Goal: Task Accomplishment & Management: Complete application form

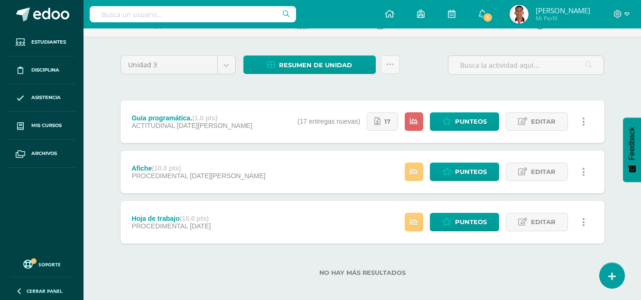
scroll to position [64, 0]
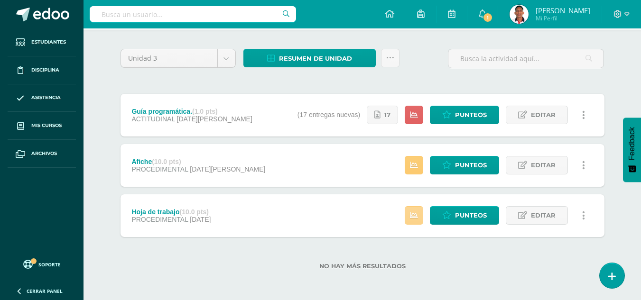
click at [415, 216] on icon at bounding box center [414, 216] width 8 height 8
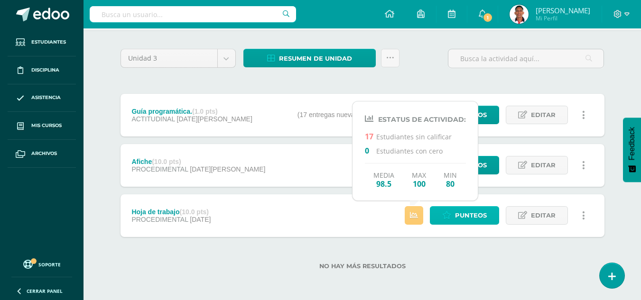
click at [450, 215] on icon at bounding box center [446, 216] width 9 height 8
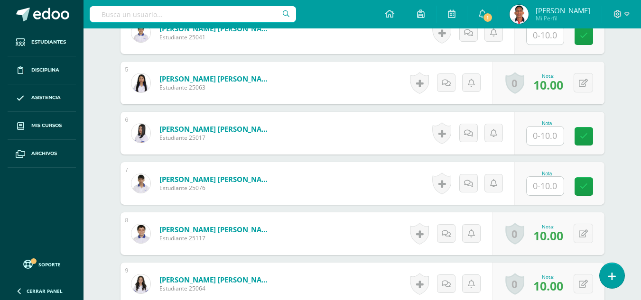
scroll to position [466, 0]
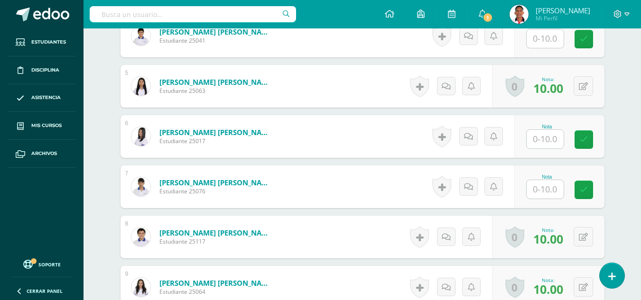
click at [535, 134] on input "text" at bounding box center [545, 139] width 37 height 19
type input "10"
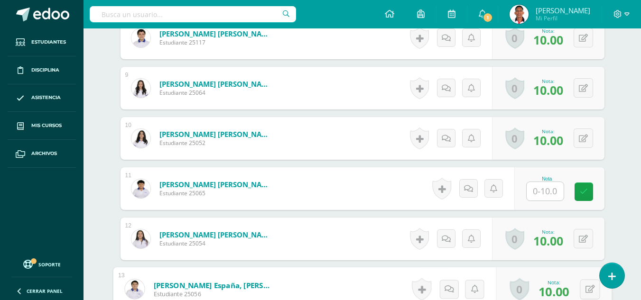
scroll to position [855, 0]
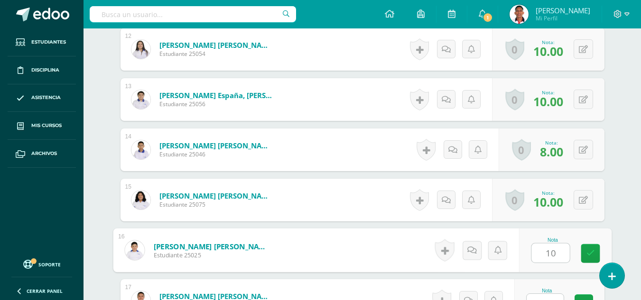
type input "10"
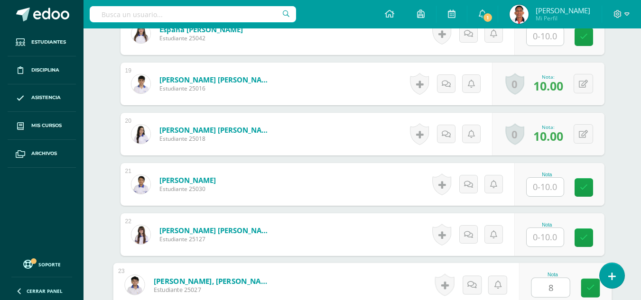
scroll to position [1163, 0]
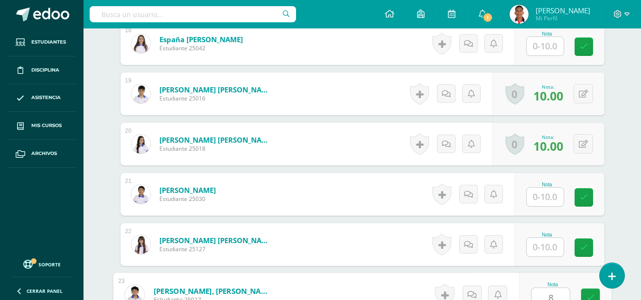
type input "8"
click at [541, 43] on input "text" at bounding box center [545, 46] width 37 height 19
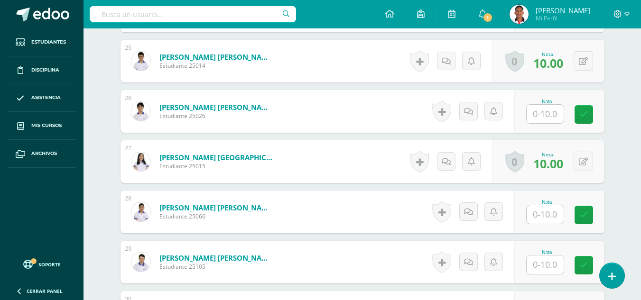
scroll to position [1510, 0]
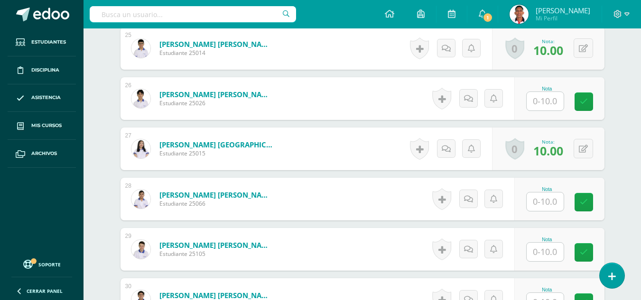
type input "10"
click at [553, 210] on input "text" at bounding box center [551, 202] width 38 height 19
type input "10"
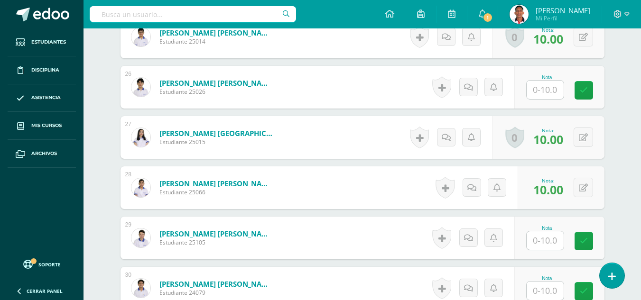
scroll to position [1640, 0]
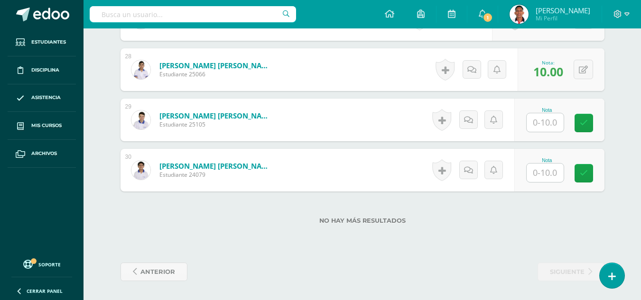
click at [547, 171] on input "text" at bounding box center [545, 173] width 37 height 19
type input "7"
click at [590, 227] on div "No hay más resultados" at bounding box center [363, 214] width 484 height 44
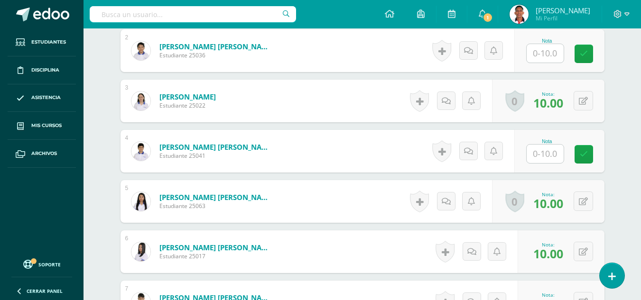
scroll to position [217, 0]
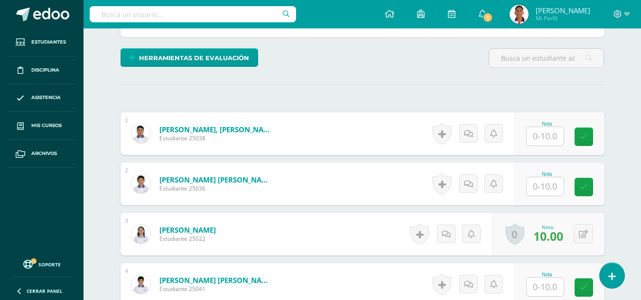
click at [546, 132] on input "text" at bounding box center [545, 136] width 37 height 19
type input "0"
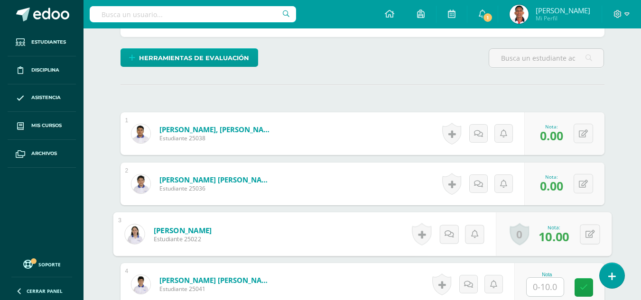
click at [553, 293] on input "text" at bounding box center [545, 287] width 37 height 19
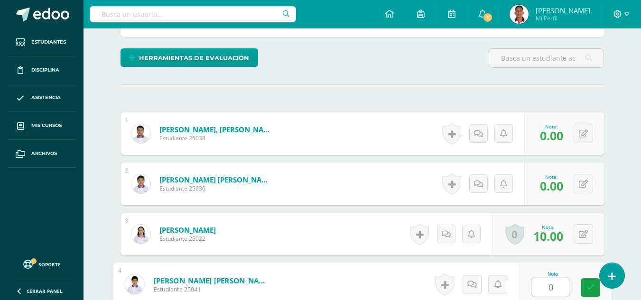
type input "0"
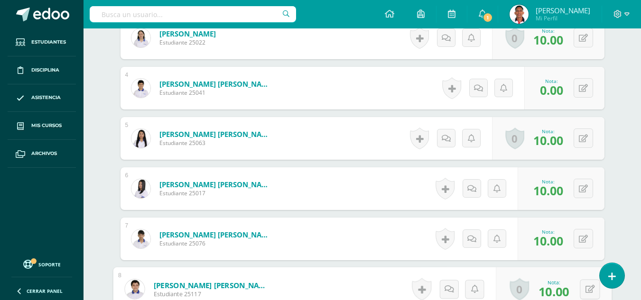
scroll to position [604, 0]
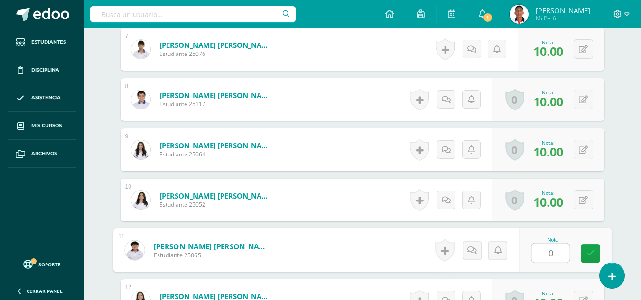
type input "0"
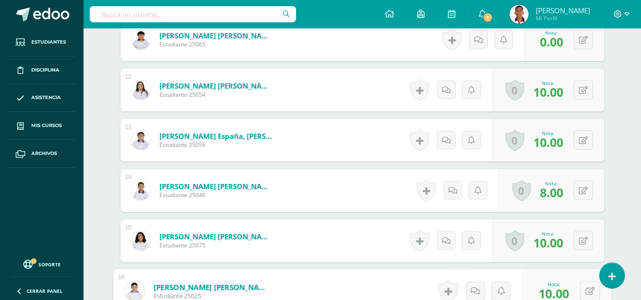
scroll to position [1009, 0]
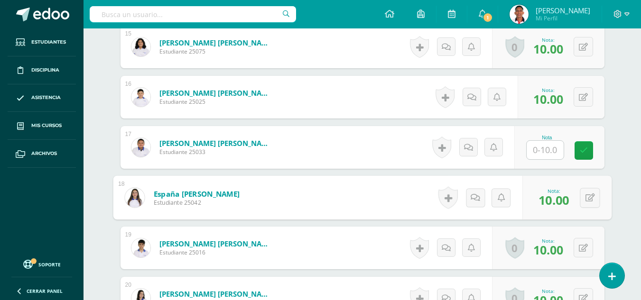
click at [546, 151] on input "text" at bounding box center [545, 150] width 37 height 19
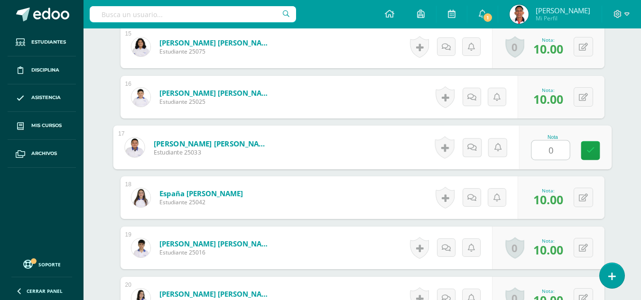
type input "0"
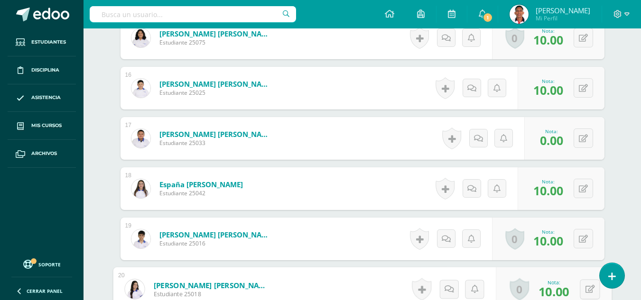
scroll to position [1210, 0]
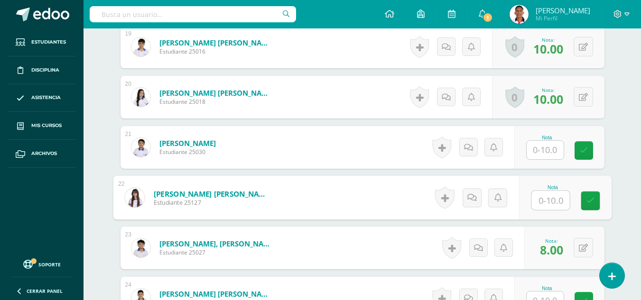
click at [546, 151] on input "text" at bounding box center [545, 150] width 37 height 19
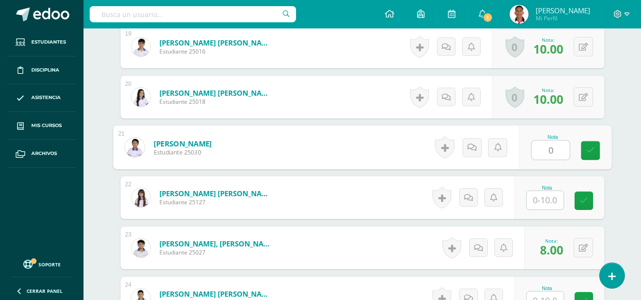
type input "0"
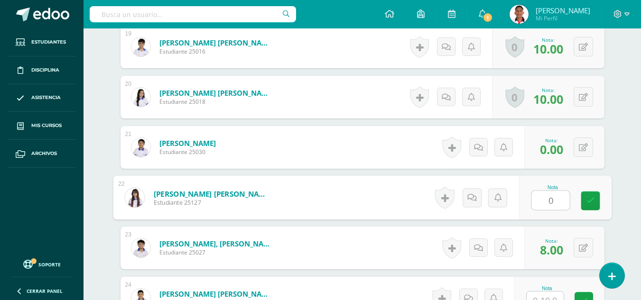
type input "0"
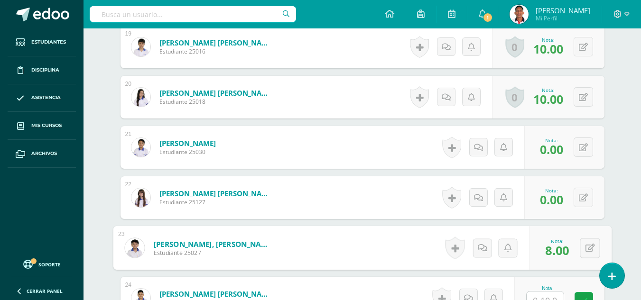
scroll to position [1220, 0]
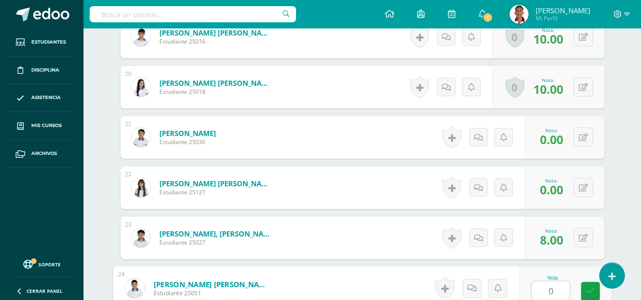
type input "0"
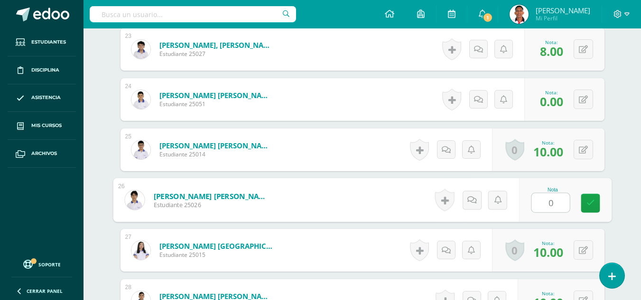
type input "0"
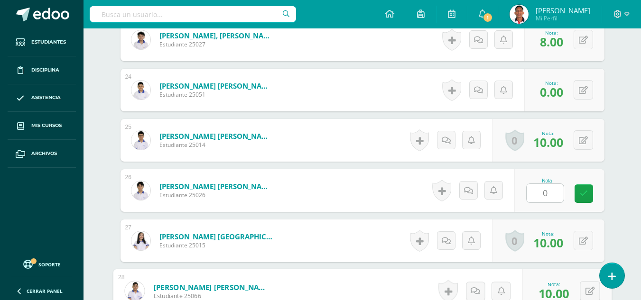
scroll to position [1612, 0]
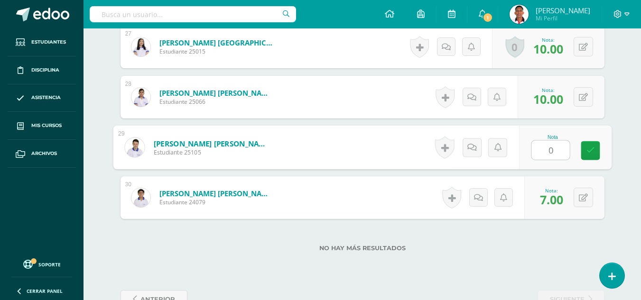
type input "0"
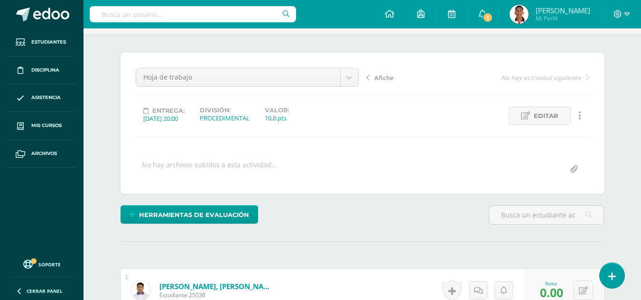
scroll to position [0, 0]
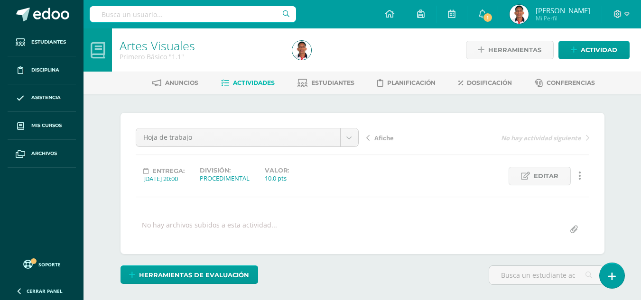
click at [255, 78] on link "Actividades" at bounding box center [248, 82] width 54 height 15
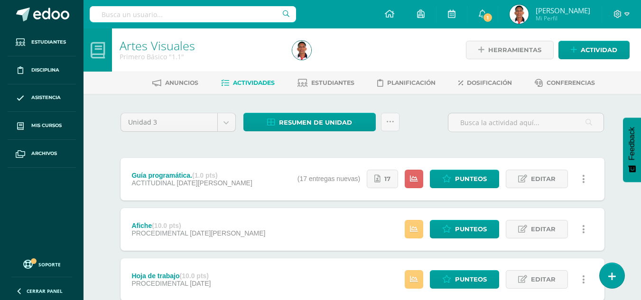
scroll to position [64, 0]
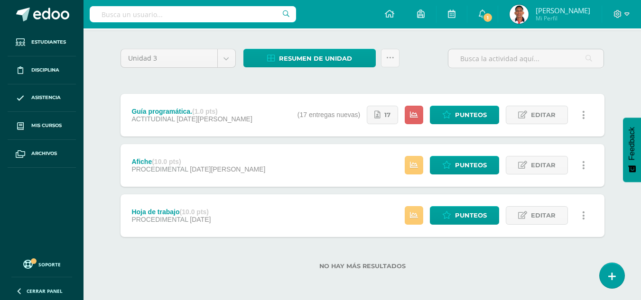
click at [425, 165] on div "Estatus de Actividad: 7 Estudiantes sin calificar 0 Estudiantes con cero Media …" at bounding box center [498, 165] width 214 height 43
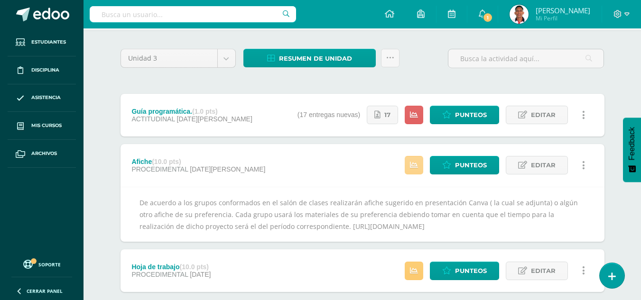
click at [416, 165] on icon at bounding box center [414, 165] width 8 height 8
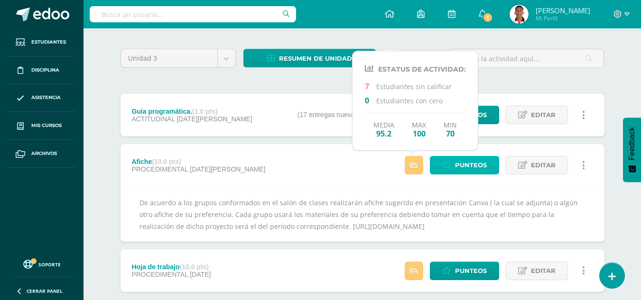
click at [468, 167] on span "Punteos" at bounding box center [471, 166] width 32 height 18
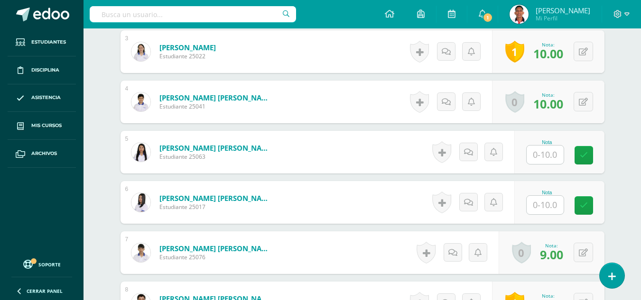
scroll to position [432, 0]
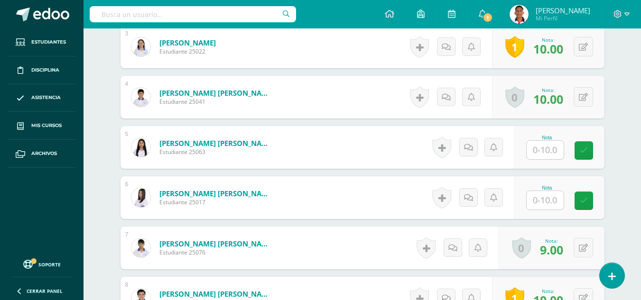
click at [541, 152] on input "text" at bounding box center [545, 150] width 37 height 19
type input "10"
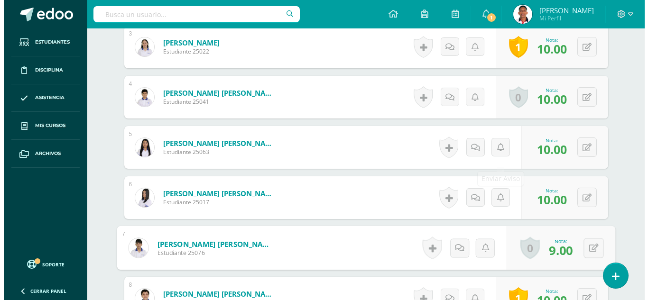
scroll to position [432, 0]
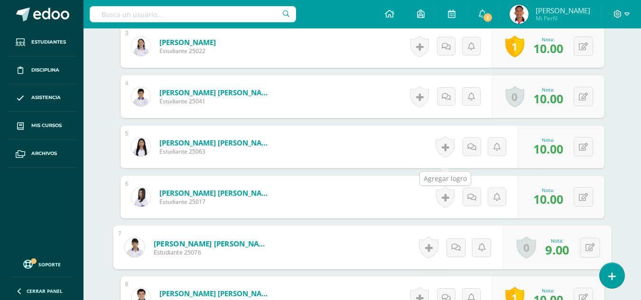
click at [440, 154] on link at bounding box center [445, 147] width 19 height 22
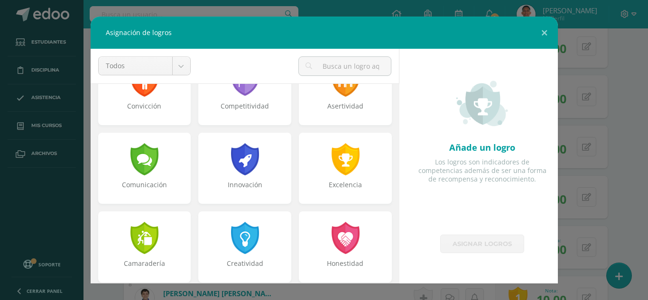
scroll to position [197, 0]
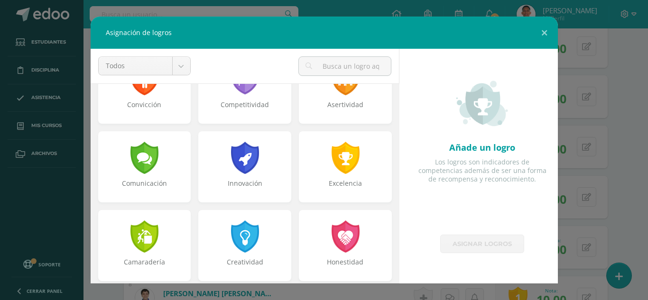
click at [234, 236] on div at bounding box center [245, 237] width 30 height 32
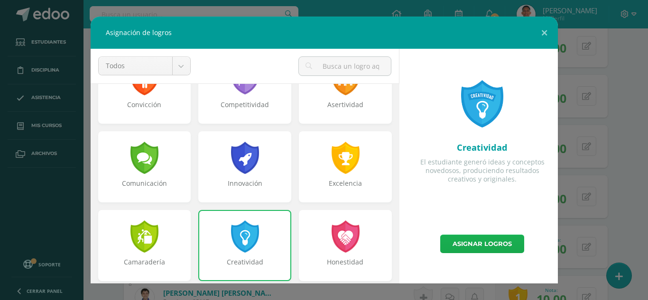
click at [490, 243] on link "Asignar logros" at bounding box center [482, 244] width 84 height 19
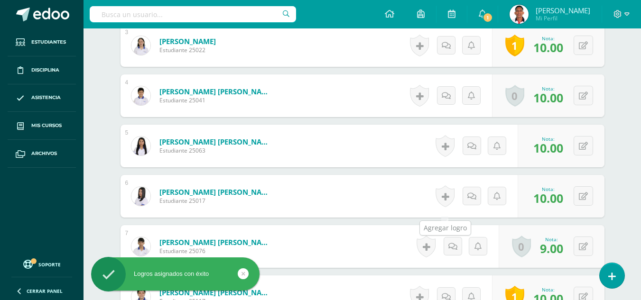
click at [445, 206] on link at bounding box center [445, 197] width 19 height 22
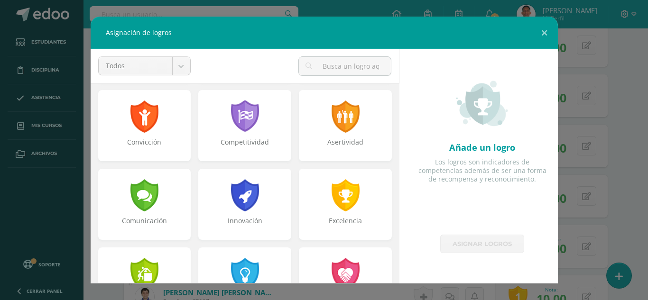
scroll to position [160, 0]
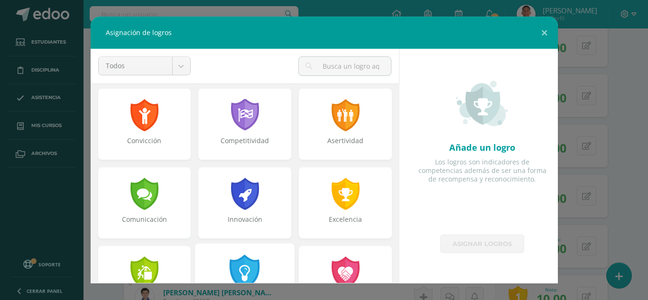
click at [236, 271] on div at bounding box center [245, 272] width 33 height 35
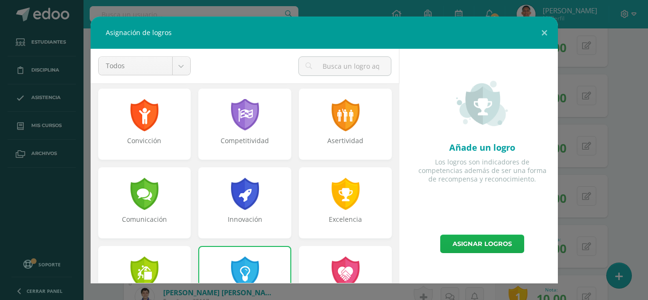
click at [507, 246] on link "Asignar logros" at bounding box center [482, 244] width 84 height 19
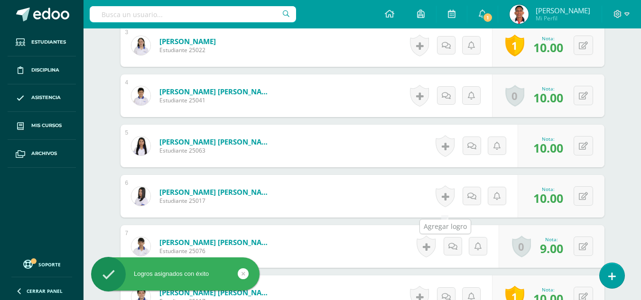
click at [441, 207] on link at bounding box center [445, 197] width 19 height 22
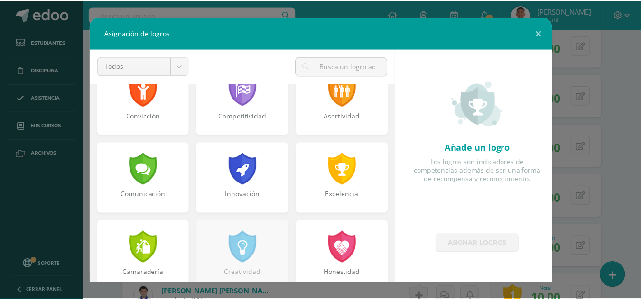
scroll to position [187, 0]
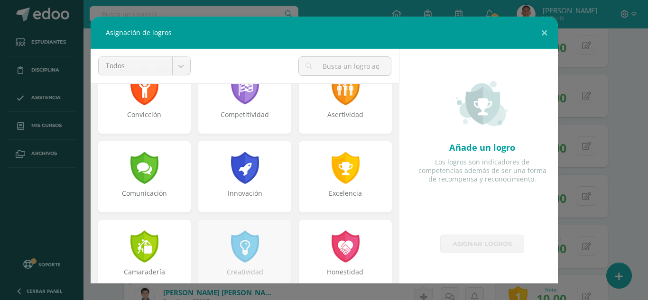
click at [640, 155] on div "Asignación de logros Todos Todos Respeto Pasión Trabajo original Autosuficienci…" at bounding box center [324, 150] width 641 height 267
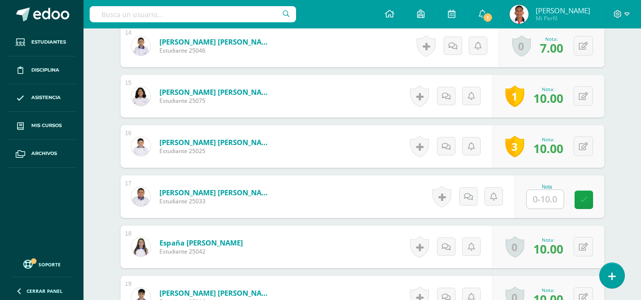
scroll to position [1023, 0]
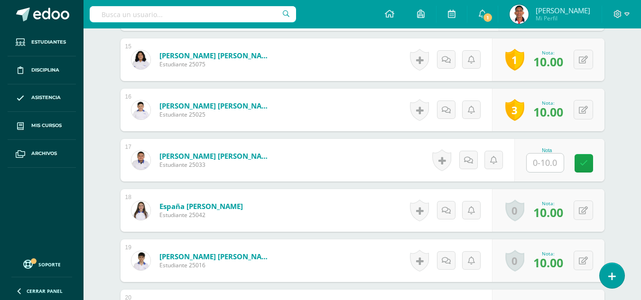
click at [544, 172] on input "text" at bounding box center [545, 163] width 37 height 19
type input "7"
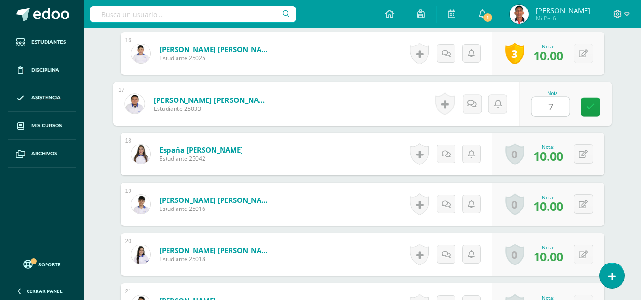
scroll to position [1135, 0]
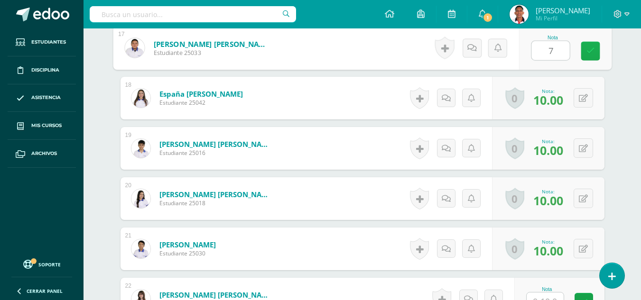
click at [595, 61] on link at bounding box center [590, 51] width 19 height 19
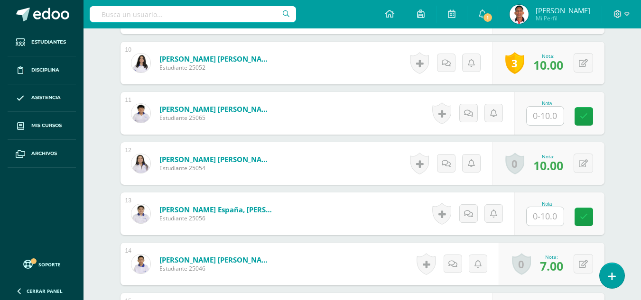
scroll to position [785, 0]
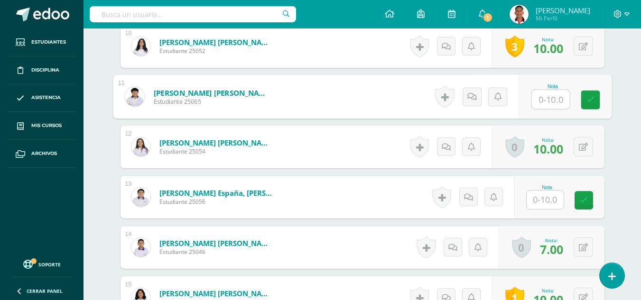
click at [541, 109] on input "text" at bounding box center [551, 99] width 38 height 19
click at [551, 109] on input "text" at bounding box center [551, 99] width 38 height 19
type input "0"
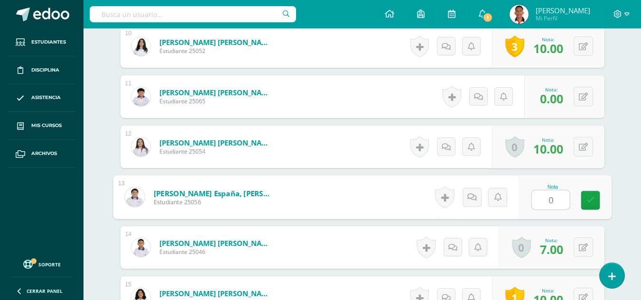
type input "0"
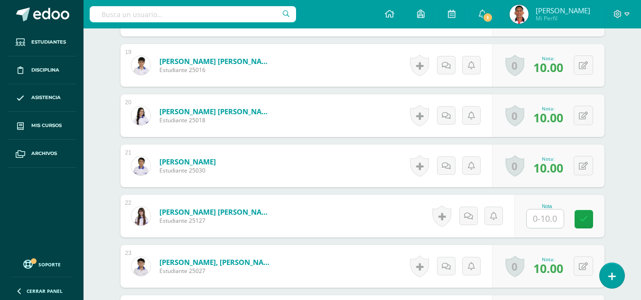
scroll to position [1278, 0]
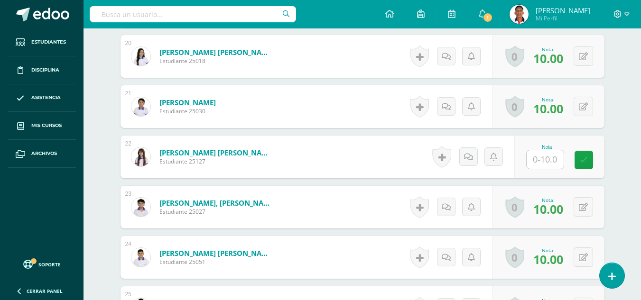
click at [548, 167] on input "text" at bounding box center [545, 159] width 37 height 19
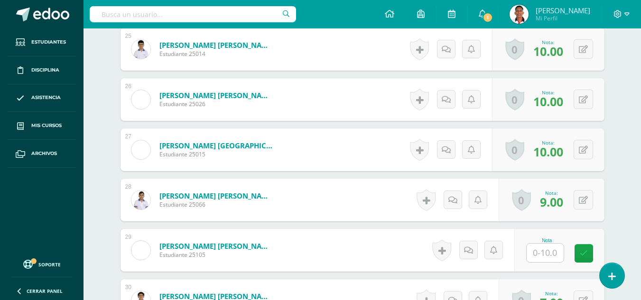
scroll to position [1566, 0]
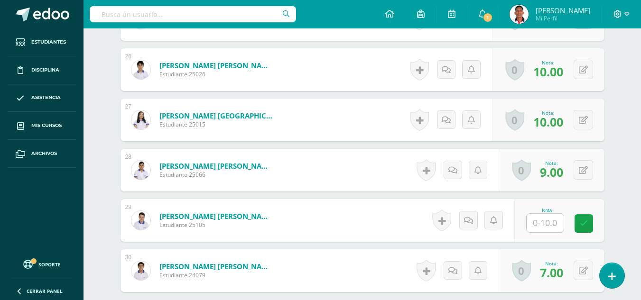
type input "0"
click at [537, 230] on input "text" at bounding box center [545, 223] width 37 height 19
type input "0"
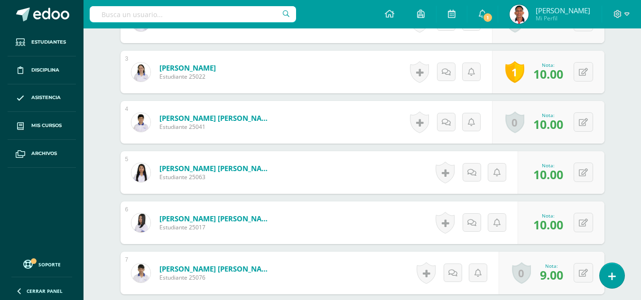
scroll to position [0, 0]
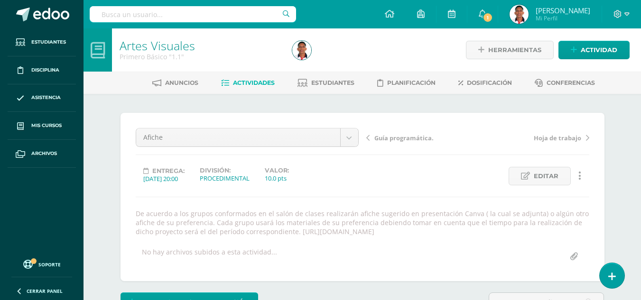
click at [253, 84] on span "Actividades" at bounding box center [254, 82] width 42 height 7
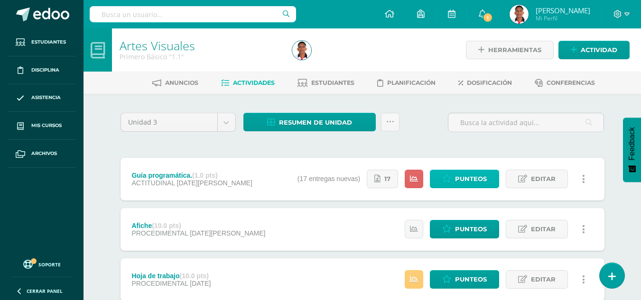
click at [461, 174] on span "Punteos" at bounding box center [471, 179] width 32 height 18
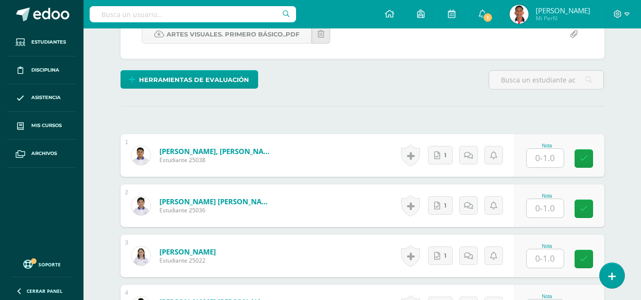
scroll to position [205, 0]
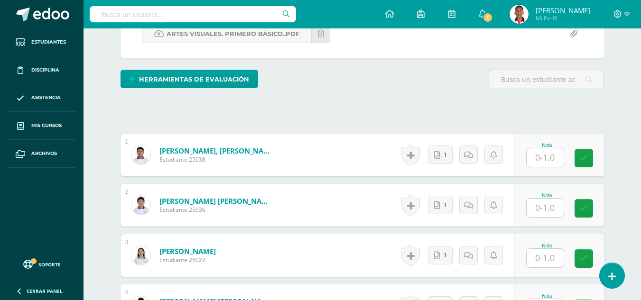
click at [566, 157] on div "Nota" at bounding box center [547, 155] width 42 height 25
click at [544, 155] on input "text" at bounding box center [545, 158] width 37 height 19
type input "1"
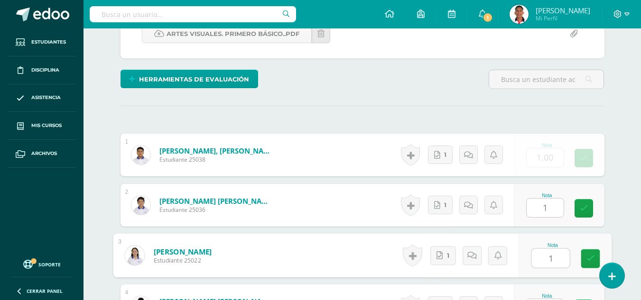
type input "1"
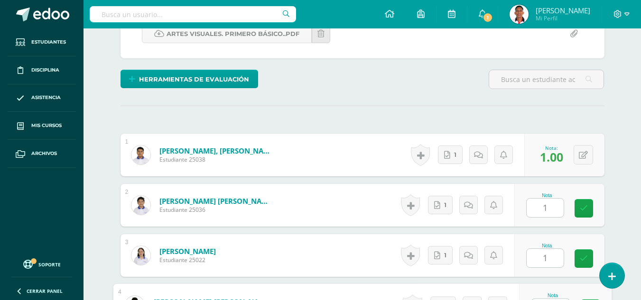
scroll to position [223, 0]
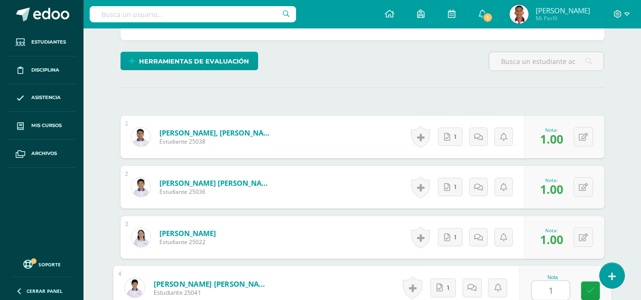
type input "1"
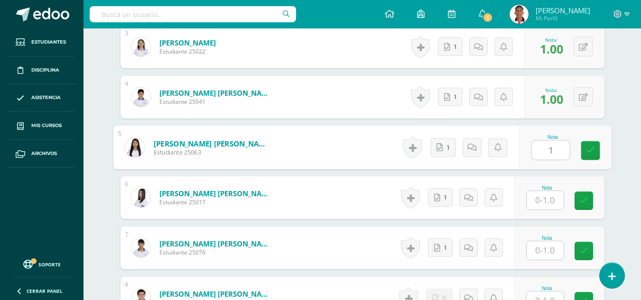
type input "1"
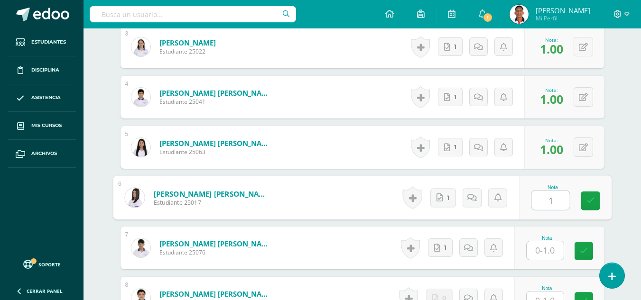
type input "1"
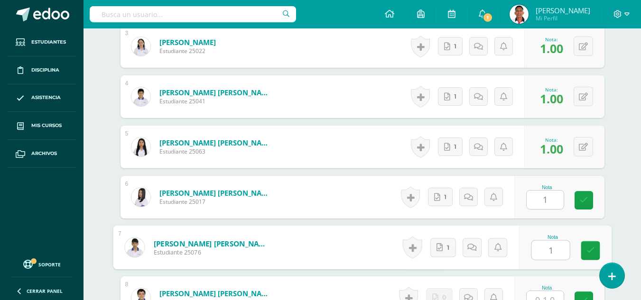
type input "1"
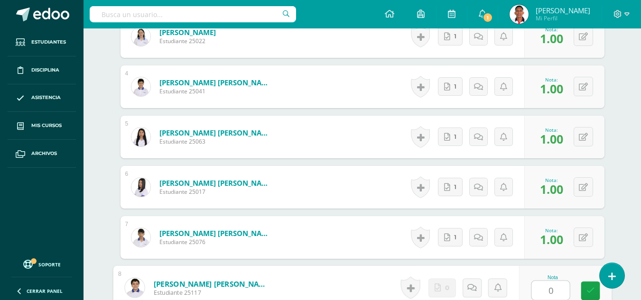
type input "0"
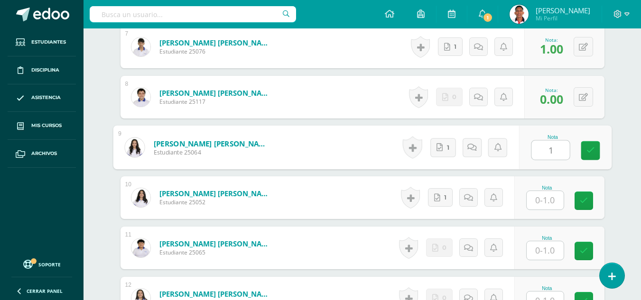
type input "1"
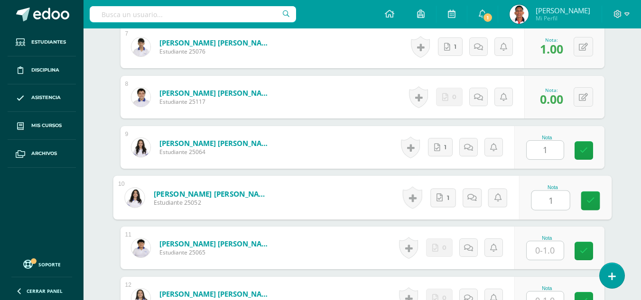
type input "1"
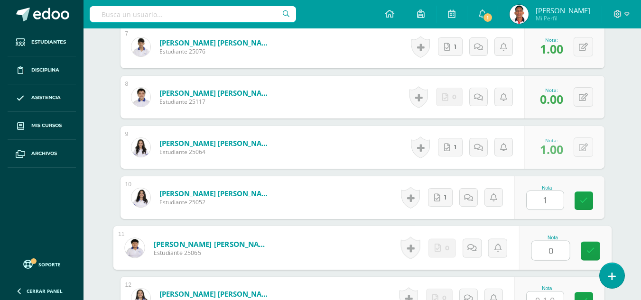
type input "0"
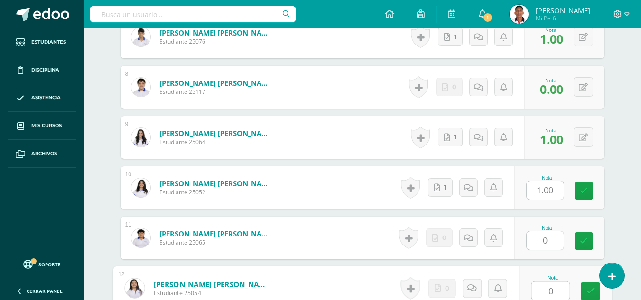
type input "0"
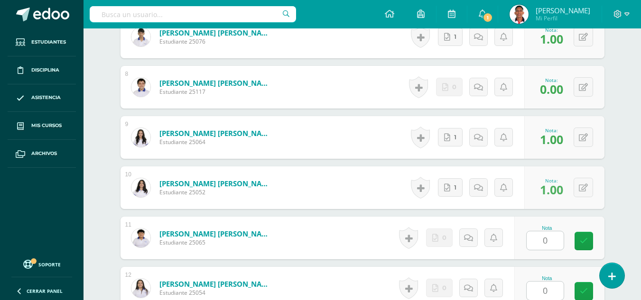
scroll to position [816, 0]
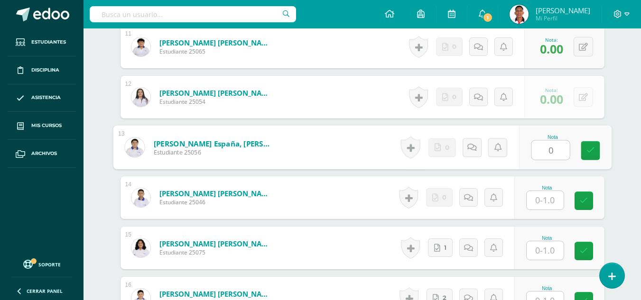
type input "0"
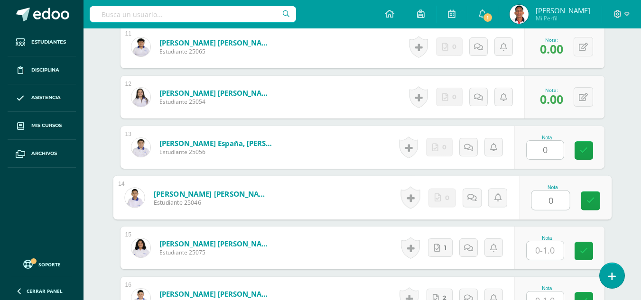
type input "0"
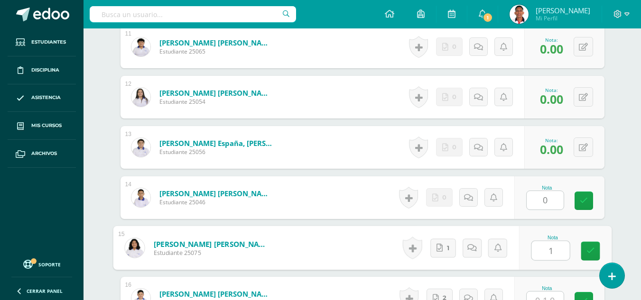
type input "1"
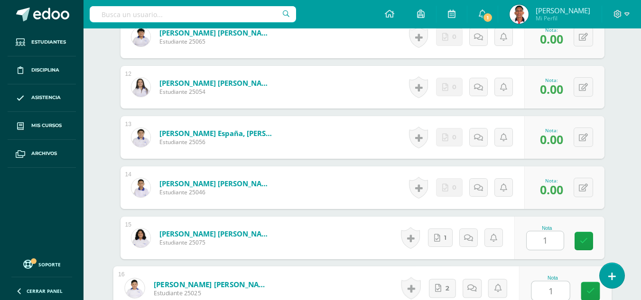
type input "1"
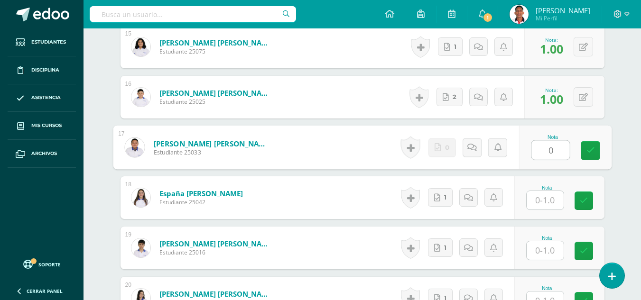
type input "0"
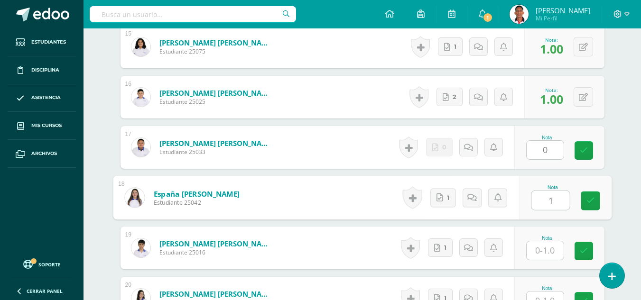
type input "1"
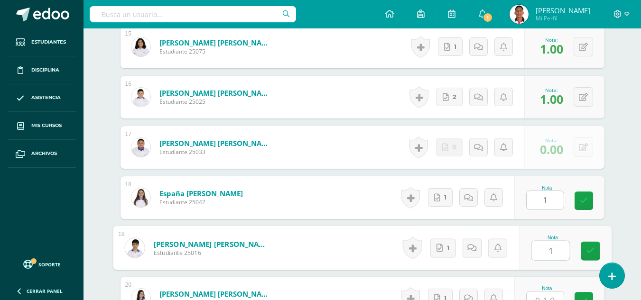
type input "1"
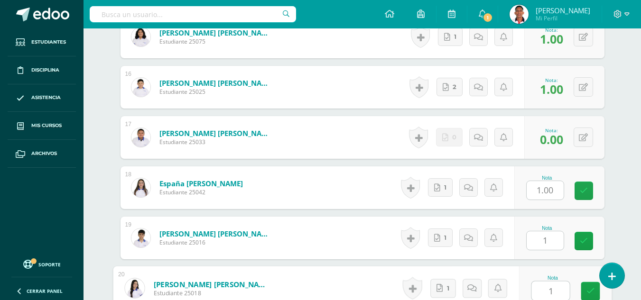
type input "1"
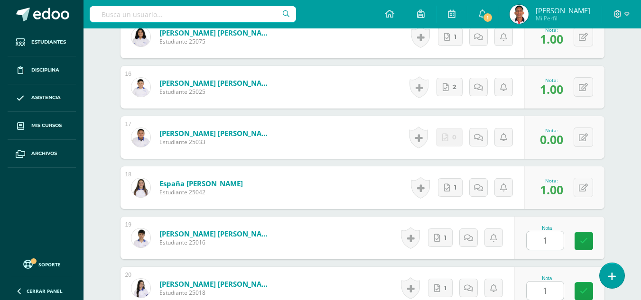
scroll to position [1219, 0]
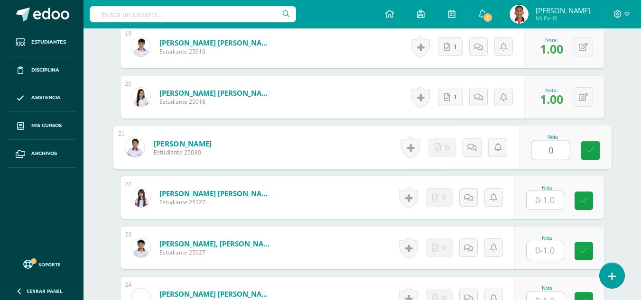
type input "0"
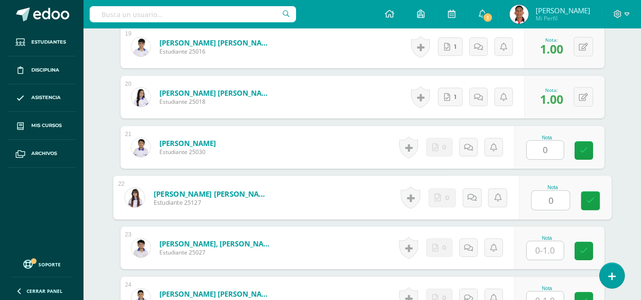
type input "0"
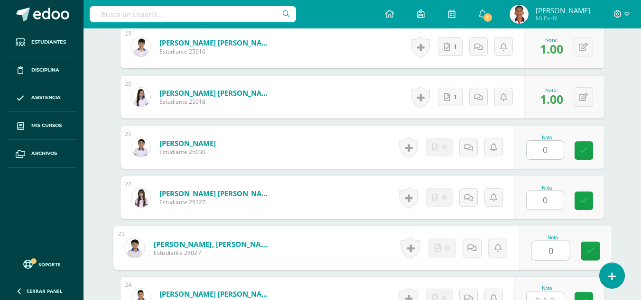
type input "0"
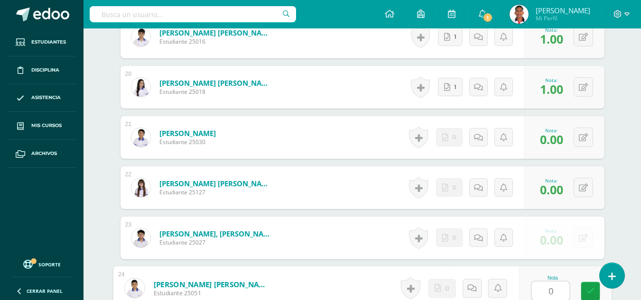
type input "0"
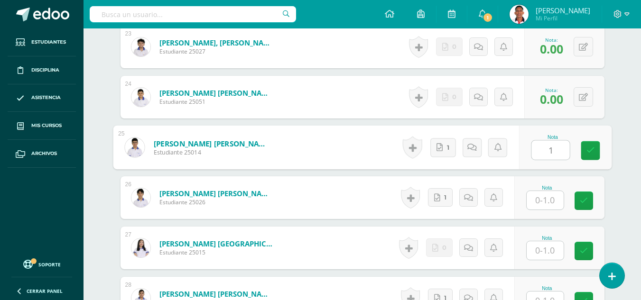
type input "1"
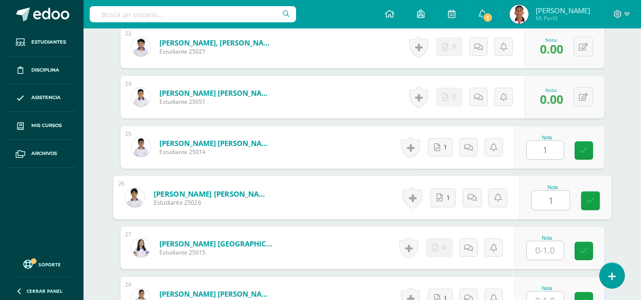
type input "1"
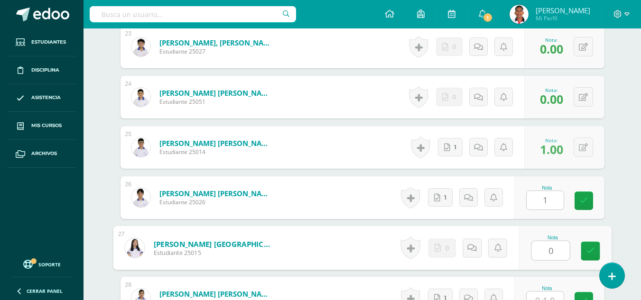
type input "0"
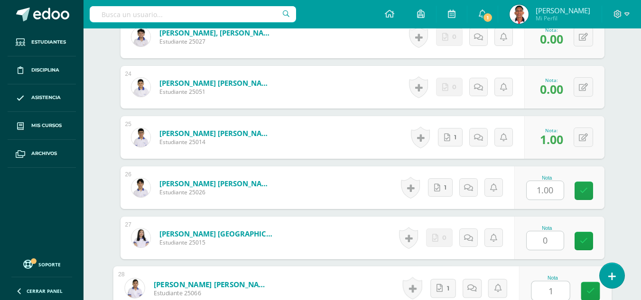
type input "1"
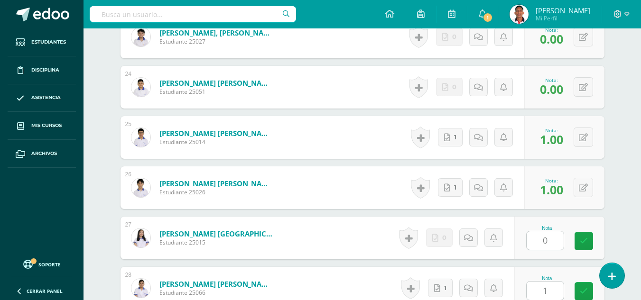
scroll to position [1621, 0]
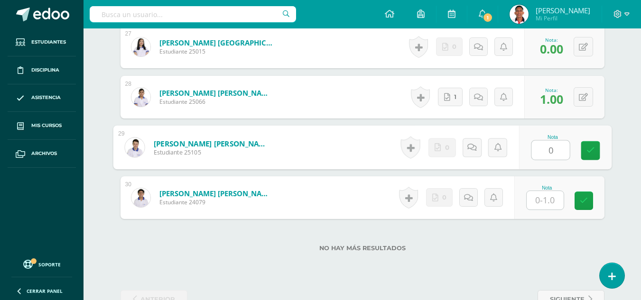
type input "0"
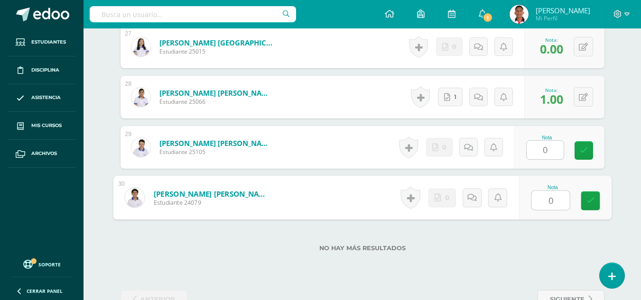
type input "0"
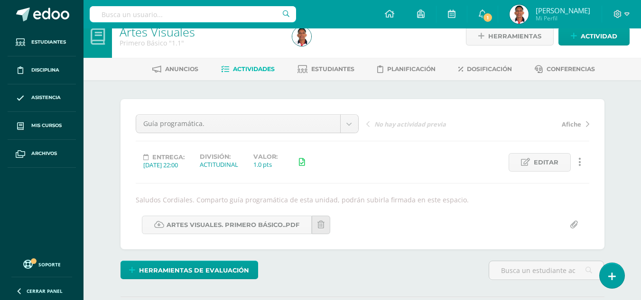
scroll to position [0, 0]
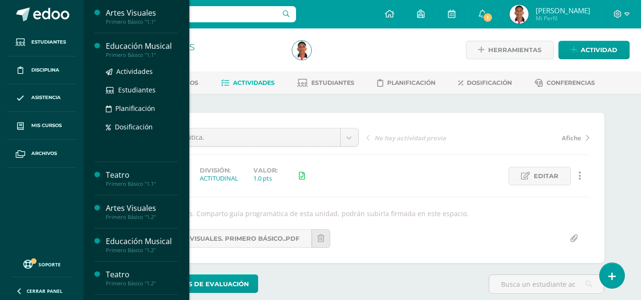
click at [146, 45] on div "Educación Musical" at bounding box center [142, 46] width 72 height 11
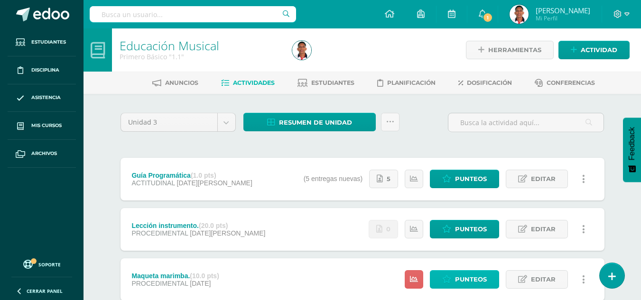
click at [459, 276] on span "Punteos" at bounding box center [471, 280] width 32 height 18
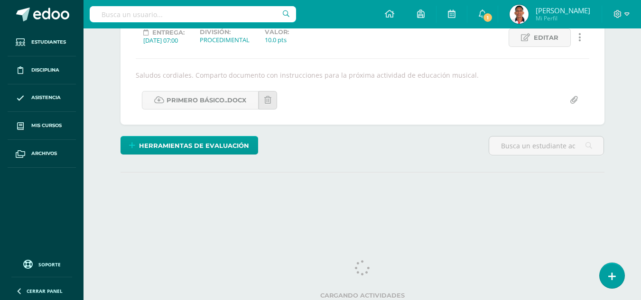
scroll to position [141, 0]
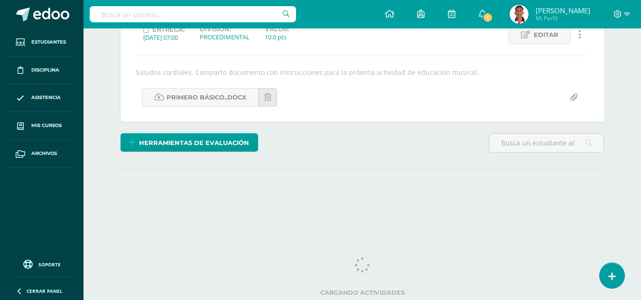
click at [641, 177] on html "Estudiantes Disciplina Asistencia Mis cursos Archivos Soporte Centro de ayuda Ú…" at bounding box center [320, 51] width 641 height 385
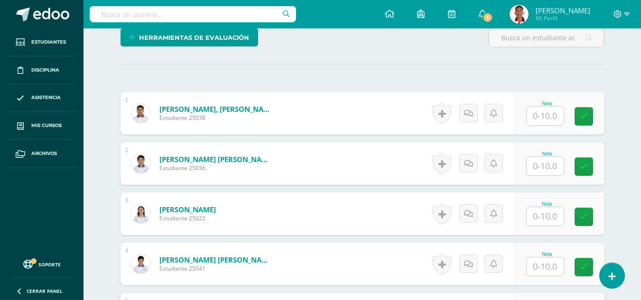
scroll to position [247, 0]
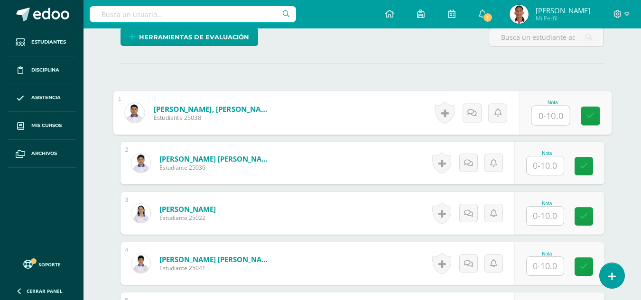
click at [548, 109] on input "text" at bounding box center [551, 115] width 38 height 19
type input "10"
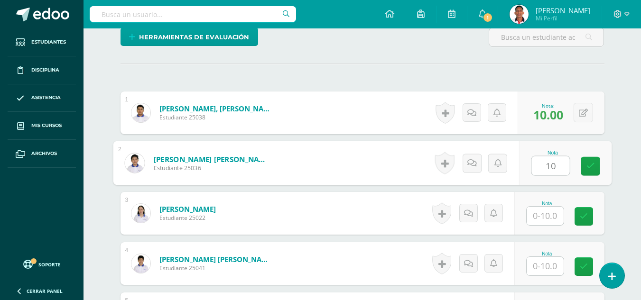
type input "10"
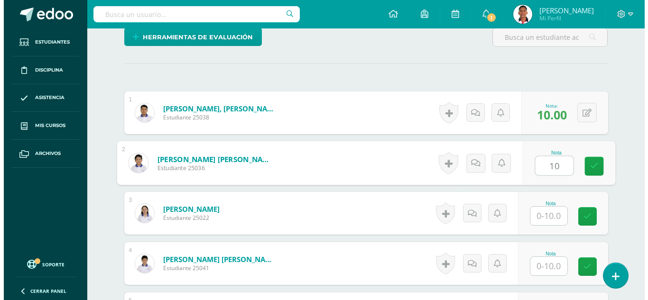
scroll to position [248, 0]
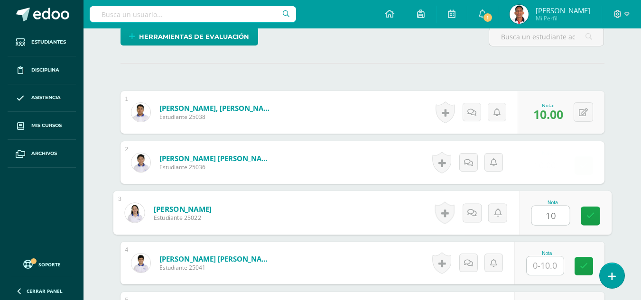
type input "10"
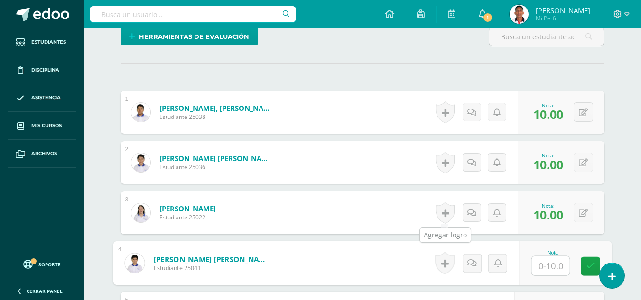
click at [438, 213] on link at bounding box center [445, 213] width 19 height 22
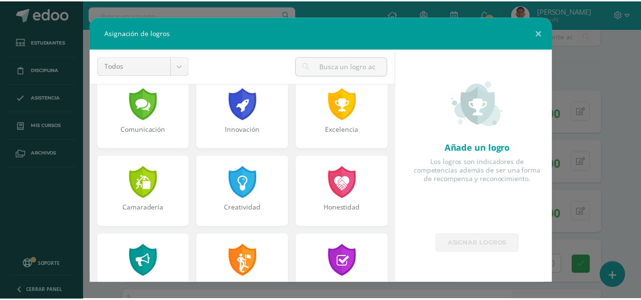
scroll to position [253, 0]
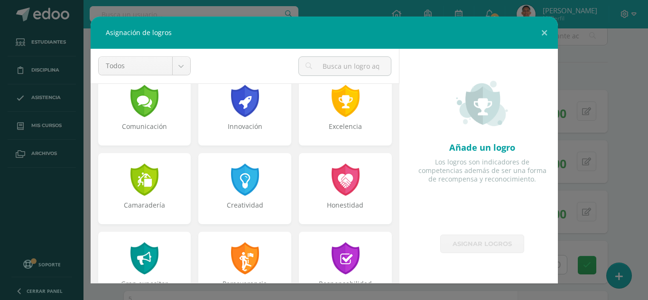
click at [230, 192] on div at bounding box center [245, 180] width 30 height 32
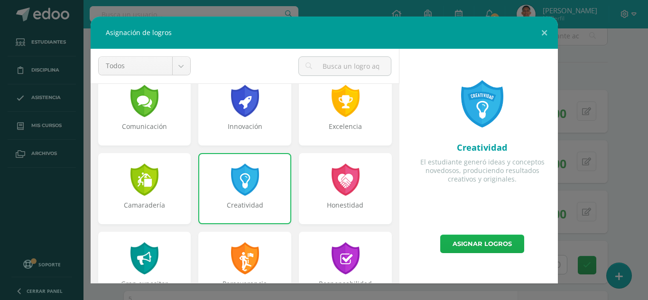
click at [506, 240] on link "Asignar logros" at bounding box center [482, 244] width 84 height 19
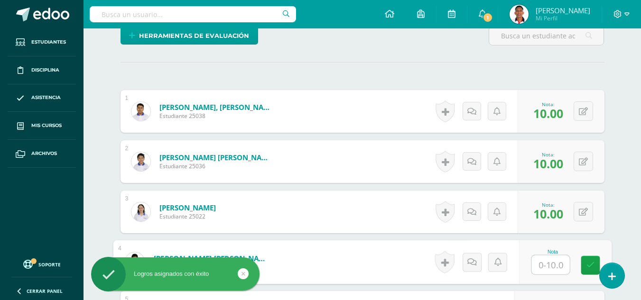
click at [550, 272] on input "text" at bounding box center [551, 265] width 38 height 19
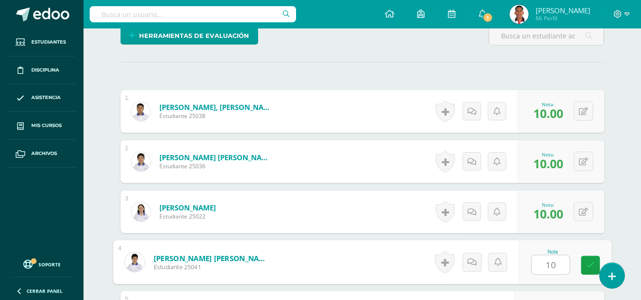
type input "10"
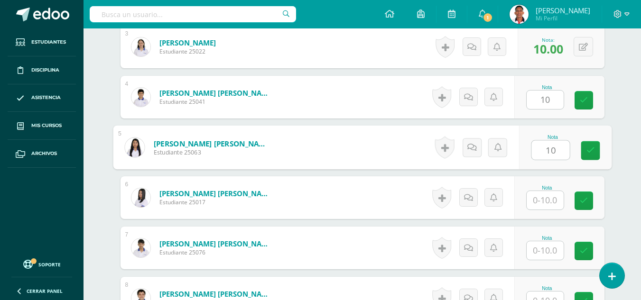
type input "10"
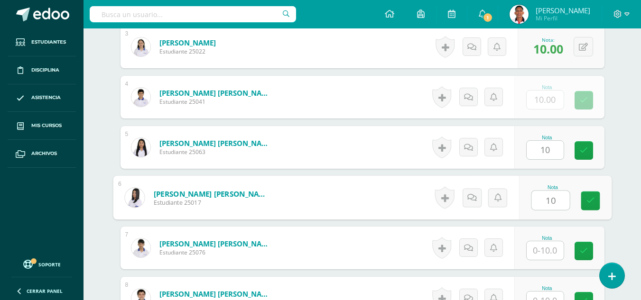
type input "10"
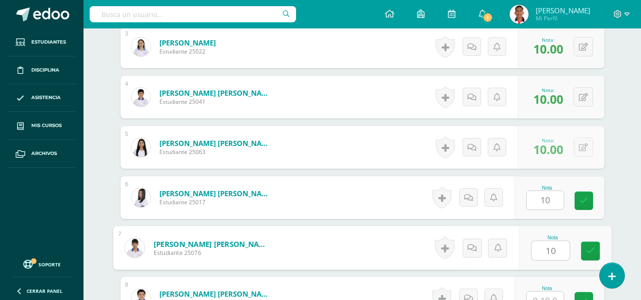
type input "10"
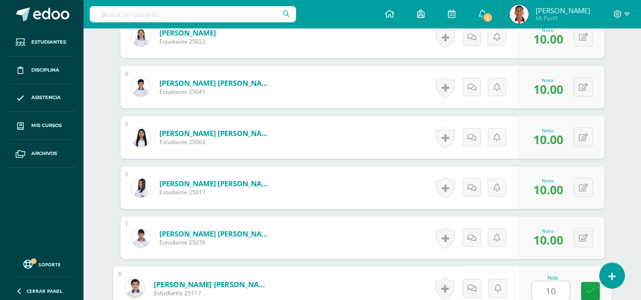
type input "10"
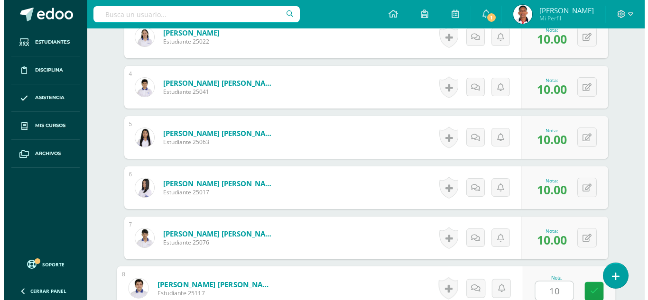
scroll to position [615, 0]
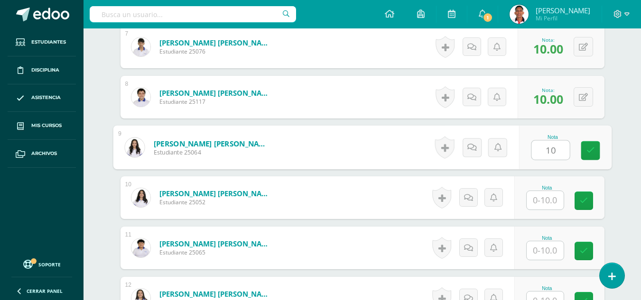
type input "10"
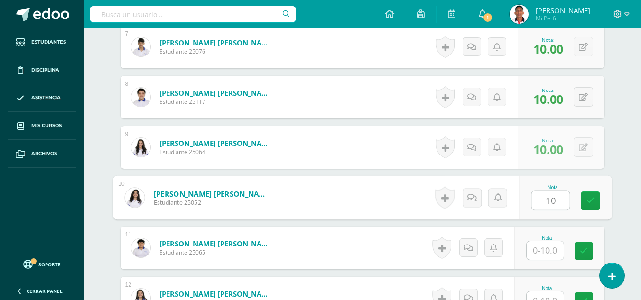
type input "10"
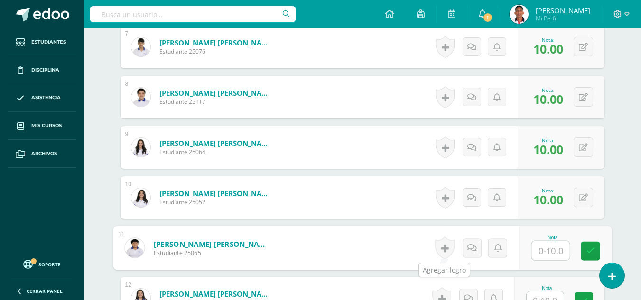
click at [454, 250] on div "Historial de actividad No hay historial para esta actividad Agregar Comentarios…" at bounding box center [475, 248] width 88 height 44
click at [432, 196] on div "Historial de actividad No hay historial para esta actividad Agregar Comentarios…" at bounding box center [474, 198] width 85 height 43
click at [439, 197] on link at bounding box center [445, 198] width 19 height 22
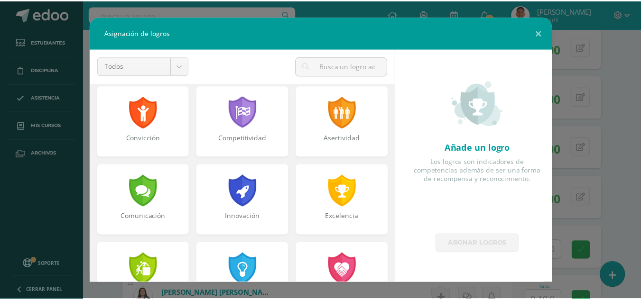
scroll to position [328, 0]
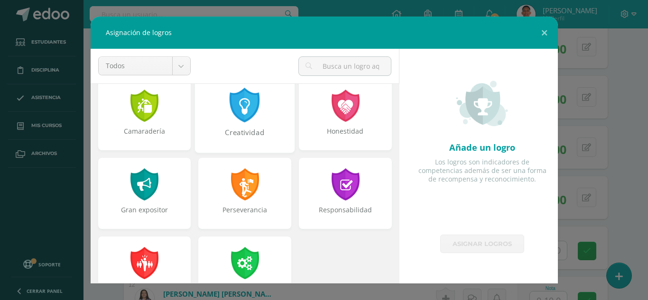
click at [233, 112] on div at bounding box center [245, 105] width 33 height 35
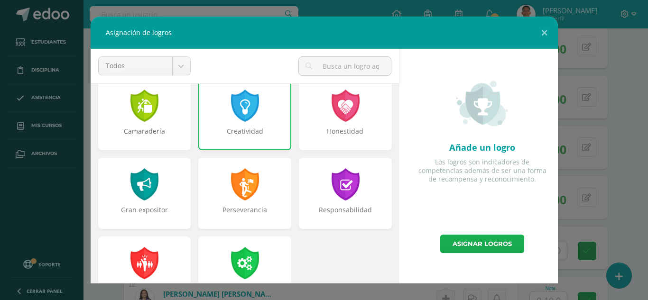
click at [483, 245] on link "Asignar logros" at bounding box center [482, 244] width 84 height 19
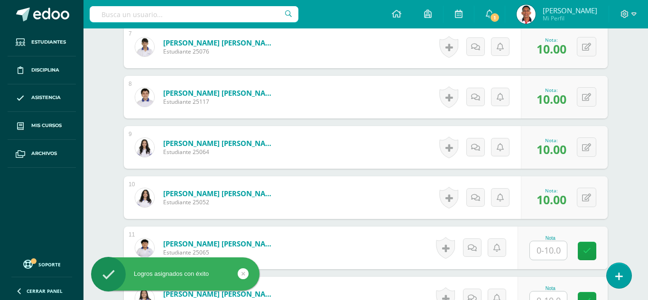
click at [560, 248] on div "Asignación de logros Todos Todos Respeto Pasión Trabajo original Autosuficienci…" at bounding box center [324, 150] width 641 height 267
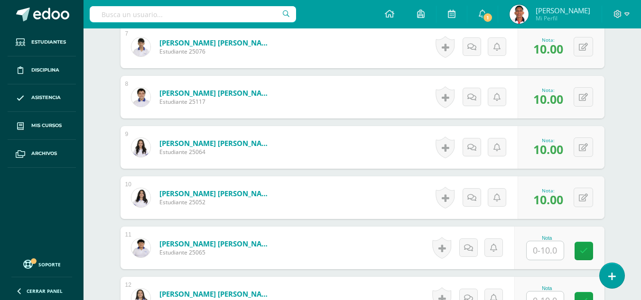
click at [560, 248] on input "text" at bounding box center [545, 251] width 37 height 19
type input "0"
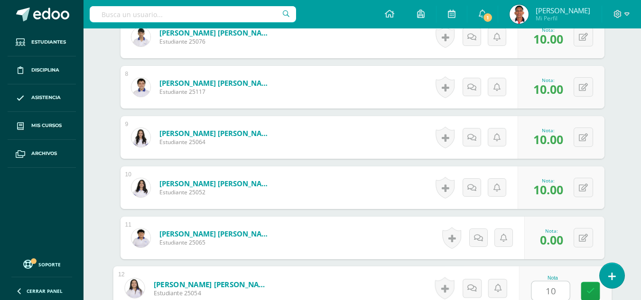
type input "10"
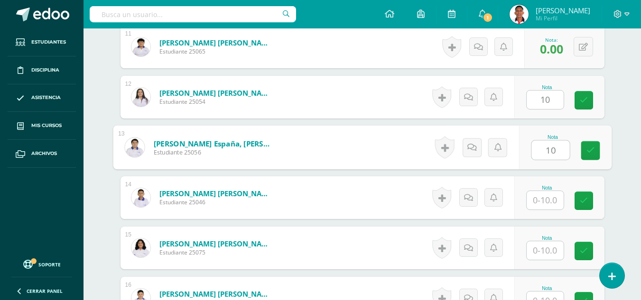
type input "10"
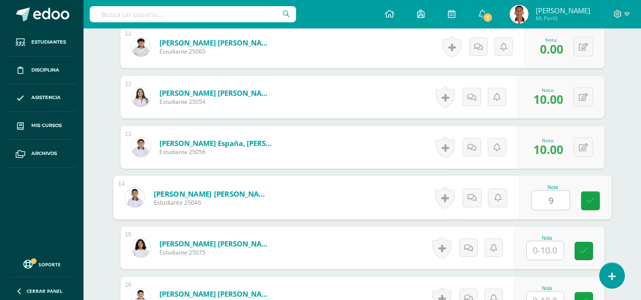
type input "9"
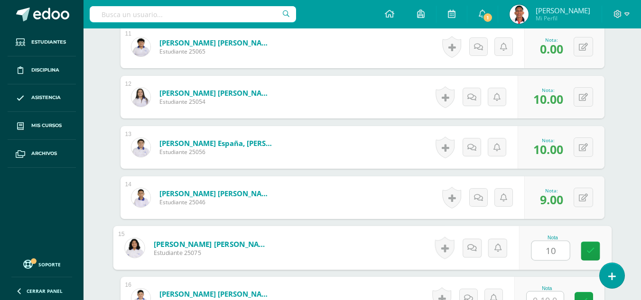
type input "10"
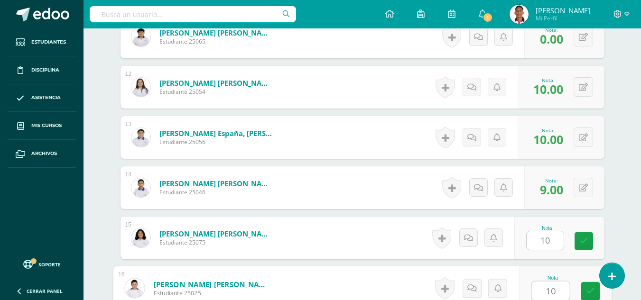
type input "10"
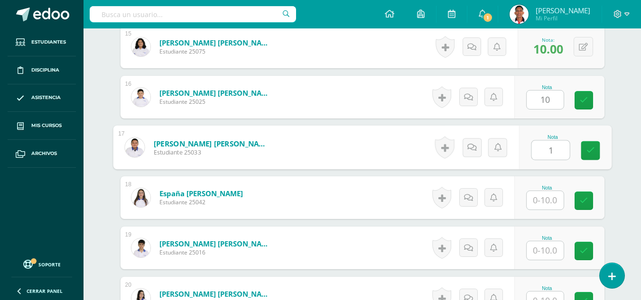
type input "1"
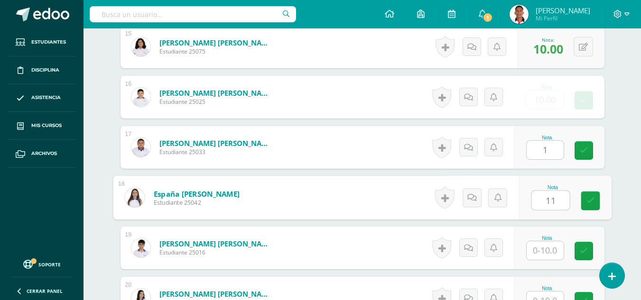
type input "11"
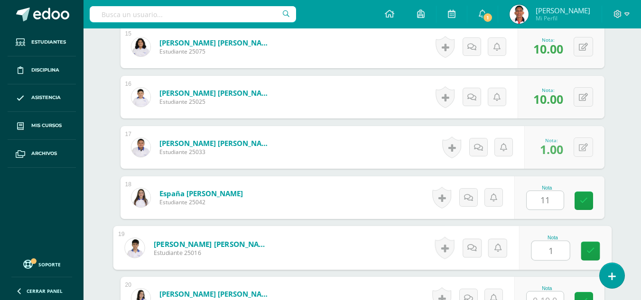
type input "1"
type input "0"
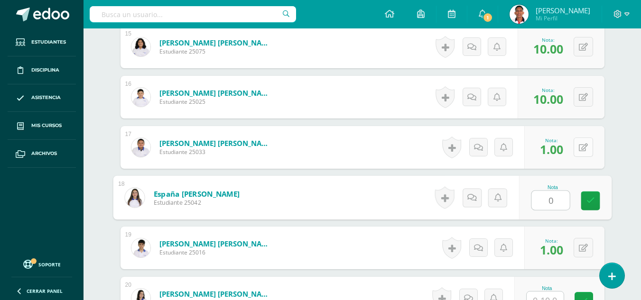
click at [588, 145] on button at bounding box center [583, 147] width 19 height 19
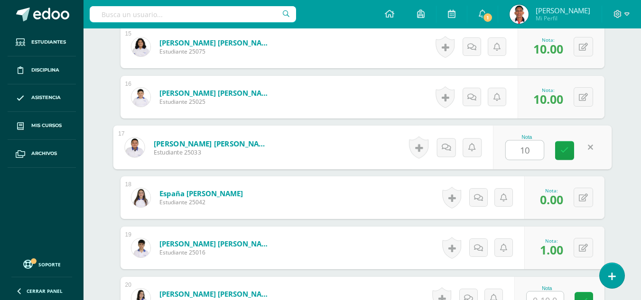
type input "10"
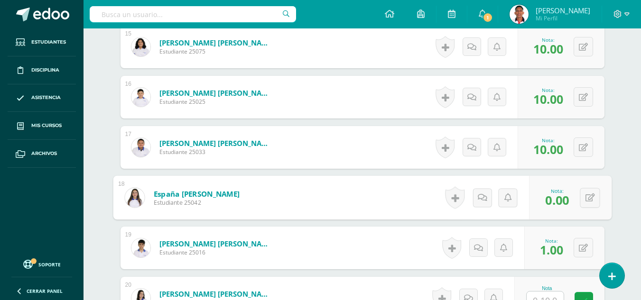
click at [589, 187] on div "0 Logros Logros obtenidos Aún no hay logros agregados Nota: 0.00" at bounding box center [570, 198] width 83 height 44
click at [585, 198] on icon at bounding box center [589, 198] width 9 height 8
type input "10"
click at [580, 246] on button at bounding box center [583, 247] width 19 height 19
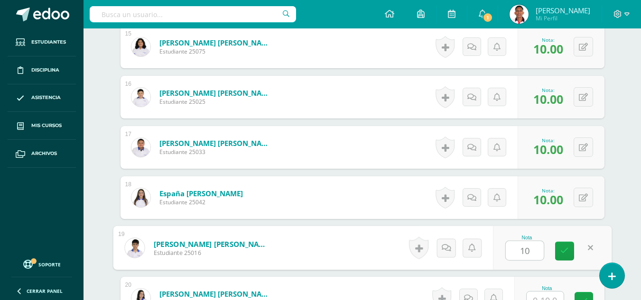
type input "10"
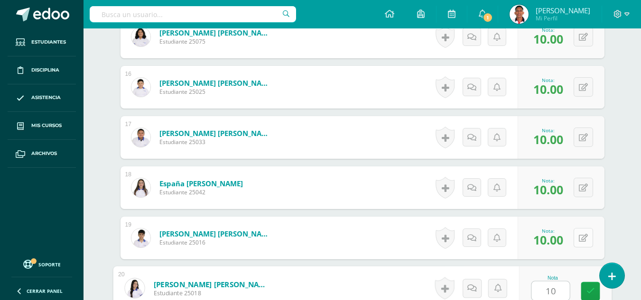
type input "10"
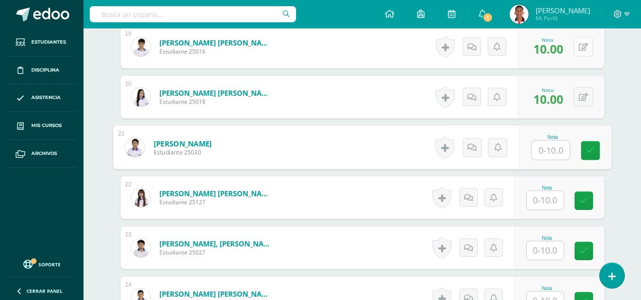
type input "1"
type input "0"
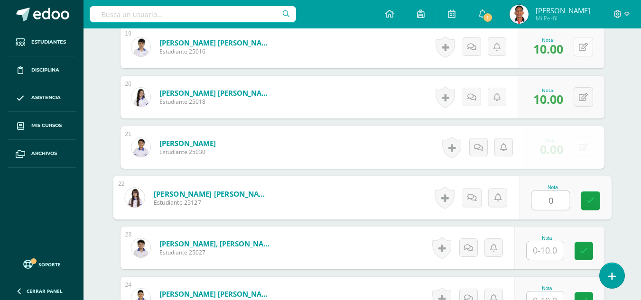
type input "0"
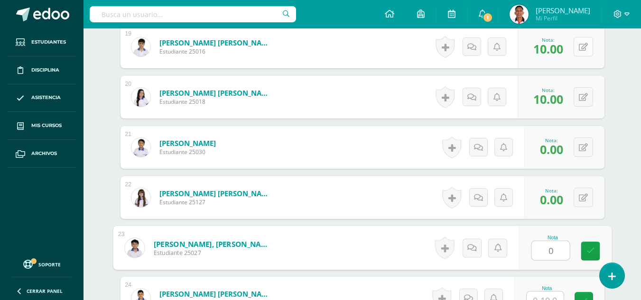
type input "0"
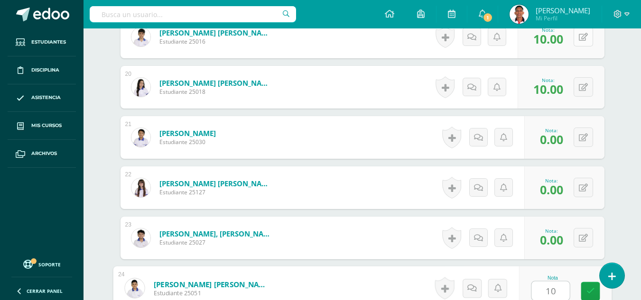
type input "10"
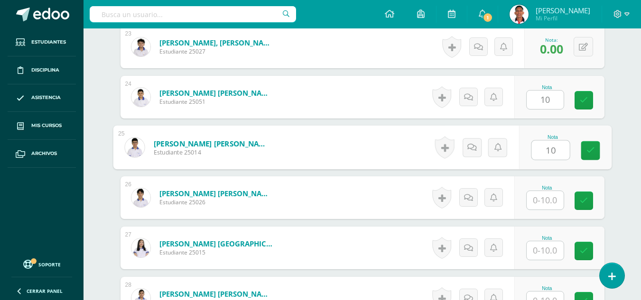
type input "10"
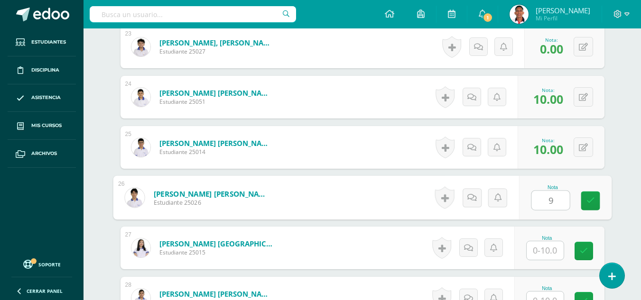
type input "9"
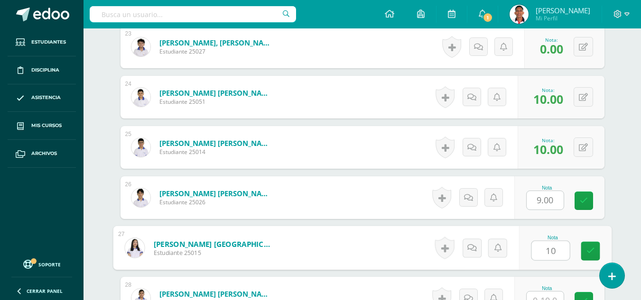
type input "10"
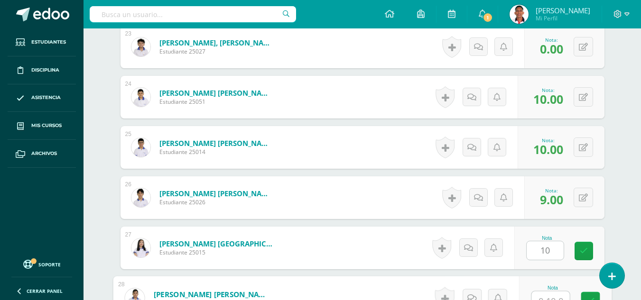
scroll to position [1430, 0]
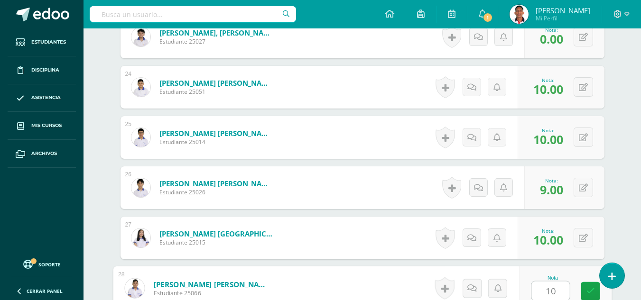
type input "10"
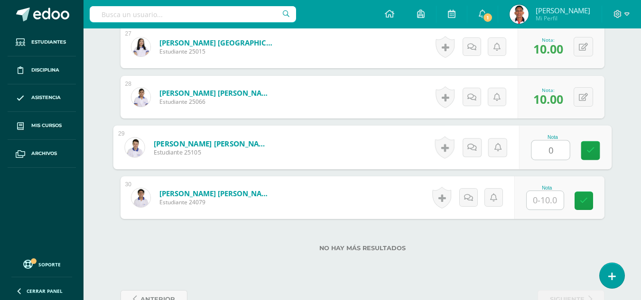
type input "0"
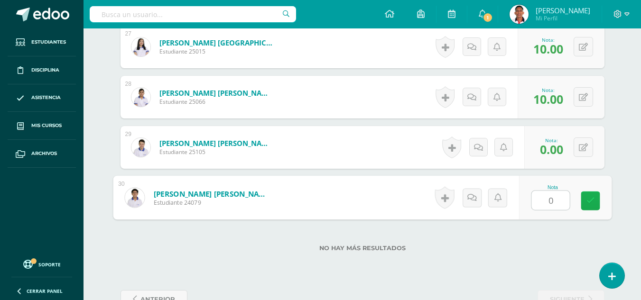
click at [597, 210] on link at bounding box center [590, 201] width 19 height 19
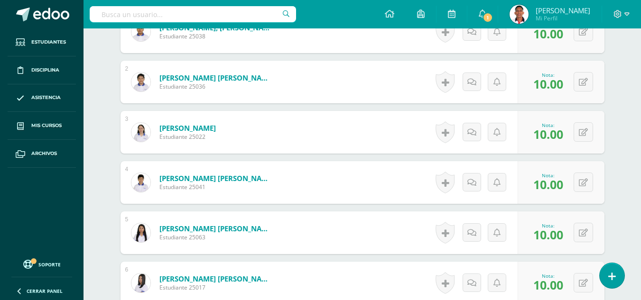
scroll to position [0, 0]
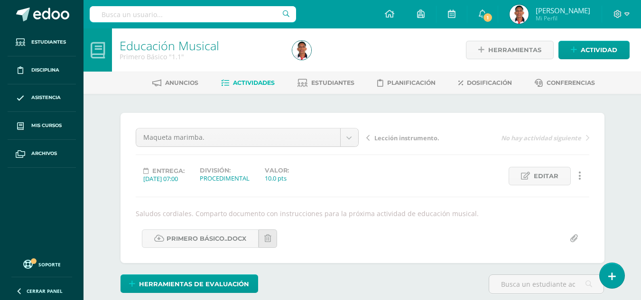
click at [258, 89] on link "Actividades" at bounding box center [248, 82] width 54 height 15
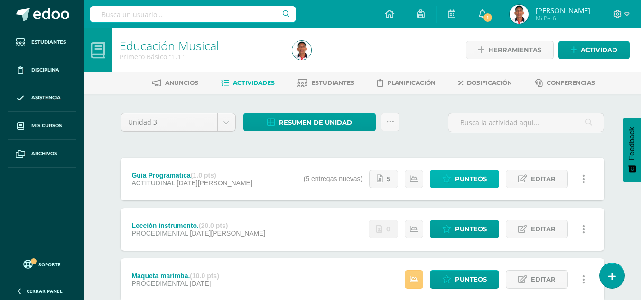
click at [477, 173] on span "Punteos" at bounding box center [471, 179] width 32 height 18
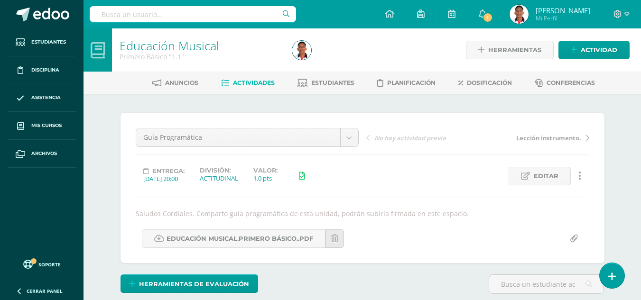
scroll to position [0, 0]
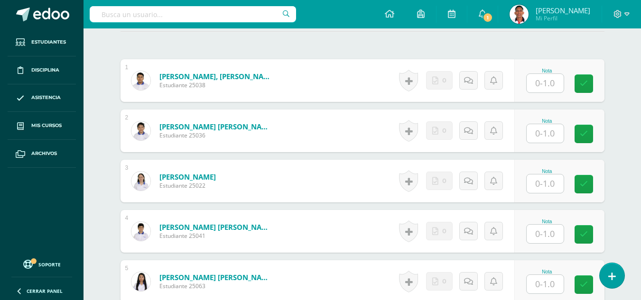
click at [551, 88] on input "text" at bounding box center [545, 83] width 37 height 19
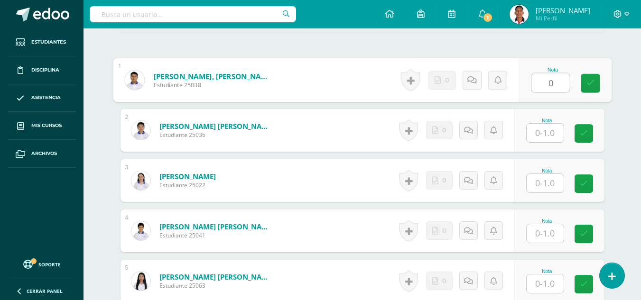
type input "0"
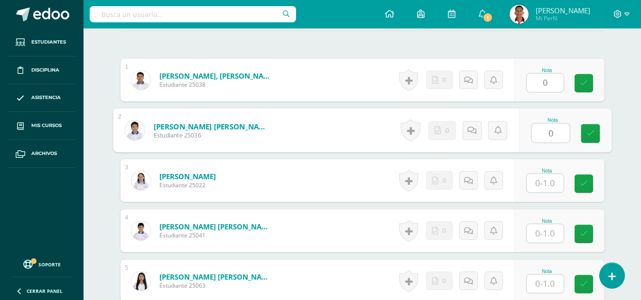
type input "0"
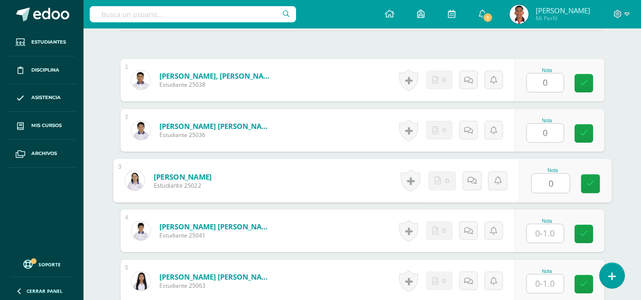
type input "0"
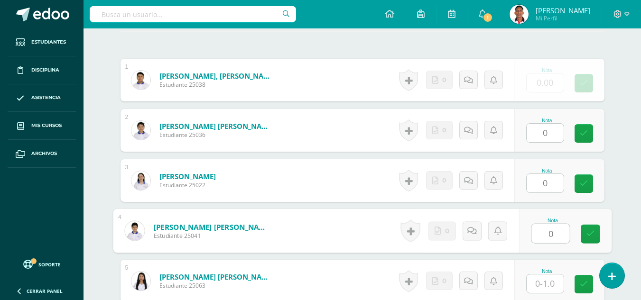
type input "0"
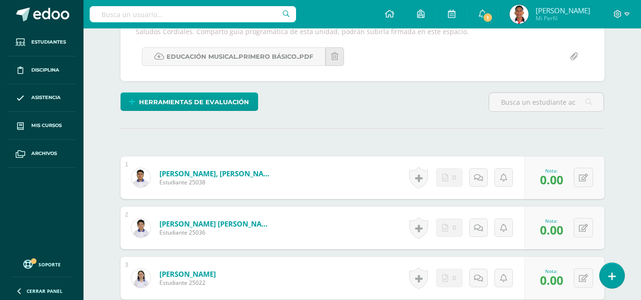
scroll to position [225, 0]
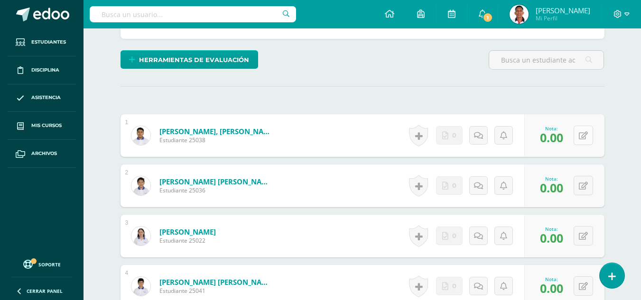
click at [588, 136] on button at bounding box center [583, 135] width 19 height 19
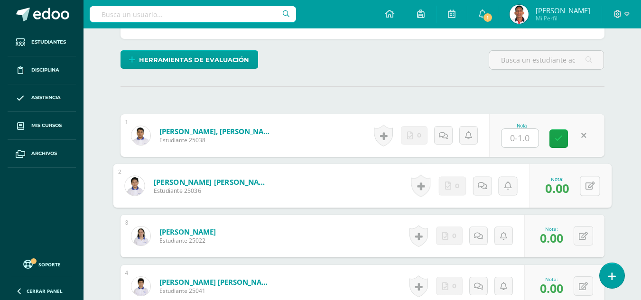
click at [587, 185] on icon at bounding box center [589, 186] width 9 height 8
click at [587, 234] on icon at bounding box center [583, 237] width 9 height 8
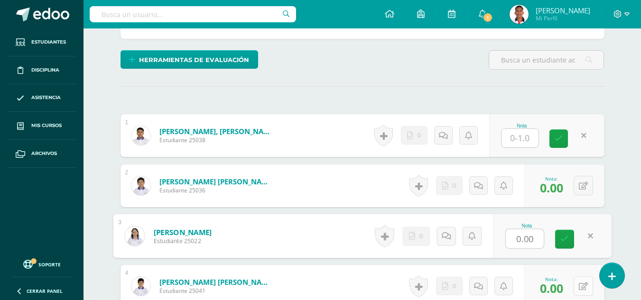
click at [578, 282] on button at bounding box center [583, 286] width 19 height 19
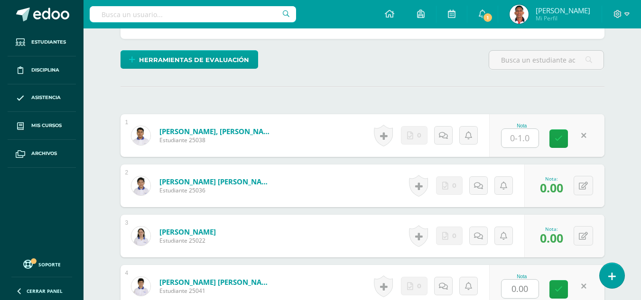
click at [584, 197] on div "0 Logros Logros obtenidos Aún no hay logros agregados Nota: 0.00" at bounding box center [565, 186] width 80 height 43
click at [582, 185] on icon at bounding box center [583, 186] width 9 height 8
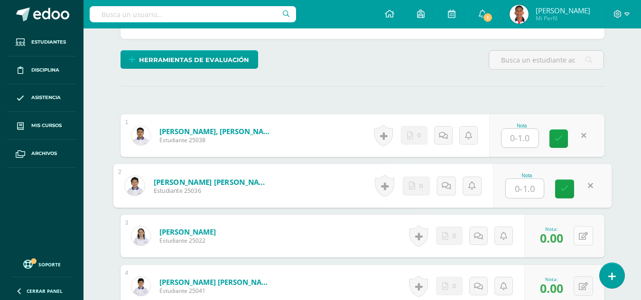
click at [579, 234] on button at bounding box center [583, 235] width 19 height 19
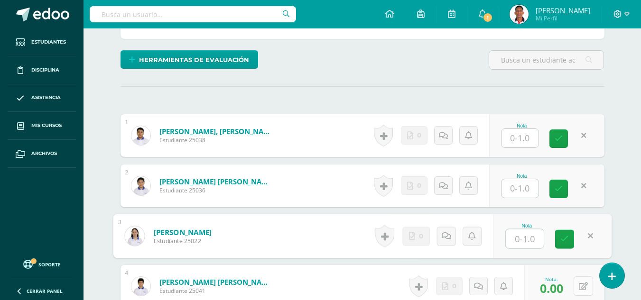
click at [581, 285] on button at bounding box center [583, 286] width 19 height 19
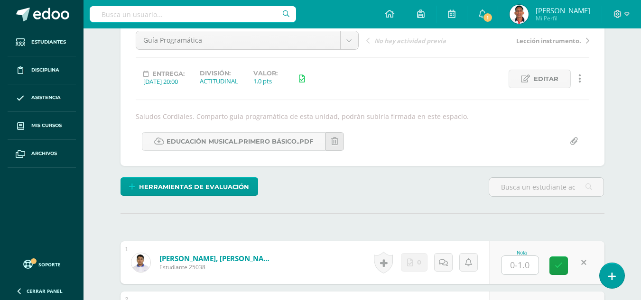
scroll to position [0, 0]
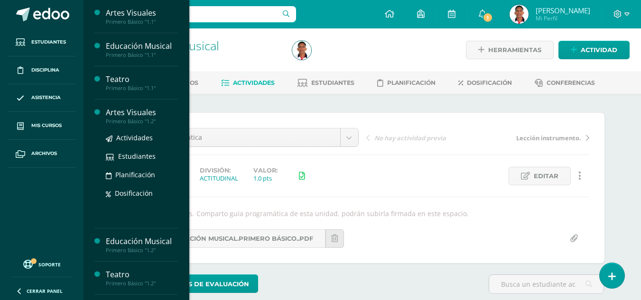
click at [117, 115] on div "Artes Visuales" at bounding box center [142, 112] width 72 height 11
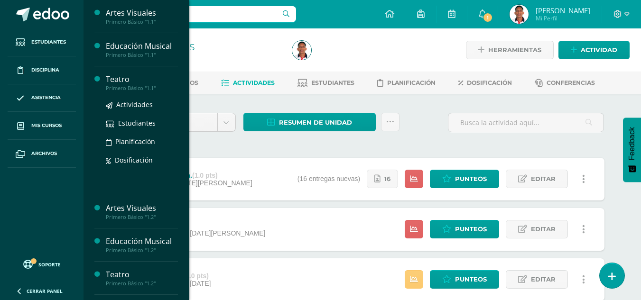
click at [113, 78] on div "Teatro" at bounding box center [142, 79] width 72 height 11
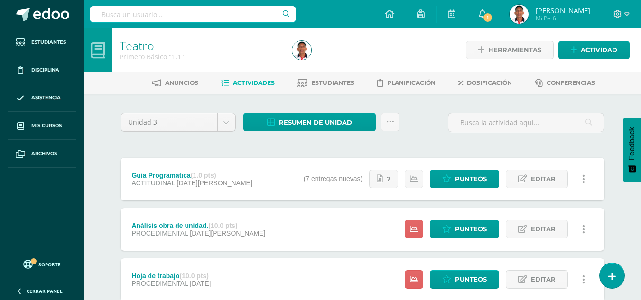
scroll to position [64, 0]
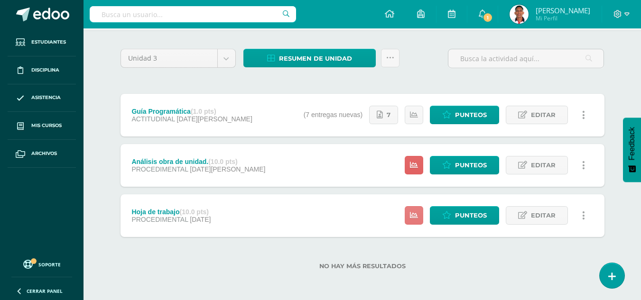
click at [413, 207] on link at bounding box center [414, 215] width 19 height 19
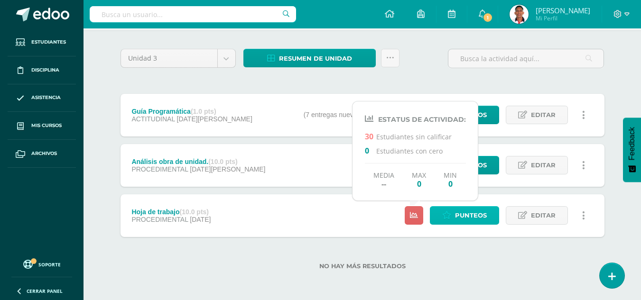
click at [460, 212] on span "Punteos" at bounding box center [471, 216] width 32 height 18
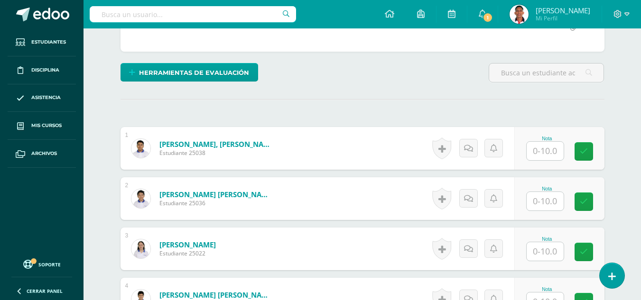
scroll to position [203, 0]
click at [552, 150] on input "text" at bounding box center [545, 150] width 37 height 19
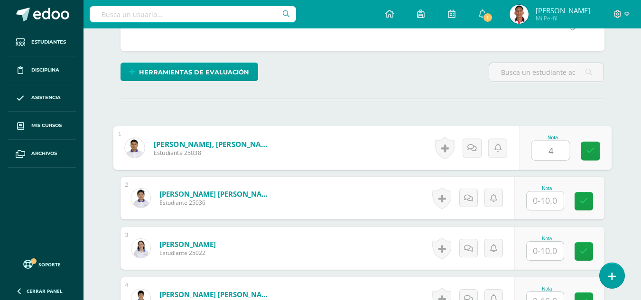
scroll to position [204, 0]
type input "4"
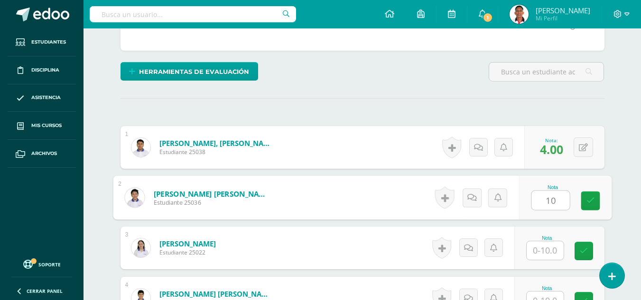
type input "10"
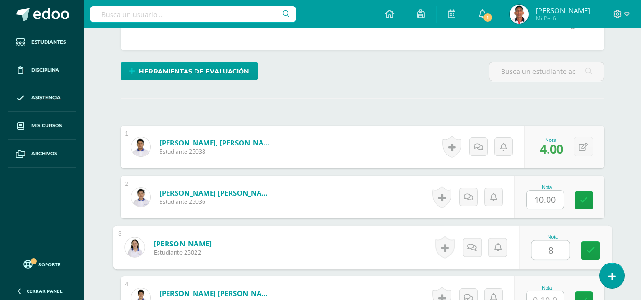
type input "8"
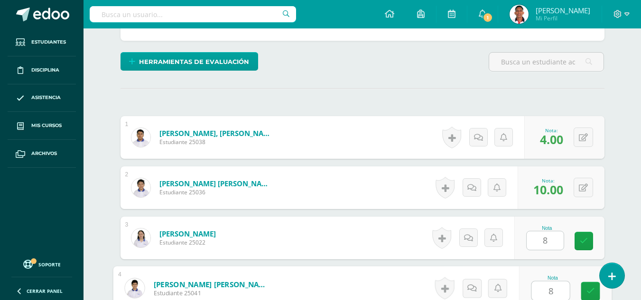
type input "8"
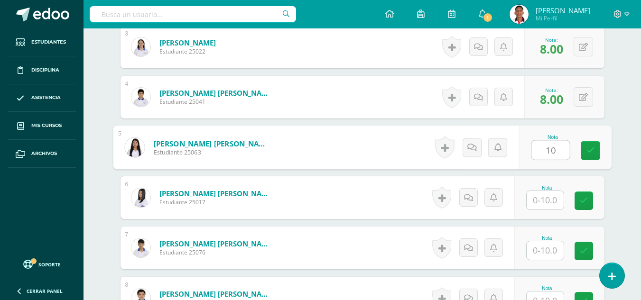
type input "10"
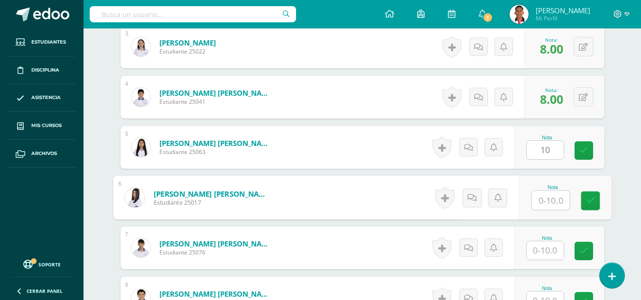
scroll to position [405, 0]
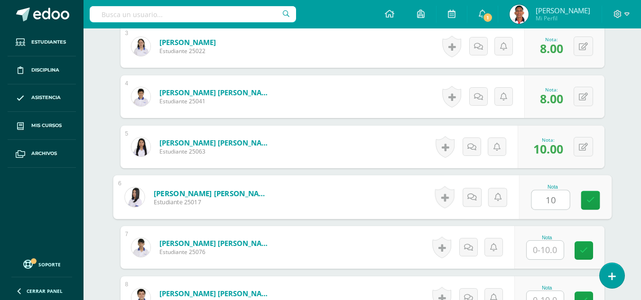
type input "10"
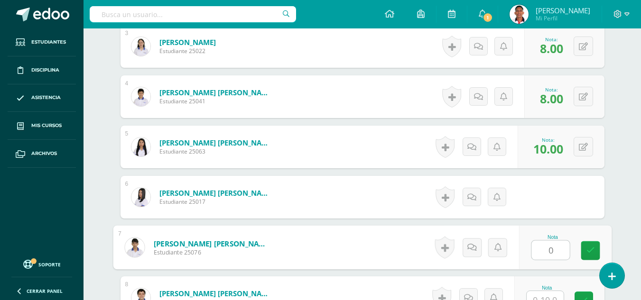
type input "0"
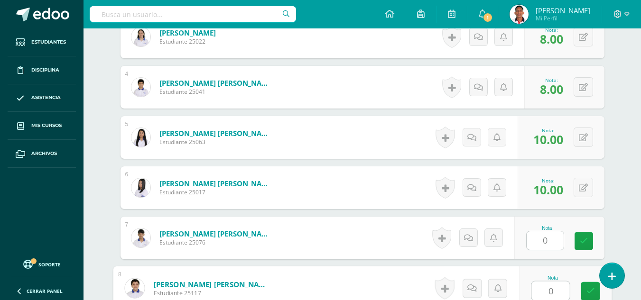
type input "0"
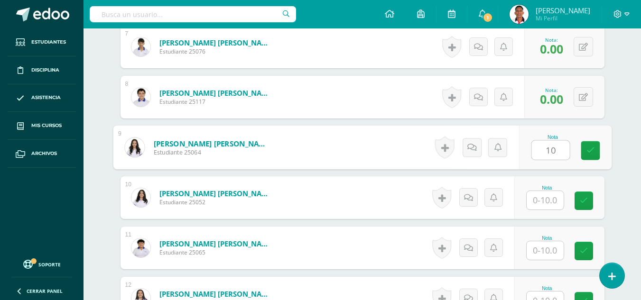
type input "10"
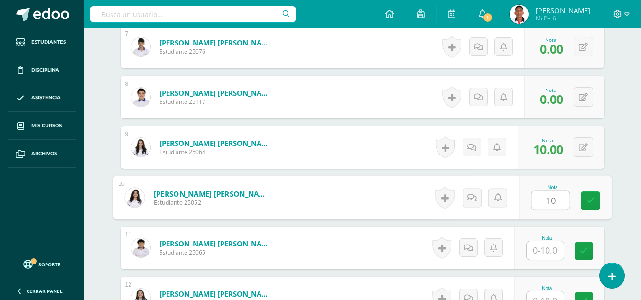
type input "10"
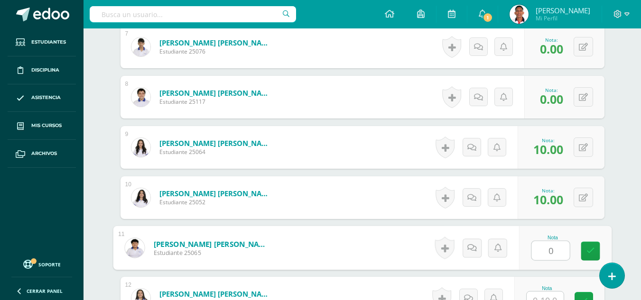
type input "0"
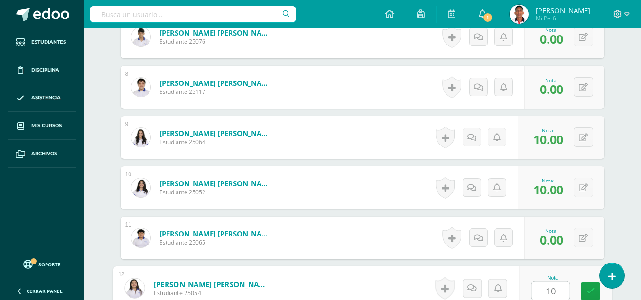
type input "10"
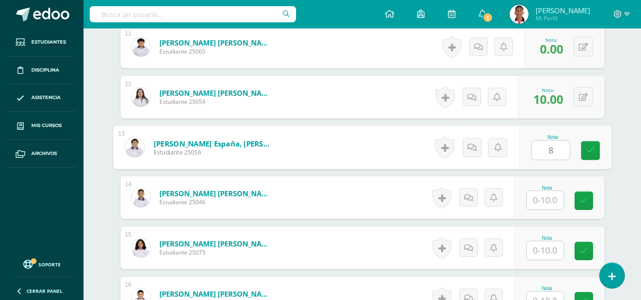
type input "8"
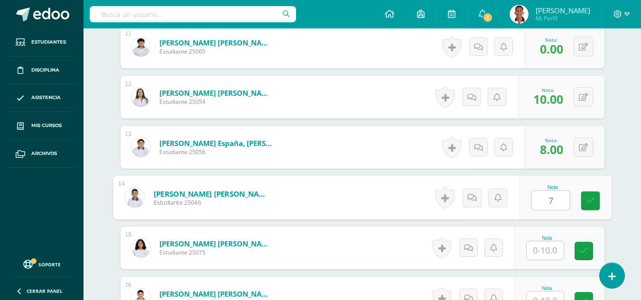
type input "7"
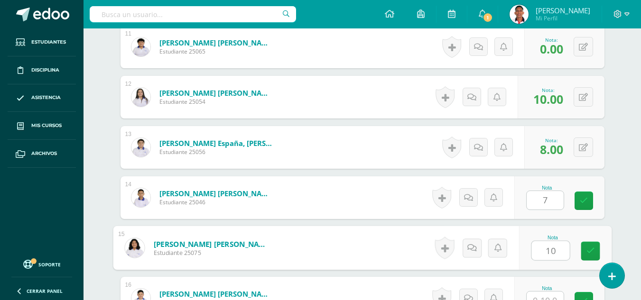
type input "10"
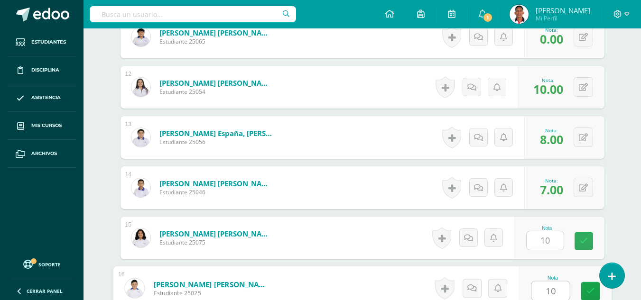
type input "10"
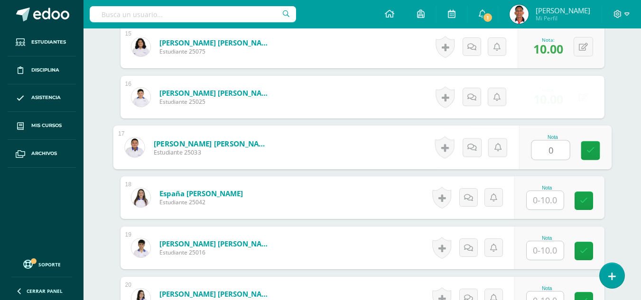
type input "0"
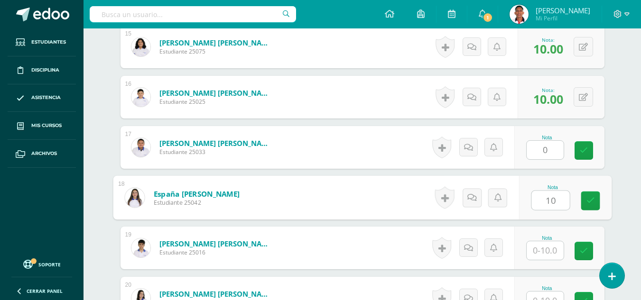
type input "10"
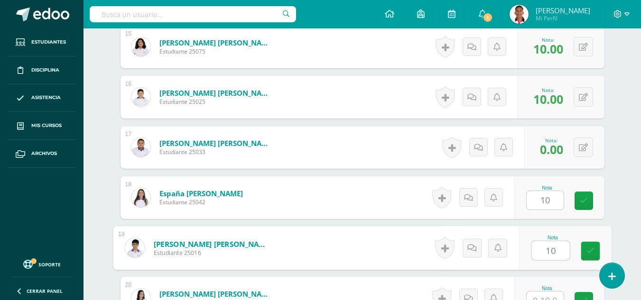
type input "10"
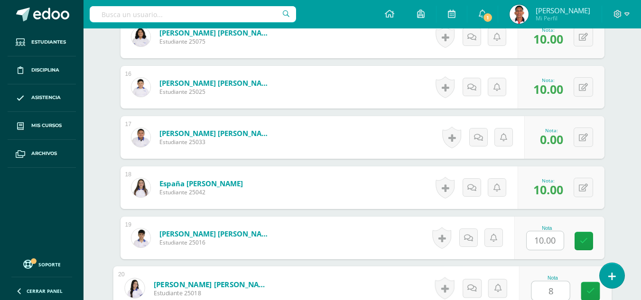
type input "8"
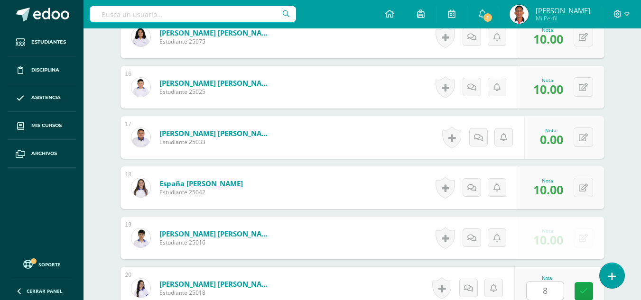
scroll to position [1210, 0]
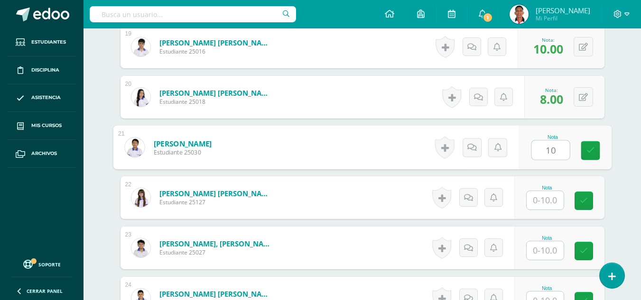
type input "10"
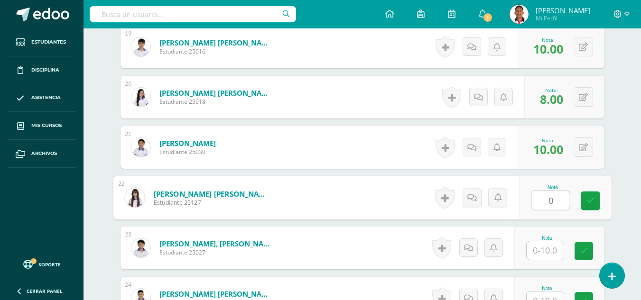
type input "0"
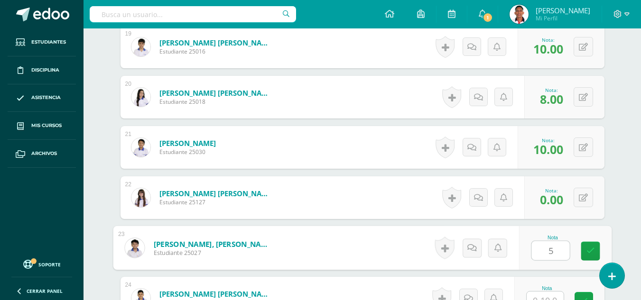
type input "5"
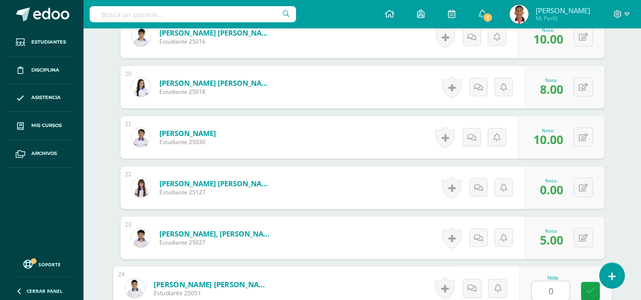
type input "0"
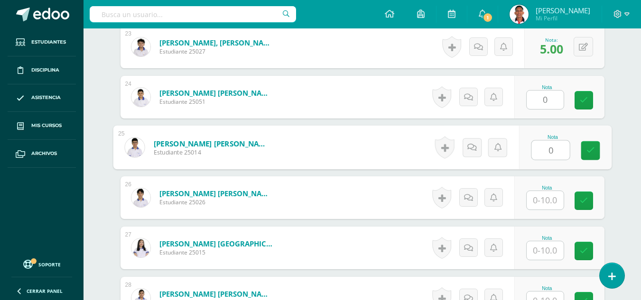
type input "0"
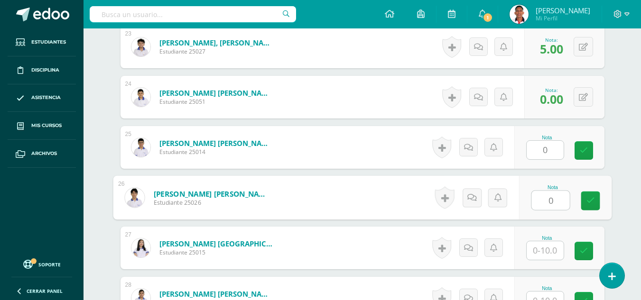
type input "0"
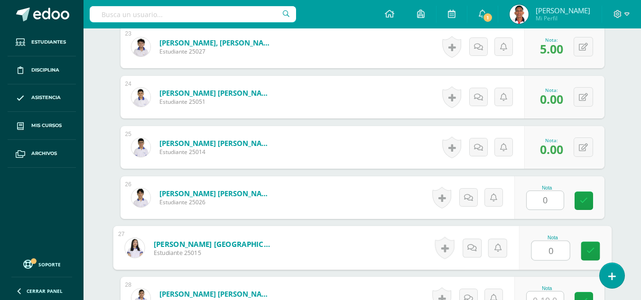
type input "0"
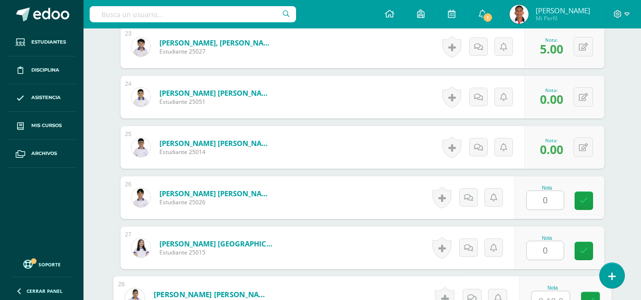
scroll to position [1421, 0]
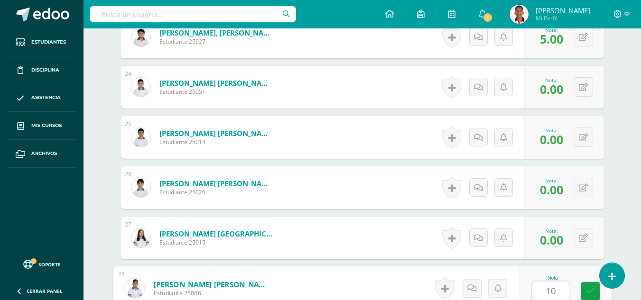
type input "10"
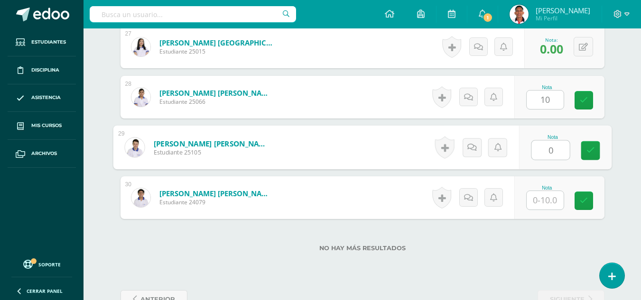
type input "0"
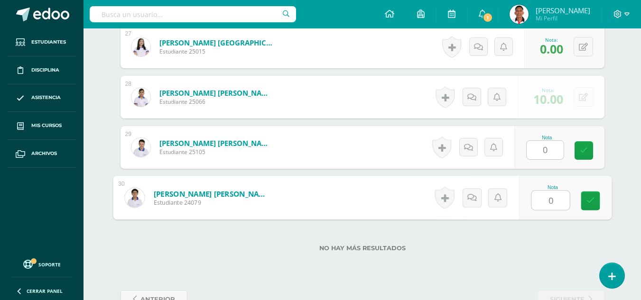
type input "0"
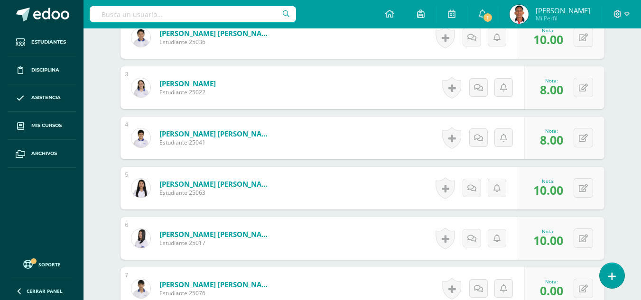
scroll to position [0, 0]
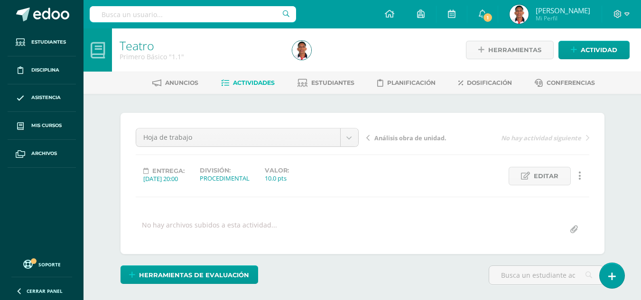
click at [422, 137] on span "Análisis obra de unidad." at bounding box center [411, 138] width 72 height 9
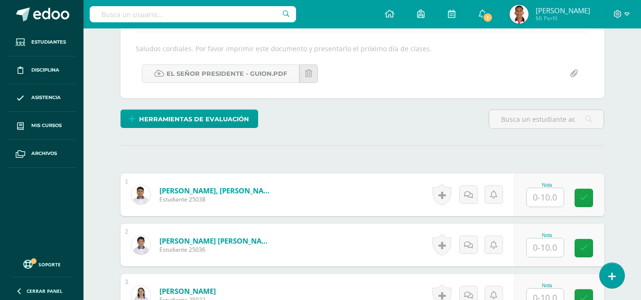
scroll to position [166, 0]
click at [544, 204] on input "text" at bounding box center [545, 197] width 37 height 19
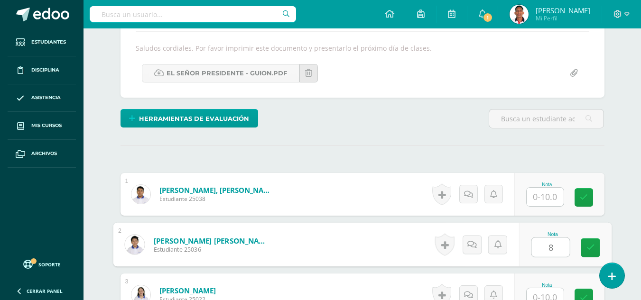
type input "8"
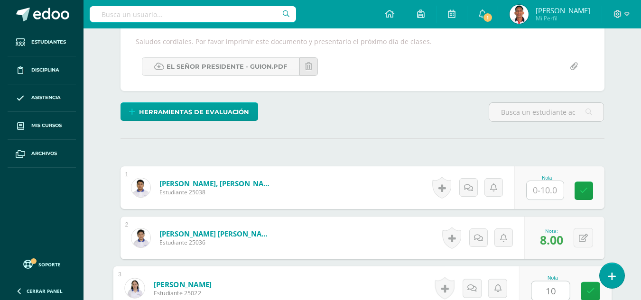
type input "10"
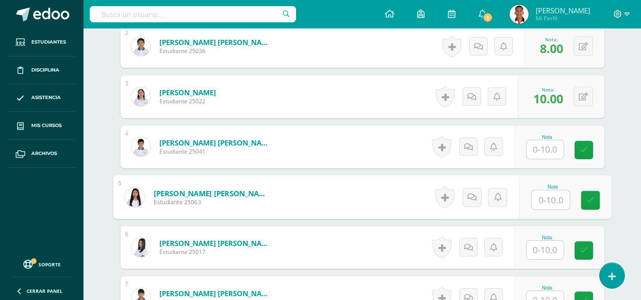
scroll to position [365, 0]
type input "8"
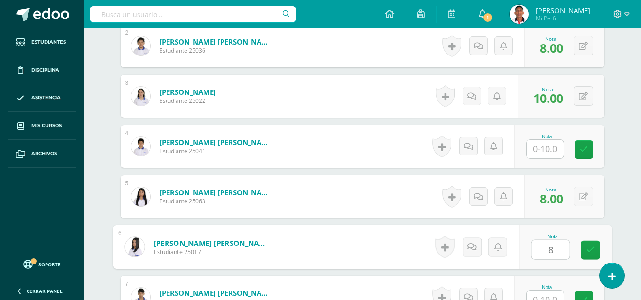
type input "8"
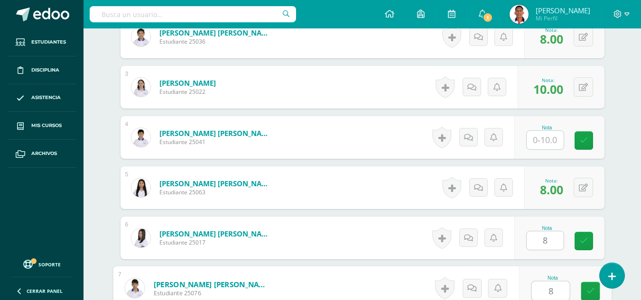
type input "8"
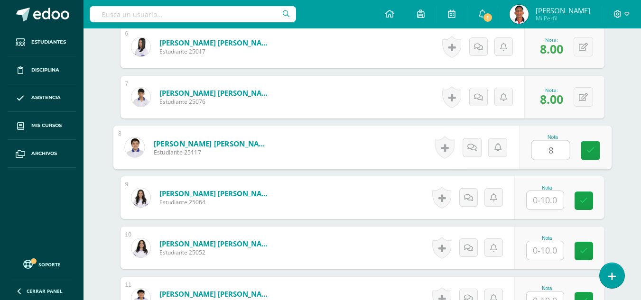
type input "8"
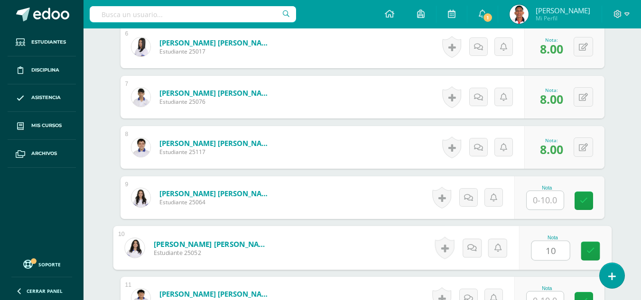
type input "10"
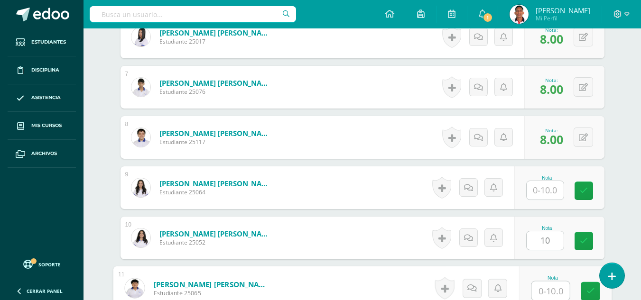
scroll to position [766, 0]
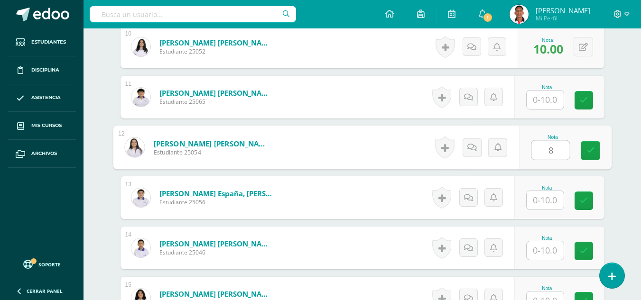
type input "8"
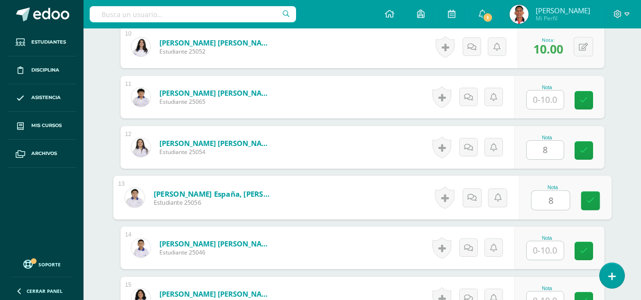
type input "8"
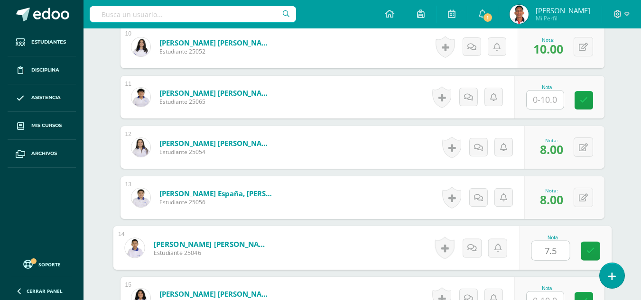
type input "7.5"
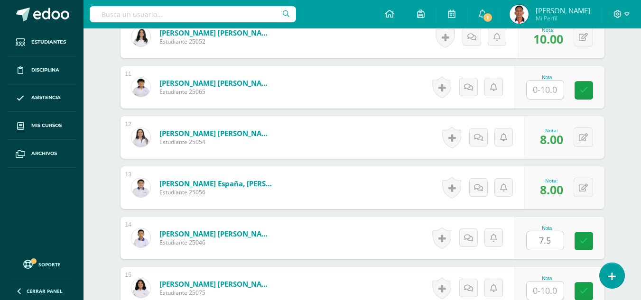
scroll to position [967, 0]
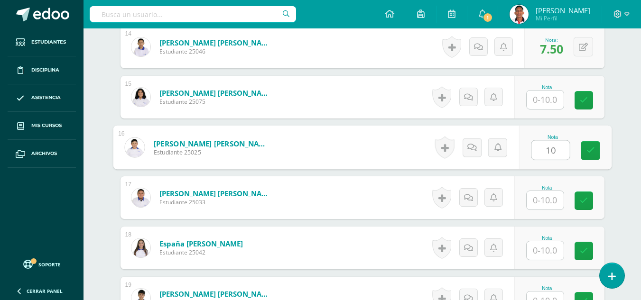
type input "10"
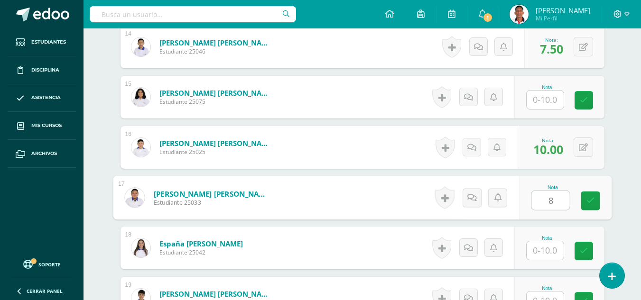
type input "8"
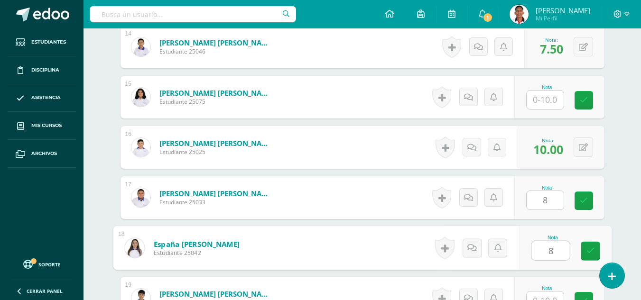
type input "8"
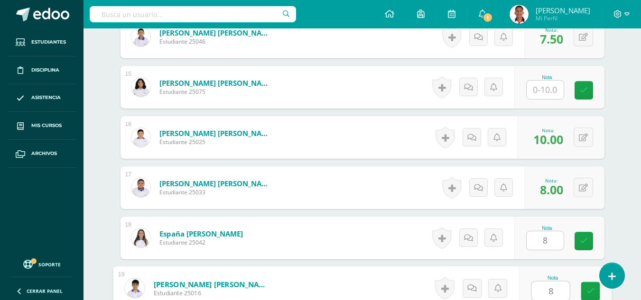
type input "8"
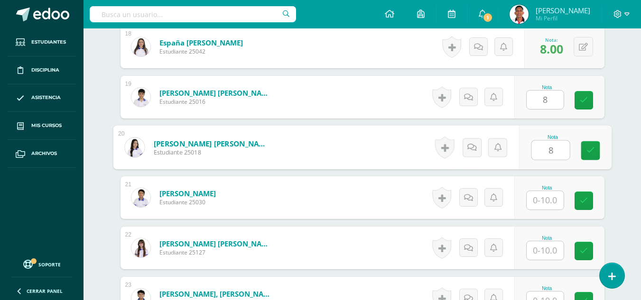
type input "8"
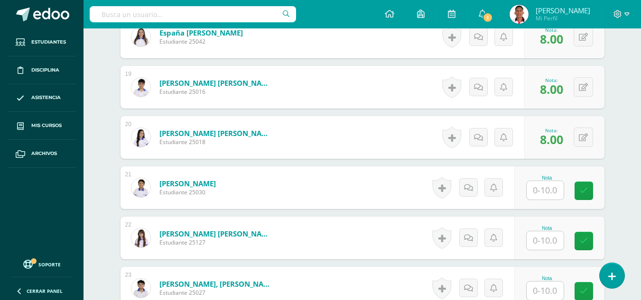
scroll to position [1370, 0]
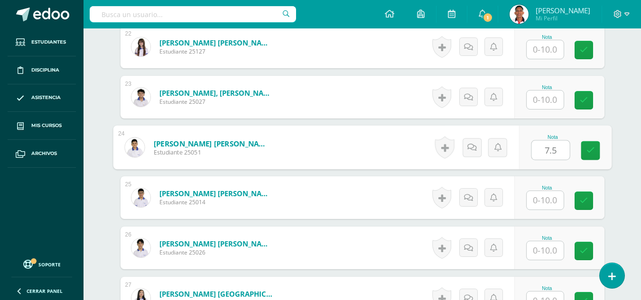
type input "7.5"
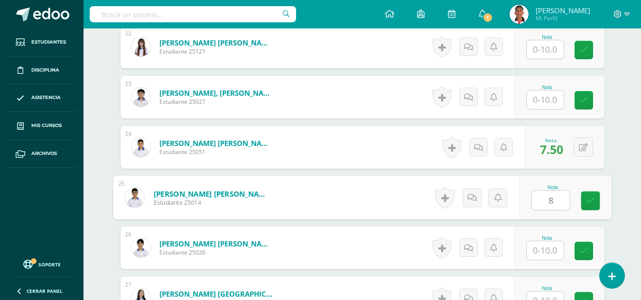
type input "8"
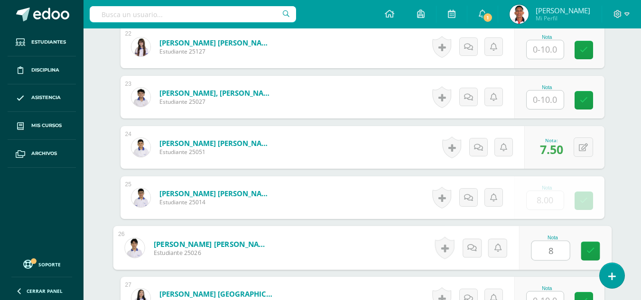
type input "8"
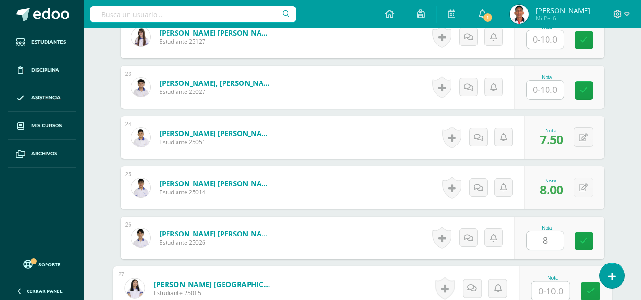
scroll to position [1571, 0]
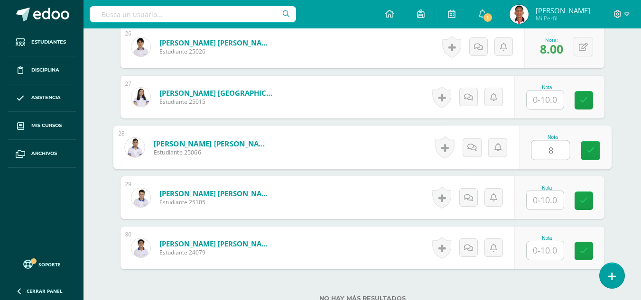
type input "8"
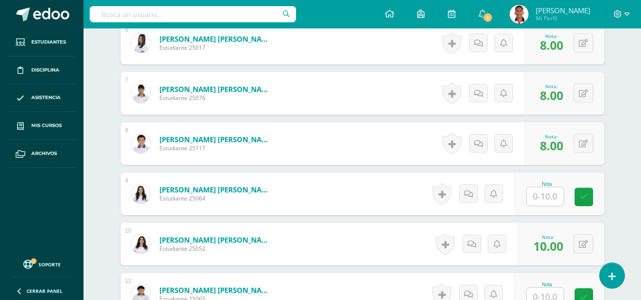
scroll to position [0, 0]
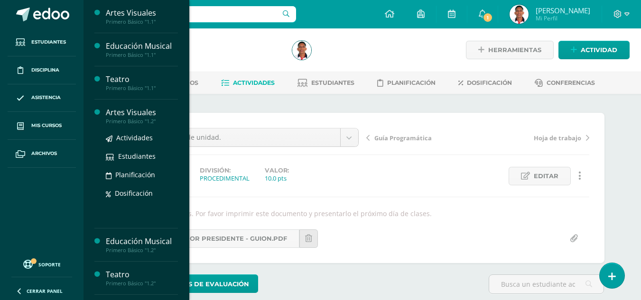
click at [141, 111] on div "Artes Visuales" at bounding box center [142, 112] width 72 height 11
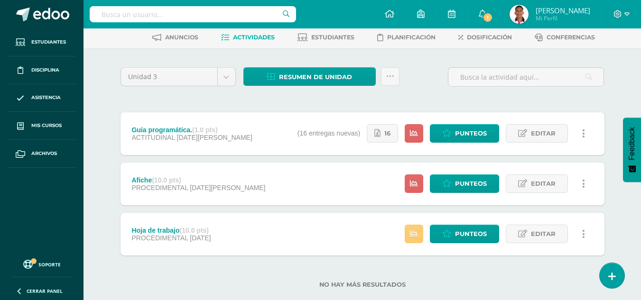
scroll to position [64, 0]
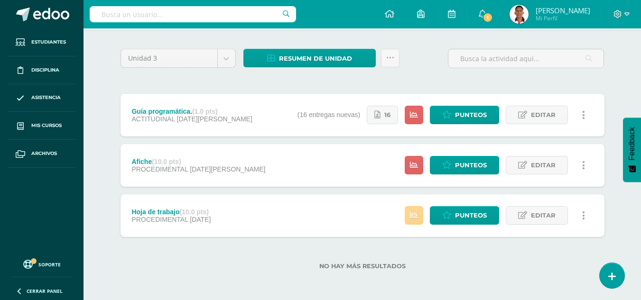
click at [417, 222] on link at bounding box center [414, 215] width 19 height 19
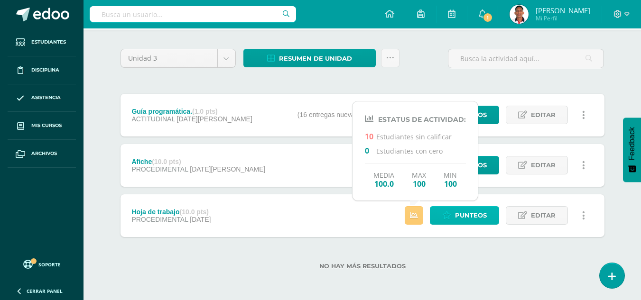
click at [467, 219] on span "Punteos" at bounding box center [471, 216] width 32 height 18
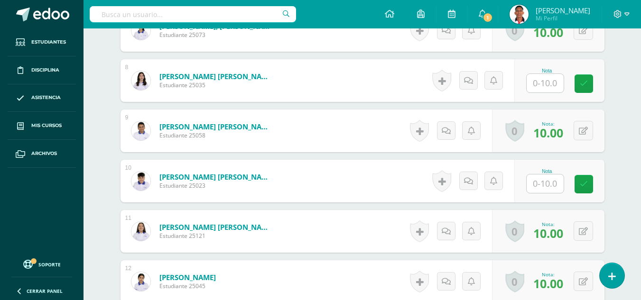
scroll to position [262, 0]
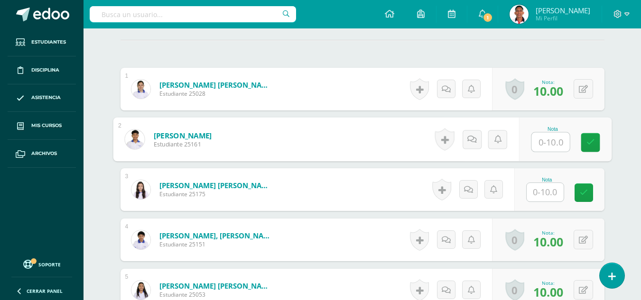
click at [541, 139] on input "text" at bounding box center [551, 142] width 38 height 19
type input "0"
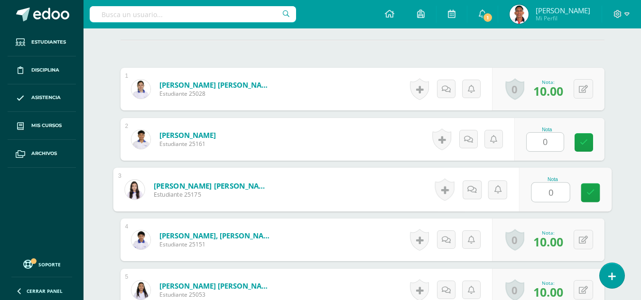
type input "0"
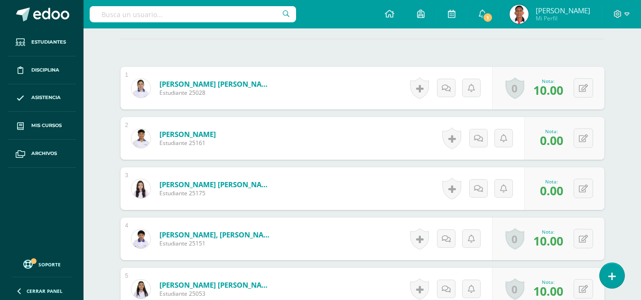
scroll to position [453, 0]
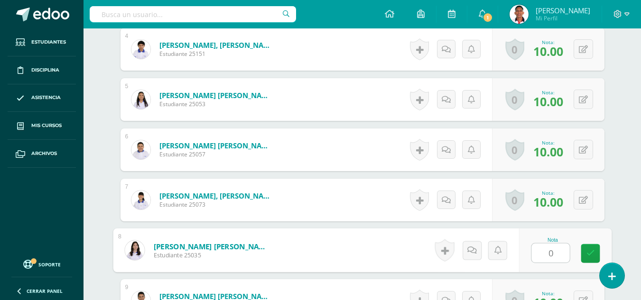
type input "0"
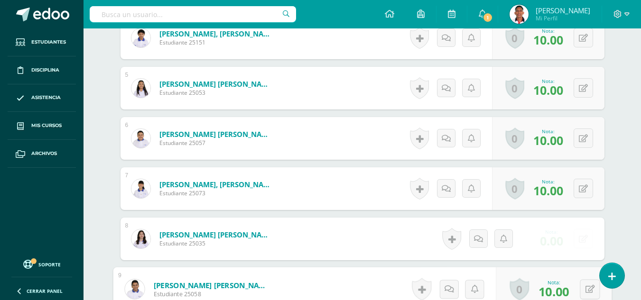
scroll to position [656, 0]
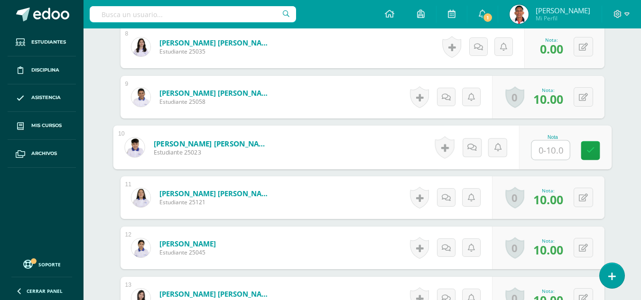
click at [546, 145] on input "text" at bounding box center [551, 150] width 38 height 19
type input "0"
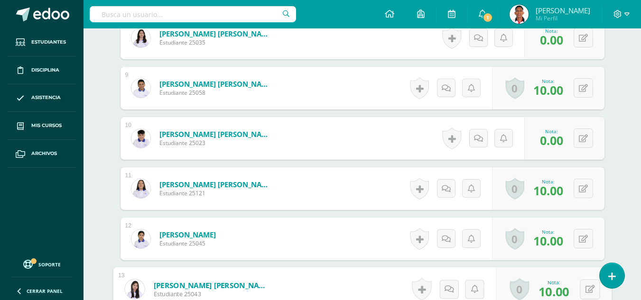
scroll to position [855, 0]
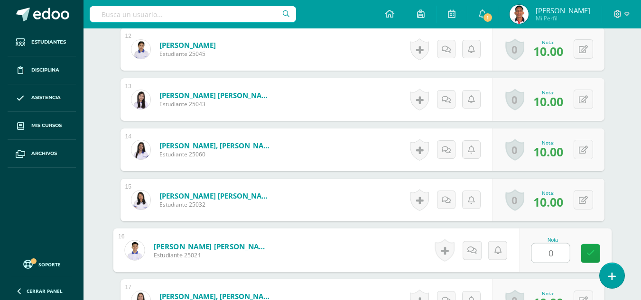
type input "0"
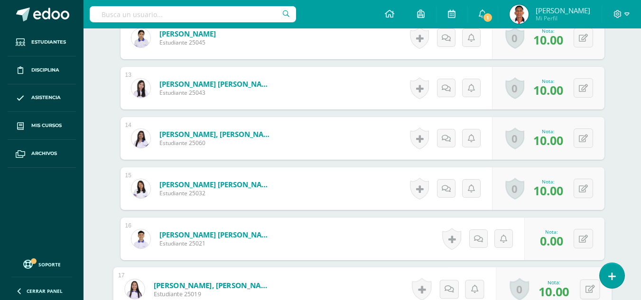
scroll to position [1057, 0]
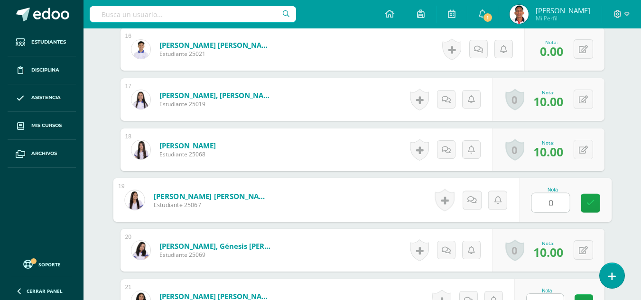
type input "0"
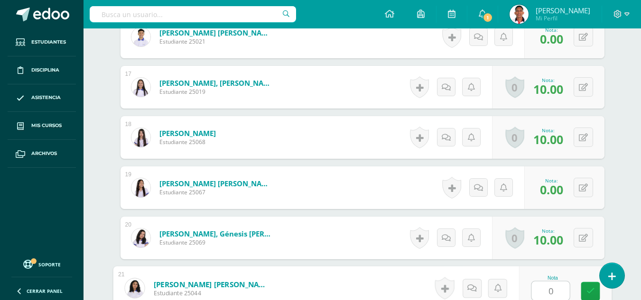
type input "0"
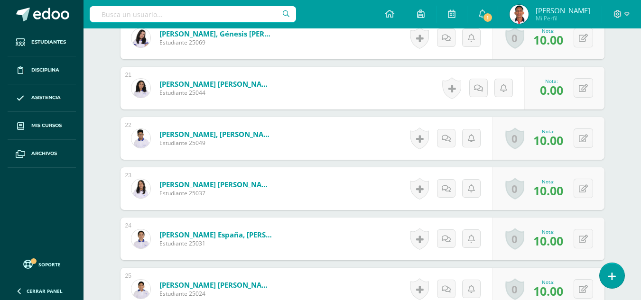
scroll to position [1459, 0]
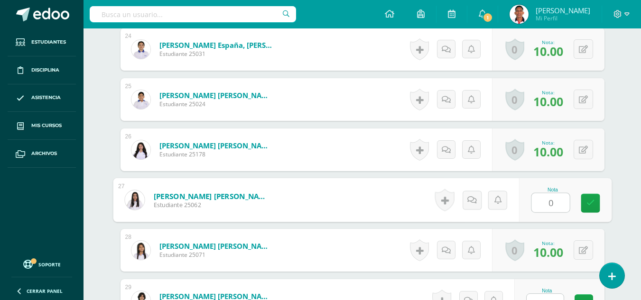
type input "0"
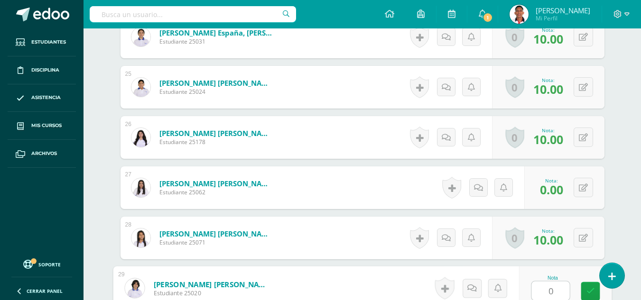
type input "0"
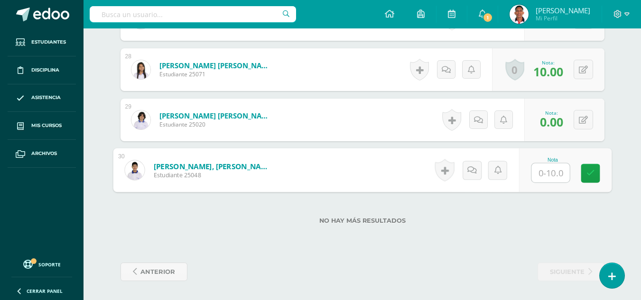
type input "0"
click at [595, 172] on link at bounding box center [590, 173] width 19 height 19
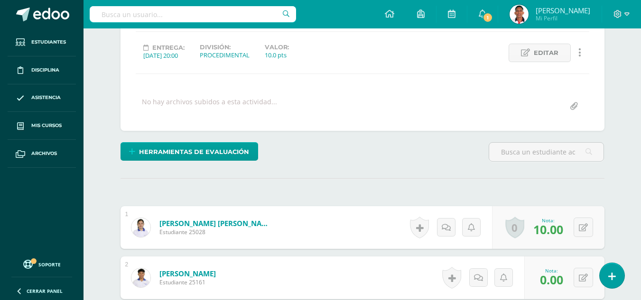
scroll to position [0, 0]
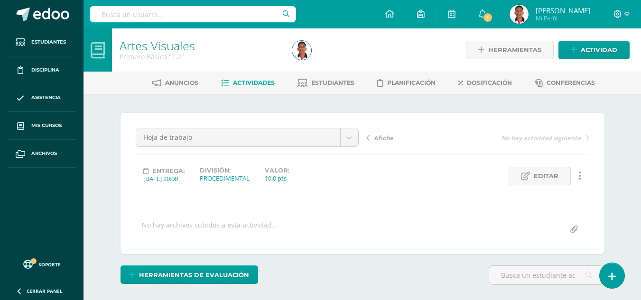
click at [388, 141] on span "Afiche" at bounding box center [384, 138] width 19 height 9
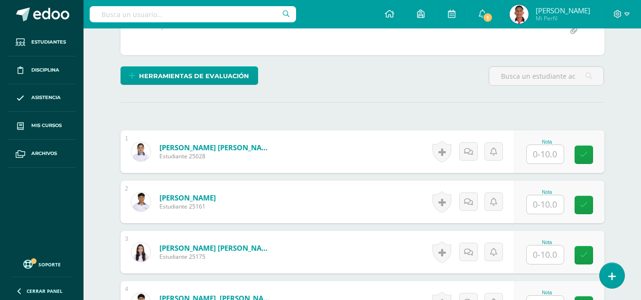
scroll to position [227, 0]
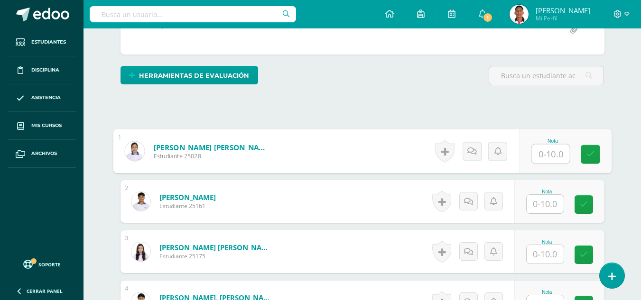
click at [543, 164] on input "text" at bounding box center [551, 154] width 38 height 19
type input "10"
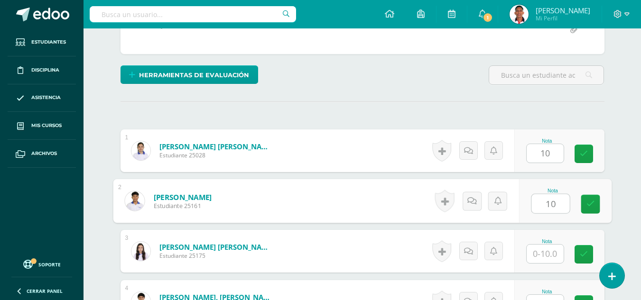
type input "10"
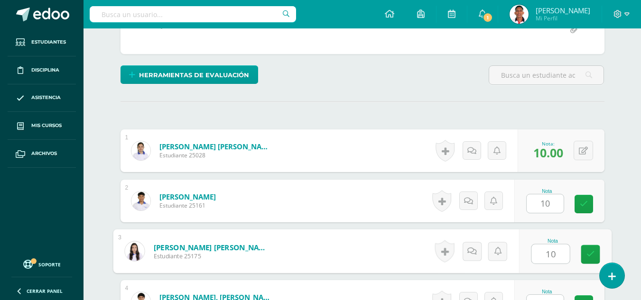
type input "10"
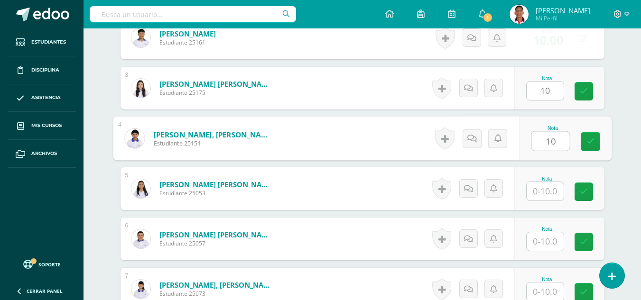
type input "10"
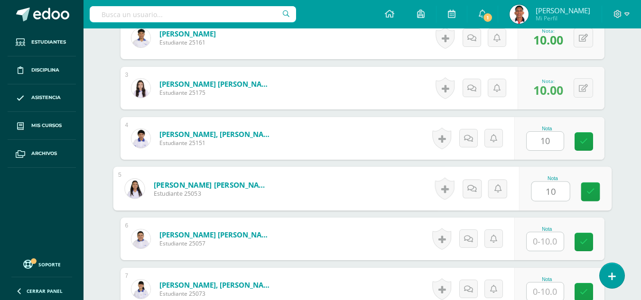
type input "10"
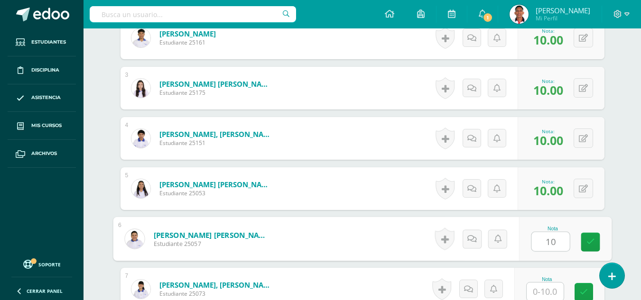
type input "10"
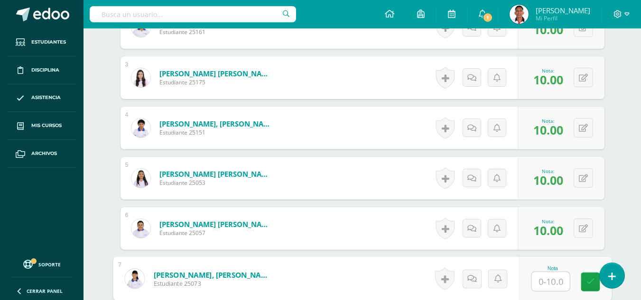
scroll to position [402, 0]
type input "10"
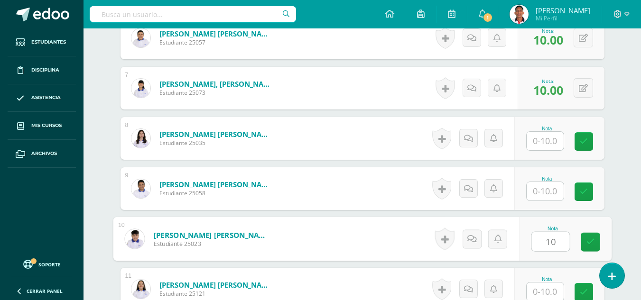
type input "10"
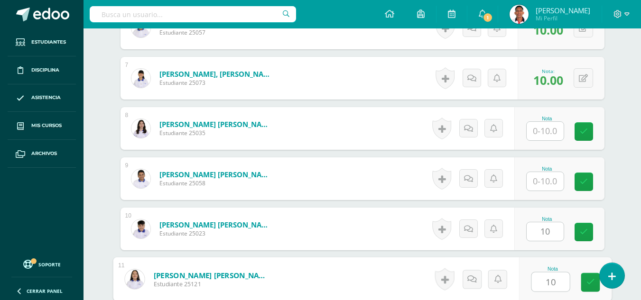
type input "10"
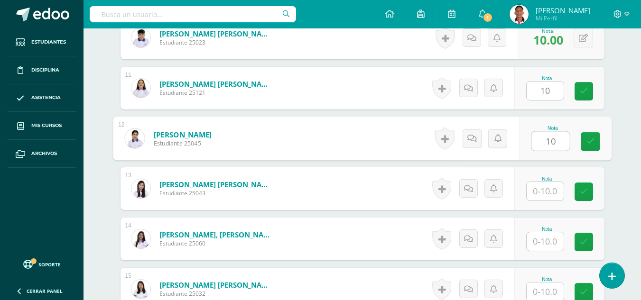
type input "10"
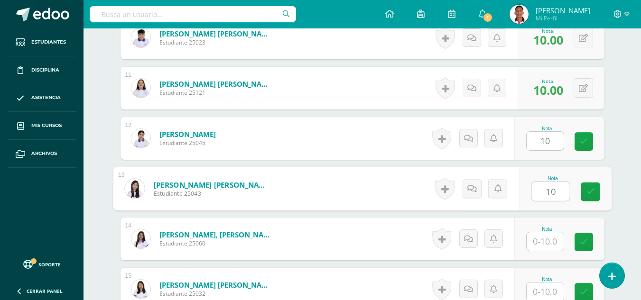
type input "10"
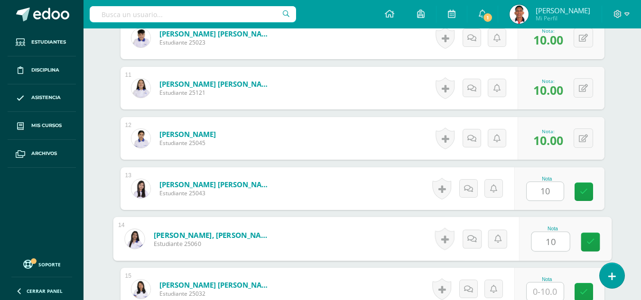
type input "10"
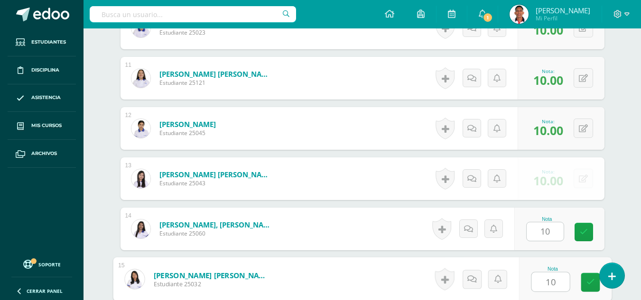
type input "10"
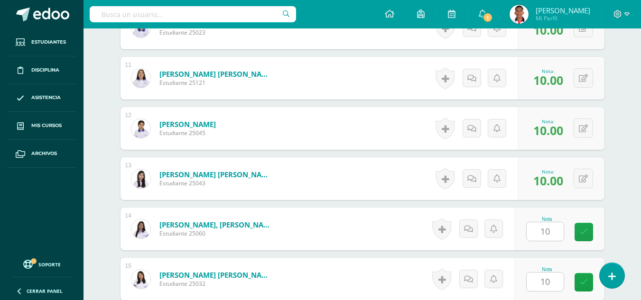
scroll to position [994, 0]
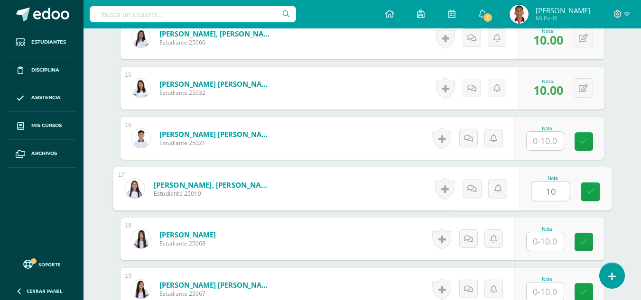
type input "10"
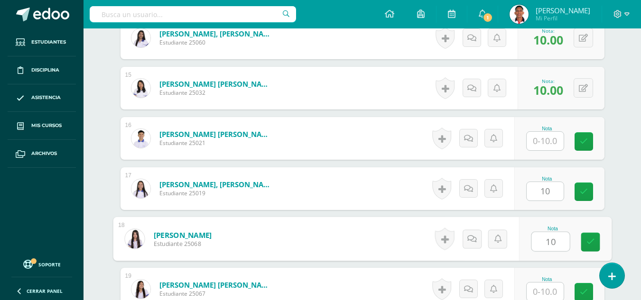
type input "10"
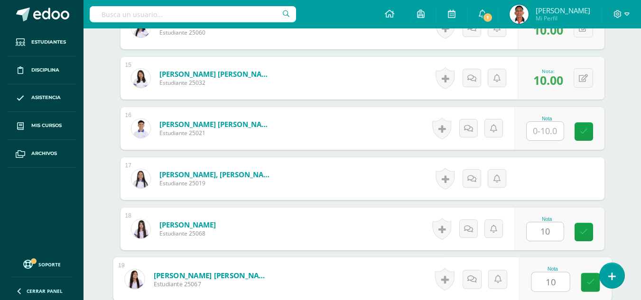
type input "10"
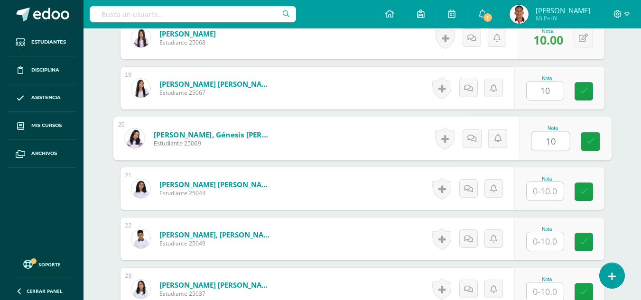
type input "10"
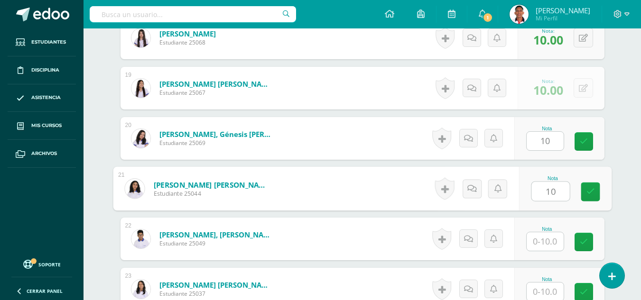
type input "10"
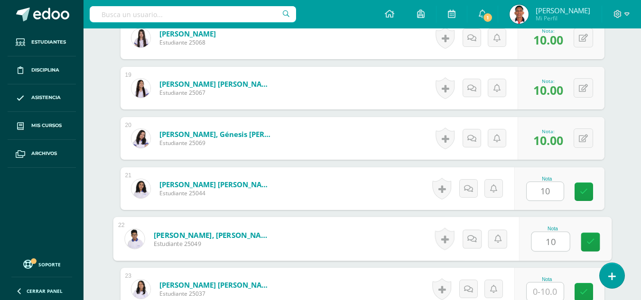
type input "10"
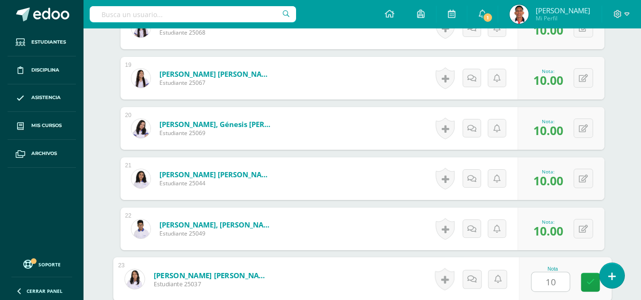
type input "10"
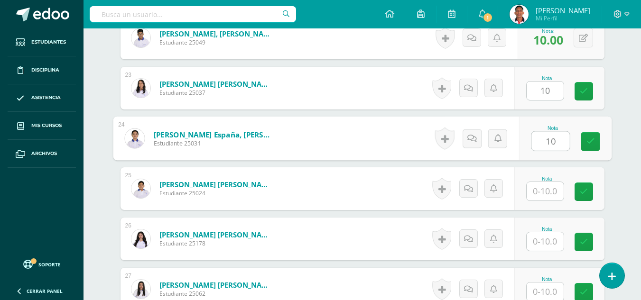
type input "10"
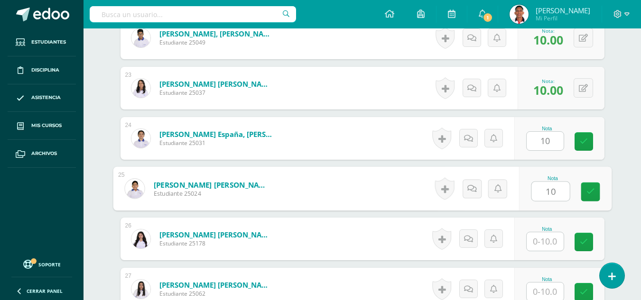
type input "10"
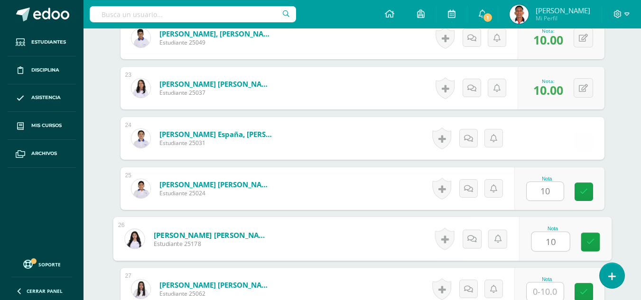
type input "10"
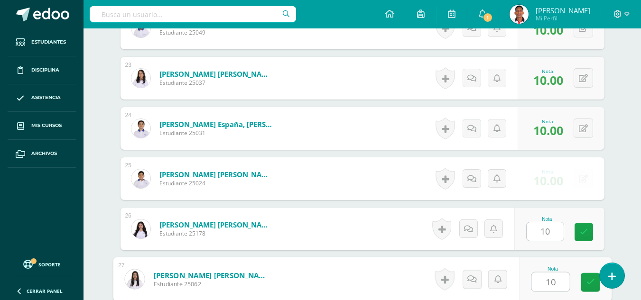
type input "10"
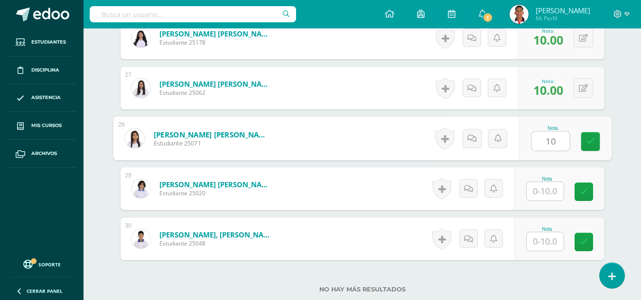
type input "10"
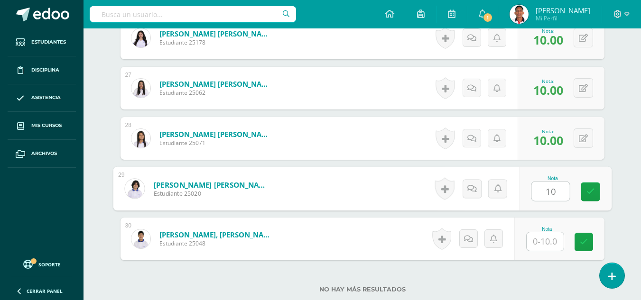
type input "10"
click at [557, 251] on input "text" at bounding box center [545, 242] width 37 height 19
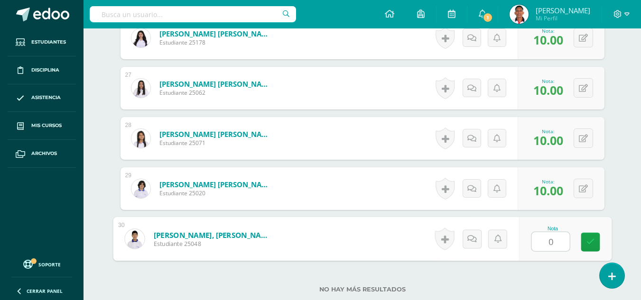
type input "0"
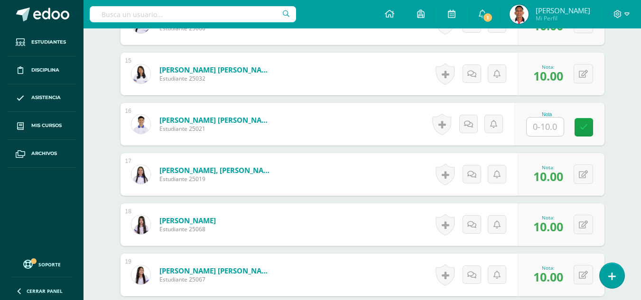
scroll to position [1012, 0]
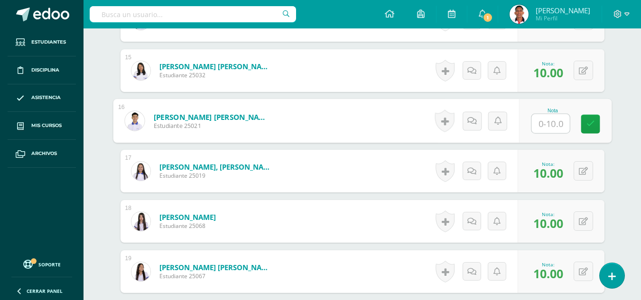
click at [543, 133] on input "text" at bounding box center [551, 123] width 38 height 19
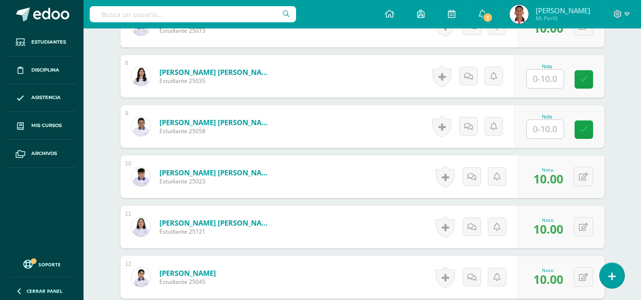
scroll to position [647, 0]
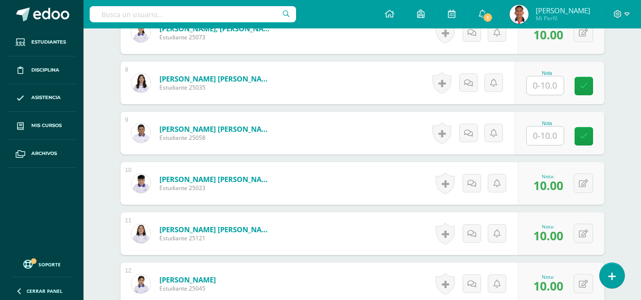
type input "0"
click at [550, 94] on input "text" at bounding box center [551, 85] width 38 height 19
type input "0"
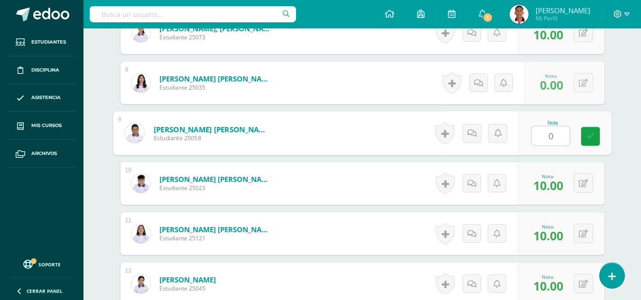
type input "0"
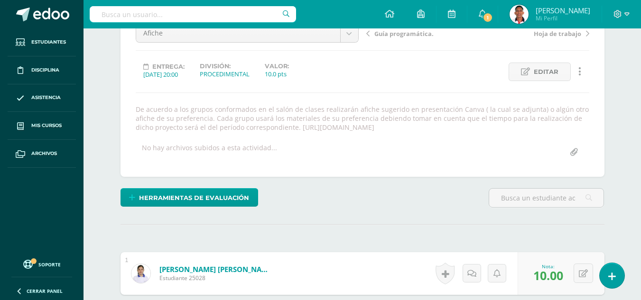
scroll to position [88, 0]
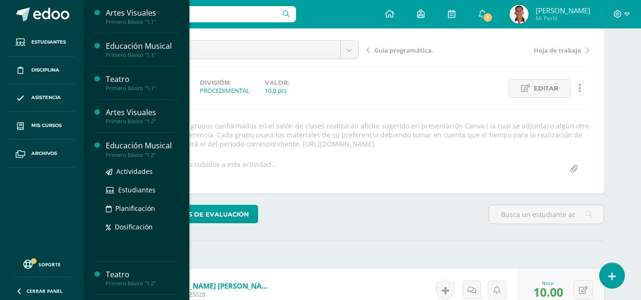
click at [144, 143] on div "Educación Musical" at bounding box center [142, 146] width 72 height 11
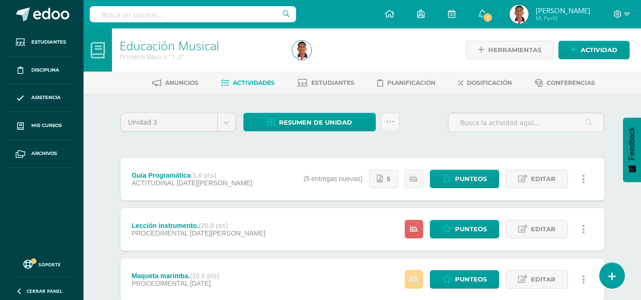
click at [417, 277] on icon at bounding box center [414, 280] width 8 height 8
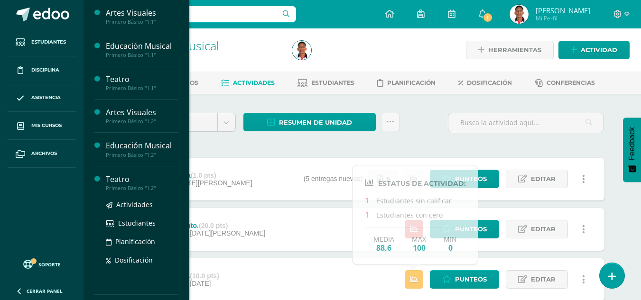
click at [120, 178] on div "Teatro" at bounding box center [142, 179] width 72 height 11
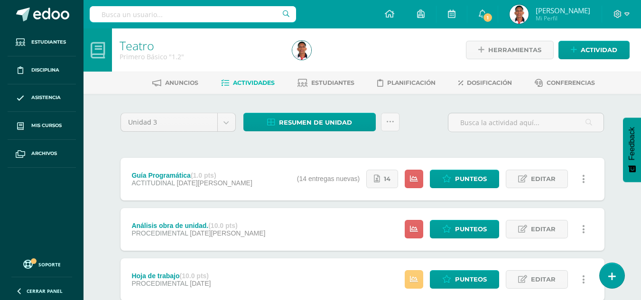
scroll to position [64, 0]
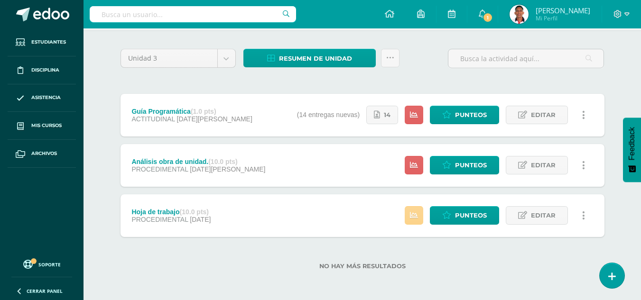
click at [406, 214] on link at bounding box center [414, 215] width 19 height 19
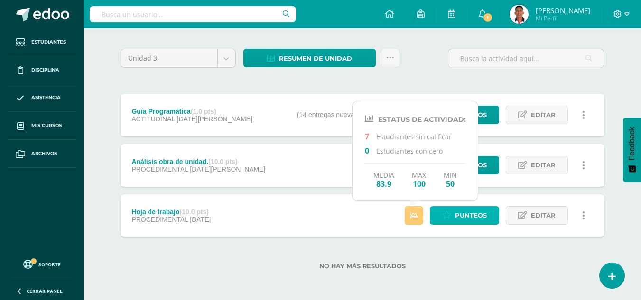
click at [449, 212] on icon at bounding box center [446, 216] width 9 height 8
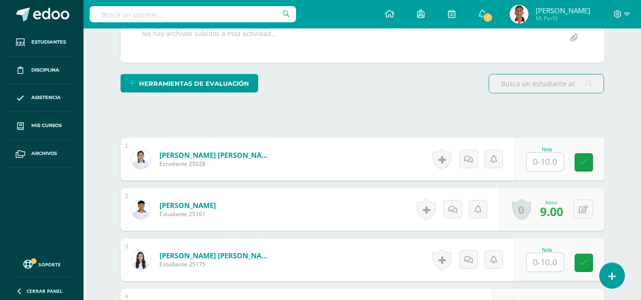
scroll to position [192, 0]
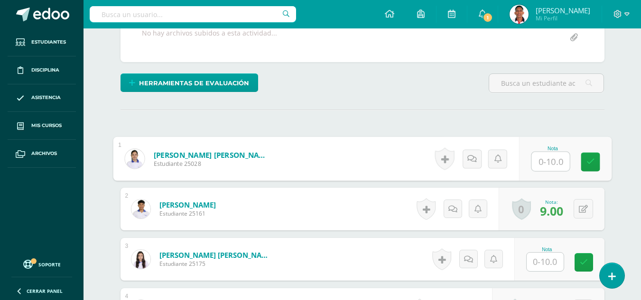
click at [542, 156] on input "text" at bounding box center [551, 161] width 38 height 19
type input "0"
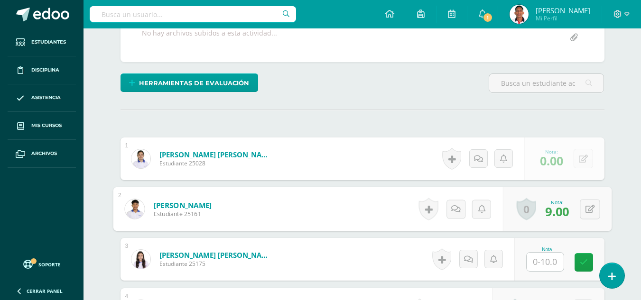
scroll to position [193, 0]
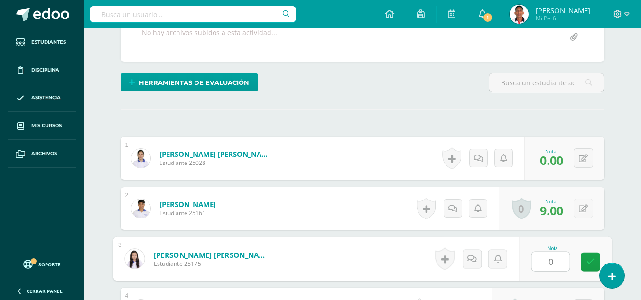
type input "0"
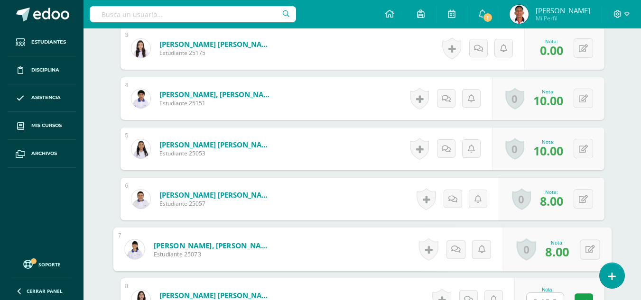
scroll to position [415, 0]
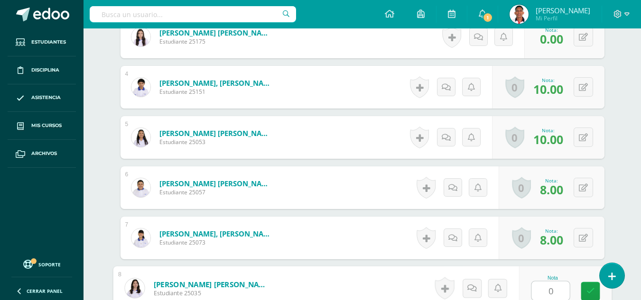
type input "0"
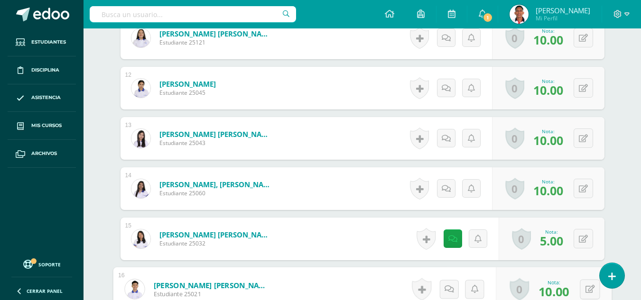
scroll to position [1009, 0]
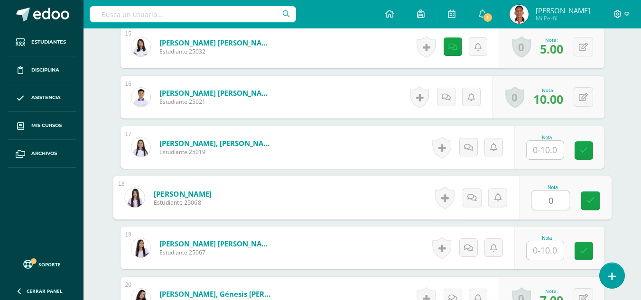
type input "0"
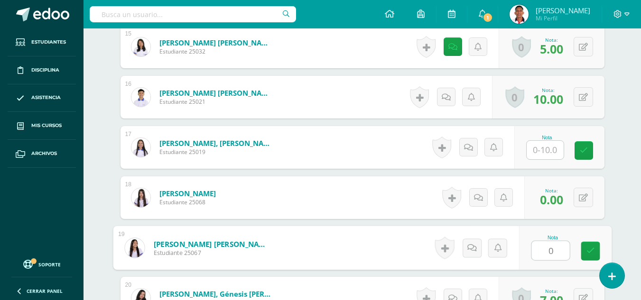
type input "0"
click at [550, 149] on input "text" at bounding box center [545, 150] width 37 height 19
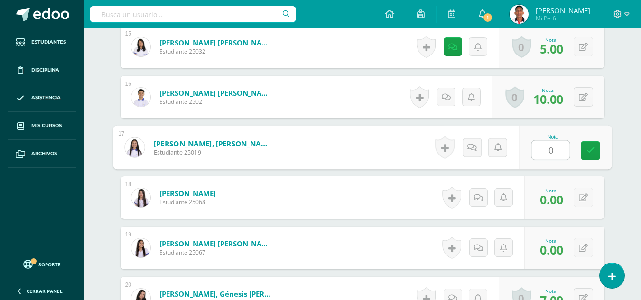
type input "0"
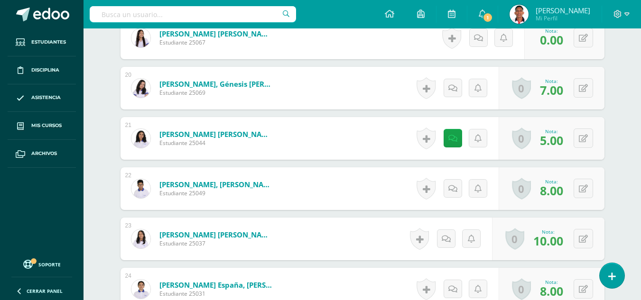
scroll to position [1409, 0]
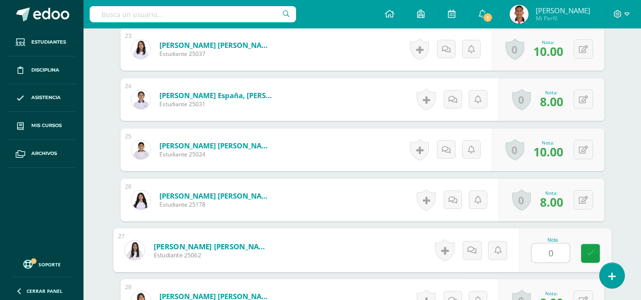
type input "0"
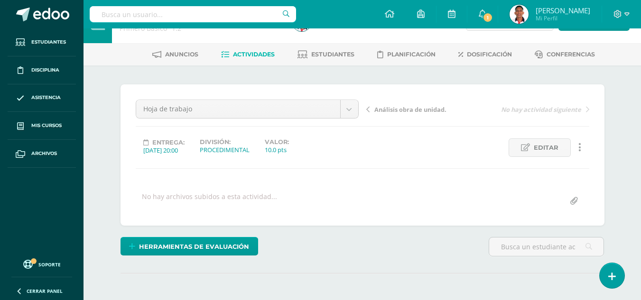
scroll to position [0, 0]
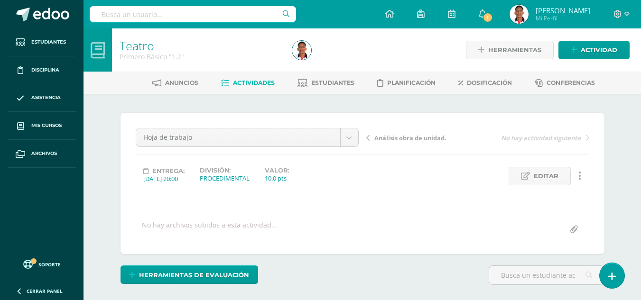
click at [422, 140] on span "Análisis obra de unidad." at bounding box center [411, 138] width 72 height 9
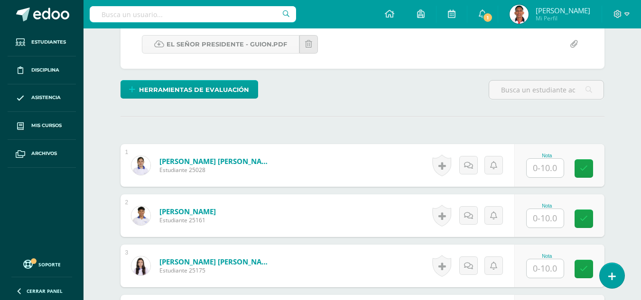
scroll to position [263, 0]
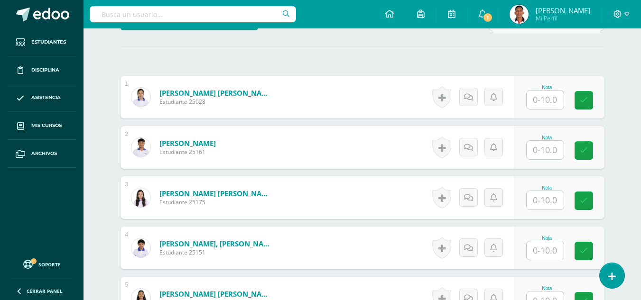
click at [556, 94] on input "text" at bounding box center [545, 100] width 37 height 19
type input "10"
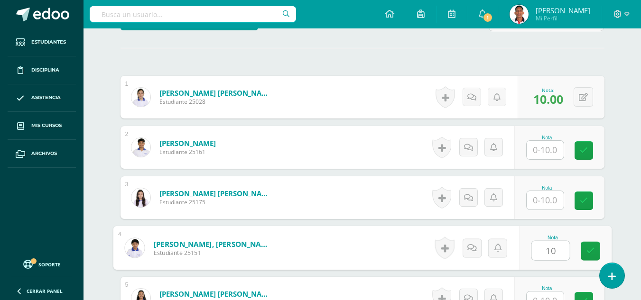
type input "10"
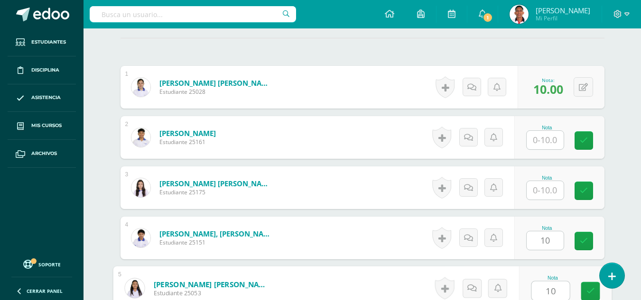
type input "10"
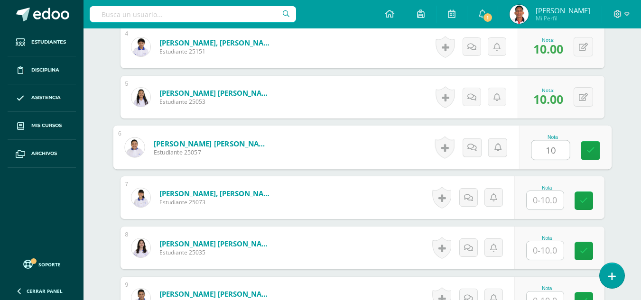
type input "10"
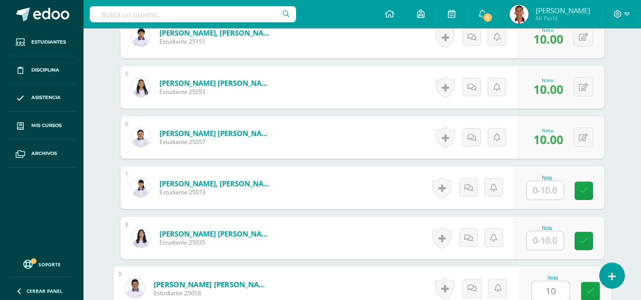
type input "10"
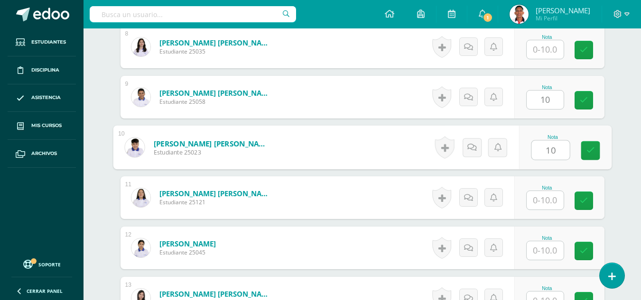
type input "10"
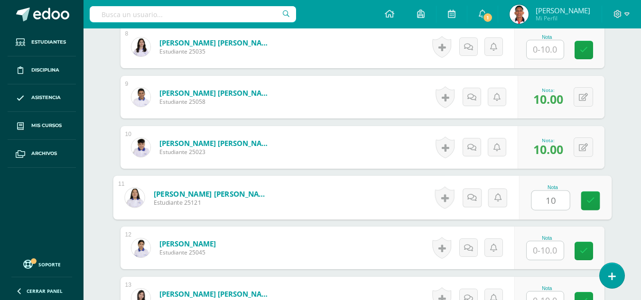
type input "10"
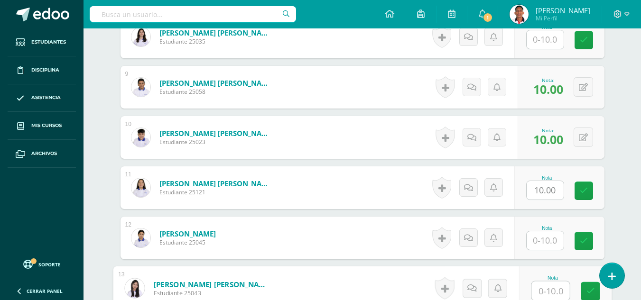
scroll to position [867, 0]
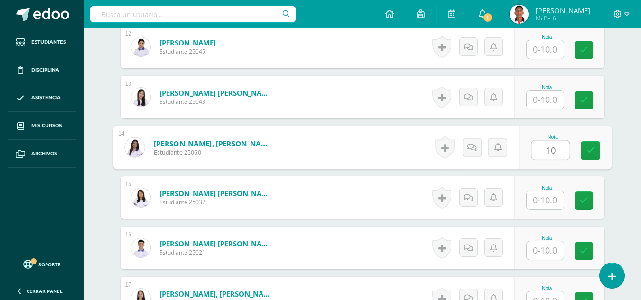
type input "10"
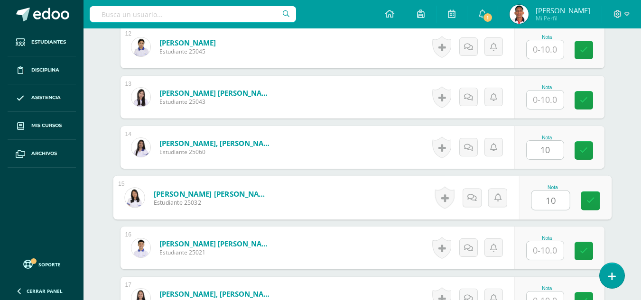
type input "10"
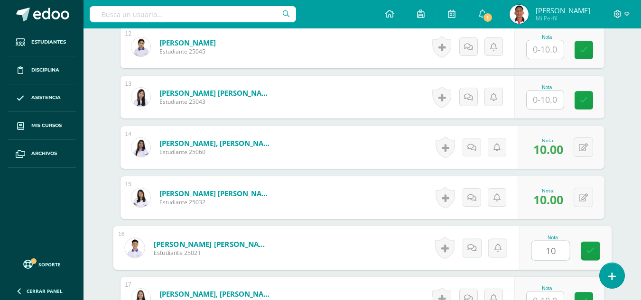
type input "10"
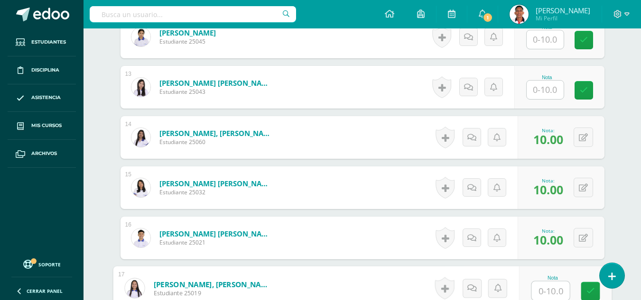
scroll to position [1068, 0]
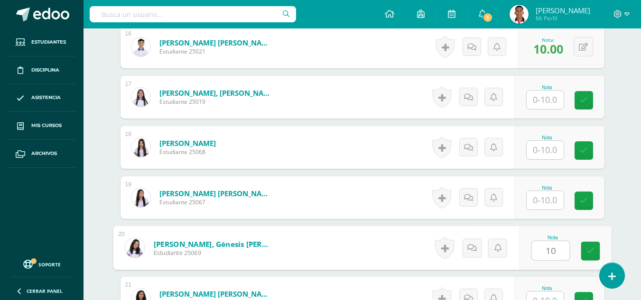
type input "10"
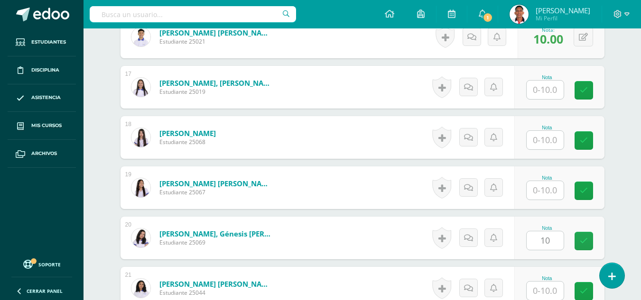
scroll to position [1269, 0]
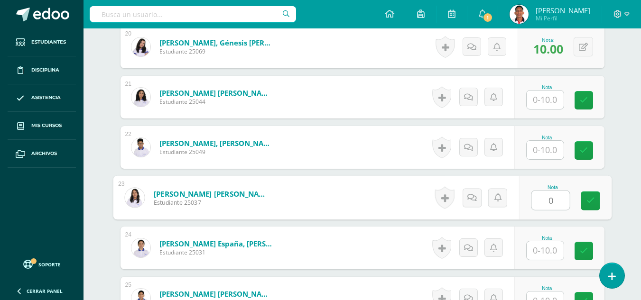
type input "0"
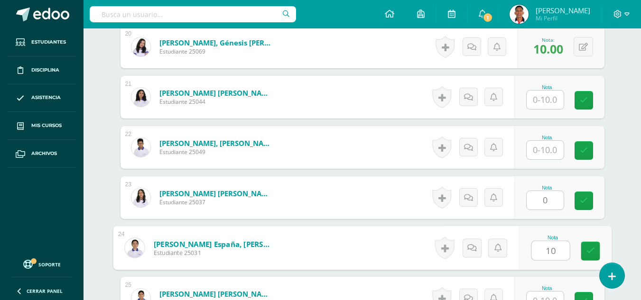
type input "10"
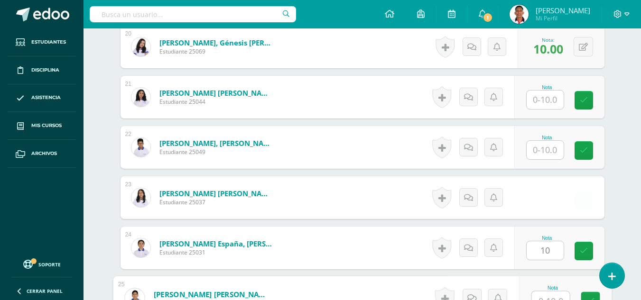
scroll to position [1279, 0]
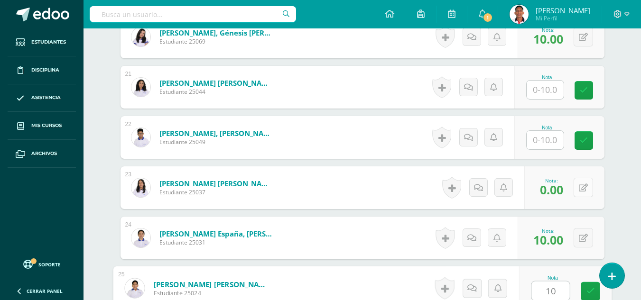
type input "10"
click at [582, 193] on button at bounding box center [583, 187] width 19 height 19
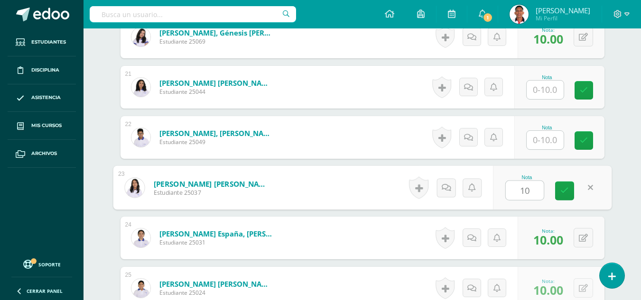
type input "10"
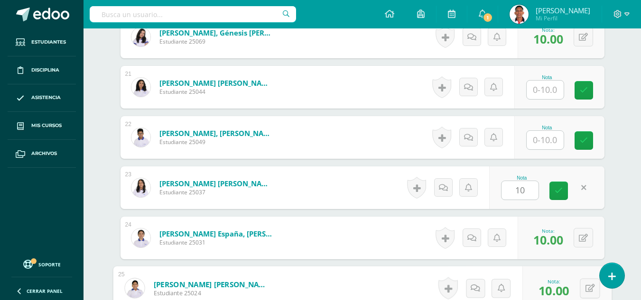
scroll to position [1471, 0]
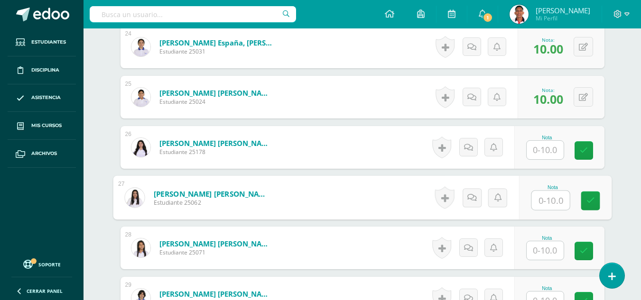
drag, startPoint x: 582, startPoint y: 193, endPoint x: 628, endPoint y: 179, distance: 47.6
click at [548, 200] on input "text" at bounding box center [545, 200] width 37 height 19
type input "10"
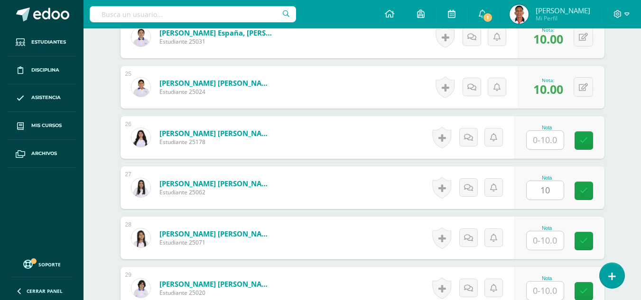
scroll to position [1649, 0]
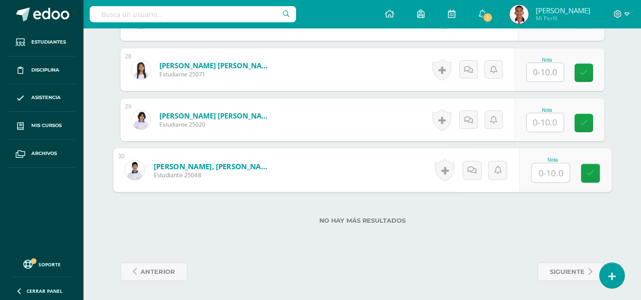
click at [549, 175] on input "text" at bounding box center [551, 173] width 38 height 19
type input "10"
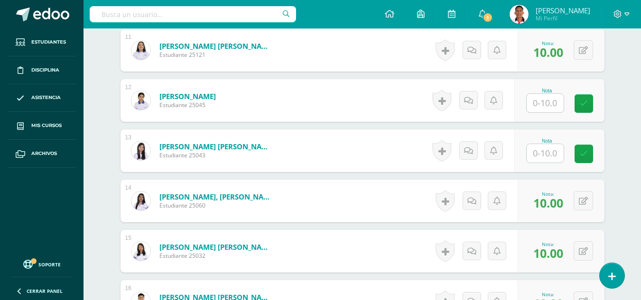
scroll to position [0, 0]
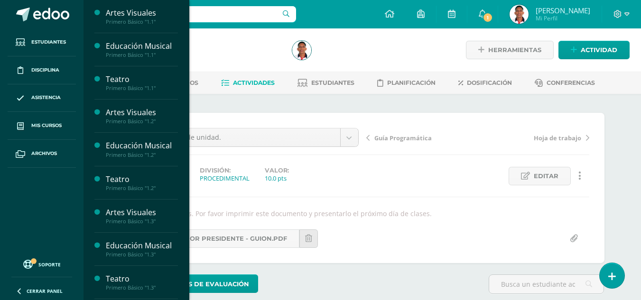
drag, startPoint x: 184, startPoint y: 93, endPoint x: 184, endPoint y: 126, distance: 33.7
click at [184, 126] on div "Artes Visuales Primero Básico "1.1" Actividades Estudiantes Planificación Dosif…" at bounding box center [136, 150] width 106 height 300
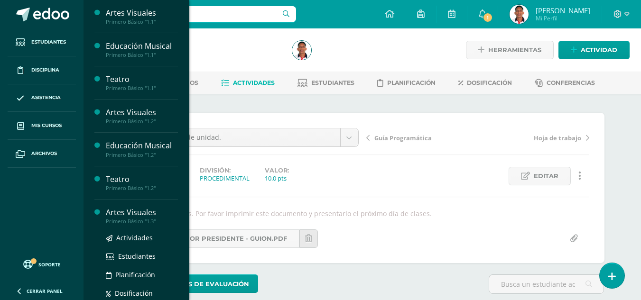
click at [141, 213] on div "Artes Visuales" at bounding box center [142, 212] width 72 height 11
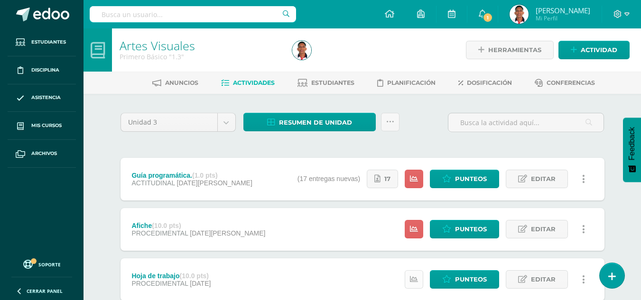
click at [419, 279] on link at bounding box center [414, 280] width 19 height 19
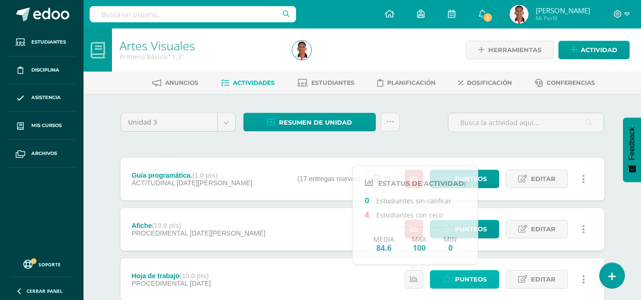
click at [459, 279] on span "Punteos" at bounding box center [471, 280] width 32 height 18
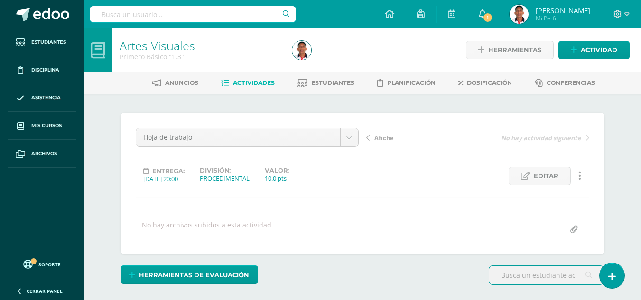
click at [392, 138] on span "Afiche" at bounding box center [384, 138] width 19 height 9
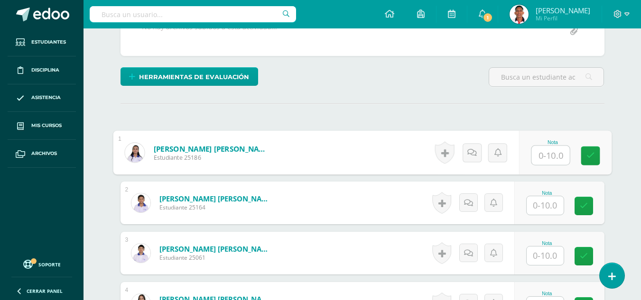
scroll to position [226, 0]
click at [534, 165] on input "text" at bounding box center [551, 155] width 38 height 19
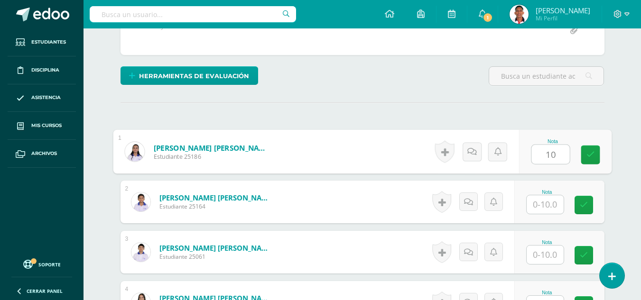
type input "10"
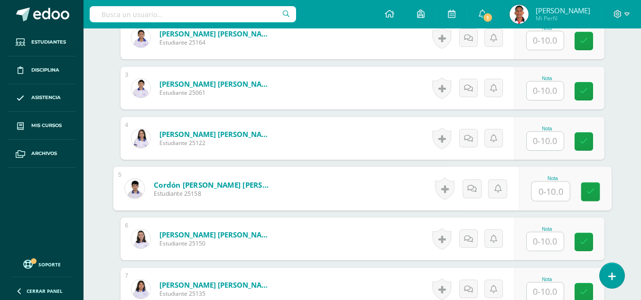
scroll to position [391, 0]
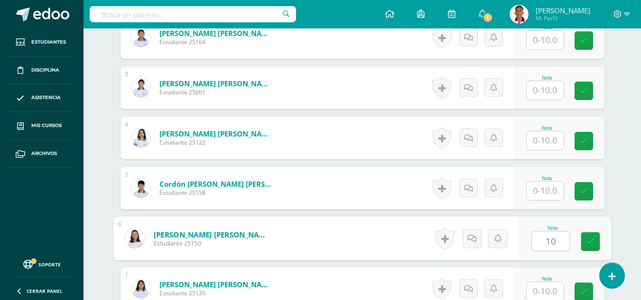
type input "10"
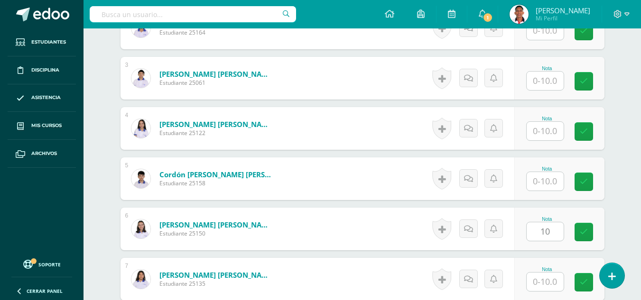
scroll to position [592, 0]
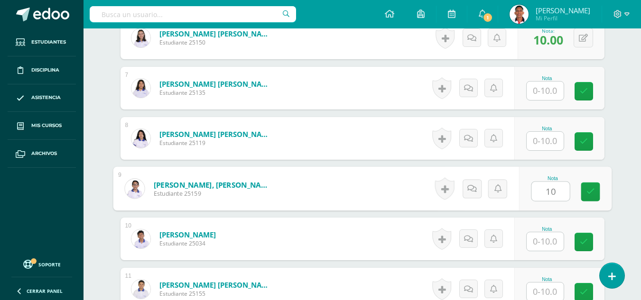
type input "10"
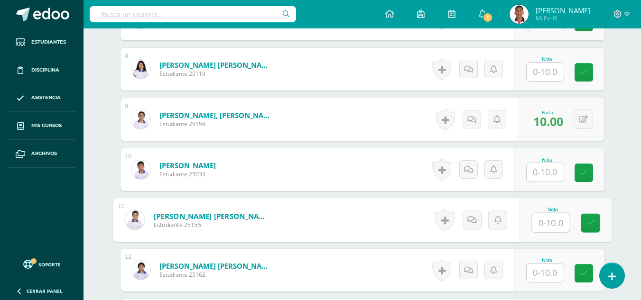
scroll to position [667, 0]
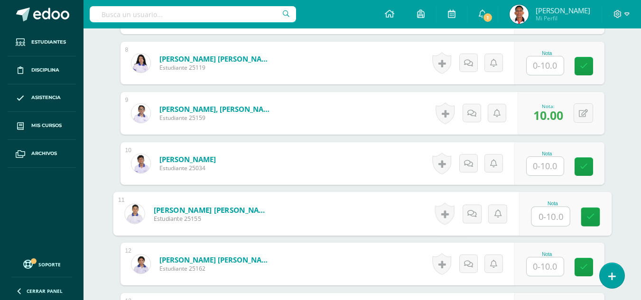
click at [554, 267] on input "text" at bounding box center [545, 267] width 37 height 19
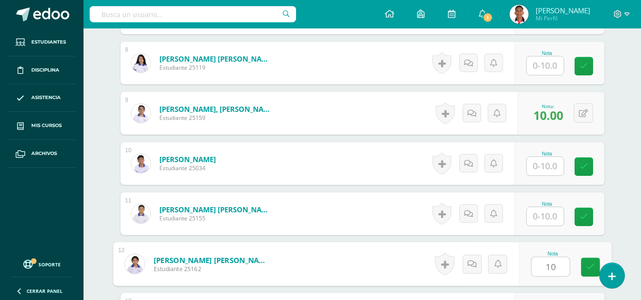
type input "10"
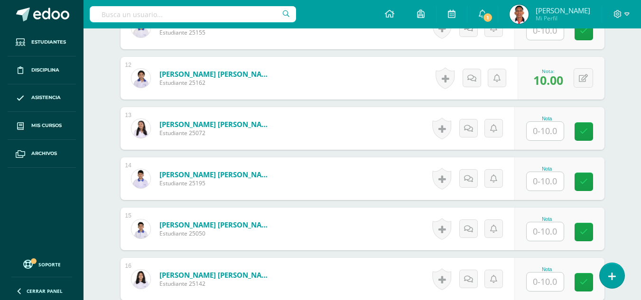
scroll to position [1045, 0]
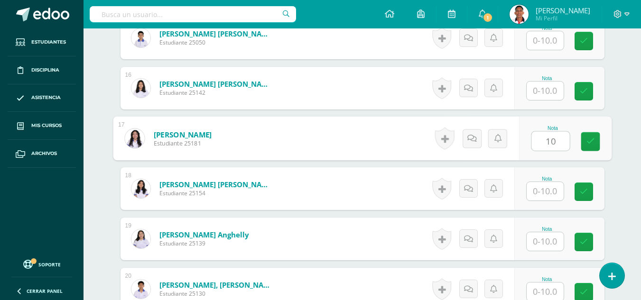
type input "10"
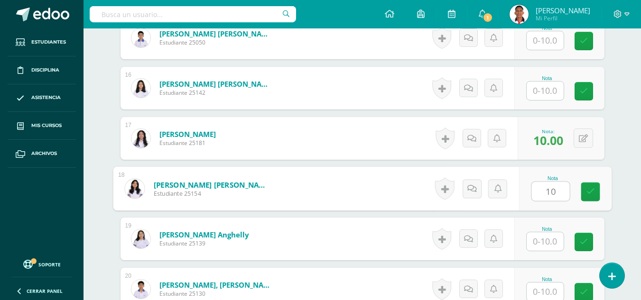
type input "10"
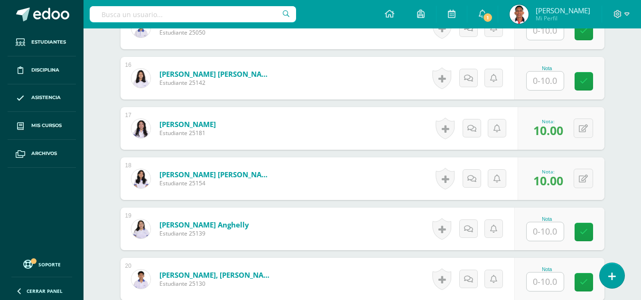
scroll to position [1246, 0]
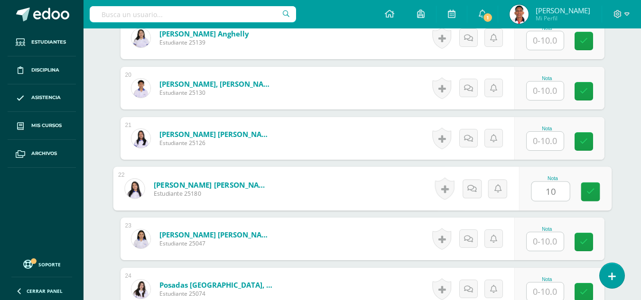
type input "1"
click at [553, 251] on input "text" at bounding box center [545, 242] width 37 height 19
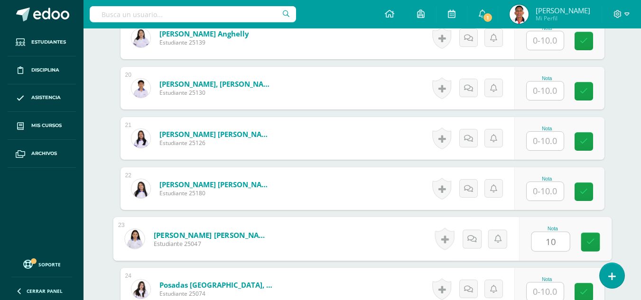
type input "10"
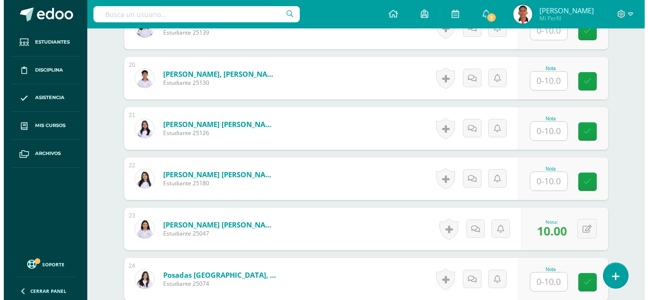
scroll to position [1447, 0]
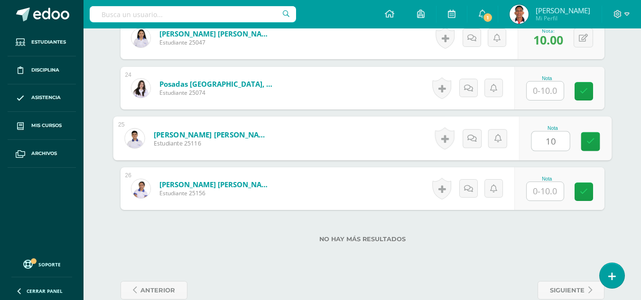
type input "10"
click at [546, 100] on input "text" at bounding box center [545, 91] width 37 height 19
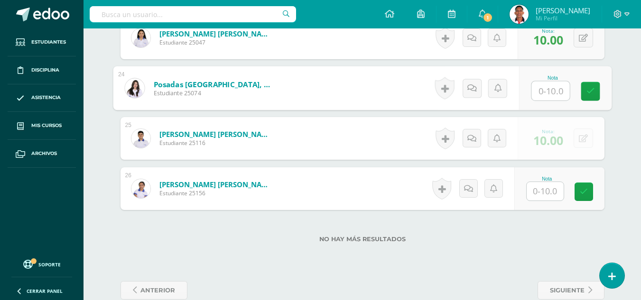
type input "0"
type input "10"
click at [441, 90] on link at bounding box center [443, 88] width 19 height 22
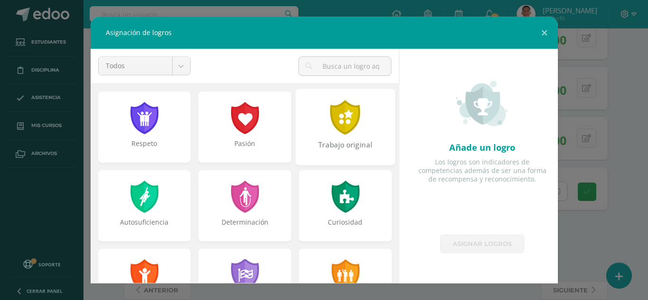
click at [351, 129] on div at bounding box center [345, 117] width 33 height 35
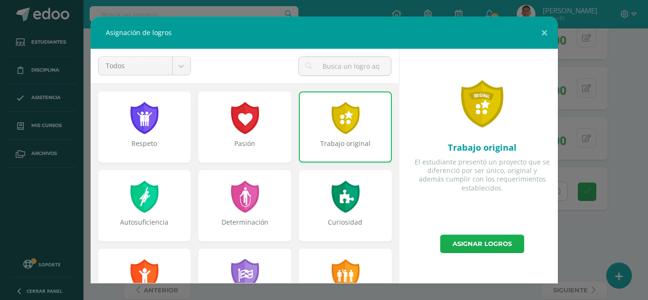
click at [466, 242] on link "Asignar logros" at bounding box center [482, 244] width 84 height 19
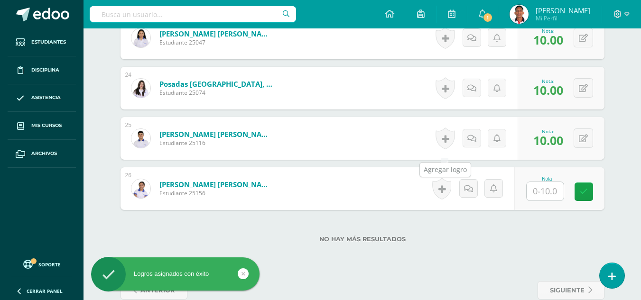
click at [449, 143] on link at bounding box center [445, 139] width 19 height 22
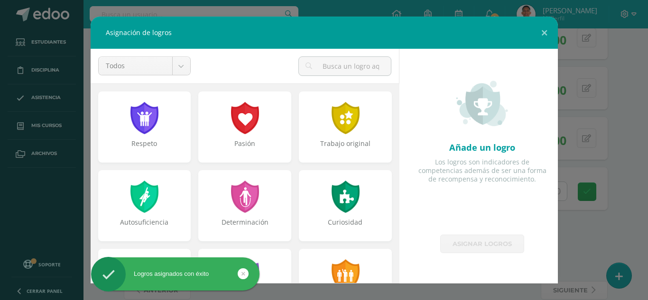
click at [618, 84] on div "Asignación de logros Todos Todos Respeto Pasión Trabajo original Autosuficienci…" at bounding box center [324, 150] width 641 height 267
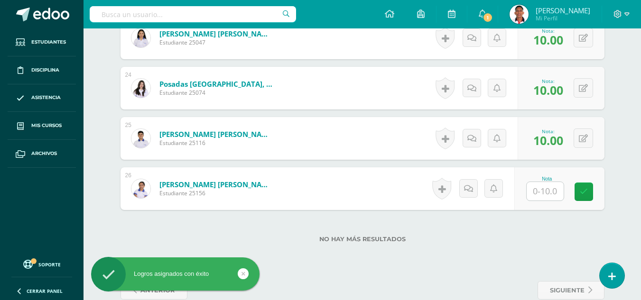
click at [440, 99] on link at bounding box center [445, 88] width 19 height 22
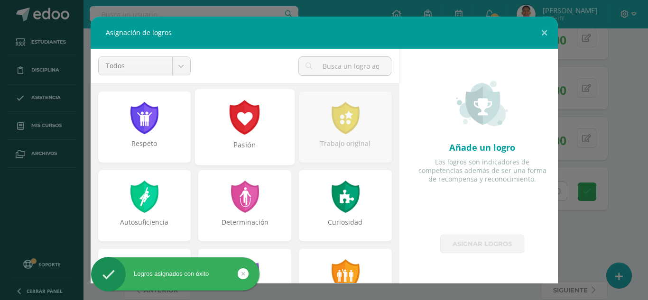
click at [249, 127] on div at bounding box center [245, 117] width 33 height 35
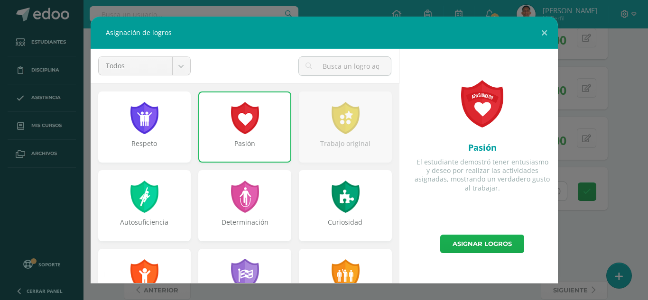
click at [475, 244] on link "Asignar logros" at bounding box center [482, 244] width 84 height 19
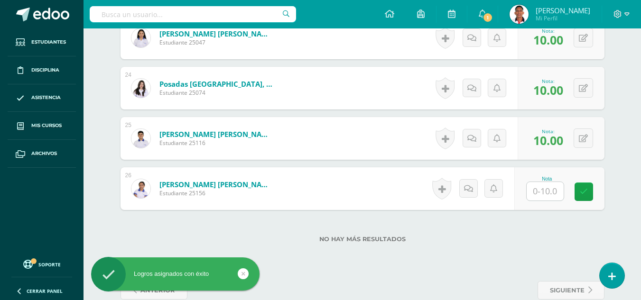
click at [443, 92] on link at bounding box center [445, 88] width 19 height 22
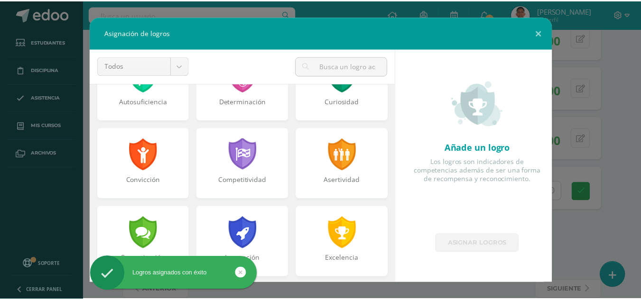
scroll to position [207, 0]
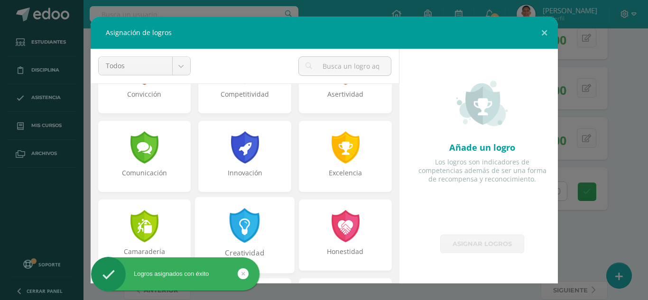
click at [248, 244] on div "Creatividad" at bounding box center [245, 235] width 100 height 76
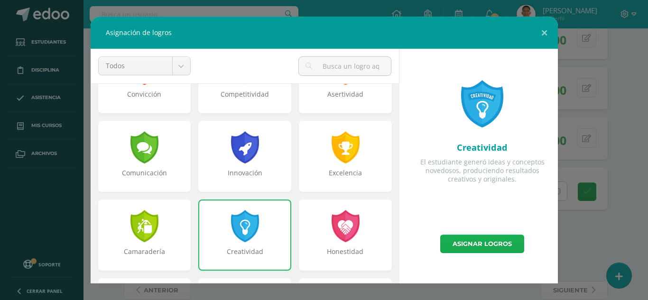
click at [499, 244] on link "Asignar logros" at bounding box center [482, 244] width 84 height 19
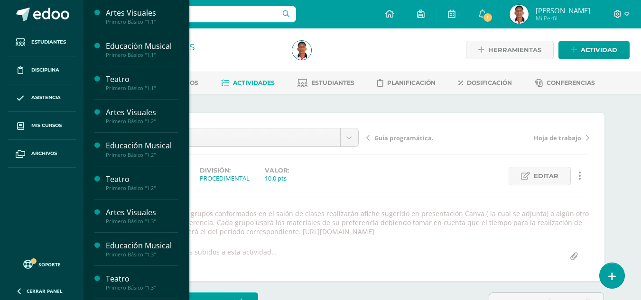
scroll to position [118, 0]
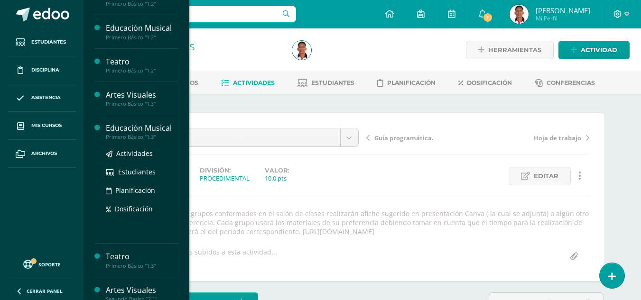
click at [160, 125] on div "Educación Musical" at bounding box center [142, 128] width 72 height 11
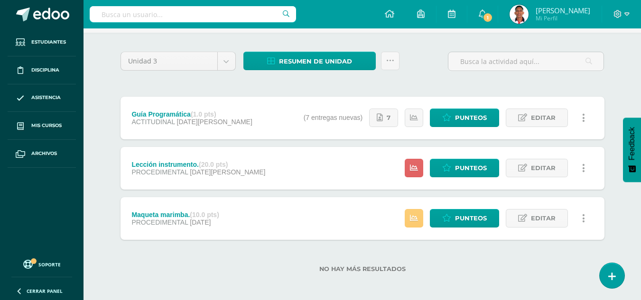
scroll to position [64, 0]
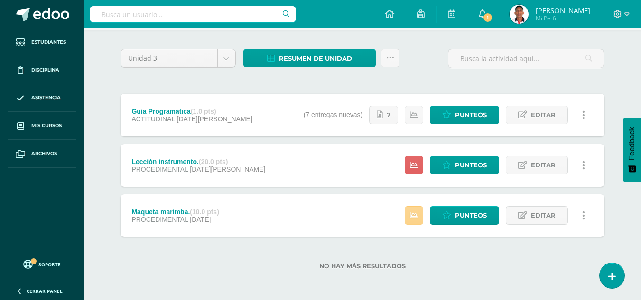
click at [406, 217] on link at bounding box center [414, 215] width 19 height 19
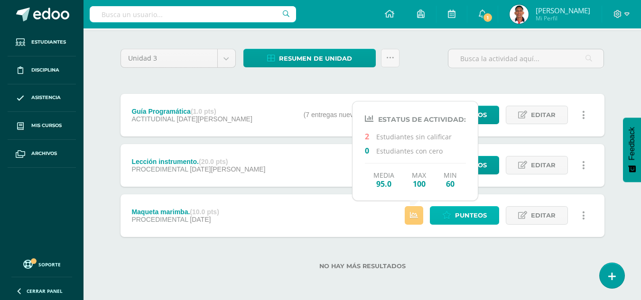
click at [443, 217] on icon at bounding box center [446, 216] width 9 height 8
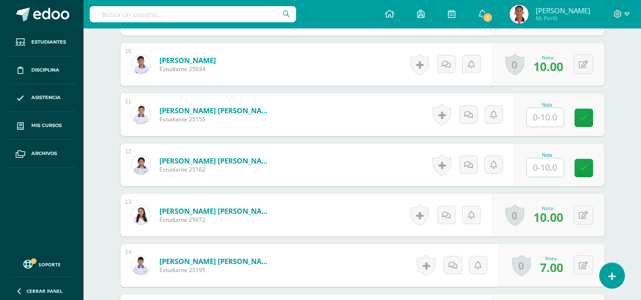
scroll to position [749, 0]
click at [549, 164] on input "text" at bounding box center [551, 167] width 38 height 19
type input "10"
click at [614, 136] on div "¿Estás seguro que quieres eliminar esta actividad? Esto borrará la actividad y …" at bounding box center [363, 172] width 522 height 1654
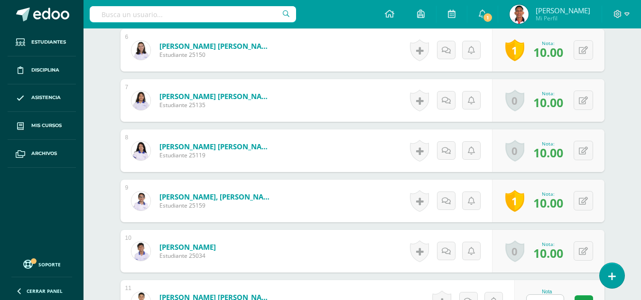
scroll to position [0, 0]
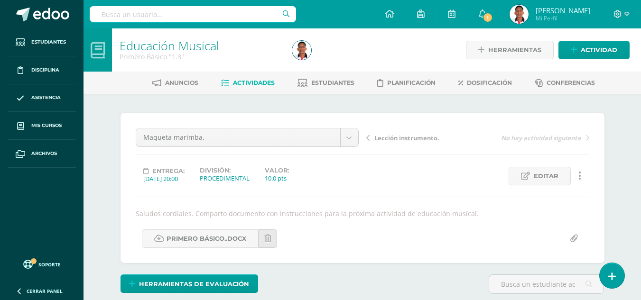
click at [234, 81] on span "Actividades" at bounding box center [254, 82] width 42 height 7
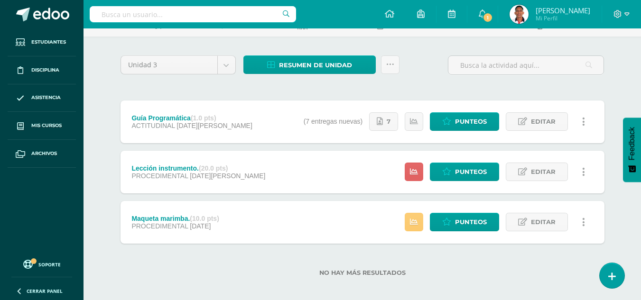
scroll to position [64, 0]
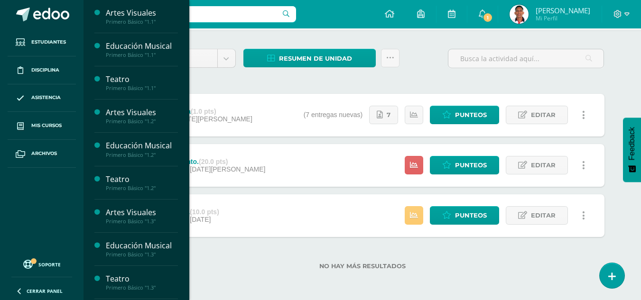
drag, startPoint x: 182, startPoint y: 35, endPoint x: 189, endPoint y: 56, distance: 22.4
click at [189, 56] on div "Artes Visuales Primero Básico "1.1" Actividades Estudiantes Planificación Dosif…" at bounding box center [136, 150] width 106 height 300
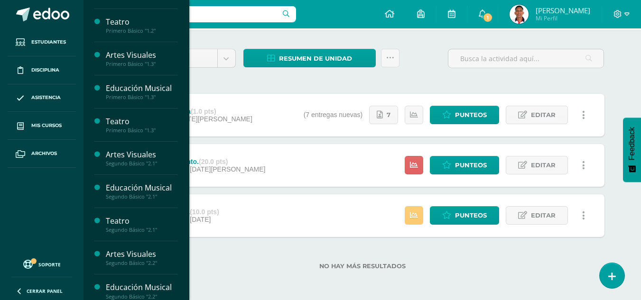
scroll to position [166, 0]
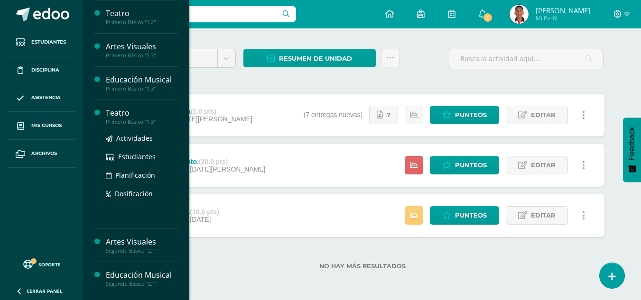
click at [112, 111] on div "Teatro" at bounding box center [142, 113] width 72 height 11
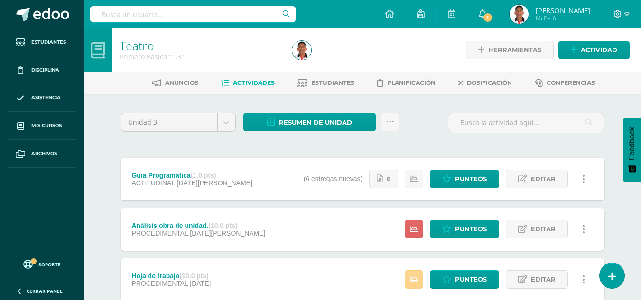
click at [417, 281] on icon at bounding box center [414, 280] width 8 height 8
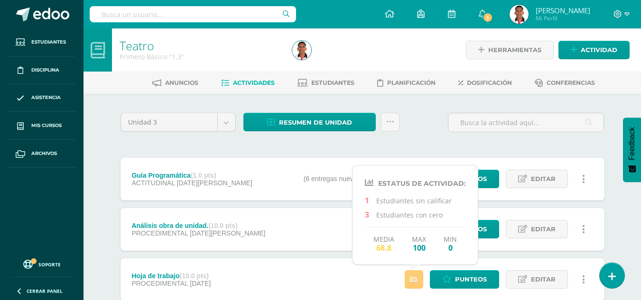
click at [506, 146] on div "Unidad 3 Unidad 1 Unidad 2 Unidad 3 Resumen de unidad Descargar como HTML Desca…" at bounding box center [363, 229] width 492 height 233
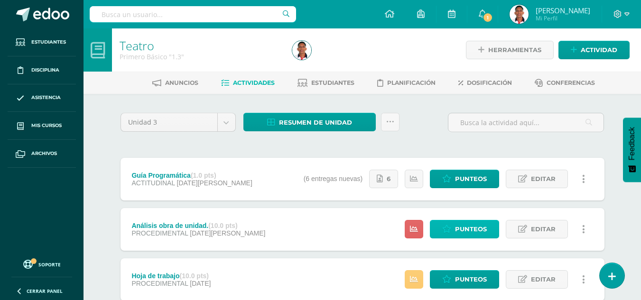
click at [479, 231] on span "Punteos" at bounding box center [471, 230] width 32 height 18
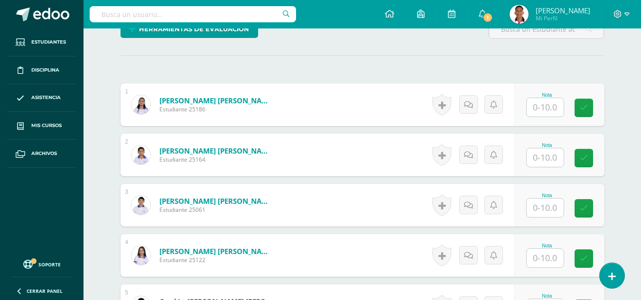
scroll to position [263, 0]
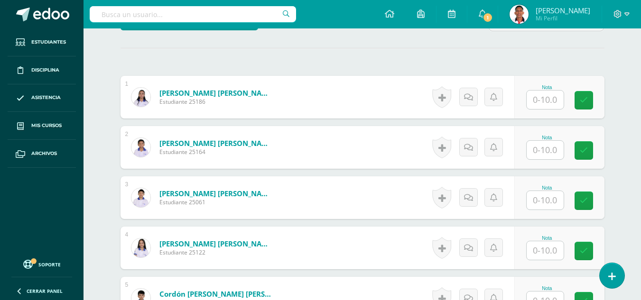
click at [551, 100] on input "text" at bounding box center [545, 100] width 37 height 19
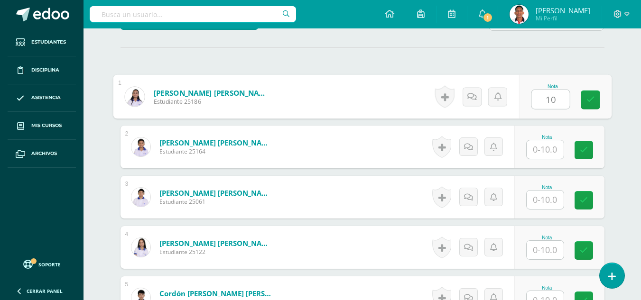
type input "10"
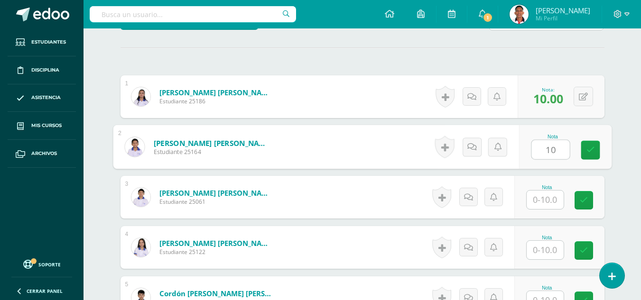
scroll to position [264, 0]
type input "10"
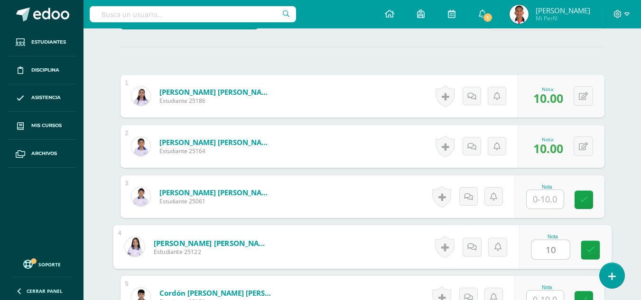
type input "10"
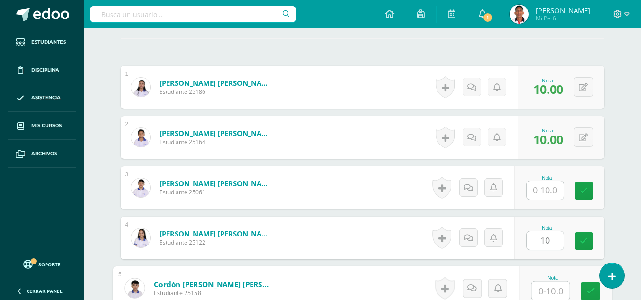
scroll to position [464, 0]
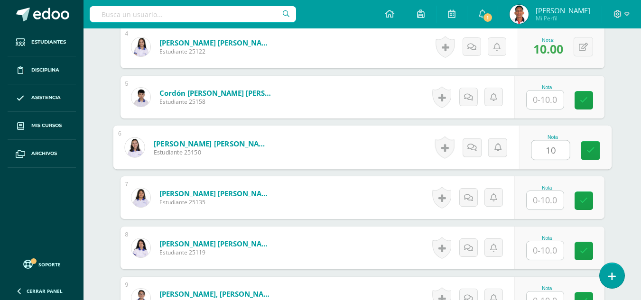
type input "10"
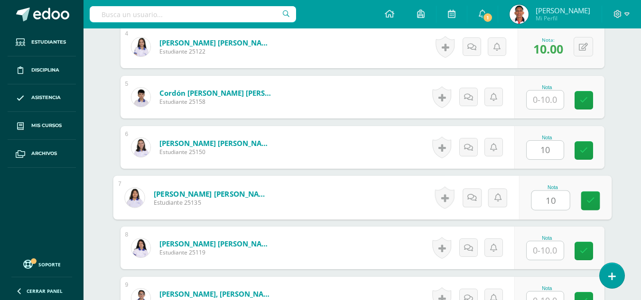
type input "10"
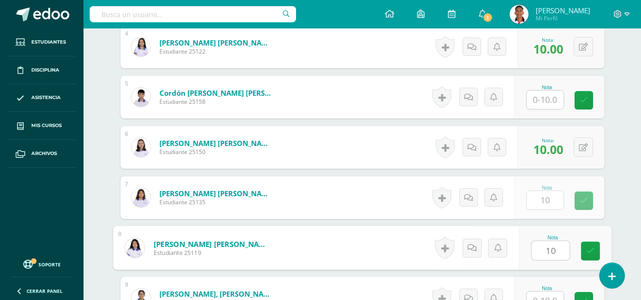
type input "10"
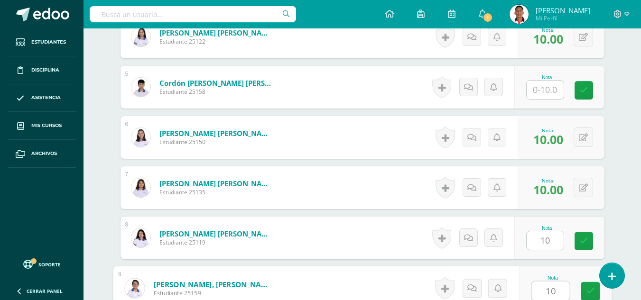
type input "10"
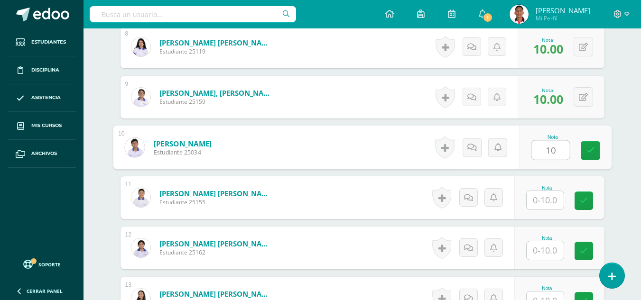
type input "10"
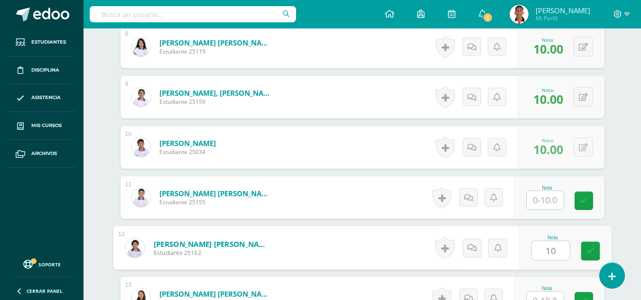
type input "10"
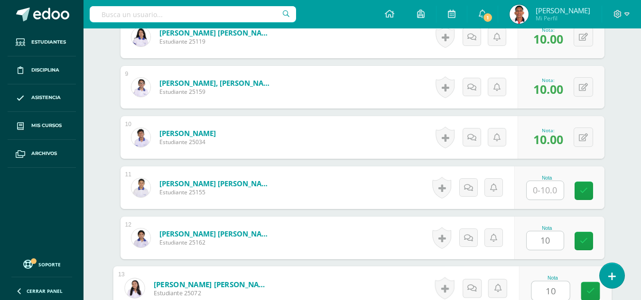
type input "10"
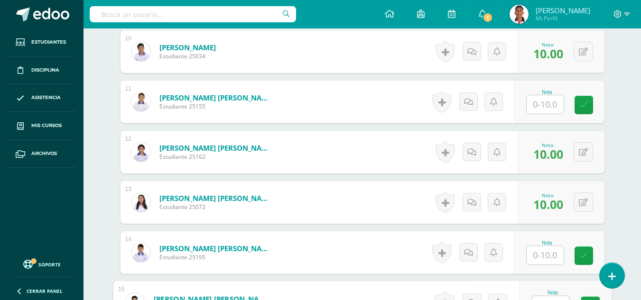
scroll to position [755, 0]
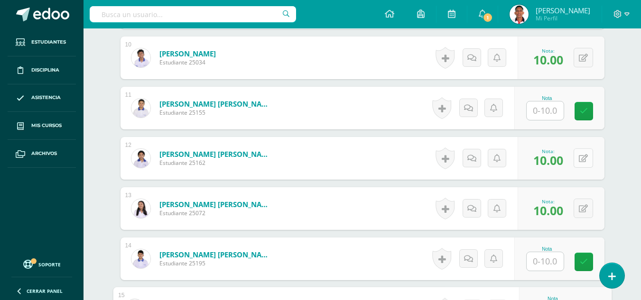
click at [574, 161] on div "0 Logros Logros obtenidos Aún no hay logros agregados Nota: 10.00" at bounding box center [561, 158] width 87 height 43
click at [587, 159] on icon at bounding box center [589, 158] width 9 height 8
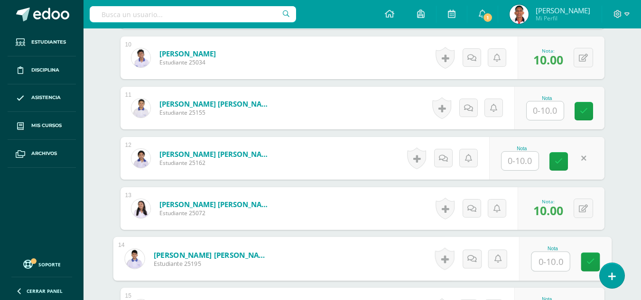
click at [556, 271] on input "text" at bounding box center [551, 262] width 38 height 19
type input "10"
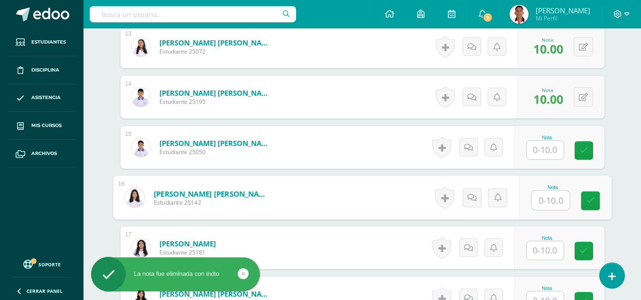
click at [547, 201] on input "text" at bounding box center [551, 200] width 38 height 19
type input "10"
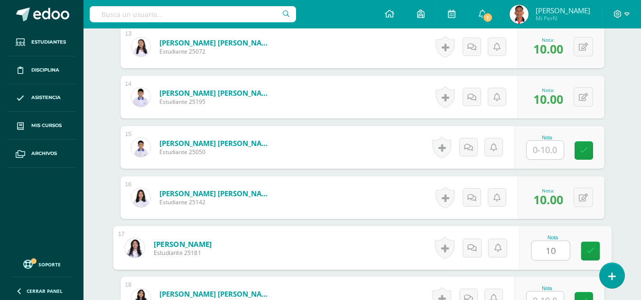
type input "10"
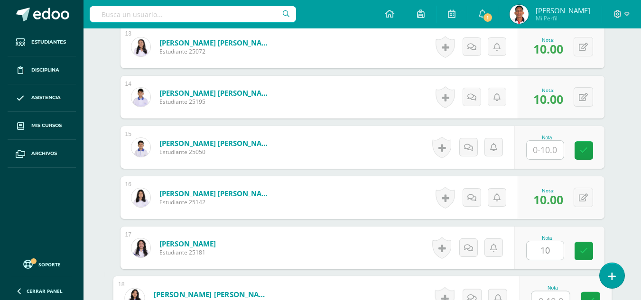
scroll to position [927, 0]
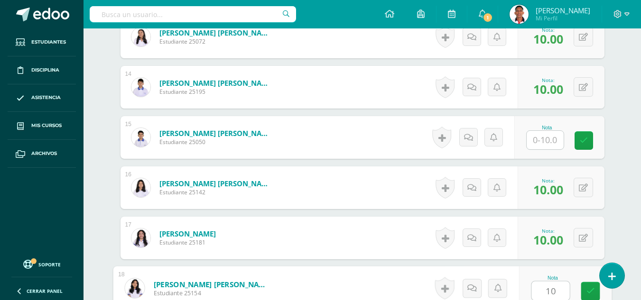
type input "10"
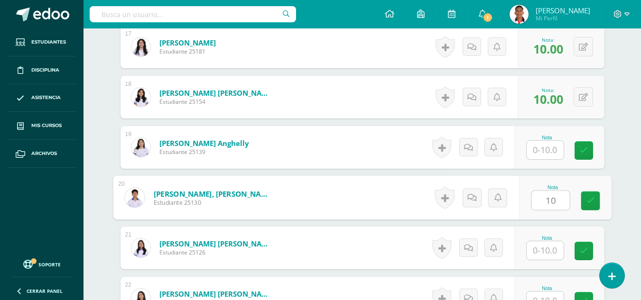
type input "10"
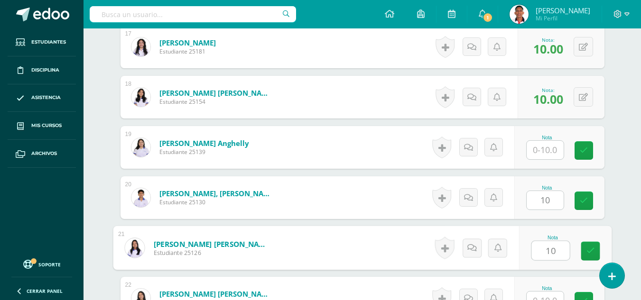
type input "10"
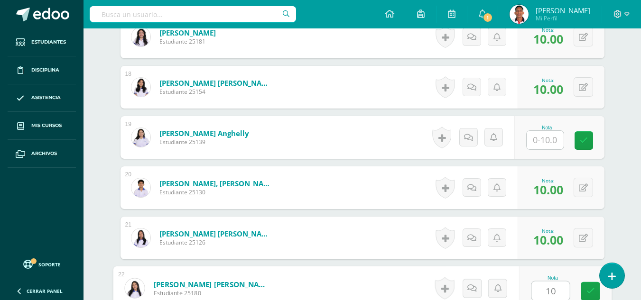
type input "10"
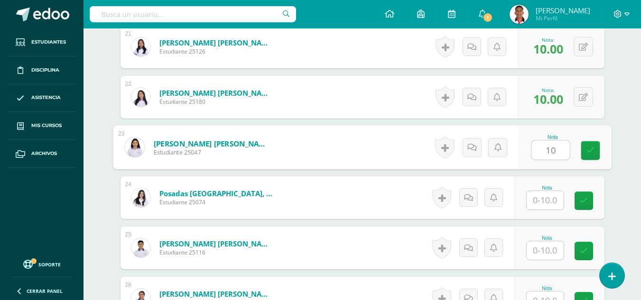
type input "10"
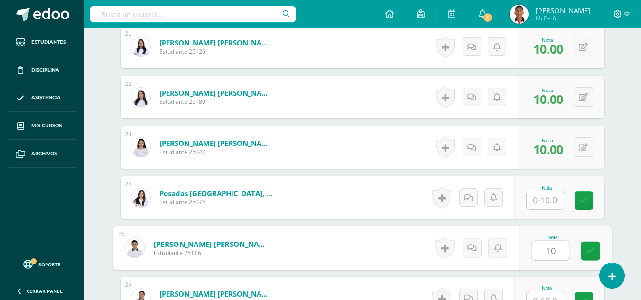
type input "10"
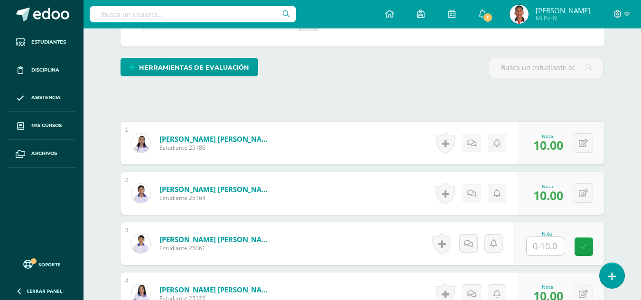
scroll to position [0, 0]
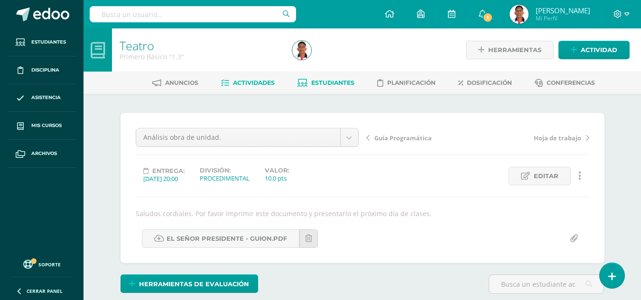
click at [345, 89] on link "Estudiantes" at bounding box center [326, 82] width 57 height 15
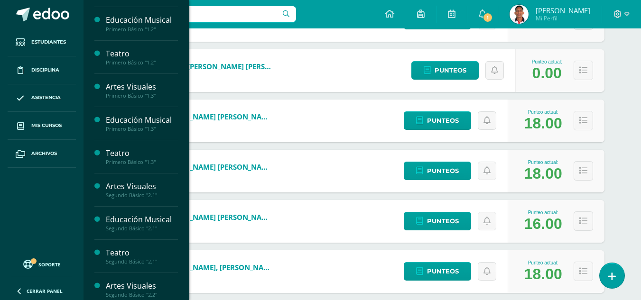
scroll to position [222, 0]
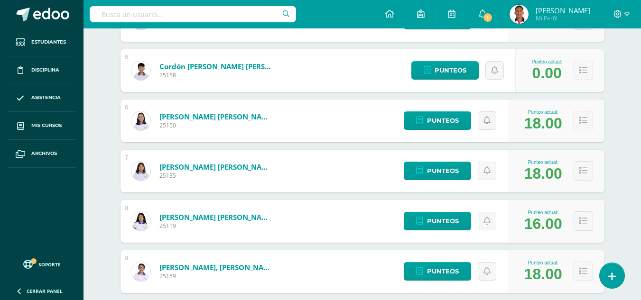
click at [191, 159] on div "[PERSON_NAME] [PERSON_NAME] 25135" at bounding box center [203, 171] width 165 height 43
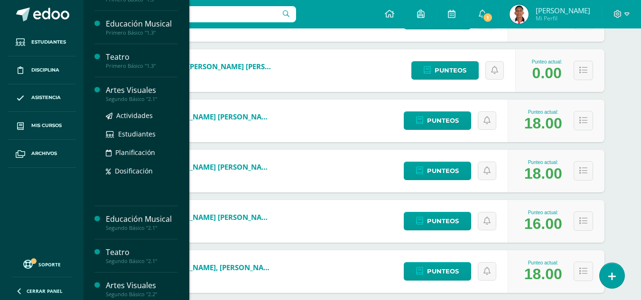
click at [133, 91] on div "Artes Visuales" at bounding box center [142, 90] width 72 height 11
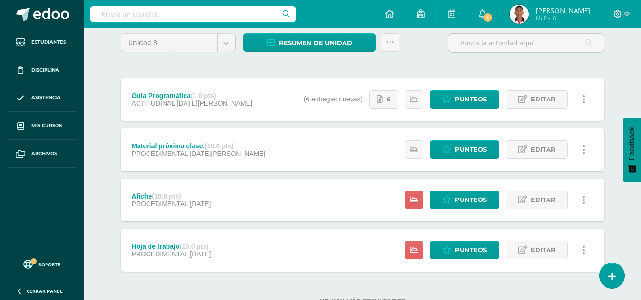
scroll to position [98, 0]
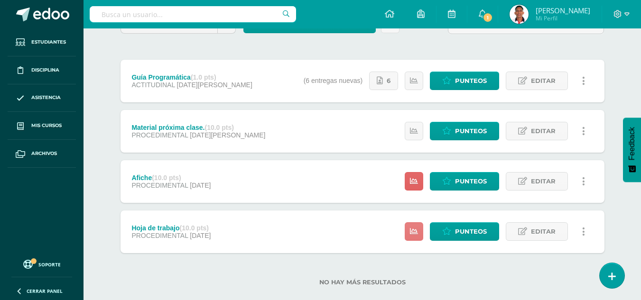
click at [416, 238] on link at bounding box center [414, 232] width 19 height 19
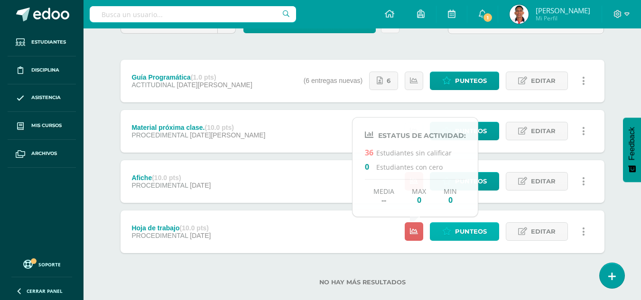
click at [469, 232] on span "Punteos" at bounding box center [471, 232] width 32 height 18
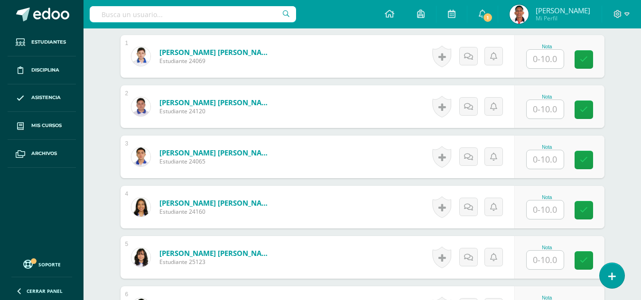
scroll to position [257, 0]
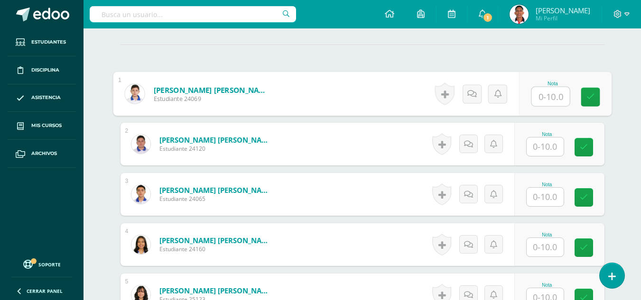
click at [548, 95] on input "text" at bounding box center [551, 96] width 38 height 19
type input "0"
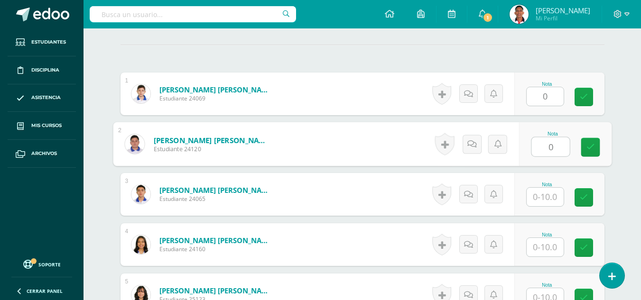
type input "0"
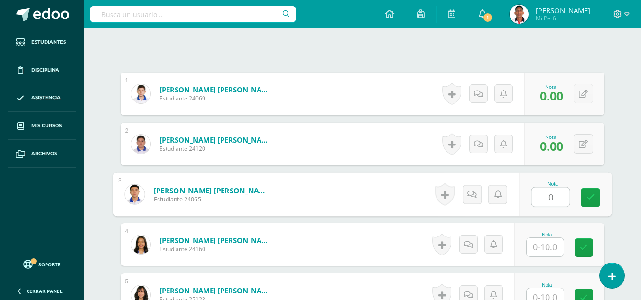
type input "0"
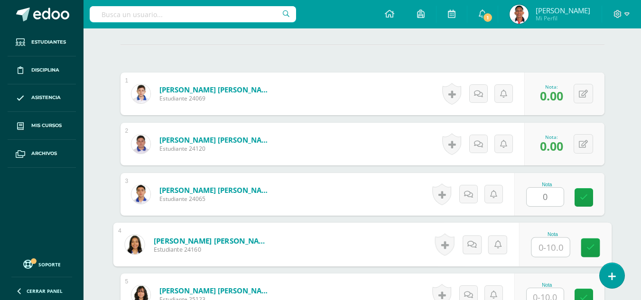
type input "4"
type input "10"
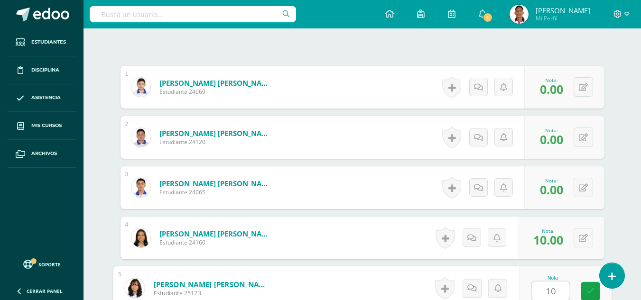
type input "10"
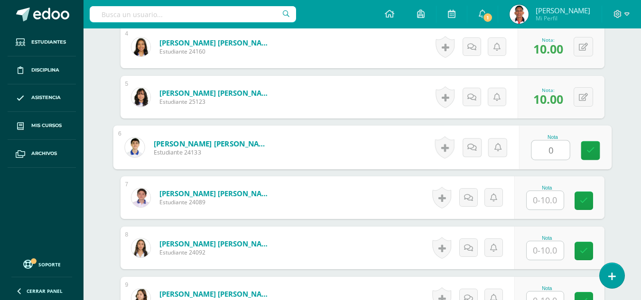
type input "0"
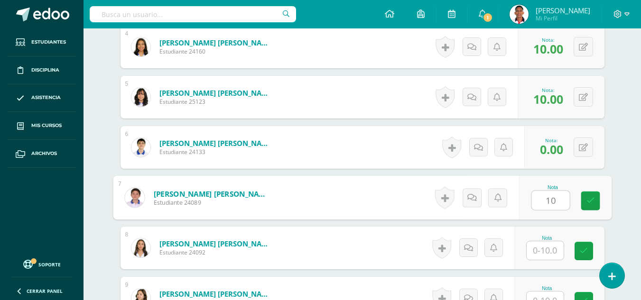
type input "10"
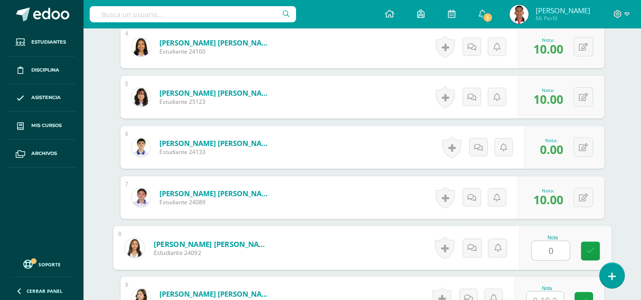
type input "0"
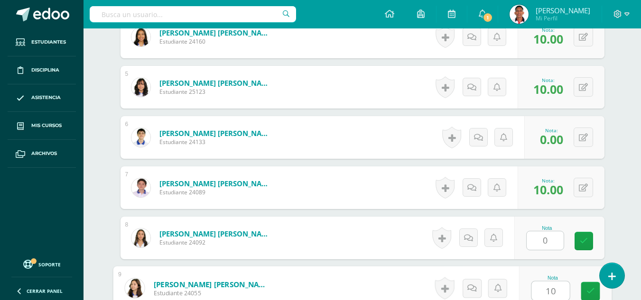
type input "10"
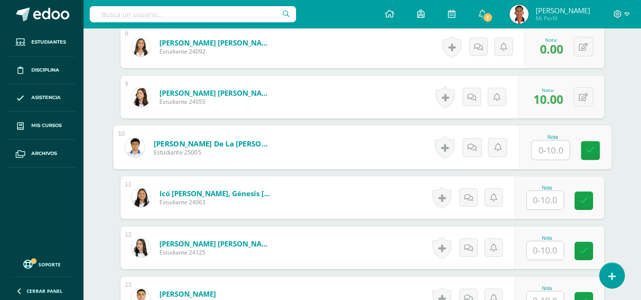
click at [544, 259] on input "text" at bounding box center [545, 251] width 37 height 19
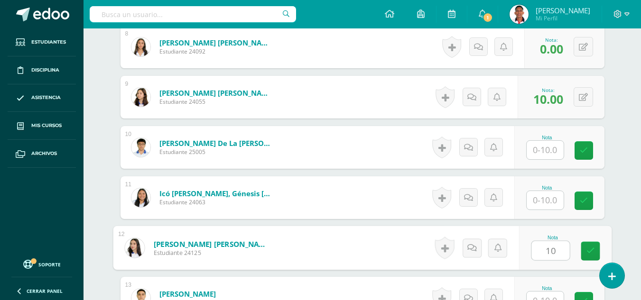
type input "10"
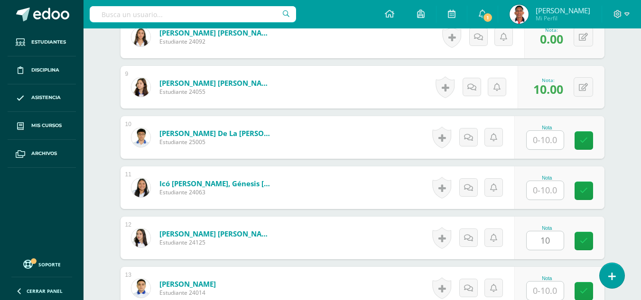
scroll to position [858, 0]
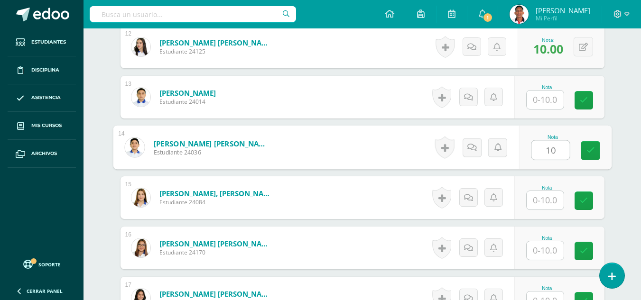
type input "10"
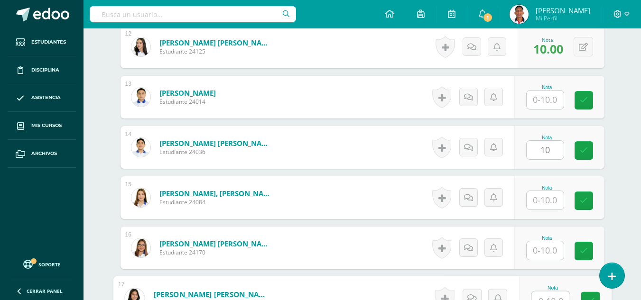
scroll to position [868, 0]
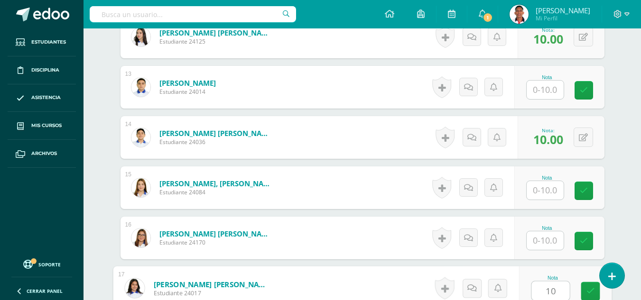
type input "10"
click at [547, 188] on input "text" at bounding box center [545, 190] width 37 height 19
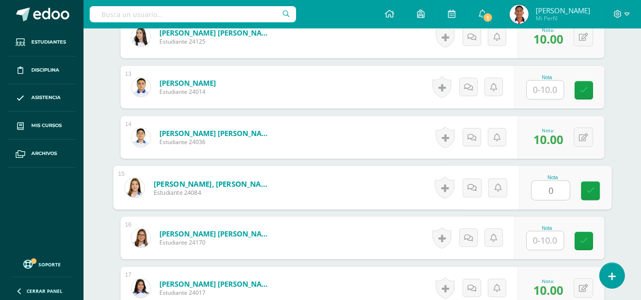
type input "0"
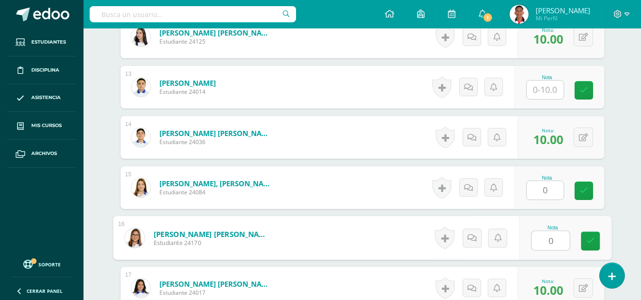
type input "0"
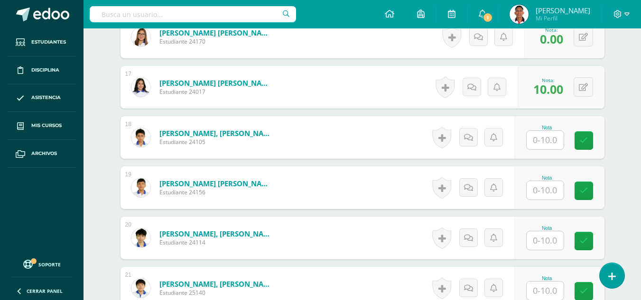
scroll to position [1260, 0]
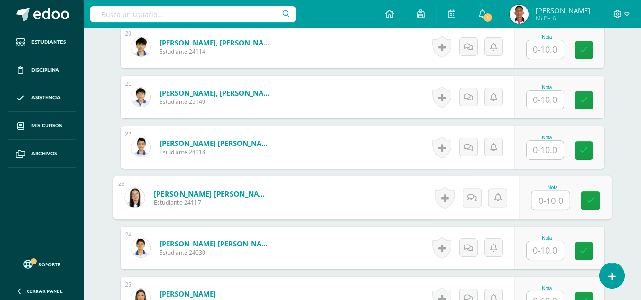
click at [549, 48] on input "text" at bounding box center [545, 49] width 37 height 19
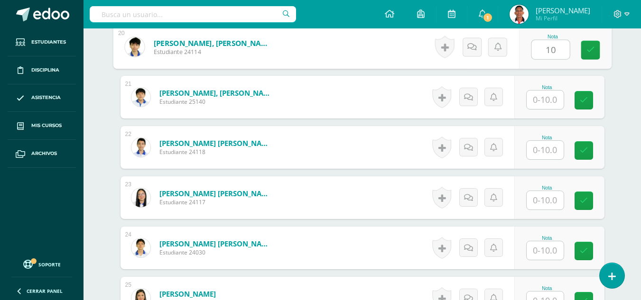
type input "10"
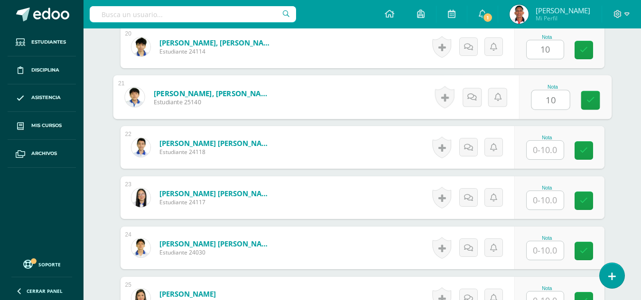
type input "10"
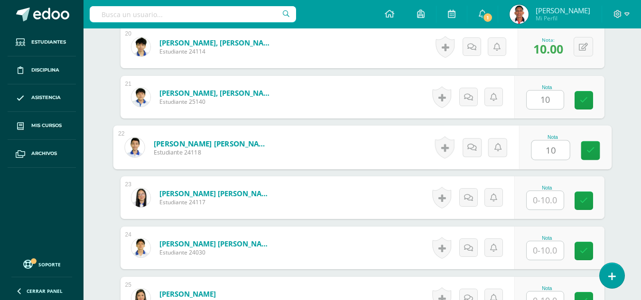
type input "10"
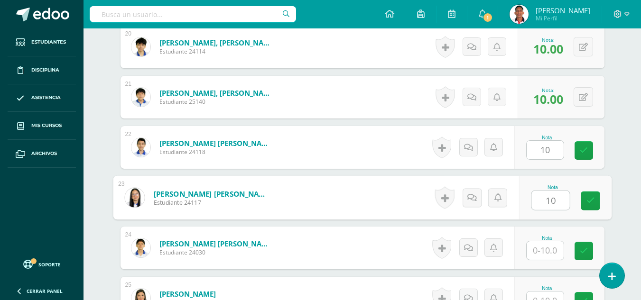
type input "10"
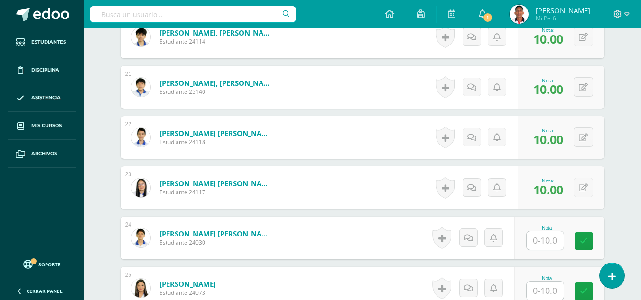
scroll to position [1462, 0]
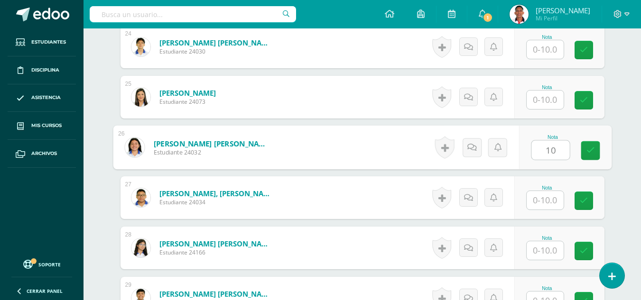
type input "10"
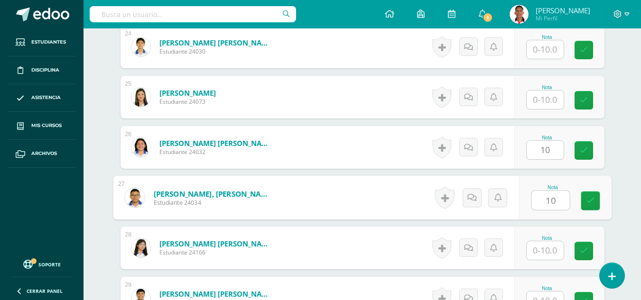
type input "10"
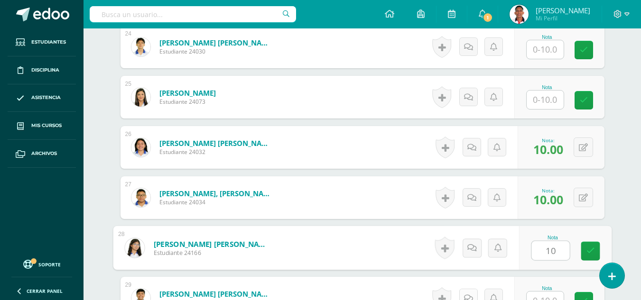
type input "10"
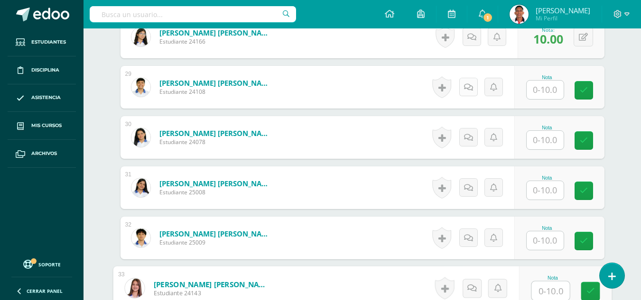
scroll to position [1864, 0]
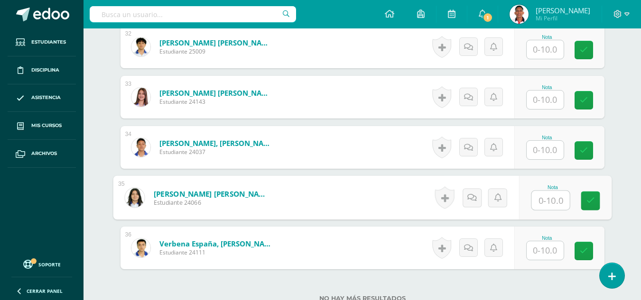
click at [536, 154] on input "text" at bounding box center [545, 150] width 37 height 19
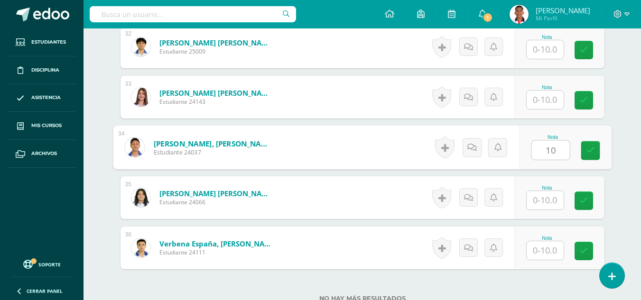
type input "10"
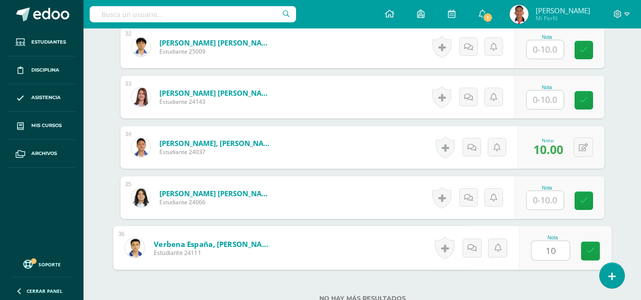
type input "10"
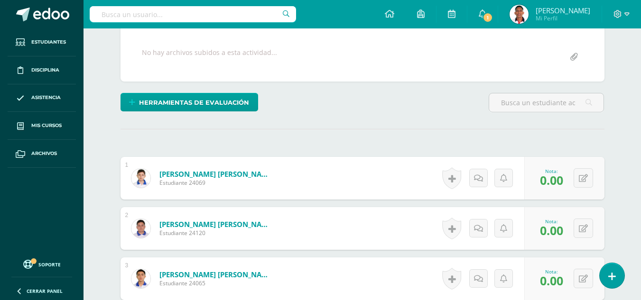
scroll to position [161, 0]
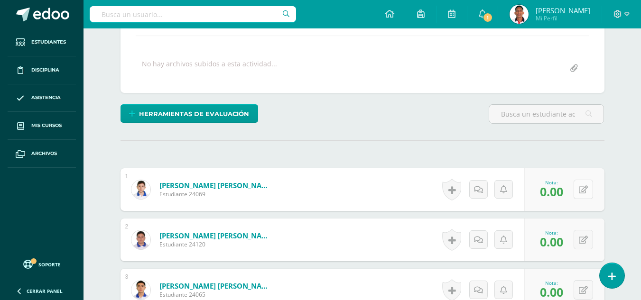
click at [588, 192] on button at bounding box center [583, 189] width 19 height 19
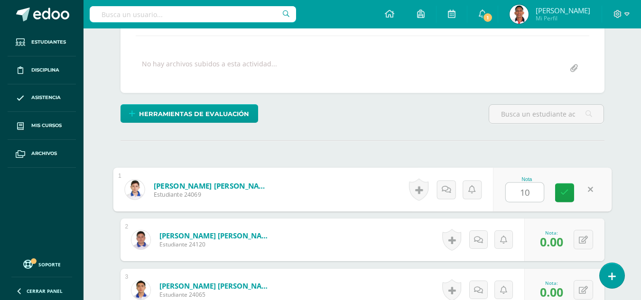
type input "10"
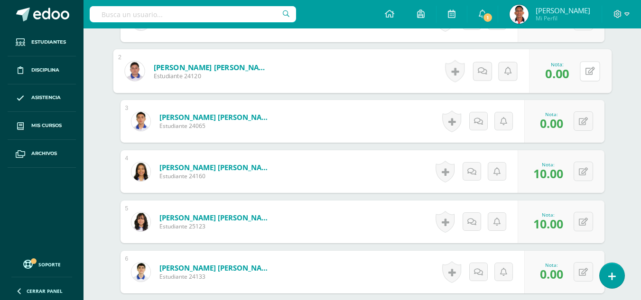
scroll to position [394, 0]
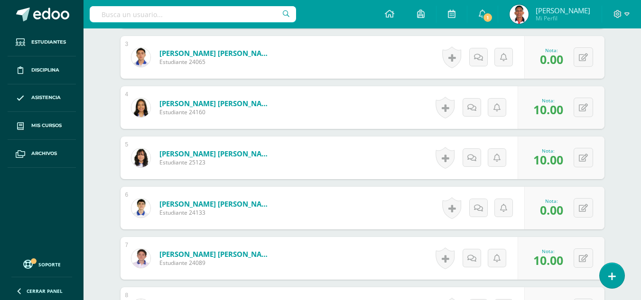
click at [571, 214] on div "0 Logros Logros obtenidos Aún no hay logros agregados Nota: 0.00" at bounding box center [565, 208] width 80 height 43
click at [578, 210] on button at bounding box center [583, 207] width 19 height 19
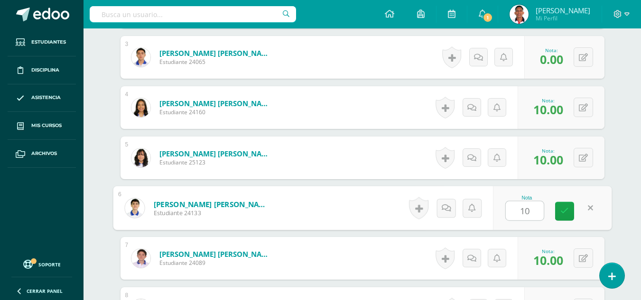
type input "10"
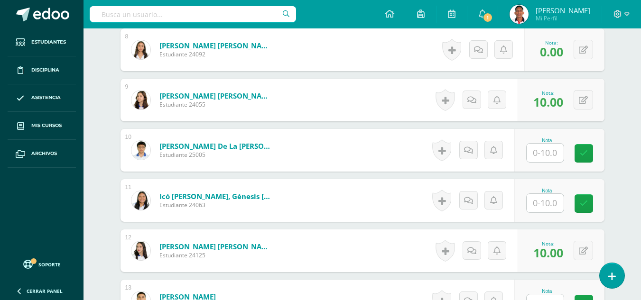
scroll to position [668, 0]
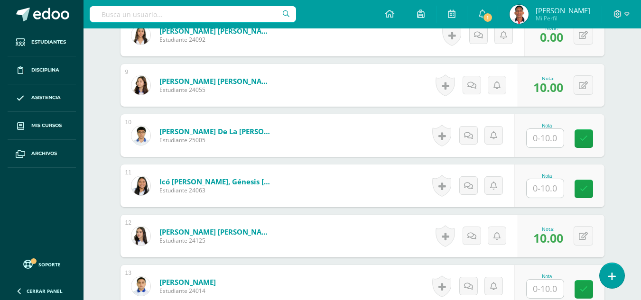
click at [541, 149] on div "Nota" at bounding box center [560, 135] width 90 height 43
click at [549, 138] on input "text" at bounding box center [545, 138] width 37 height 19
type input "0"
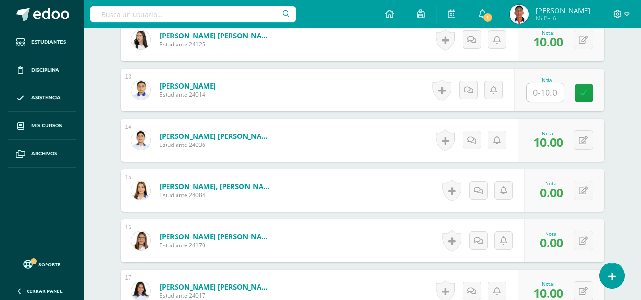
scroll to position [1059, 0]
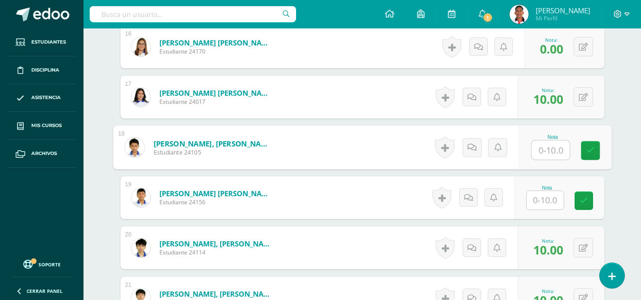
click at [553, 149] on input "text" at bounding box center [551, 150] width 38 height 19
type input "0"
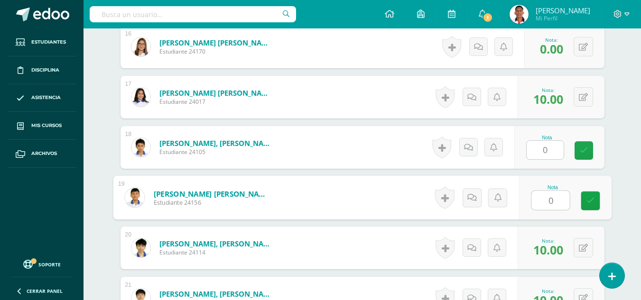
type input "0"
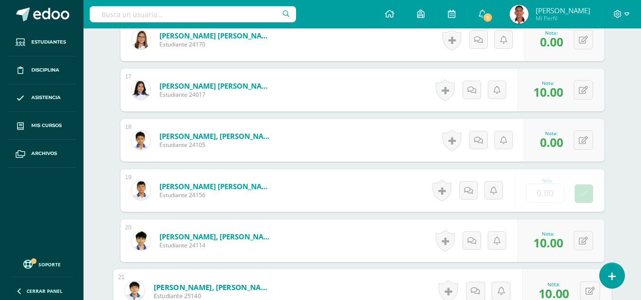
scroll to position [1257, 0]
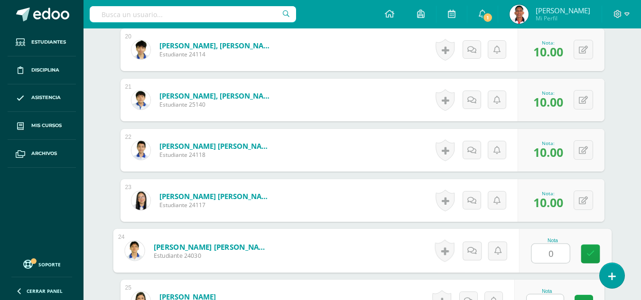
type input "0"
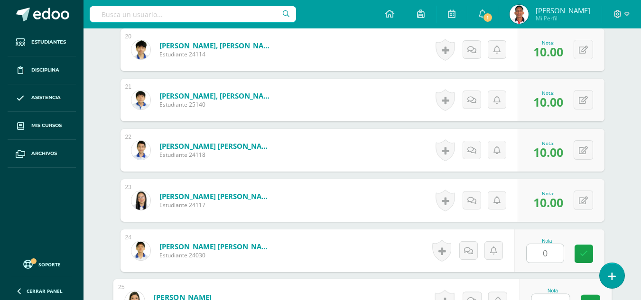
scroll to position [1270, 0]
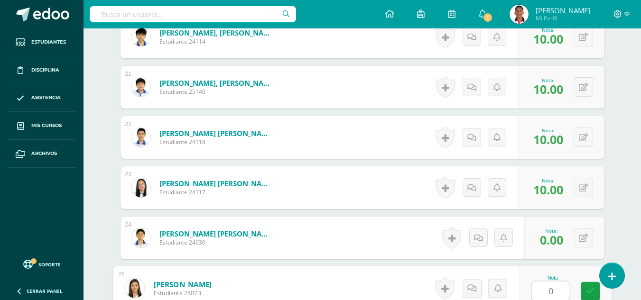
type input "0"
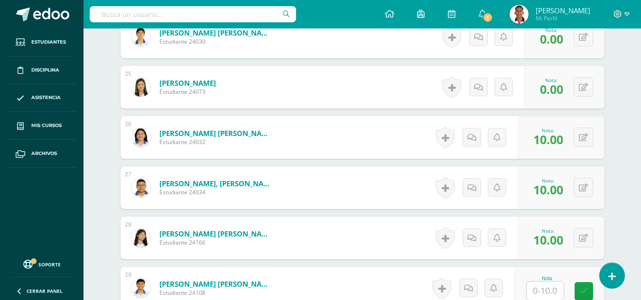
scroll to position [1663, 0]
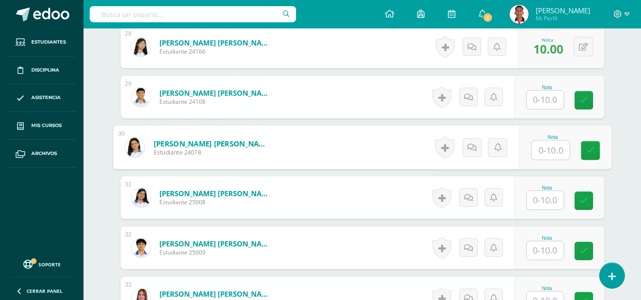
click at [548, 98] on input "text" at bounding box center [545, 100] width 37 height 19
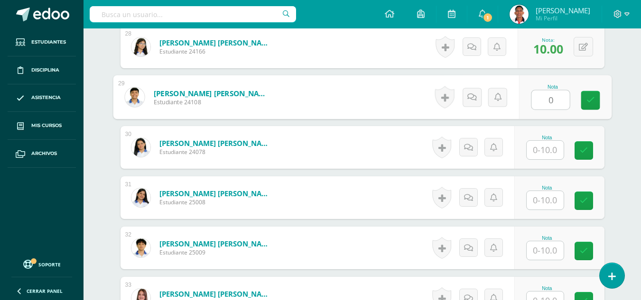
type input "0"
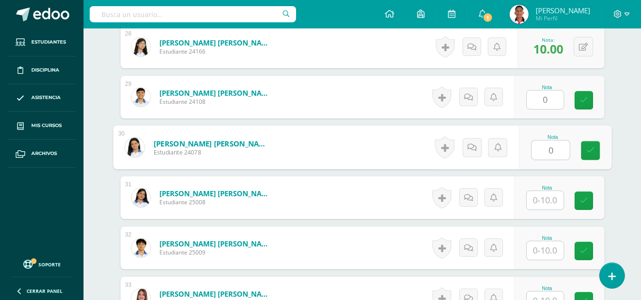
type input "0"
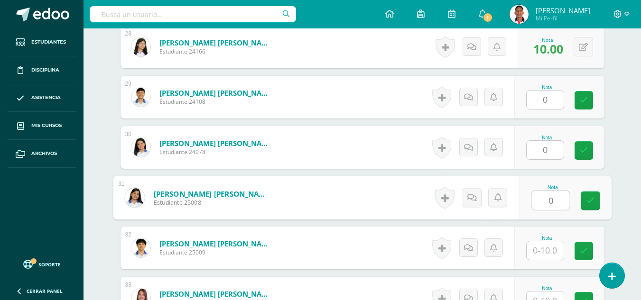
type input "0"
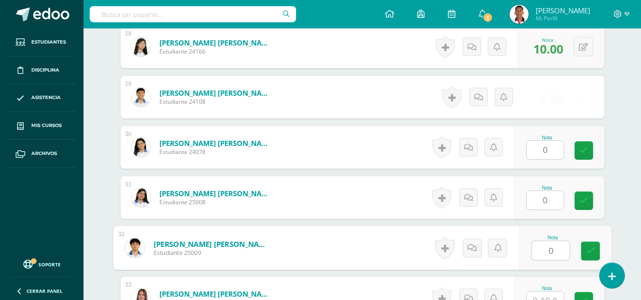
type input "0"
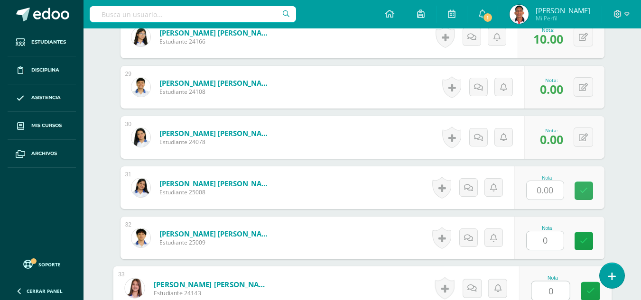
type input "0"
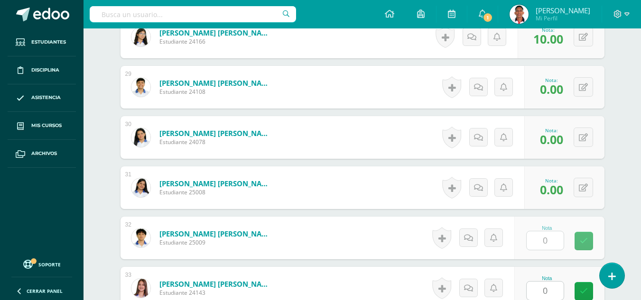
scroll to position [1861, 0]
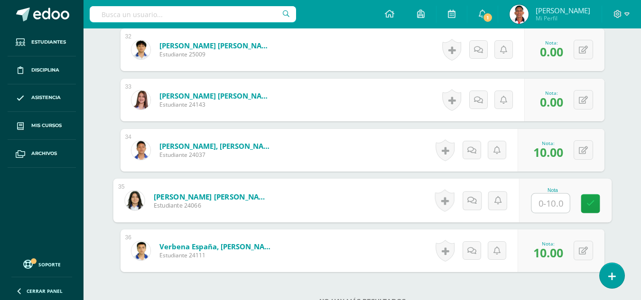
click at [551, 198] on input "text" at bounding box center [551, 203] width 38 height 19
type input "0"
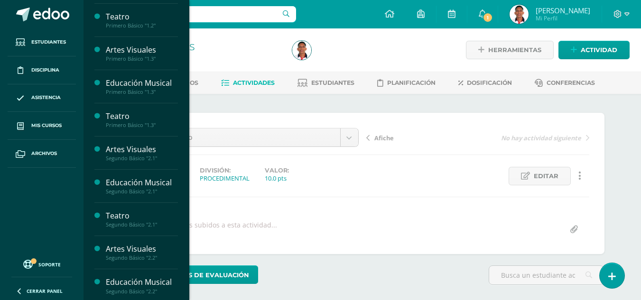
scroll to position [168, 0]
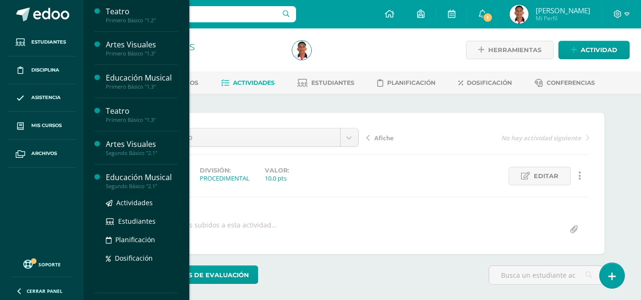
click at [152, 175] on div "Educación Musical" at bounding box center [142, 177] width 72 height 11
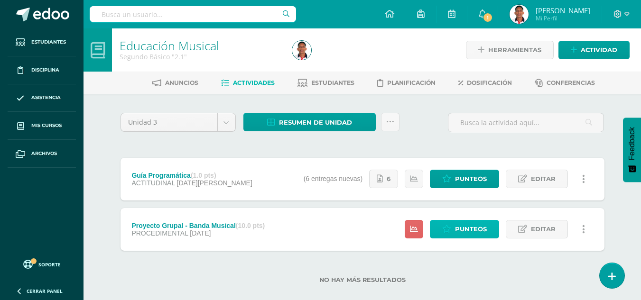
click at [455, 229] on link "Punteos" at bounding box center [464, 229] width 69 height 19
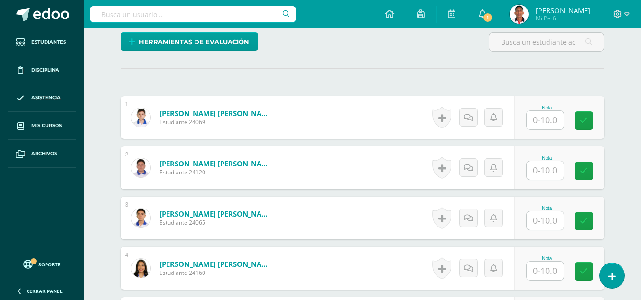
scroll to position [248, 0]
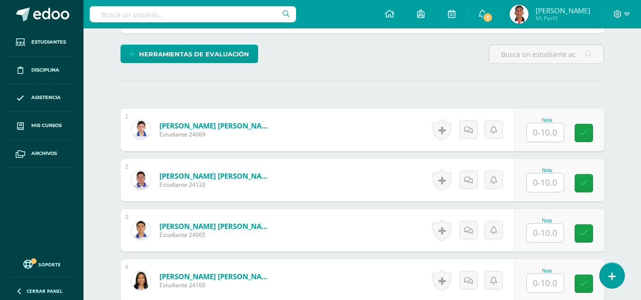
click at [557, 132] on input "text" at bounding box center [545, 132] width 37 height 19
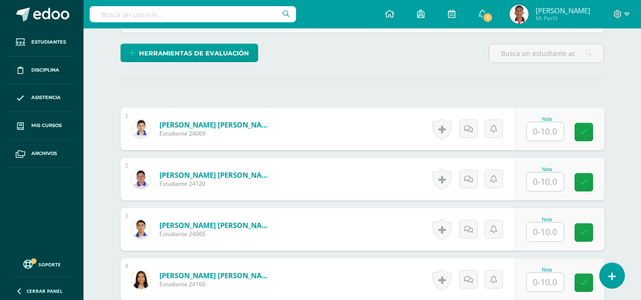
scroll to position [432, 0]
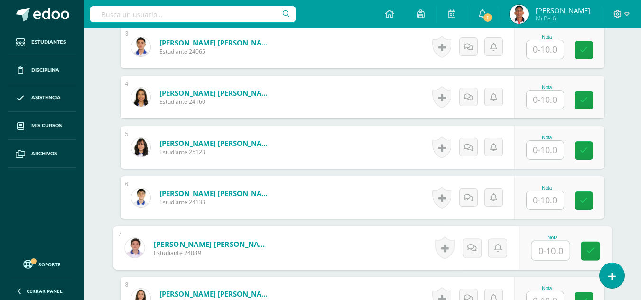
click at [554, 158] on input "text" at bounding box center [545, 150] width 37 height 19
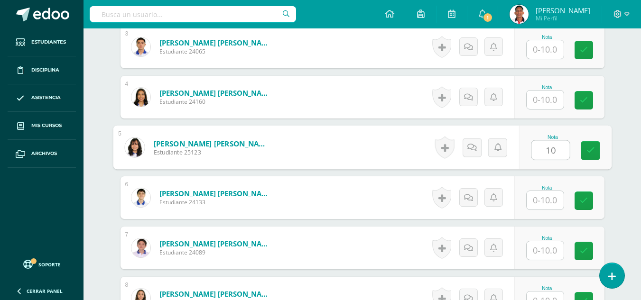
type input "10"
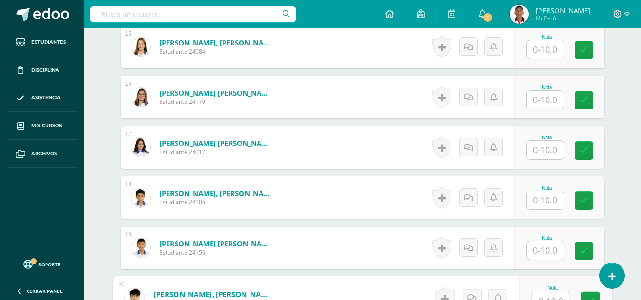
scroll to position [1046, 0]
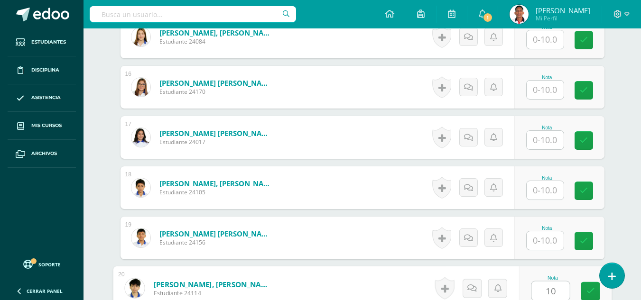
type input "10"
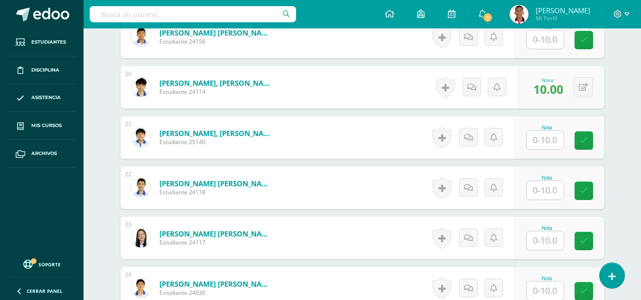
scroll to position [1438, 0]
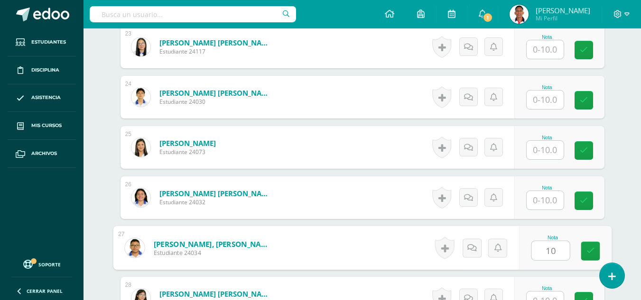
type input "10"
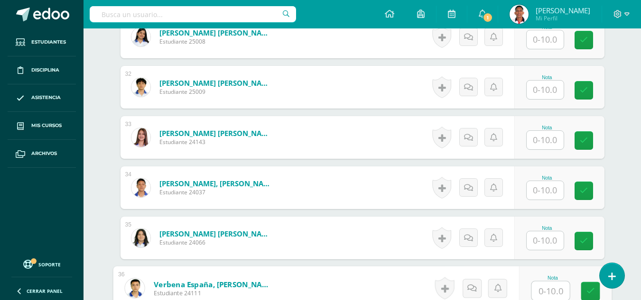
scroll to position [1969, 0]
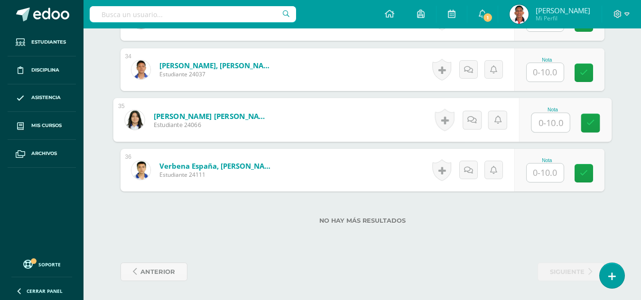
click at [548, 126] on input "text" at bounding box center [551, 122] width 38 height 19
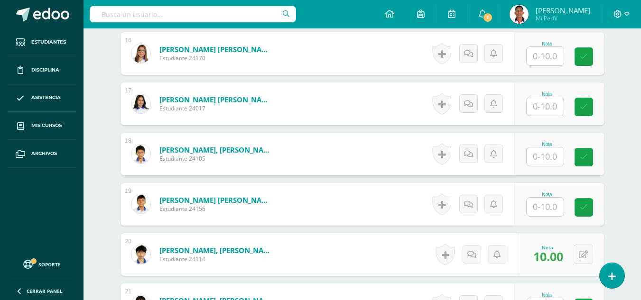
scroll to position [1076, 0]
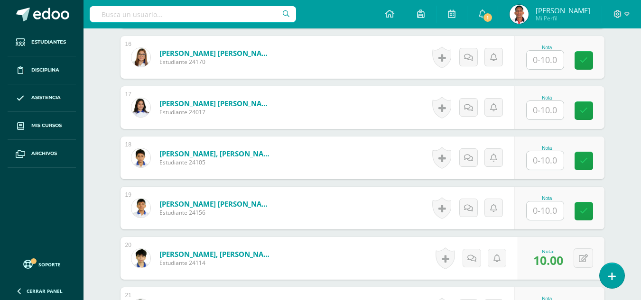
type input "10"
click at [546, 106] on input "text" at bounding box center [551, 110] width 38 height 19
type input "10"
click at [623, 152] on div "¿Estás seguro que quieres eliminar esta actividad? Esto borrará la actividad y …" at bounding box center [363, 105] width 522 height 2175
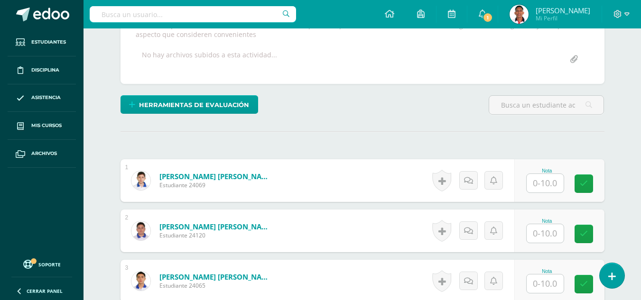
scroll to position [266, 0]
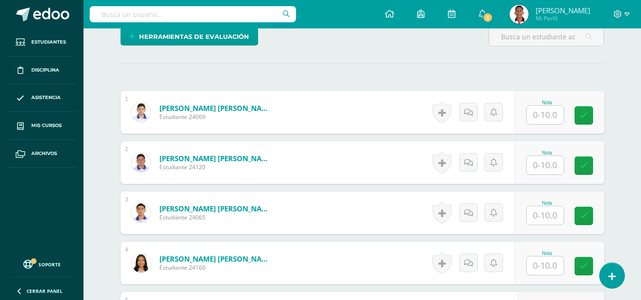
click at [545, 118] on input "text" at bounding box center [545, 115] width 37 height 19
type input "8"
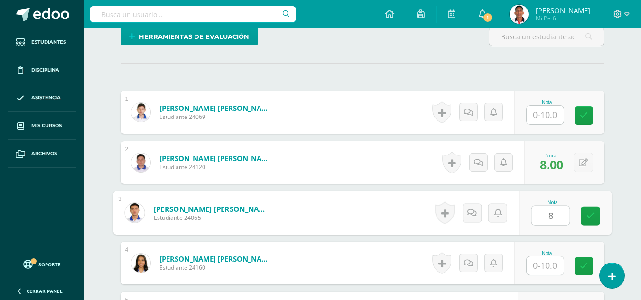
type input "8"
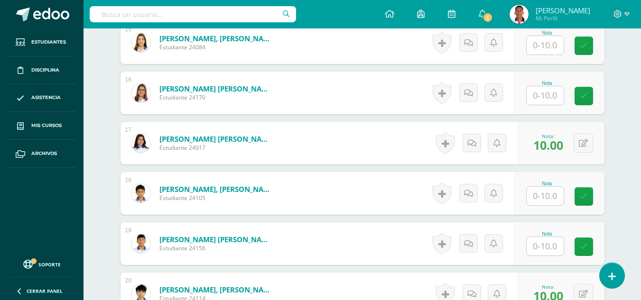
scroll to position [1048, 0]
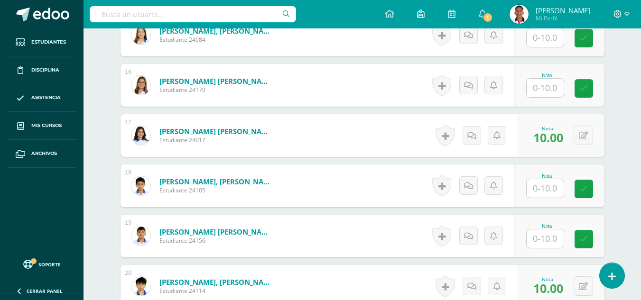
click at [541, 187] on input "text" at bounding box center [545, 188] width 37 height 19
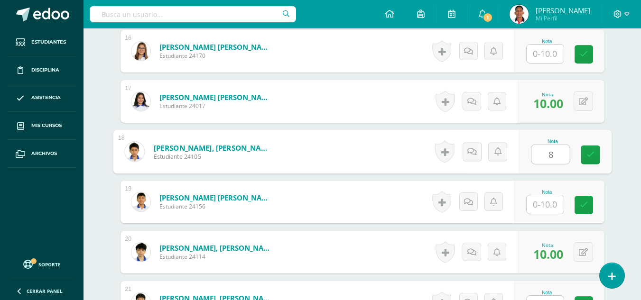
scroll to position [1116, 0]
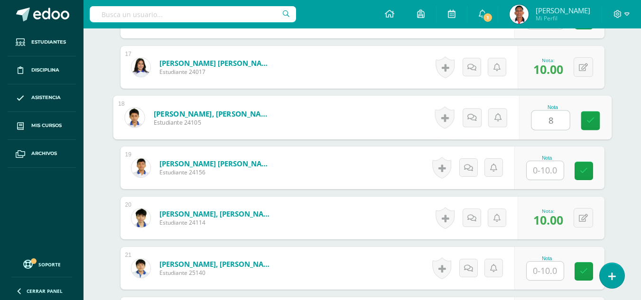
type input "8"
click at [553, 268] on input "text" at bounding box center [545, 271] width 37 height 19
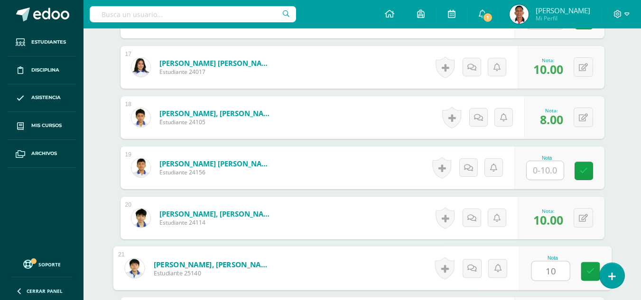
type input "10"
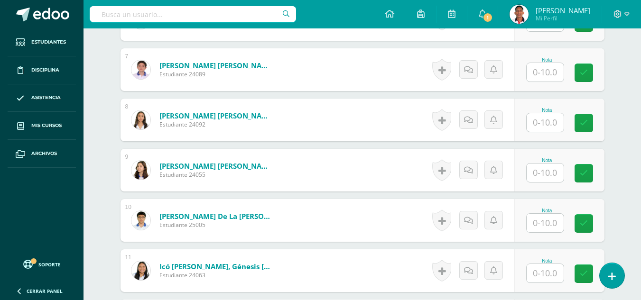
scroll to position [607, 0]
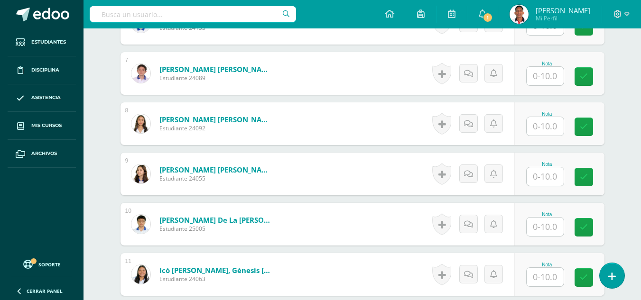
click at [553, 128] on input "text" at bounding box center [545, 126] width 37 height 19
type input "10"
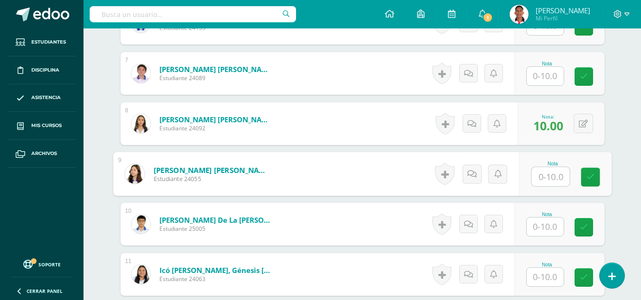
scroll to position [291, 0]
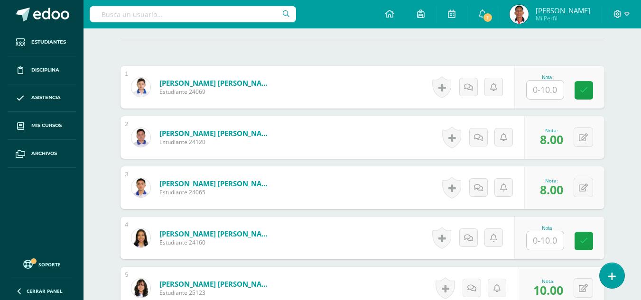
click at [549, 234] on input "text" at bounding box center [545, 241] width 37 height 19
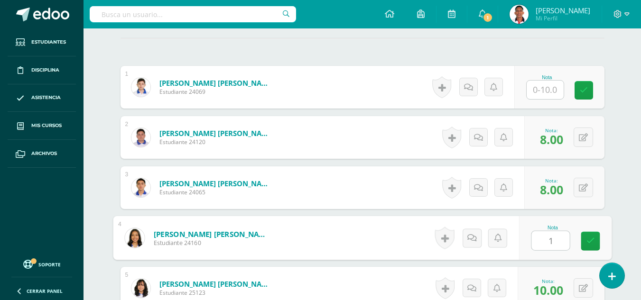
type input "10"
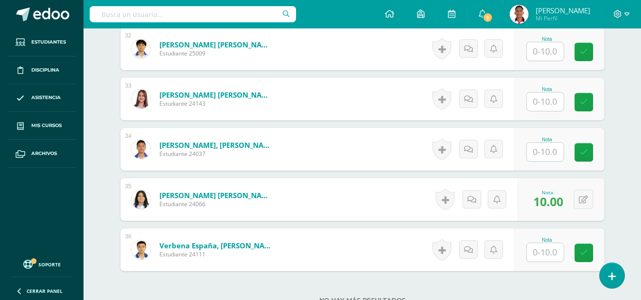
scroll to position [1881, 0]
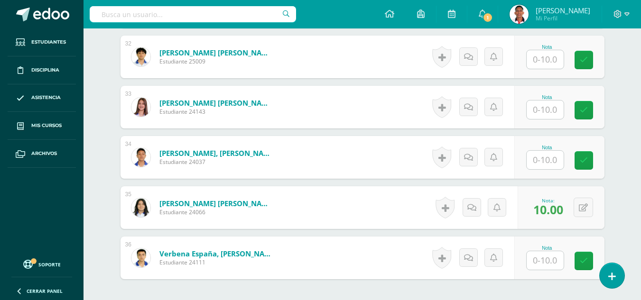
click at [539, 158] on input "text" at bounding box center [545, 160] width 37 height 19
type input "10"
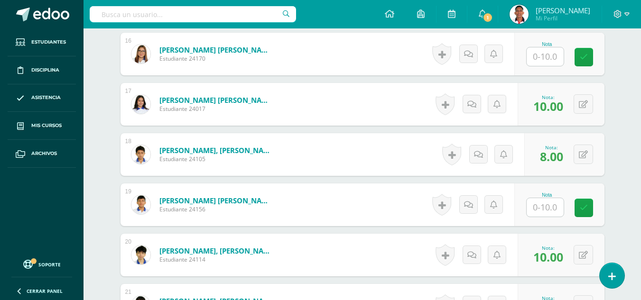
scroll to position [1071, 0]
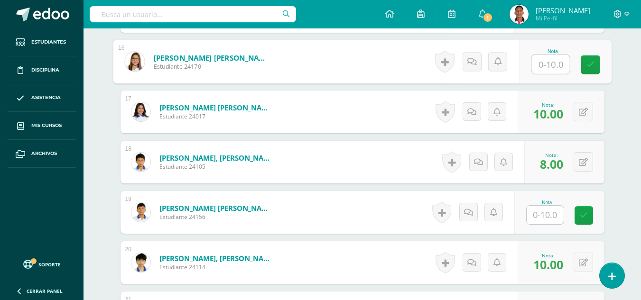
click at [535, 58] on input "text" at bounding box center [551, 64] width 38 height 19
type input "10"
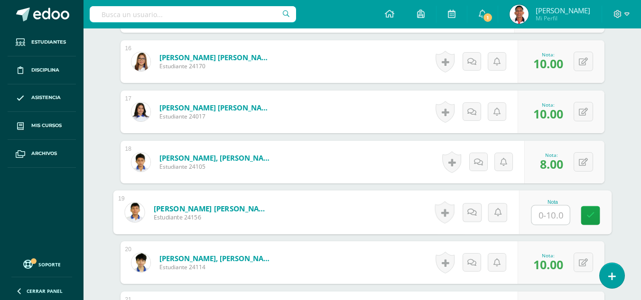
click at [553, 213] on input "text" at bounding box center [551, 215] width 38 height 19
type input "10"
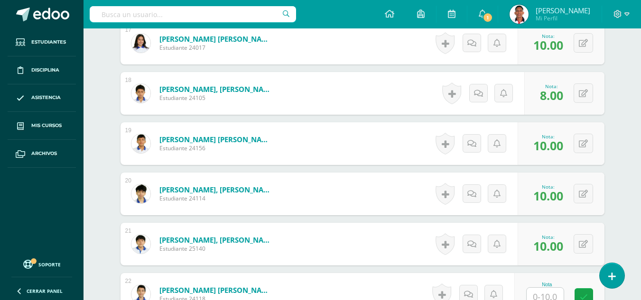
scroll to position [1220, 0]
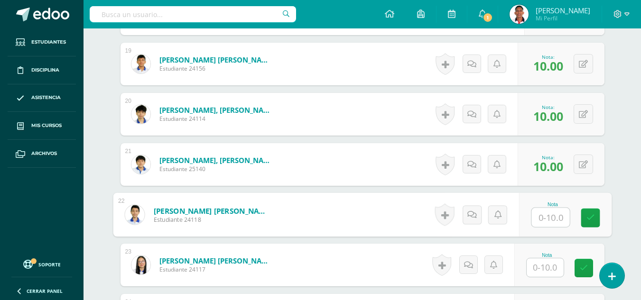
click at [552, 209] on input "text" at bounding box center [551, 217] width 38 height 19
type input "10"
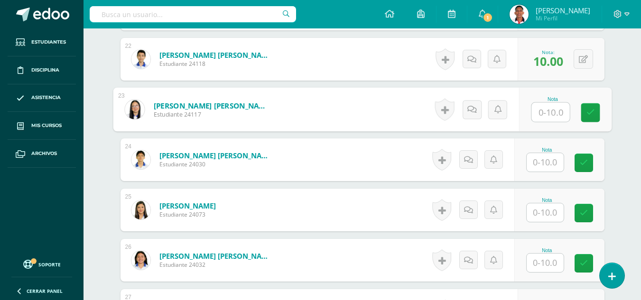
scroll to position [1398, 0]
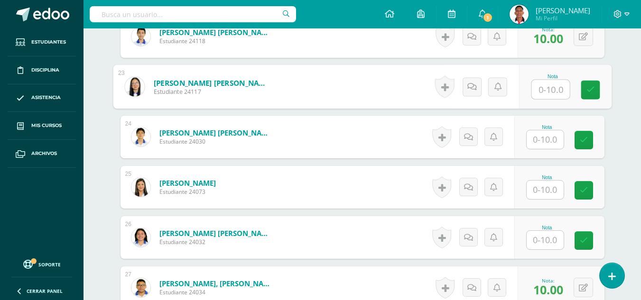
click at [542, 244] on input "text" at bounding box center [545, 240] width 37 height 19
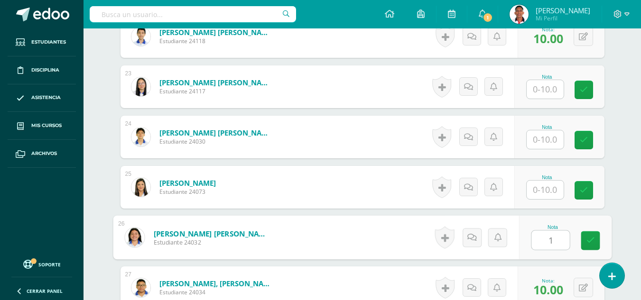
type input "10"
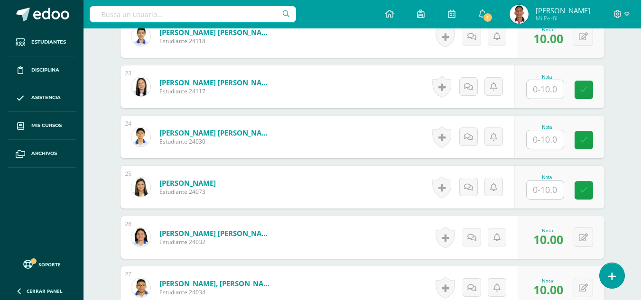
click at [540, 92] on input "text" at bounding box center [545, 89] width 37 height 19
type input "10"
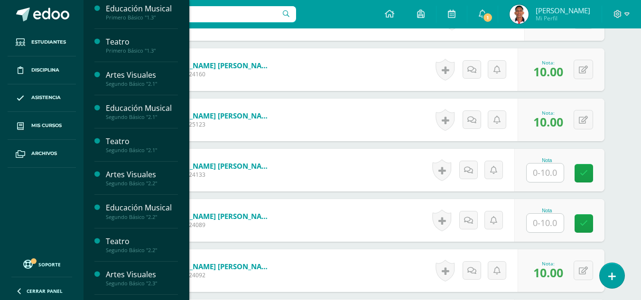
scroll to position [244, 0]
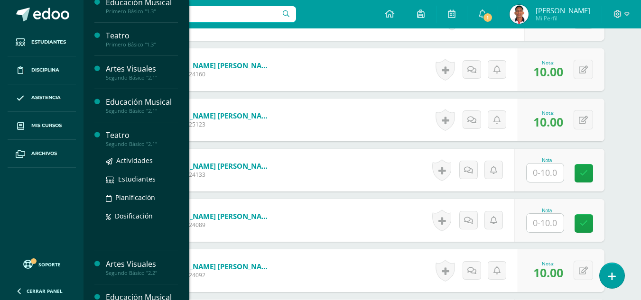
click at [126, 135] on div "Teatro" at bounding box center [142, 135] width 72 height 11
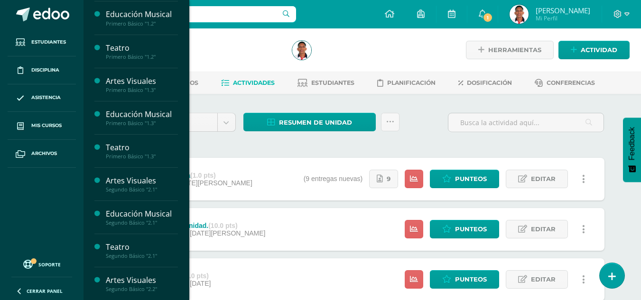
scroll to position [142, 0]
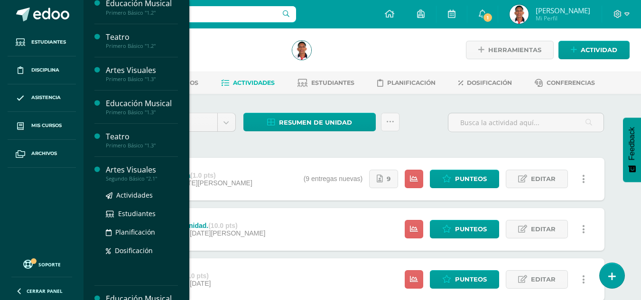
click at [146, 172] on div "Artes Visuales" at bounding box center [142, 170] width 72 height 11
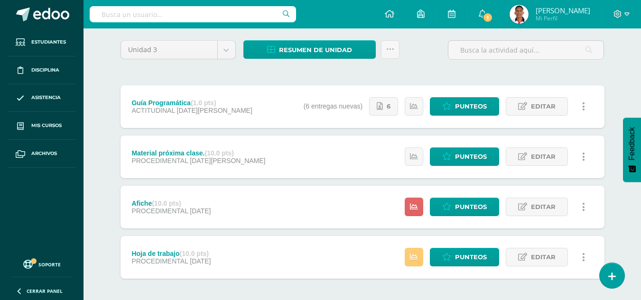
scroll to position [89, 0]
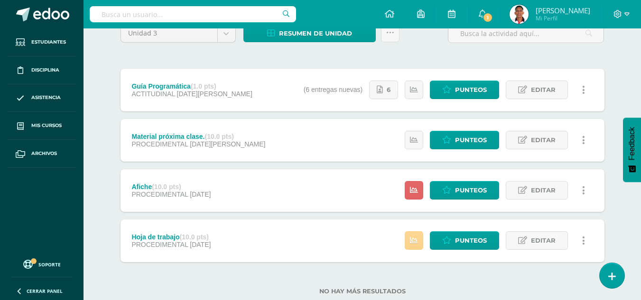
click at [419, 238] on link at bounding box center [414, 241] width 19 height 19
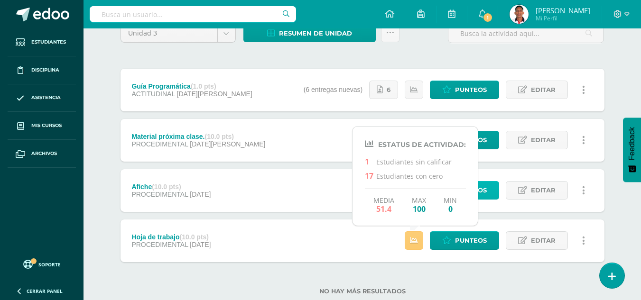
click at [491, 188] on link "Punteos" at bounding box center [464, 190] width 69 height 19
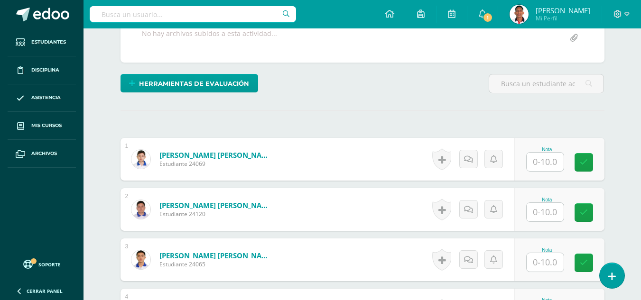
scroll to position [223, 0]
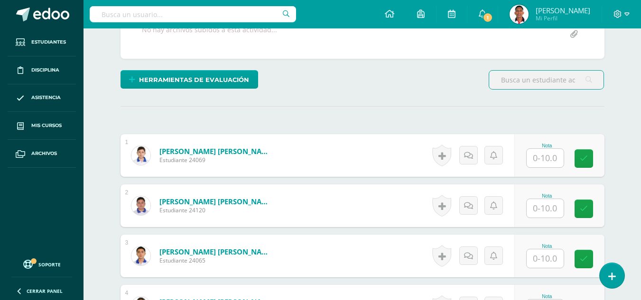
click at [551, 168] on input "text" at bounding box center [545, 158] width 37 height 19
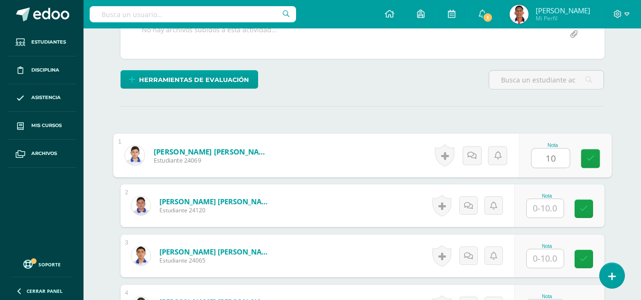
type input "10"
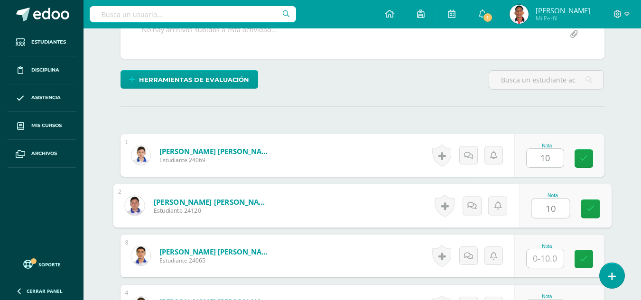
type input "10"
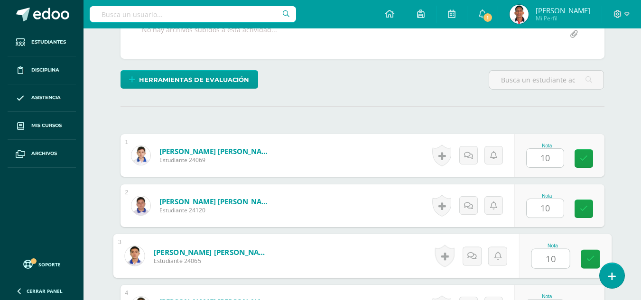
type input "10"
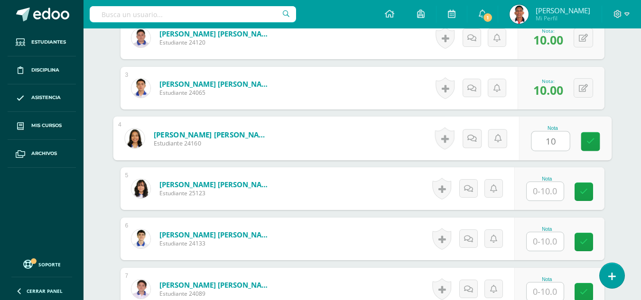
type input "10"
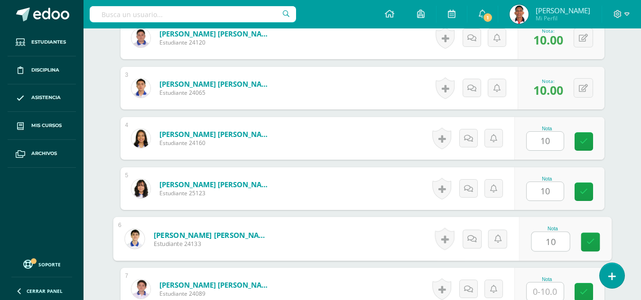
type input "10"
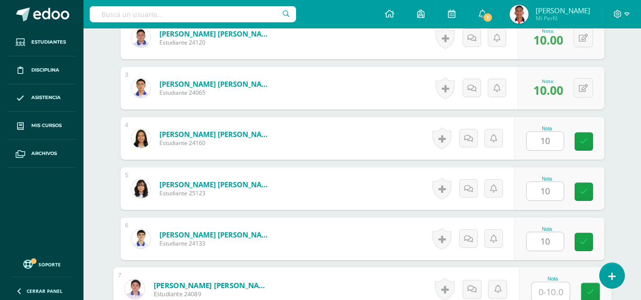
scroll to position [401, 0]
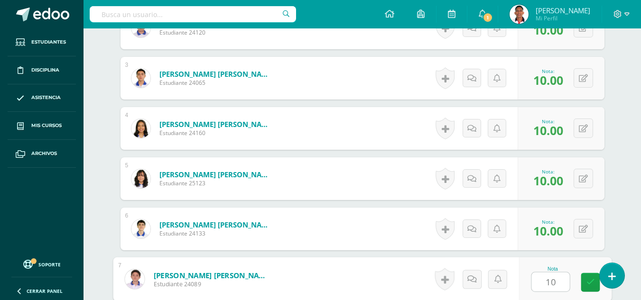
type input "10"
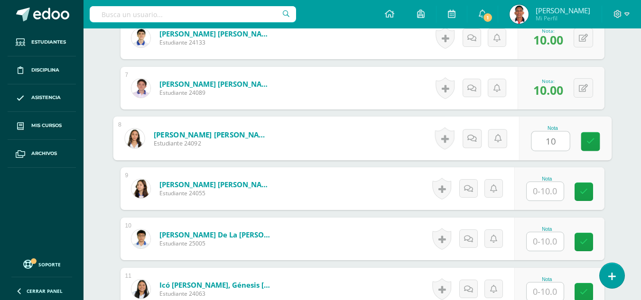
type input "10"
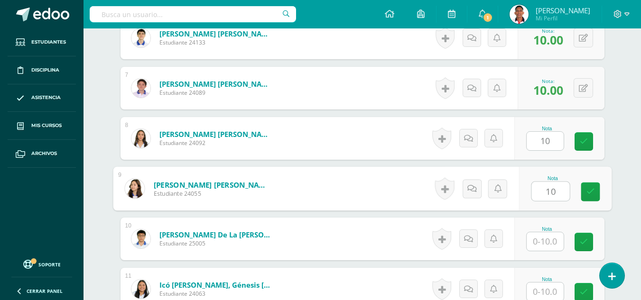
type input "10"
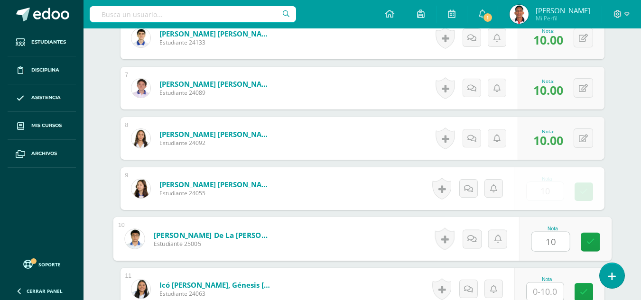
type input "10"
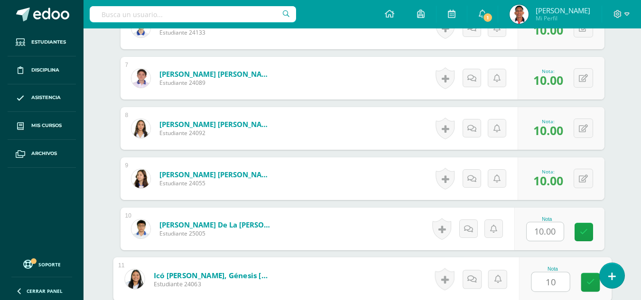
type input "10"
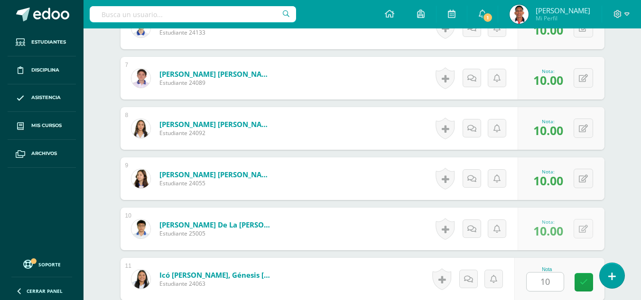
scroll to position [793, 0]
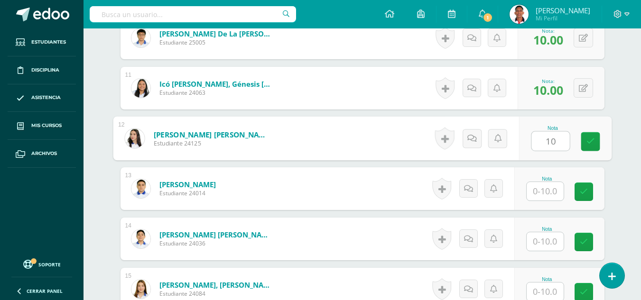
type input "10"
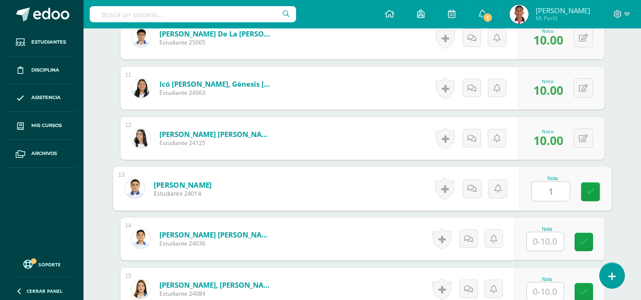
type input "1"
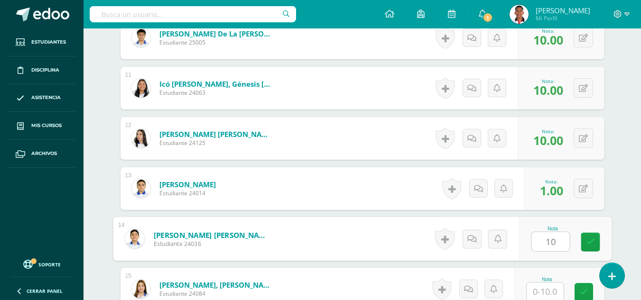
type input "10"
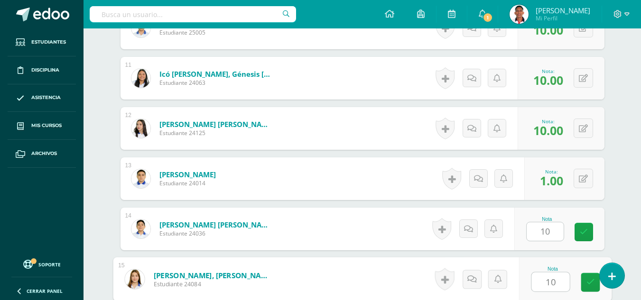
type input "10"
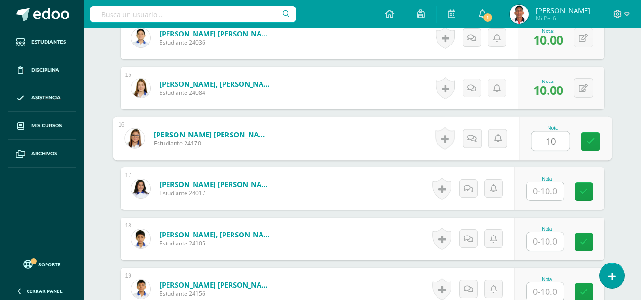
type input "10"
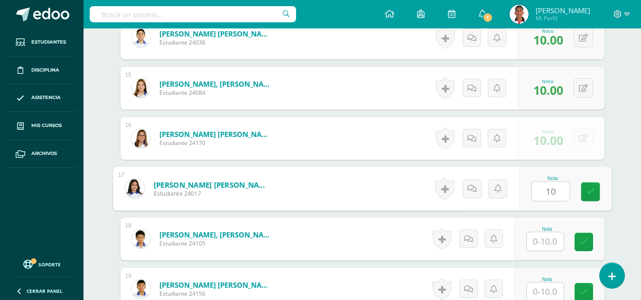
type input "10"
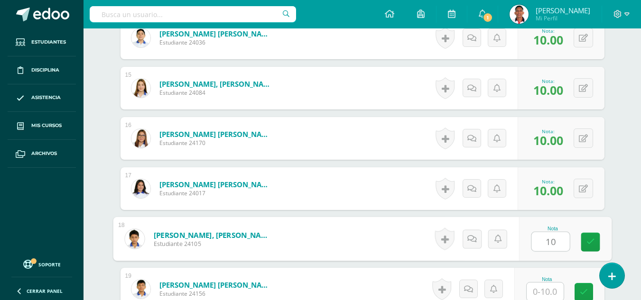
type input "10"
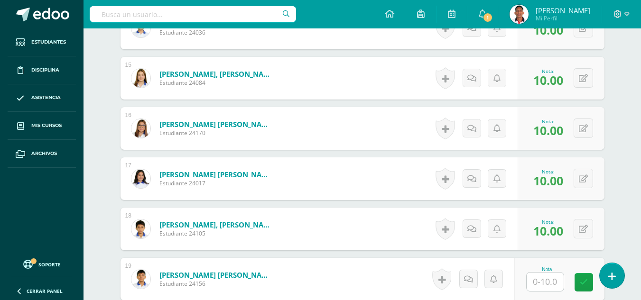
scroll to position [1196, 0]
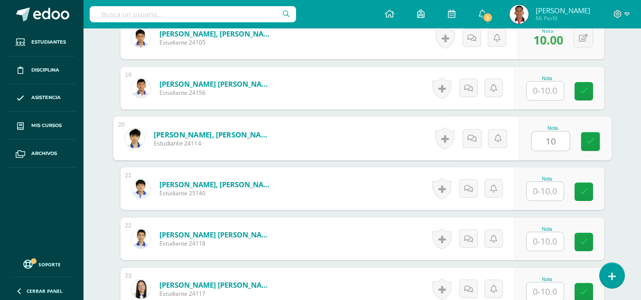
type input "10"
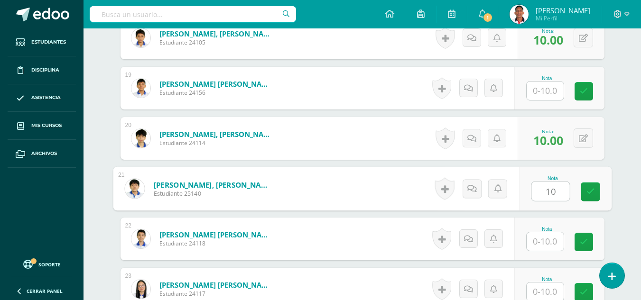
type input "10"
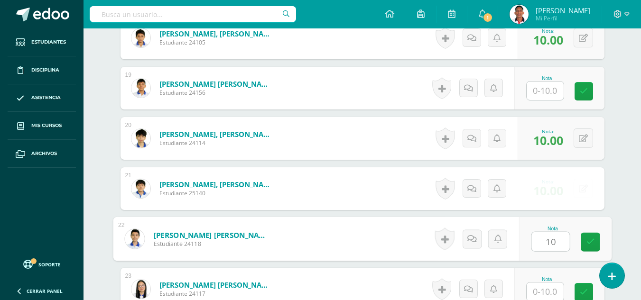
type input "10"
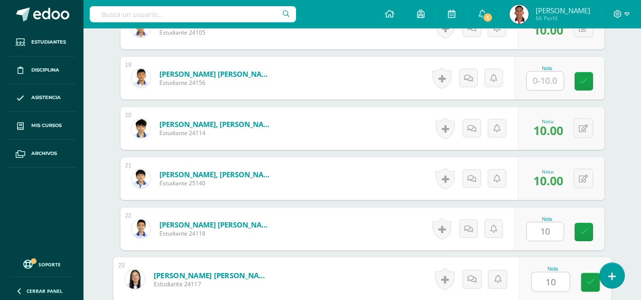
type input "10"
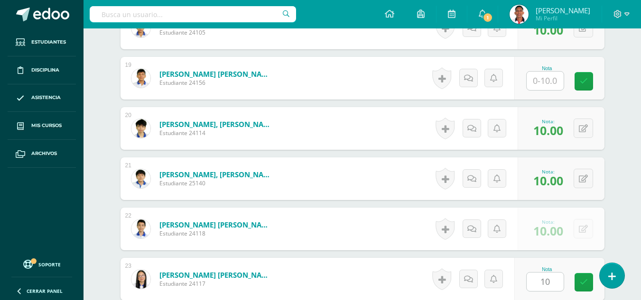
scroll to position [1397, 0]
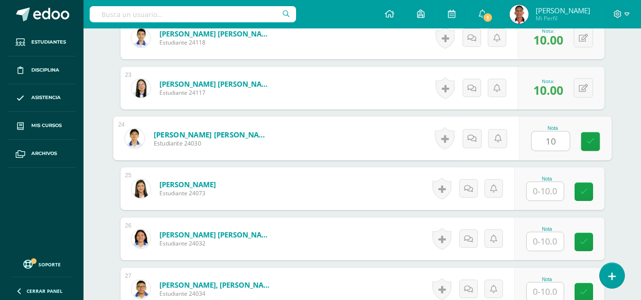
type input "10"
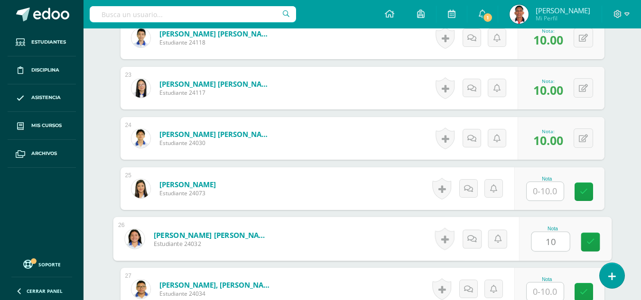
type input "10"
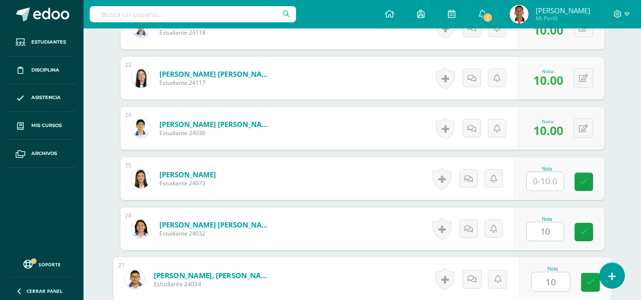
type input "10"
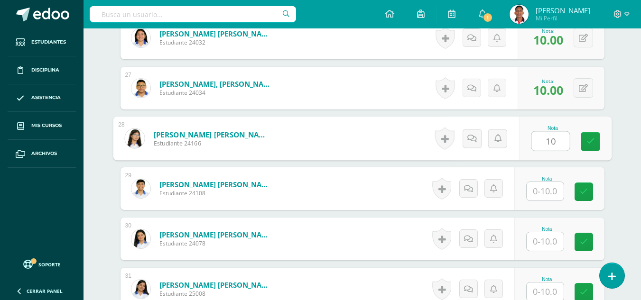
type input "10"
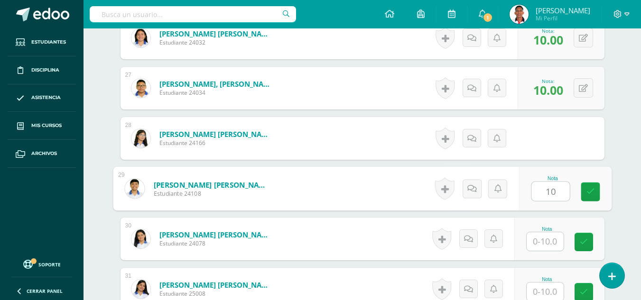
type input "10"
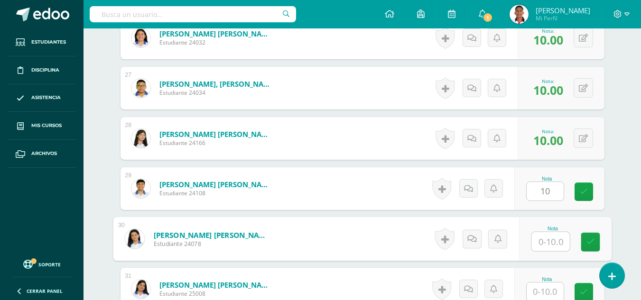
scroll to position [1608, 0]
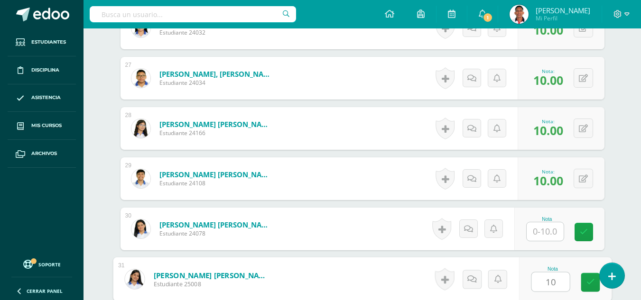
type input "10"
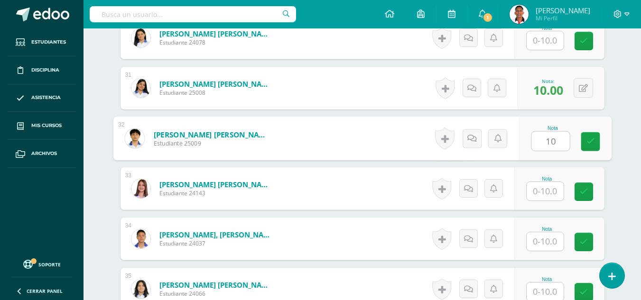
type input "10"
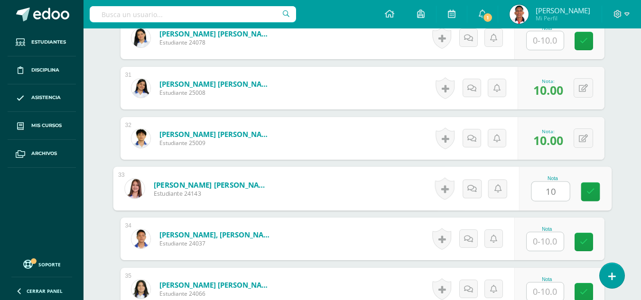
type input "10"
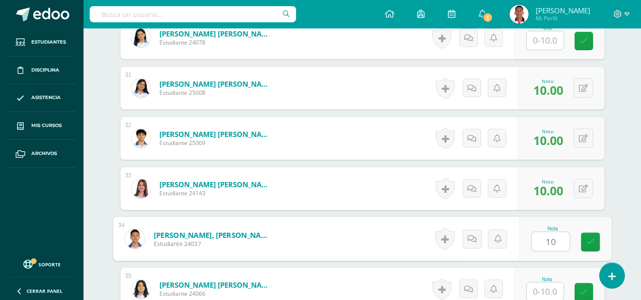
type input "10"
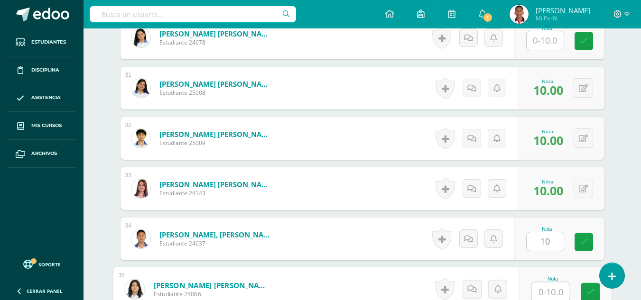
scroll to position [1809, 0]
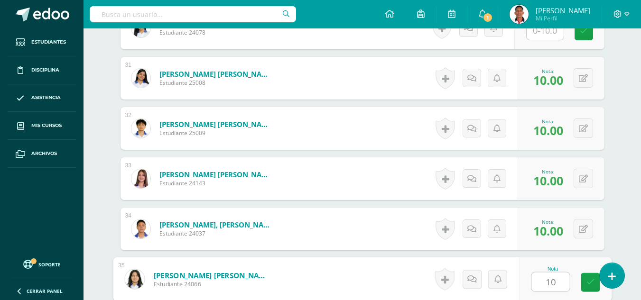
type input "10"
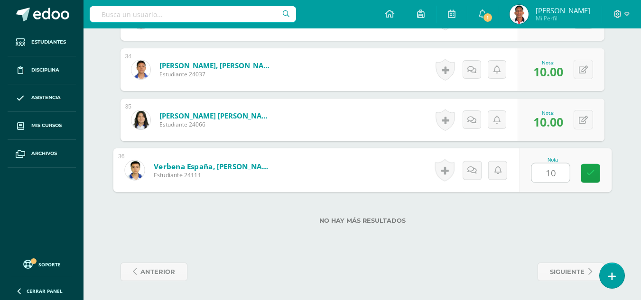
type input "10"
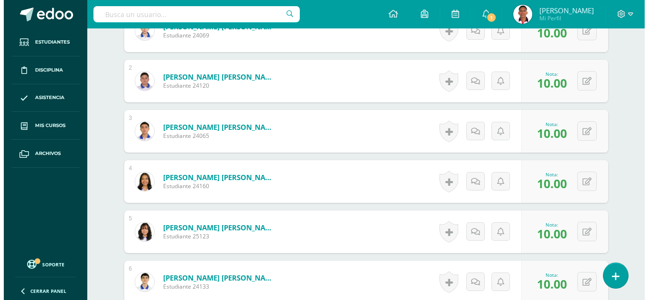
scroll to position [351, 0]
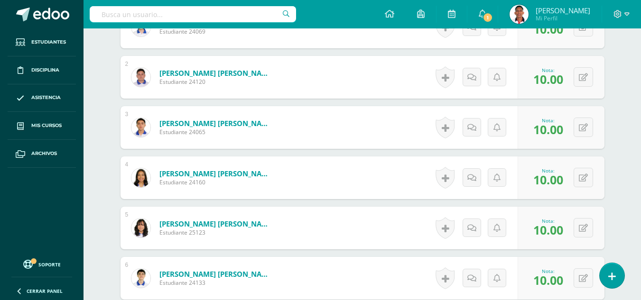
click at [449, 187] on link at bounding box center [445, 178] width 19 height 22
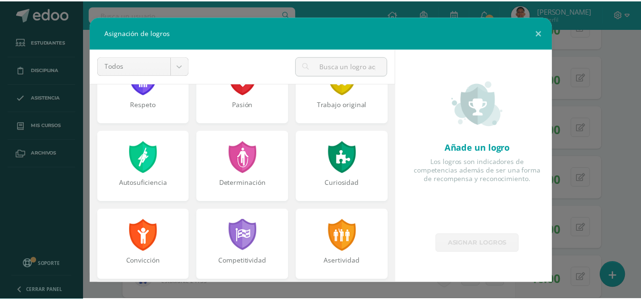
scroll to position [44, 0]
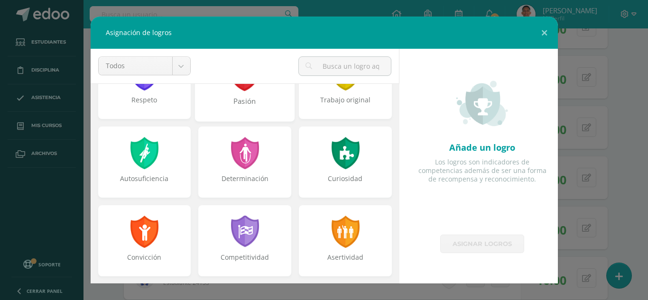
click at [279, 114] on div "Pasión" at bounding box center [245, 106] width 98 height 20
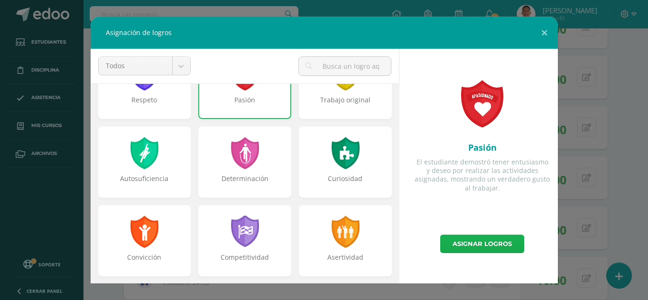
click at [464, 245] on link "Asignar logros" at bounding box center [482, 244] width 84 height 19
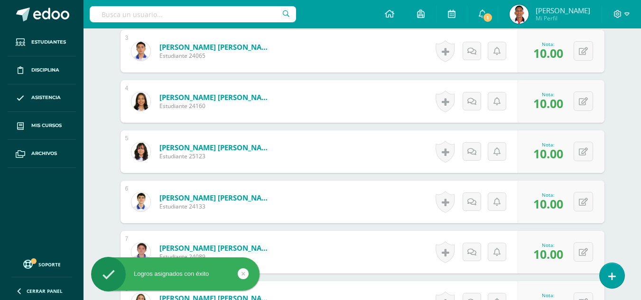
scroll to position [443, 0]
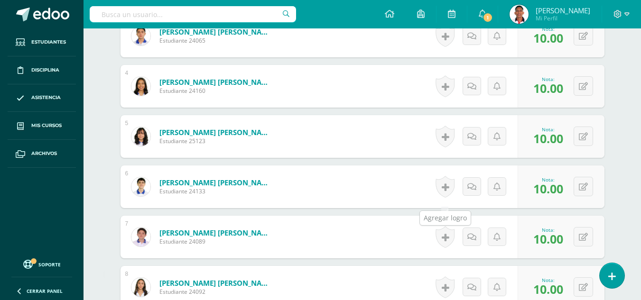
click at [444, 198] on link at bounding box center [445, 187] width 19 height 22
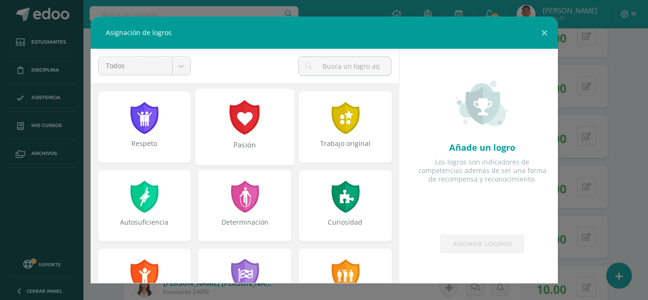
click at [258, 117] on div "Pasión" at bounding box center [245, 127] width 100 height 76
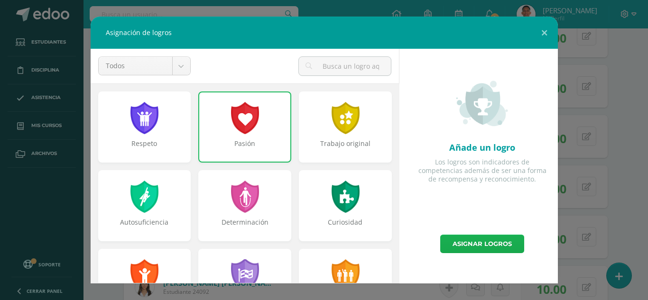
click at [490, 240] on link "Asignar logros" at bounding box center [482, 244] width 84 height 19
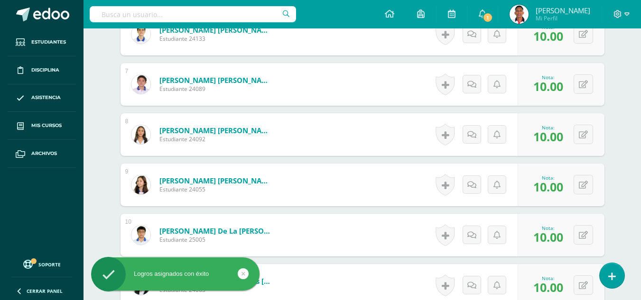
scroll to position [603, 0]
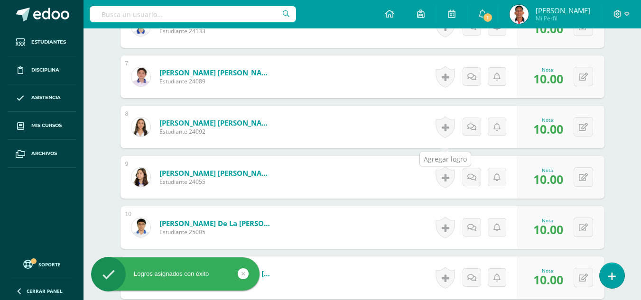
click at [443, 138] on link at bounding box center [445, 127] width 19 height 22
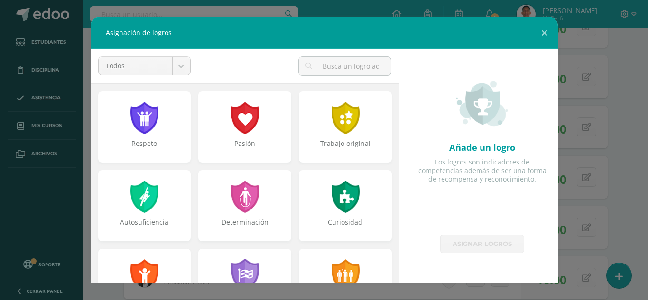
click at [243, 124] on div at bounding box center [245, 118] width 30 height 32
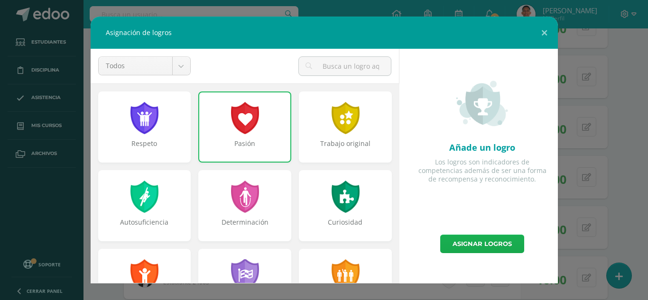
click at [482, 243] on link "Asignar logros" at bounding box center [482, 244] width 84 height 19
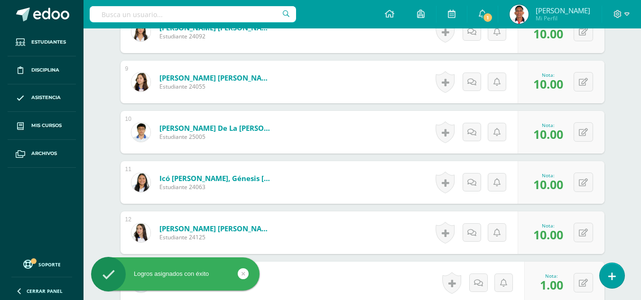
scroll to position [714, 0]
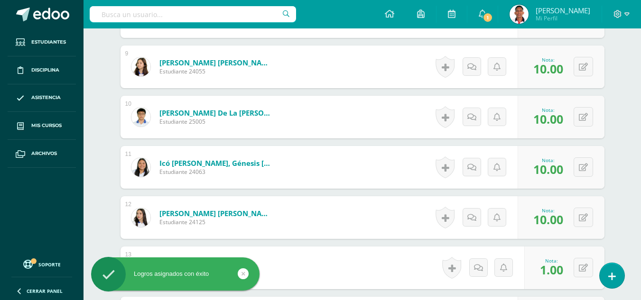
drag, startPoint x: 442, startPoint y: 126, endPoint x: 456, endPoint y: 131, distance: 15.0
click at [442, 126] on link at bounding box center [445, 117] width 19 height 22
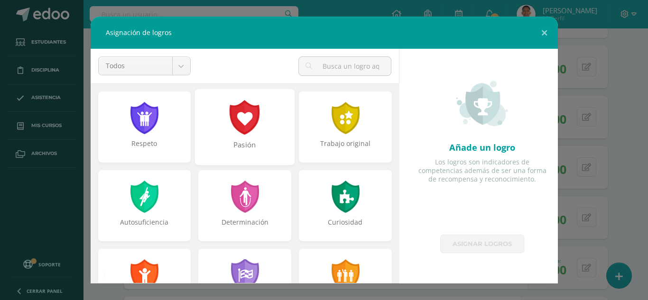
click at [240, 93] on div "Pasión" at bounding box center [245, 127] width 100 height 76
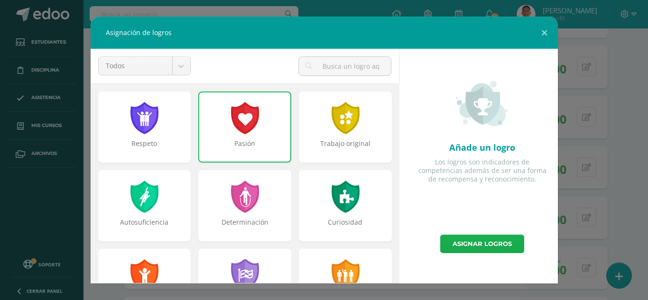
click at [497, 244] on link "Asignar logros" at bounding box center [482, 244] width 84 height 19
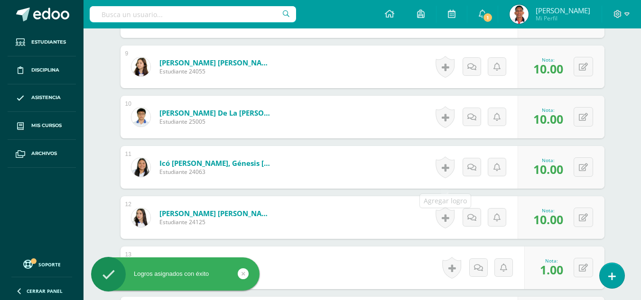
click at [440, 178] on link at bounding box center [445, 168] width 19 height 22
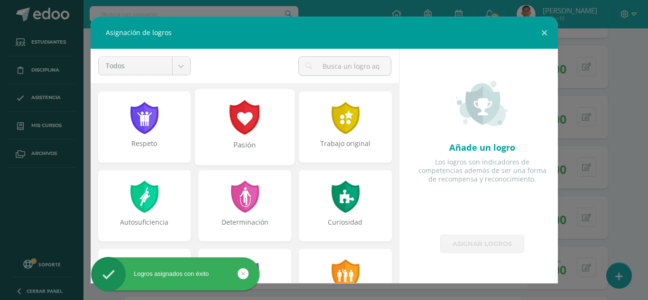
click at [235, 135] on div "Pasión" at bounding box center [245, 127] width 100 height 76
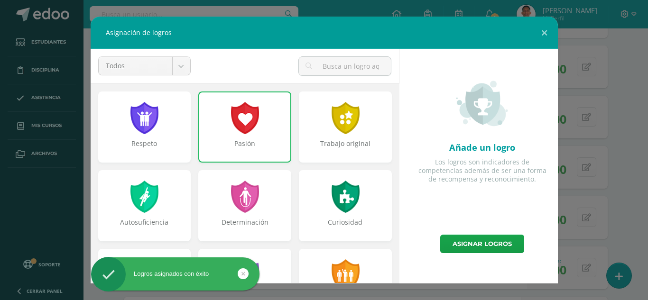
click at [469, 254] on div "Añade un logro Los logros son indicadores de competencias además de ser una for…" at bounding box center [482, 166] width 159 height 235
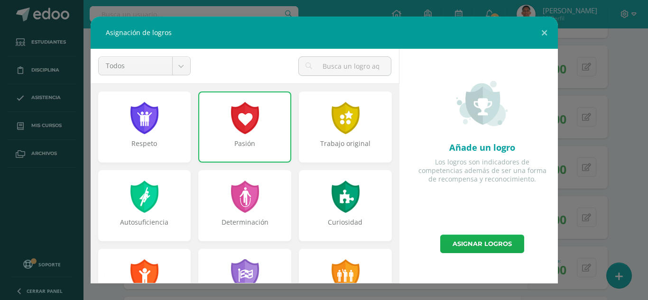
click at [482, 250] on link "Asignar logros" at bounding box center [482, 244] width 84 height 19
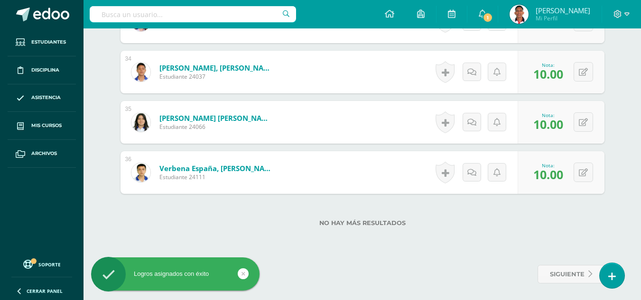
scroll to position [1978, 0]
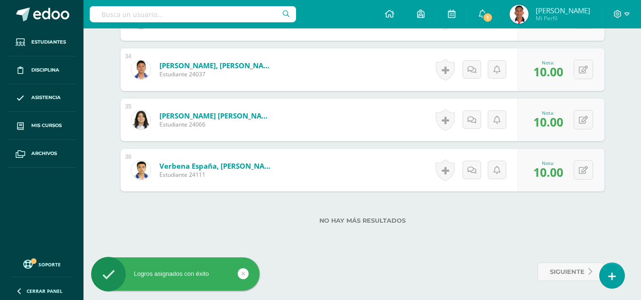
click at [453, 168] on link at bounding box center [445, 170] width 19 height 22
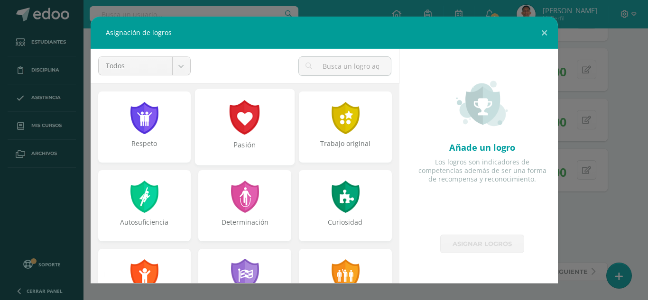
click at [231, 109] on div at bounding box center [245, 117] width 33 height 35
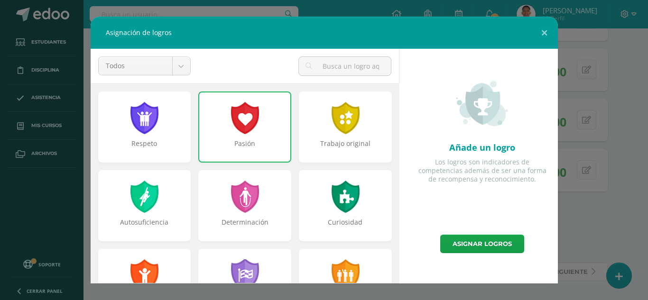
click at [255, 134] on div at bounding box center [245, 118] width 30 height 32
click at [491, 247] on link "Asignar logros" at bounding box center [482, 244] width 84 height 19
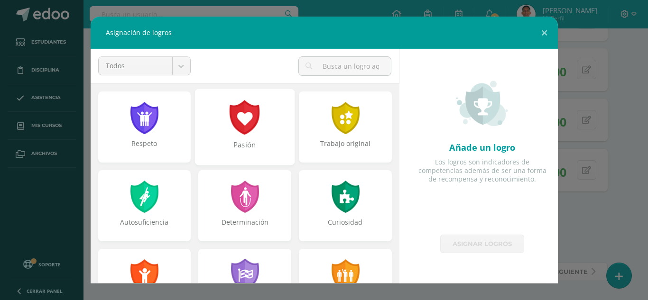
click at [268, 132] on div "Pasión" at bounding box center [245, 127] width 100 height 76
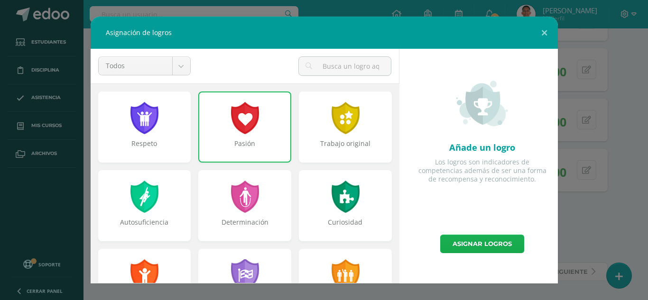
click at [477, 249] on link "Asignar logros" at bounding box center [482, 244] width 84 height 19
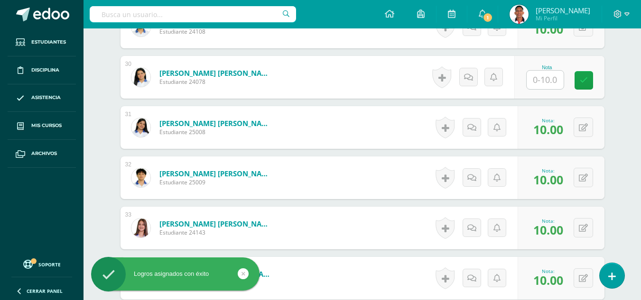
scroll to position [1676, 0]
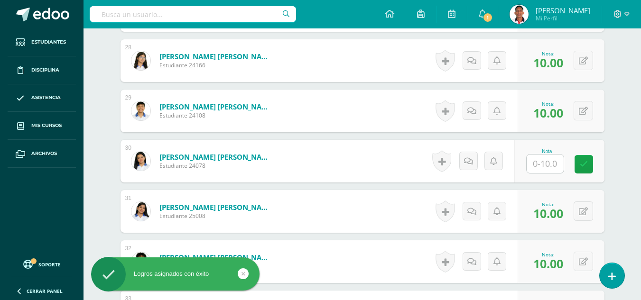
click at [546, 169] on input "text" at bounding box center [545, 164] width 37 height 19
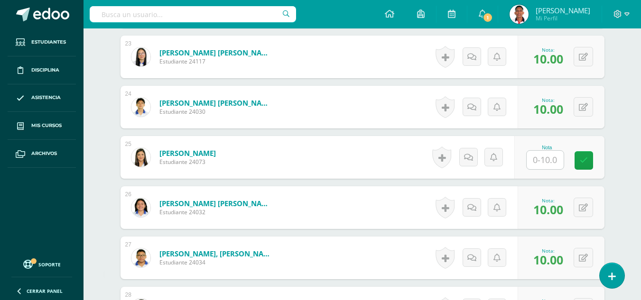
scroll to position [1421, 0]
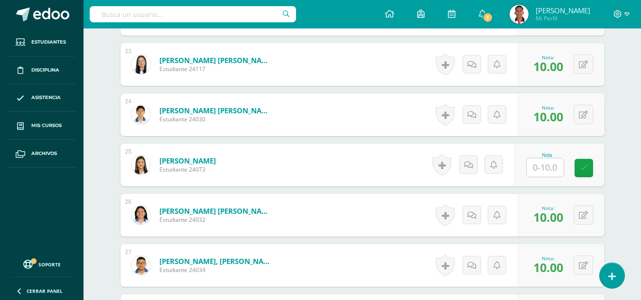
type input "0"
click at [550, 171] on input "text" at bounding box center [545, 168] width 37 height 19
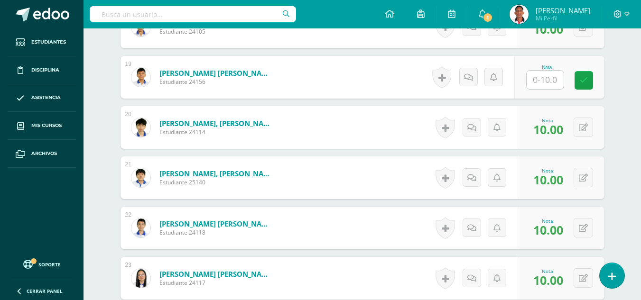
scroll to position [1203, 0]
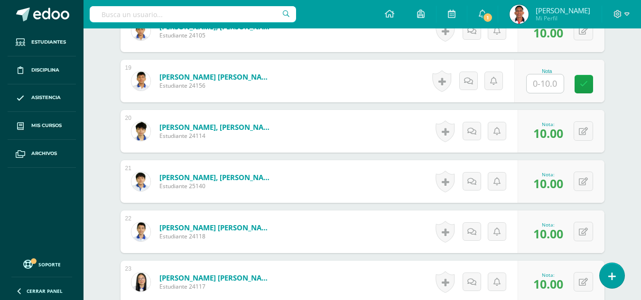
type input "0"
click at [550, 93] on input "text" at bounding box center [545, 84] width 37 height 19
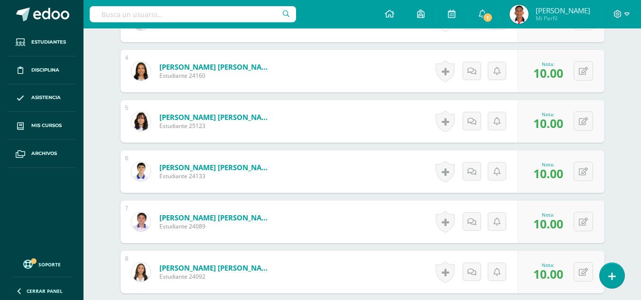
scroll to position [0, 0]
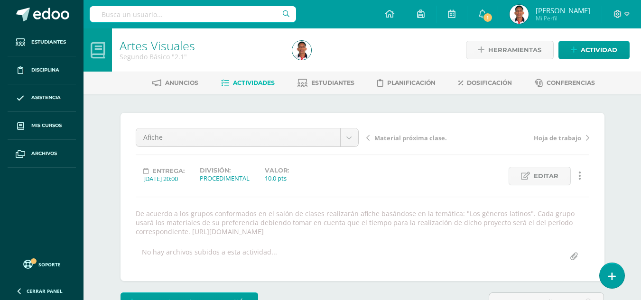
type input "0"
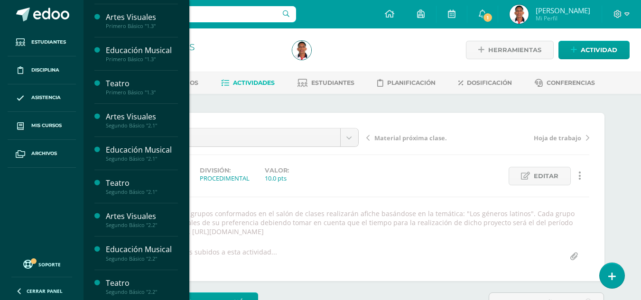
scroll to position [213, 0]
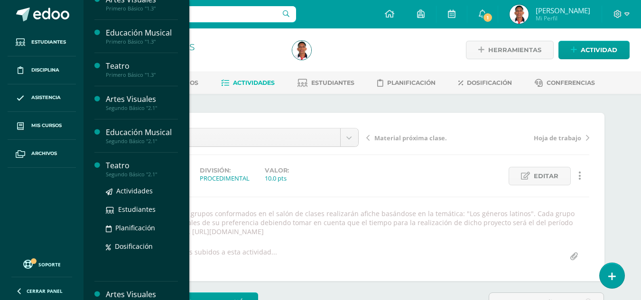
click at [115, 165] on div "Teatro" at bounding box center [142, 165] width 72 height 11
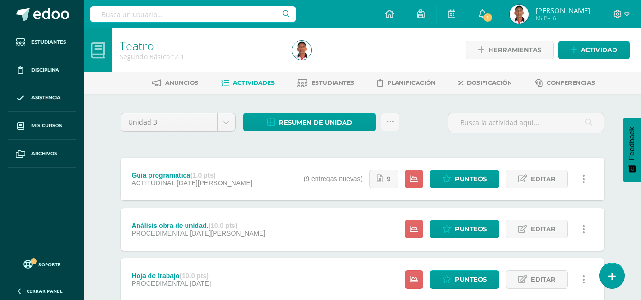
scroll to position [64, 0]
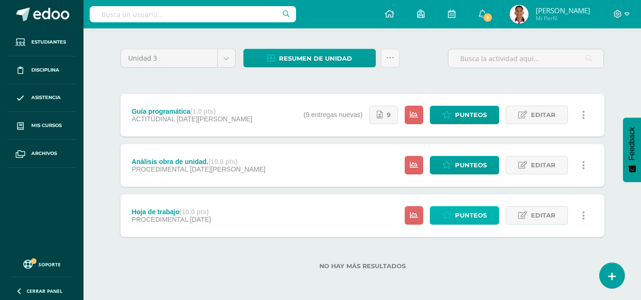
click at [451, 217] on icon at bounding box center [446, 216] width 9 height 8
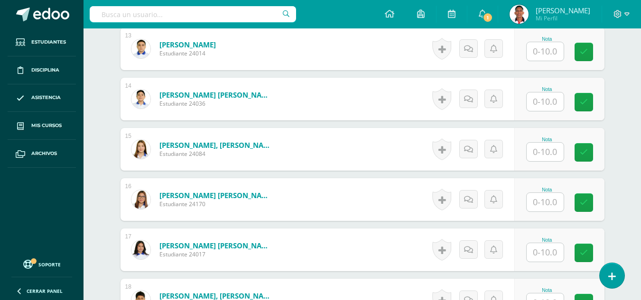
scroll to position [911, 0]
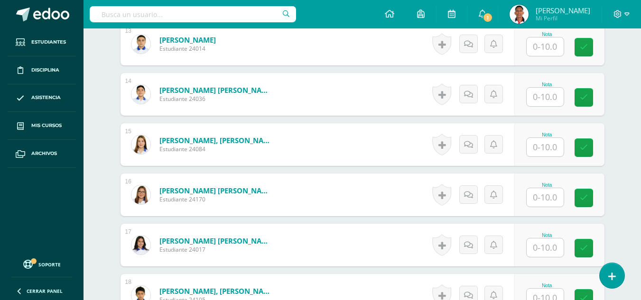
click at [546, 249] on input "text" at bounding box center [545, 248] width 37 height 19
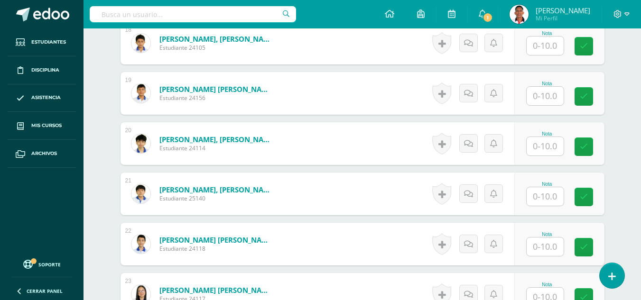
scroll to position [1182, 0]
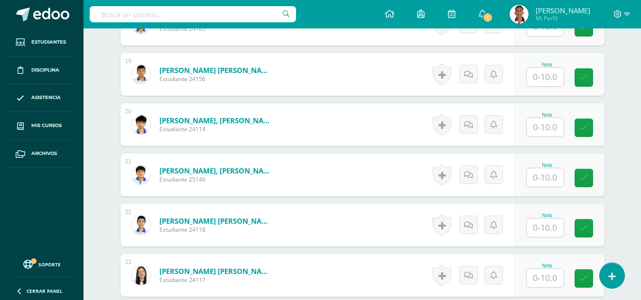
type input "10"
click at [556, 181] on input "text" at bounding box center [545, 178] width 37 height 19
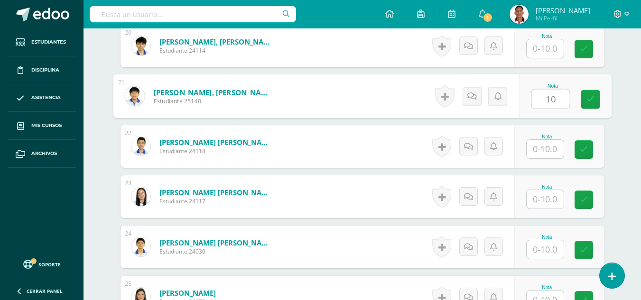
scroll to position [1269, 0]
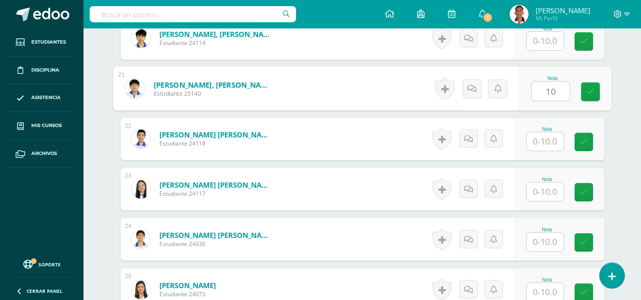
type input "10"
click at [548, 138] on input "text" at bounding box center [545, 141] width 37 height 19
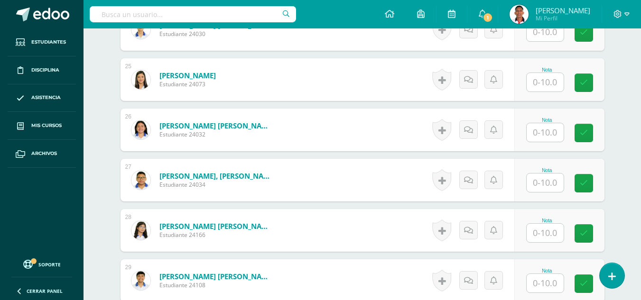
scroll to position [1487, 0]
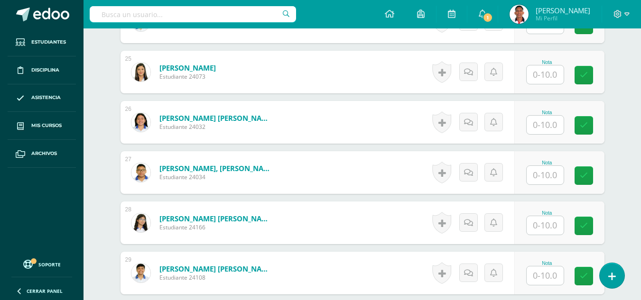
type input "10"
click at [549, 171] on input "text" at bounding box center [545, 175] width 37 height 19
type input "10"
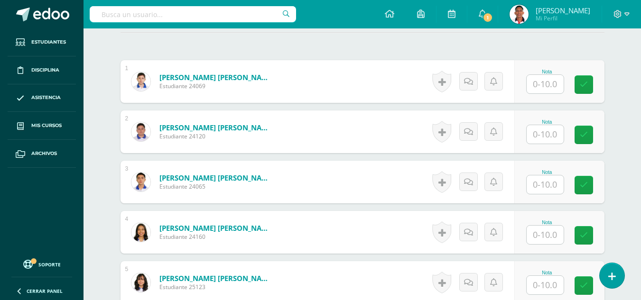
scroll to position [266, 0]
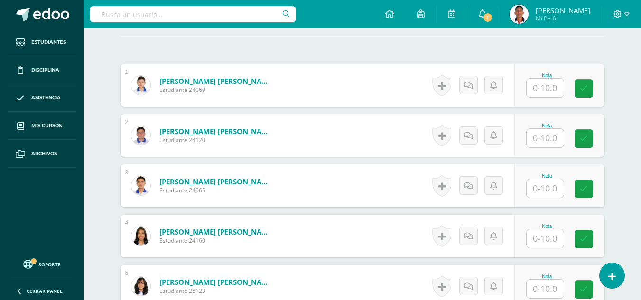
click at [546, 190] on input "text" at bounding box center [545, 188] width 37 height 19
type input "10"
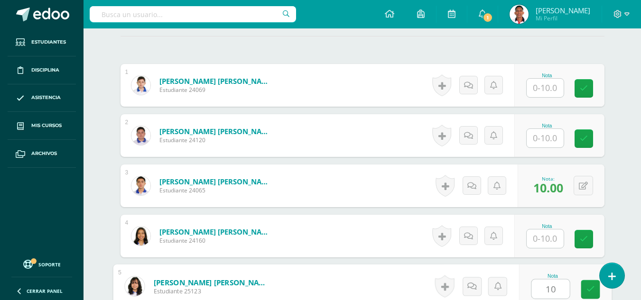
type input "10"
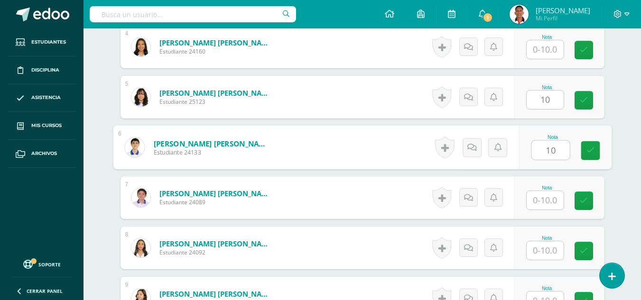
type input "10"
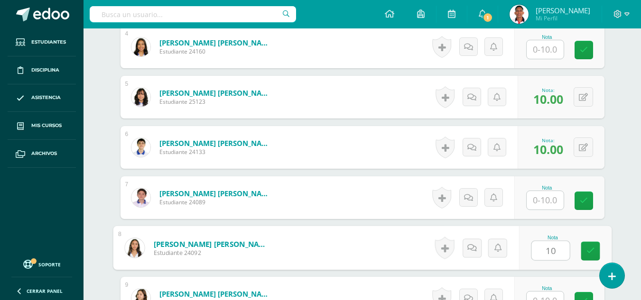
type input "10"
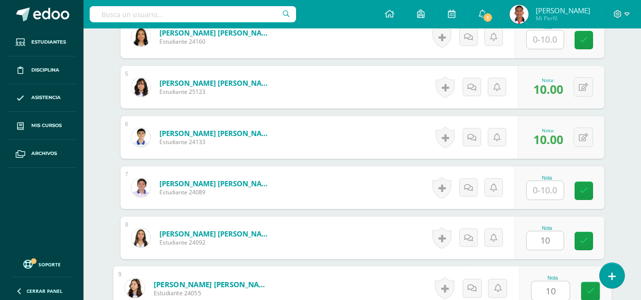
type input "10"
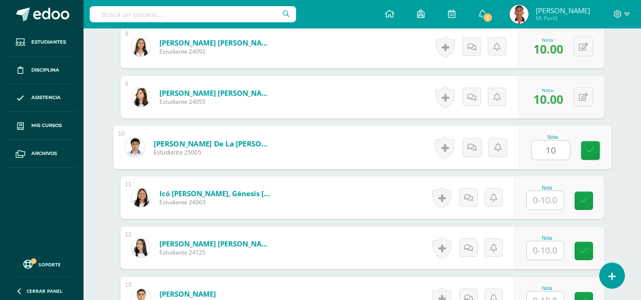
type input "10"
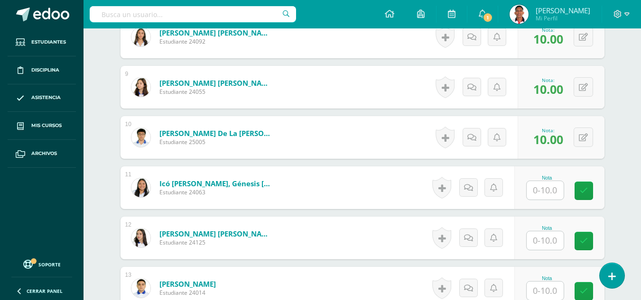
scroll to position [858, 0]
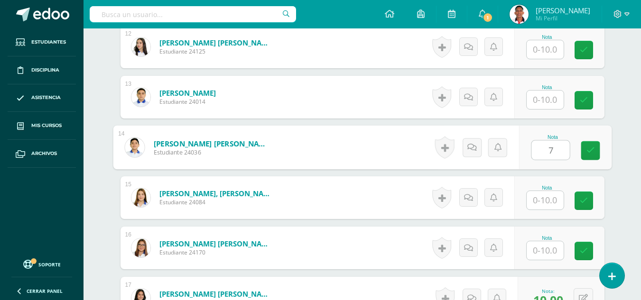
type input "7"
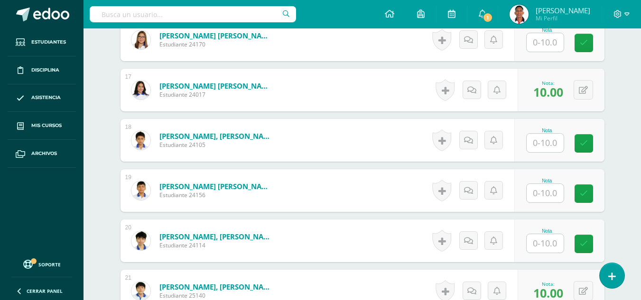
scroll to position [1257, 0]
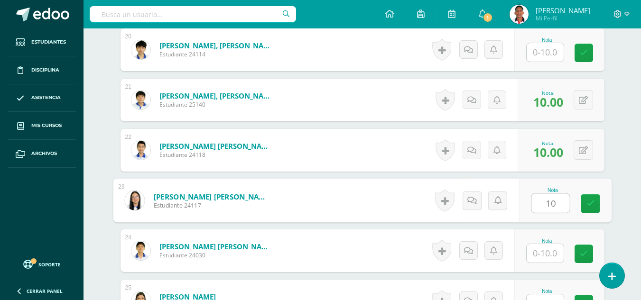
type input "10"
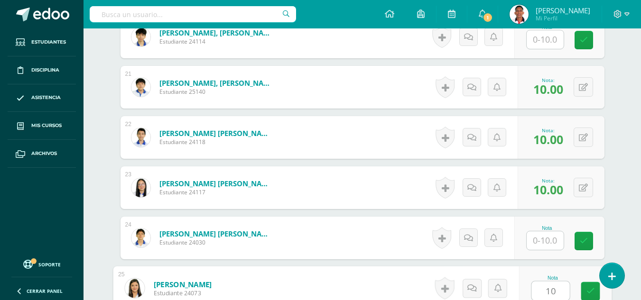
type input "10"
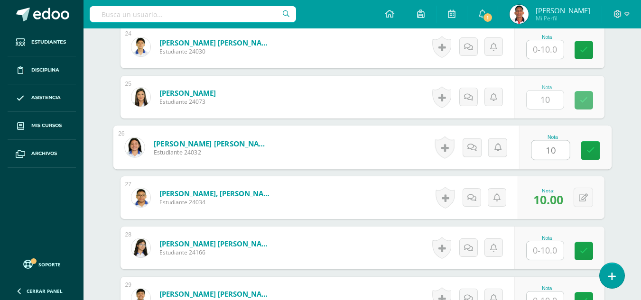
type input "10"
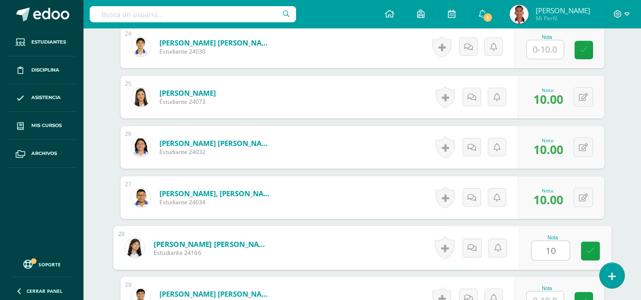
type input "10"
click at [553, 97] on span "10.00" at bounding box center [549, 99] width 30 height 16
click at [581, 94] on button at bounding box center [583, 96] width 19 height 19
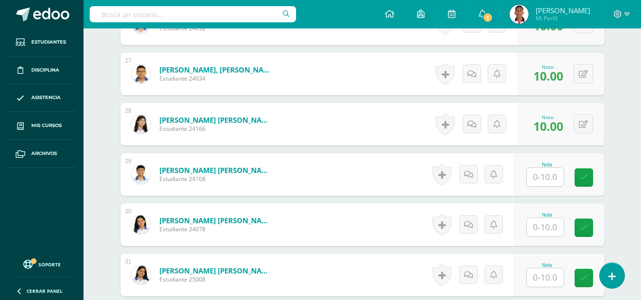
scroll to position [1589, 0]
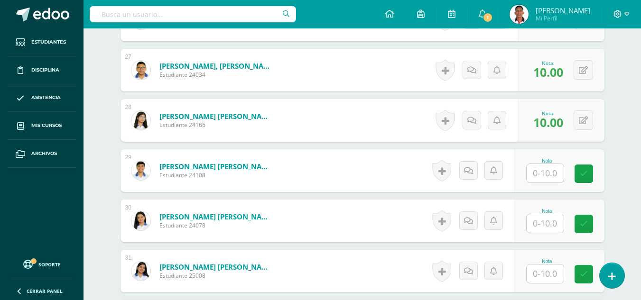
click at [544, 179] on input "text" at bounding box center [545, 173] width 37 height 19
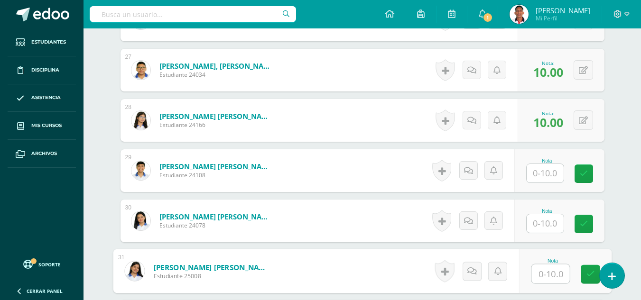
scroll to position [1763, 0]
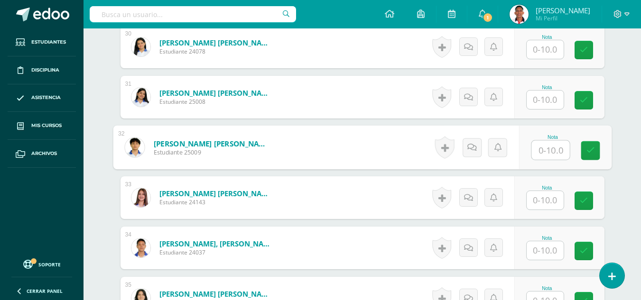
click at [549, 102] on input "text" at bounding box center [545, 100] width 37 height 19
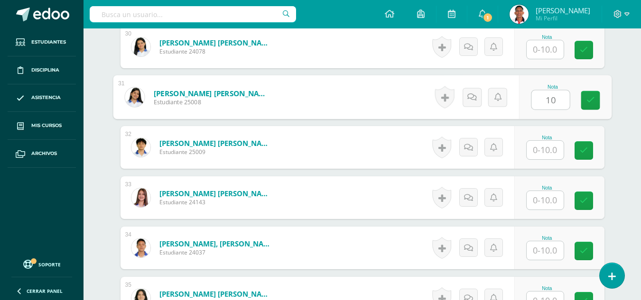
type input "10"
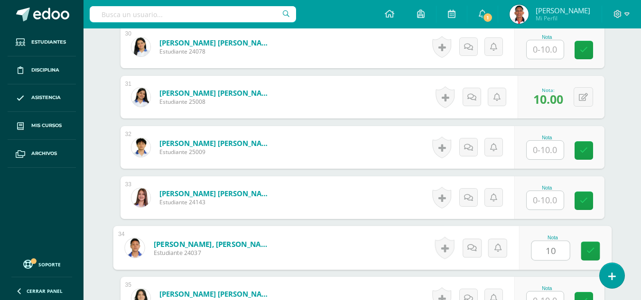
type input "10"
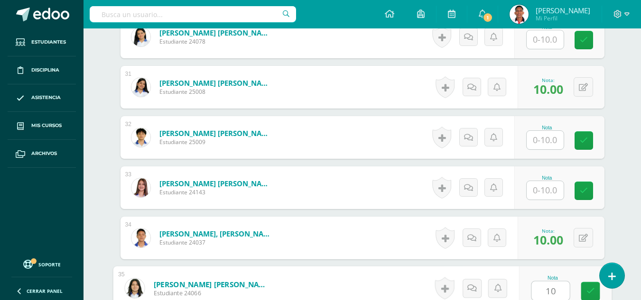
type input "10"
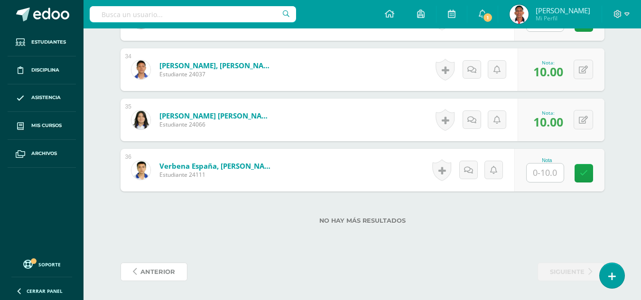
scroll to position [222, 0]
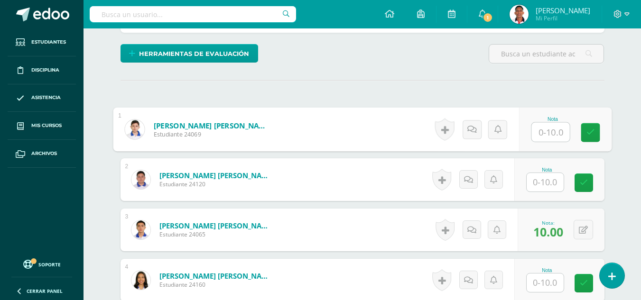
click at [541, 131] on input "text" at bounding box center [551, 132] width 38 height 19
type input "0"
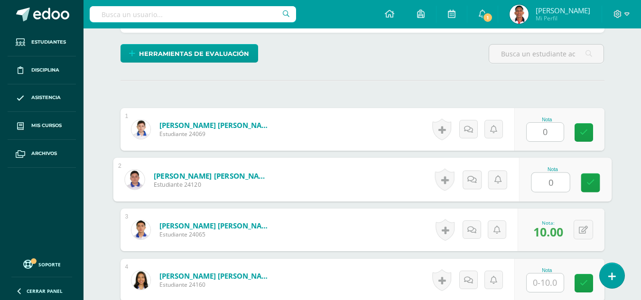
type input "0"
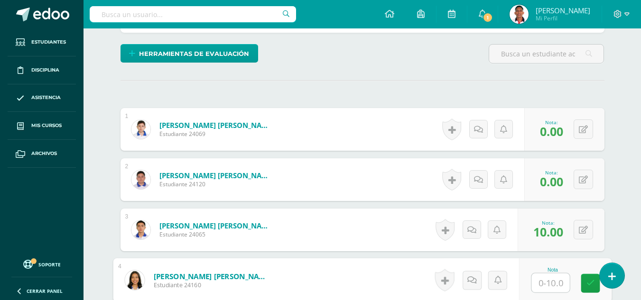
click at [542, 289] on input "text" at bounding box center [551, 283] width 38 height 19
type input "0"
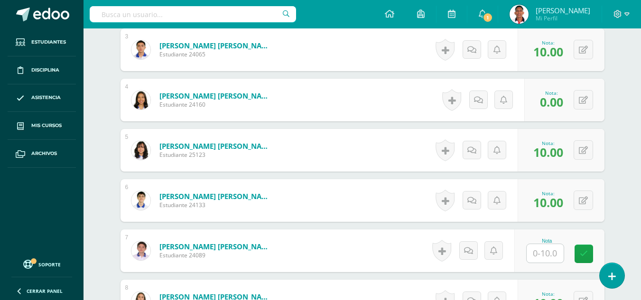
click at [543, 244] on div at bounding box center [545, 253] width 38 height 19
click at [544, 253] on input "text" at bounding box center [551, 253] width 38 height 19
type input "0"
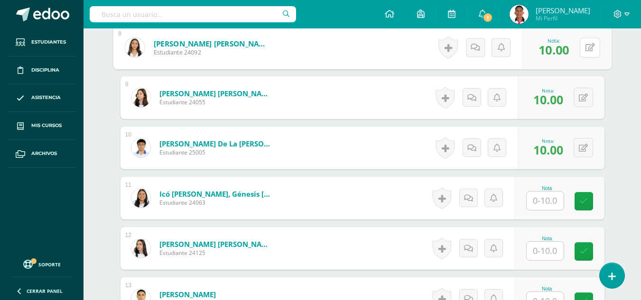
scroll to position [728, 0]
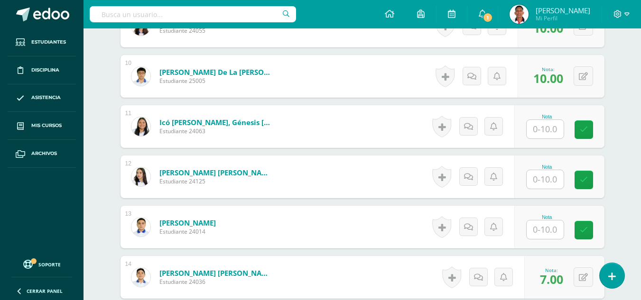
click at [532, 129] on input "text" at bounding box center [545, 129] width 37 height 19
type input "0"
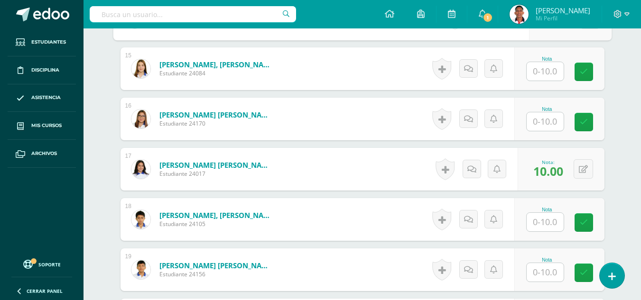
scroll to position [956, 0]
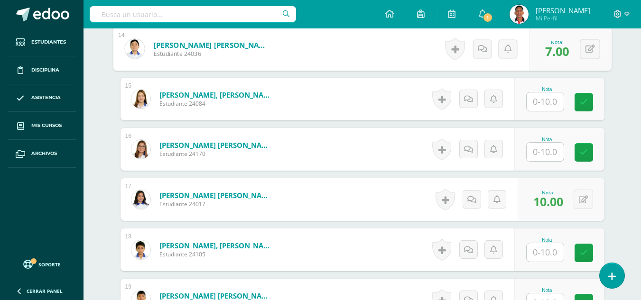
click at [548, 93] on input "text" at bounding box center [545, 102] width 37 height 19
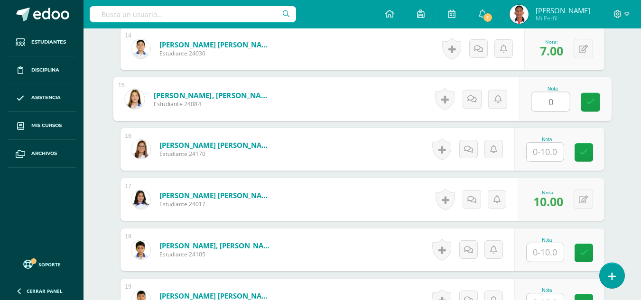
type input "0"
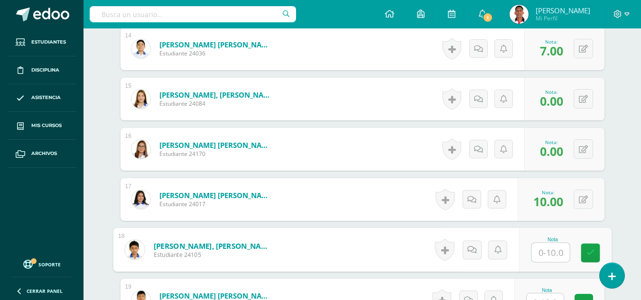
click at [542, 244] on input "text" at bounding box center [551, 253] width 38 height 19
type input "0"
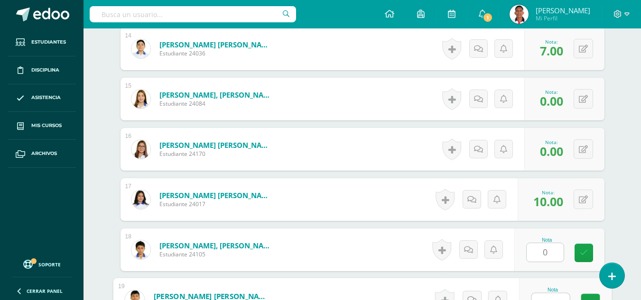
scroll to position [968, 0]
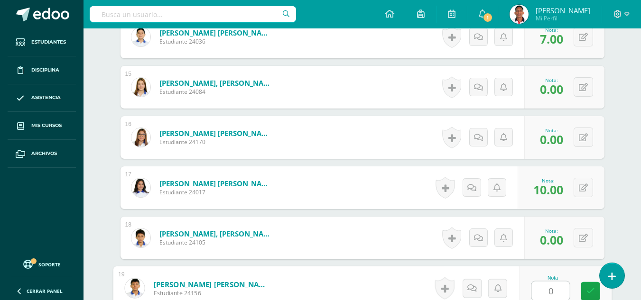
type input "0"
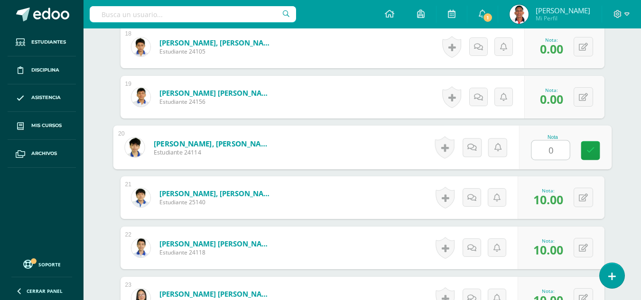
type input "0"
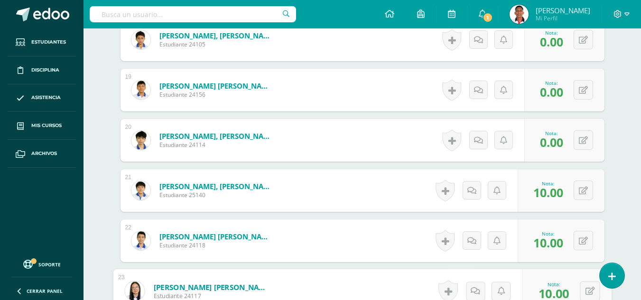
scroll to position [1361, 0]
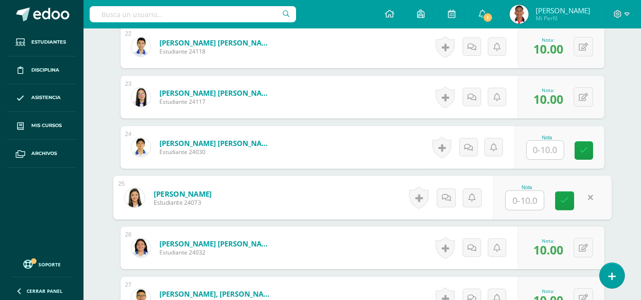
click at [553, 149] on input "text" at bounding box center [545, 150] width 37 height 19
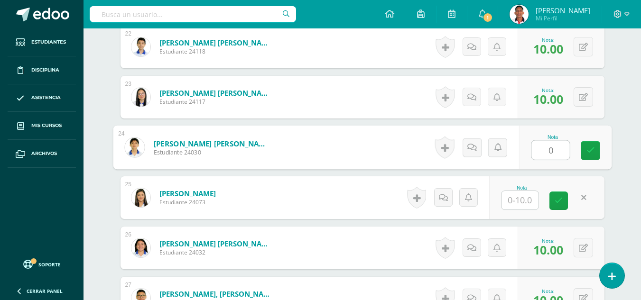
type input "0"
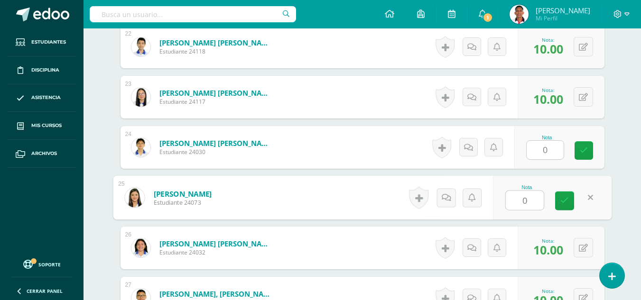
type input "0"
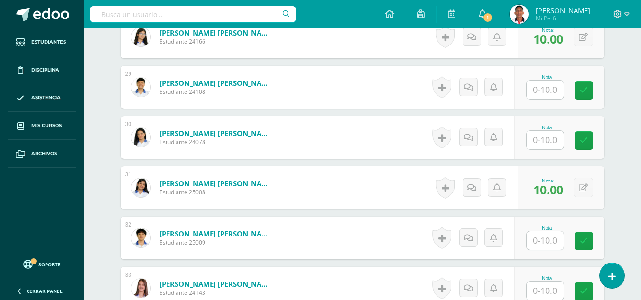
scroll to position [1677, 0]
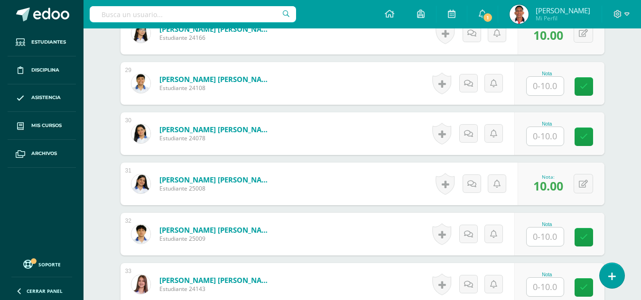
click at [559, 98] on div "Nota" at bounding box center [560, 83] width 90 height 43
click at [553, 91] on input "text" at bounding box center [551, 86] width 38 height 19
type input "0"
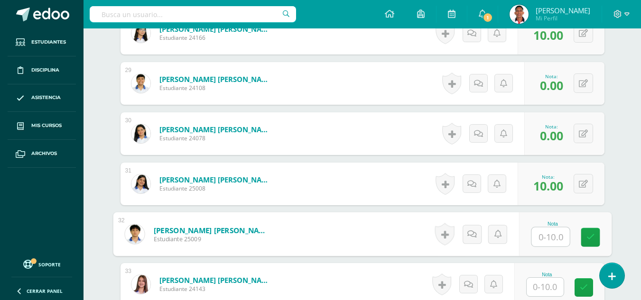
click at [556, 240] on input "text" at bounding box center [551, 237] width 38 height 19
type input "0"
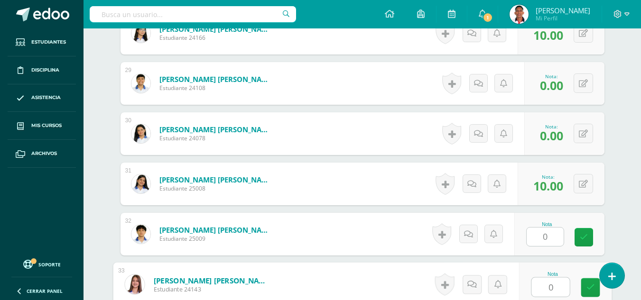
type input "0"
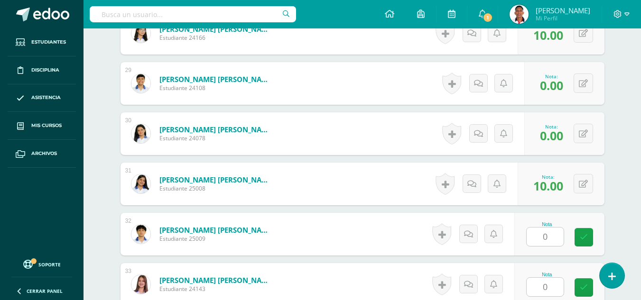
scroll to position [1861, 0]
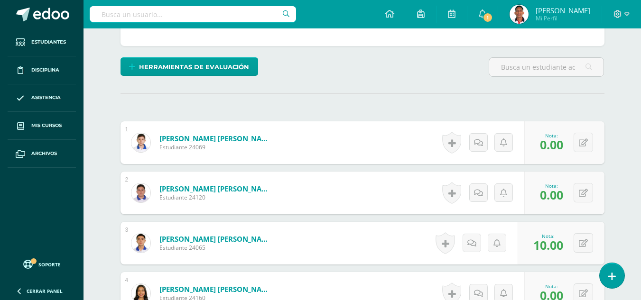
type input "0"
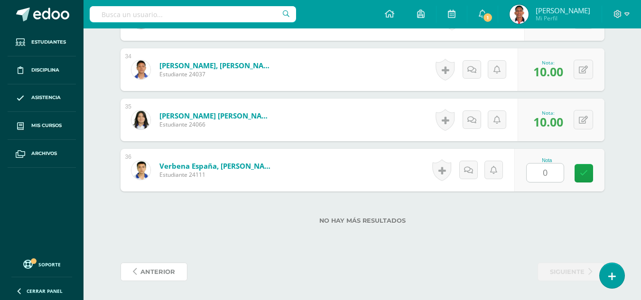
scroll to position [0, 0]
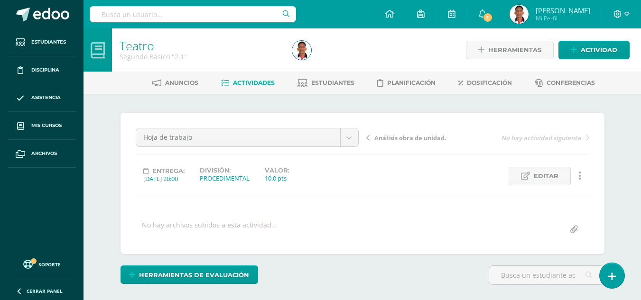
click at [429, 138] on span "Análisis obra de unidad." at bounding box center [411, 138] width 72 height 9
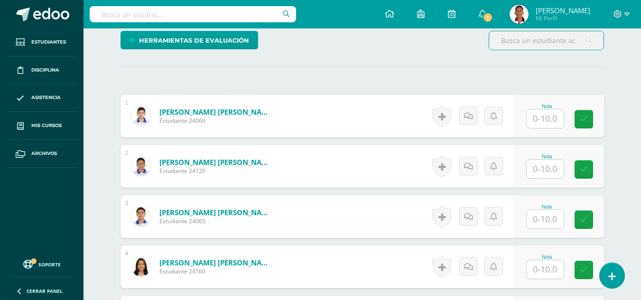
scroll to position [244, 0]
click at [547, 123] on input "text" at bounding box center [545, 118] width 37 height 19
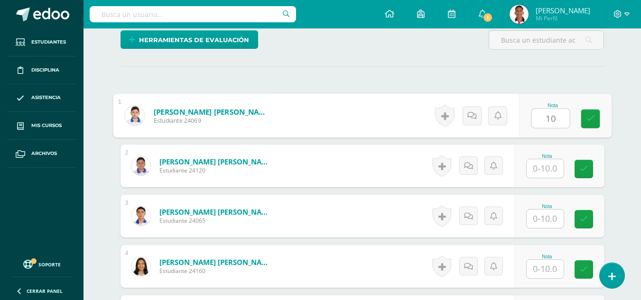
type input "10"
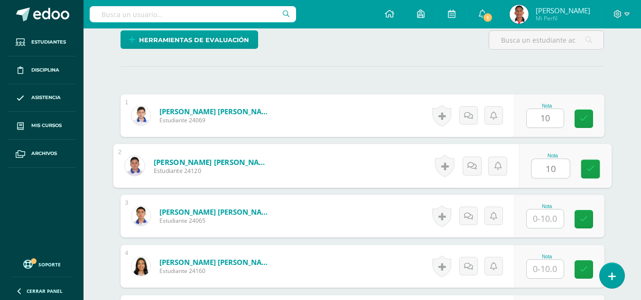
type input "10"
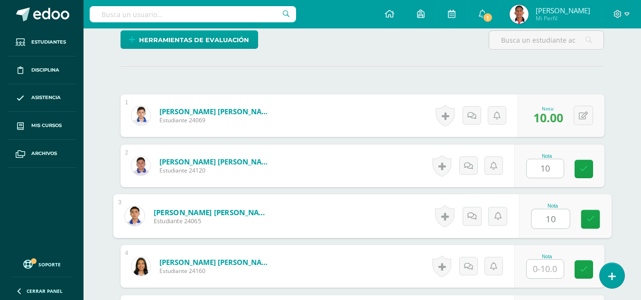
type input "10"
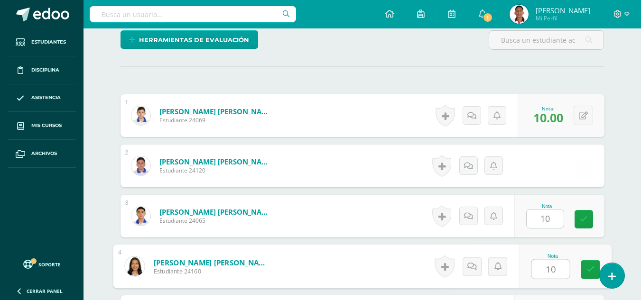
type input "10"
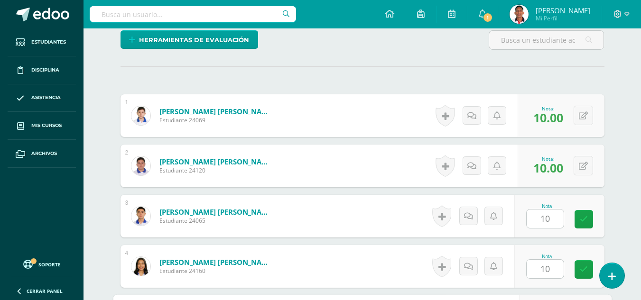
scroll to position [414, 0]
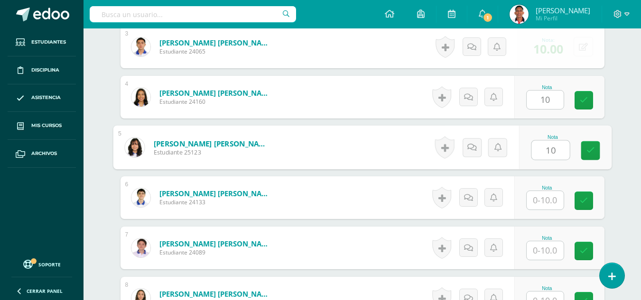
type input "10"
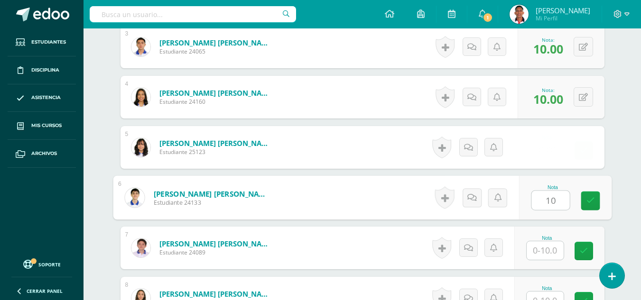
type input "10"
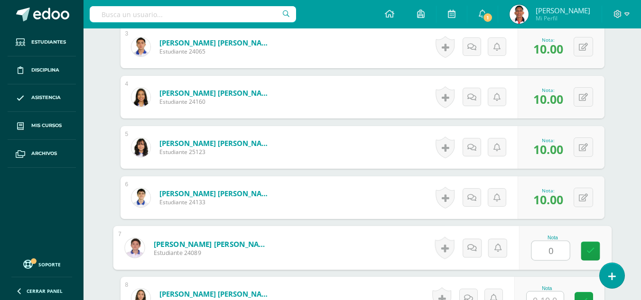
type input "0"
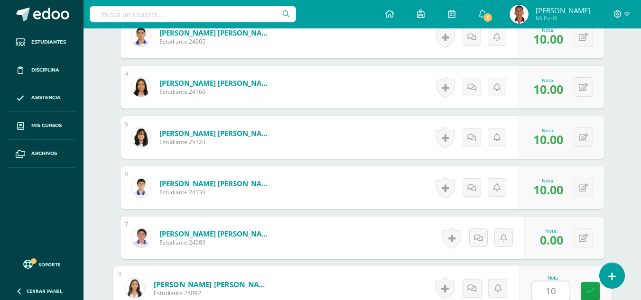
type input "10"
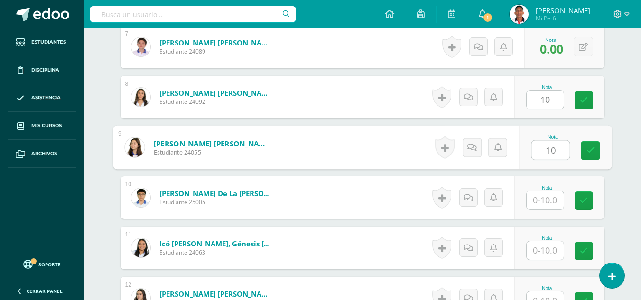
type input "10"
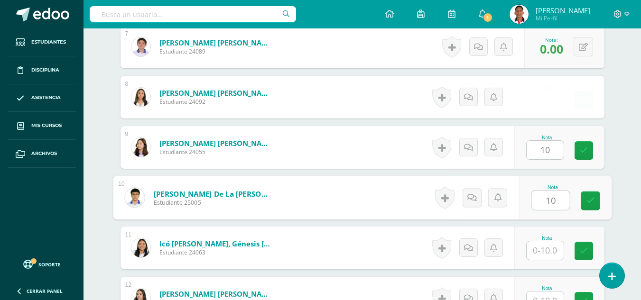
type input "10"
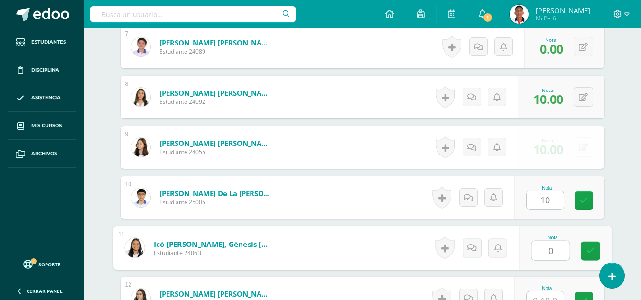
type input "0"
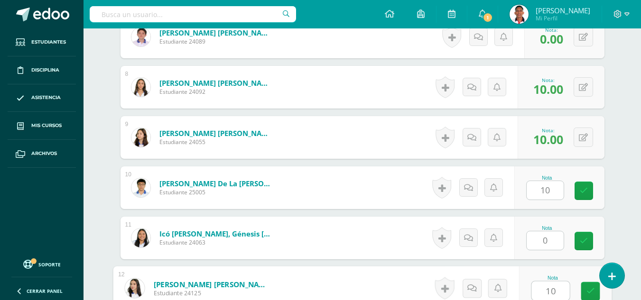
type input "10"
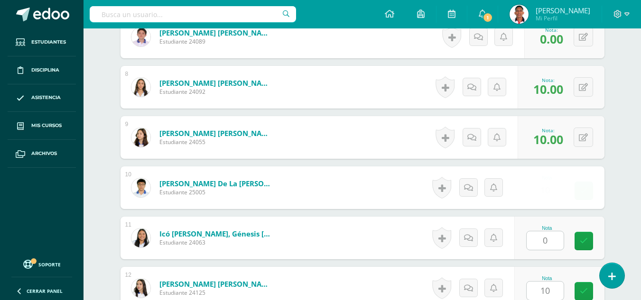
scroll to position [816, 0]
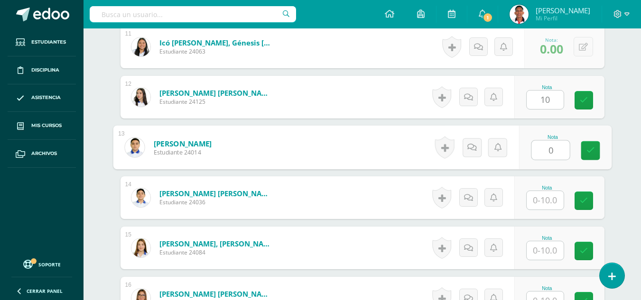
type input "0"
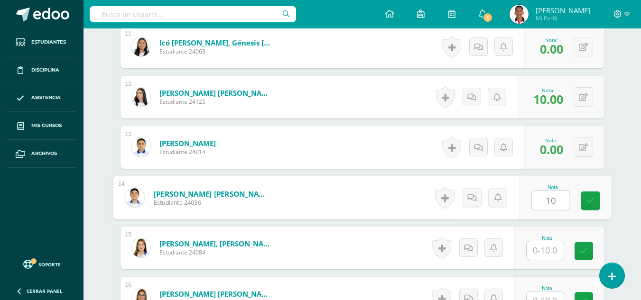
type input "10"
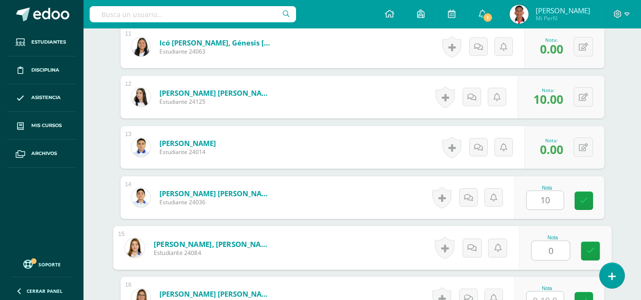
type input "0"
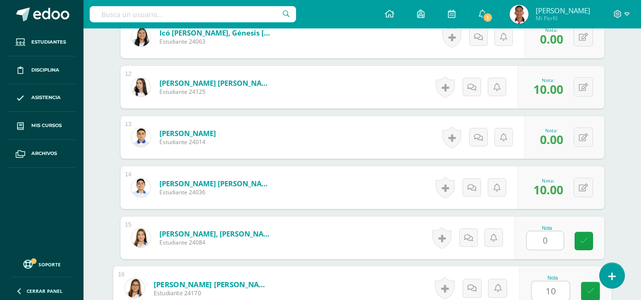
type input "10"
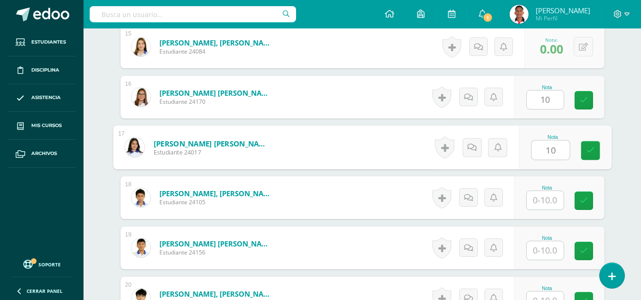
type input "10"
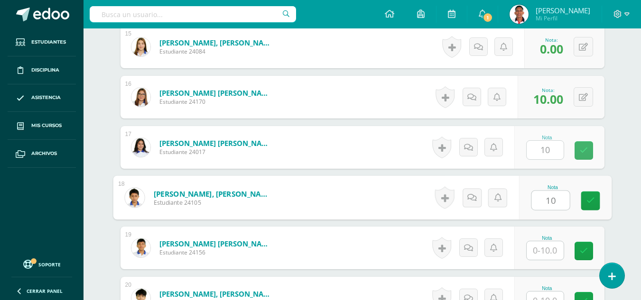
type input "10"
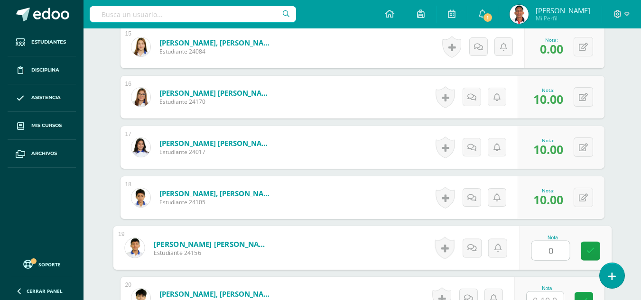
type input "0"
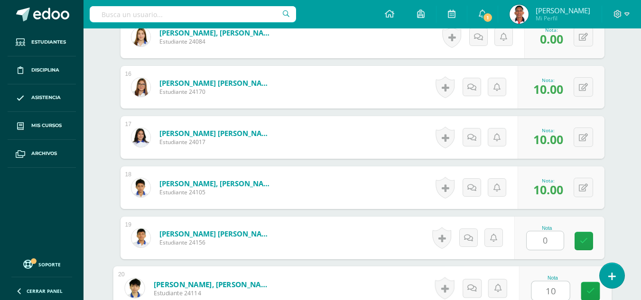
type input "10"
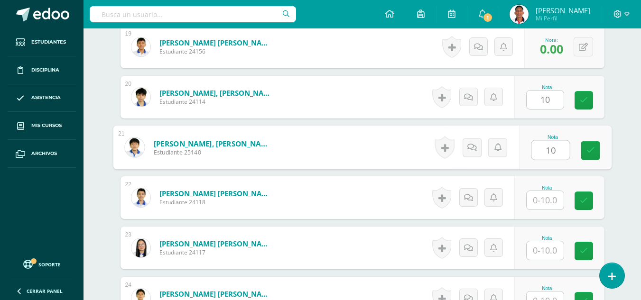
type input "10"
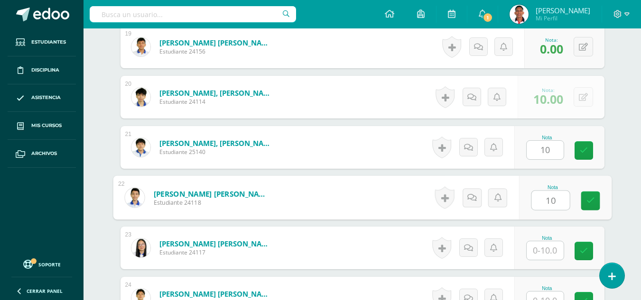
type input "10"
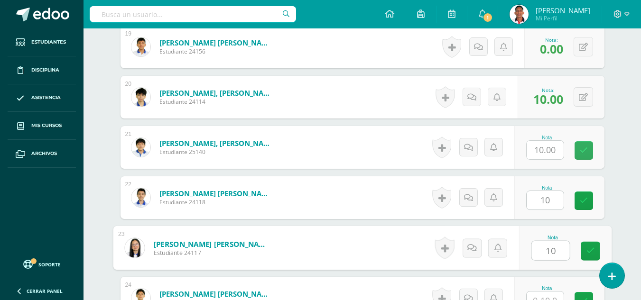
type input "10"
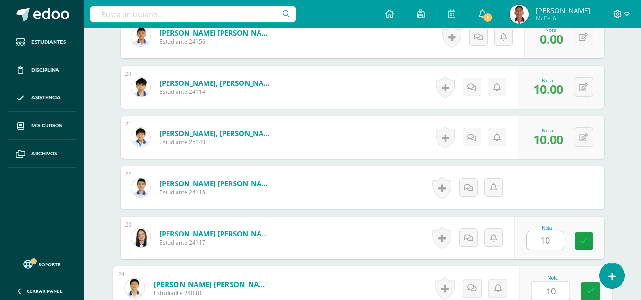
type input "10"
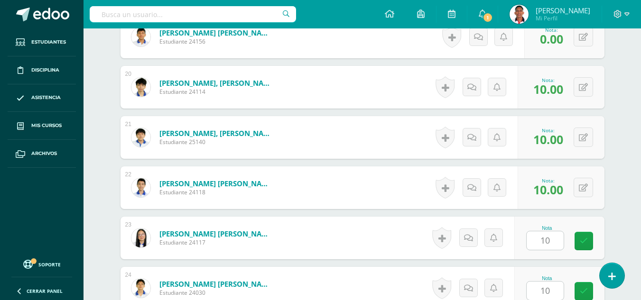
scroll to position [1420, 0]
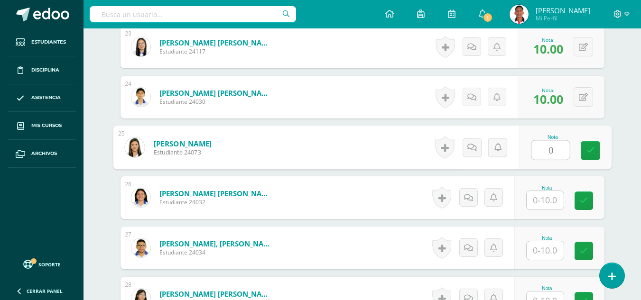
type input "0"
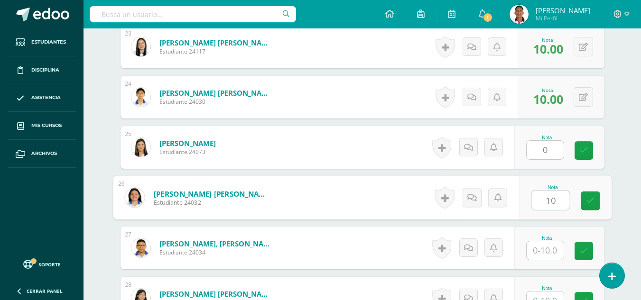
type input "10"
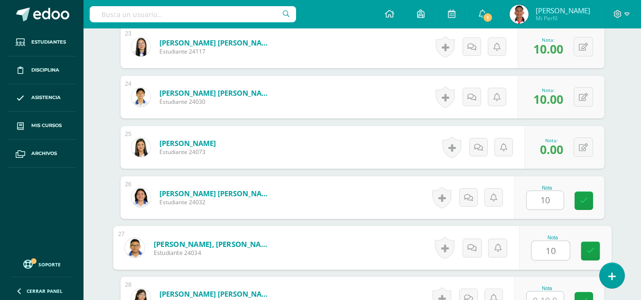
type input "10"
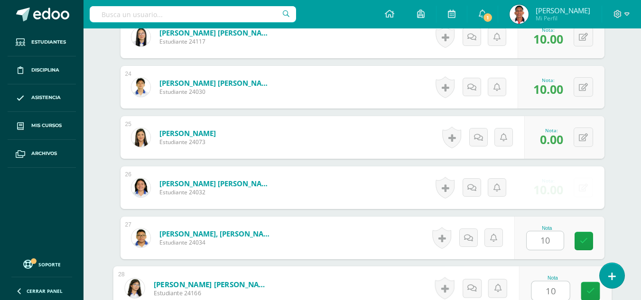
type input "10"
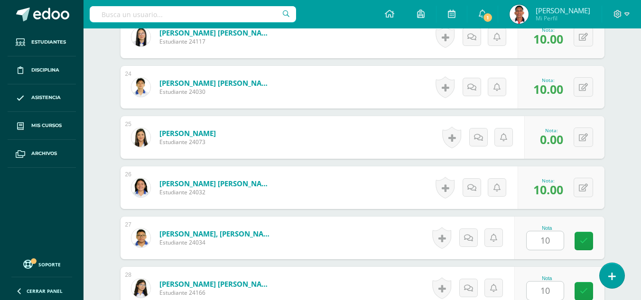
scroll to position [1621, 0]
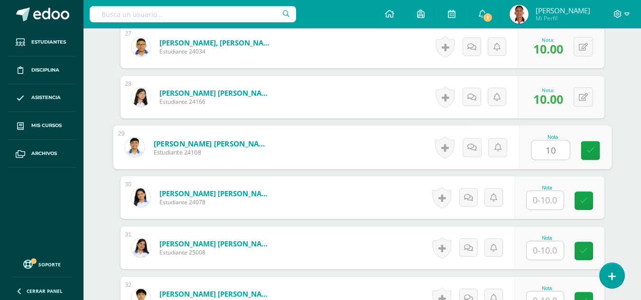
type input "10"
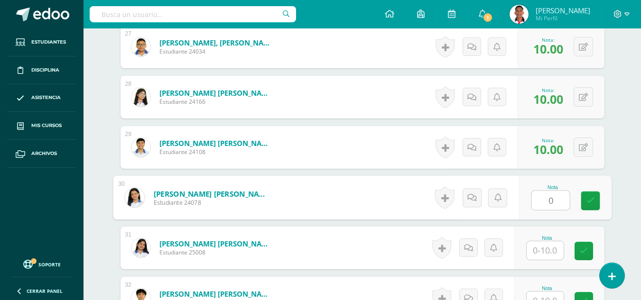
type input "0"
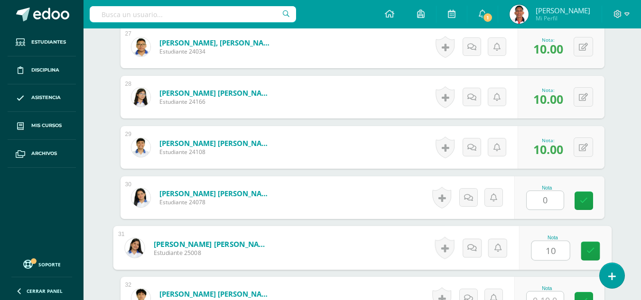
type input "10"
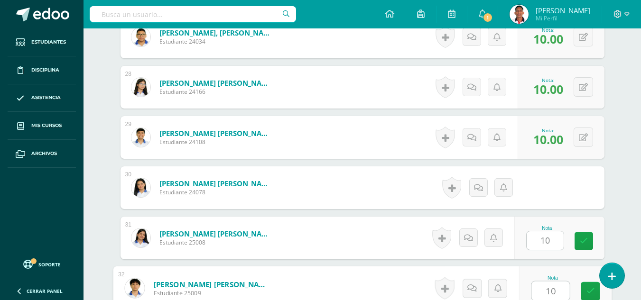
type input "10"
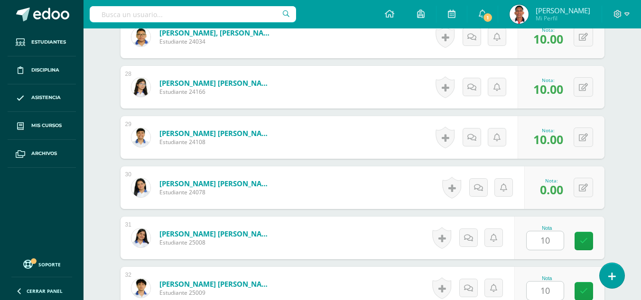
scroll to position [1823, 0]
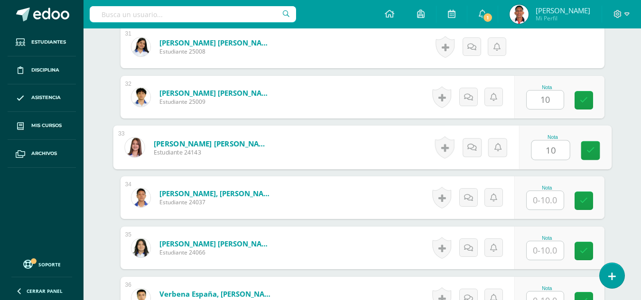
type input "10"
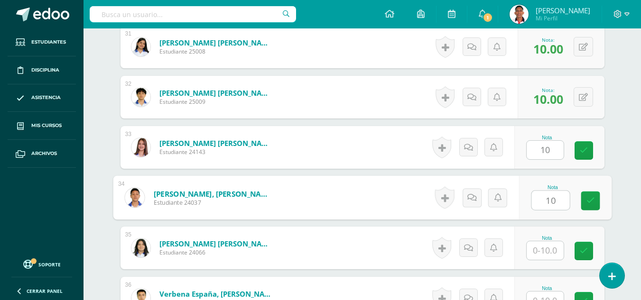
type input "10"
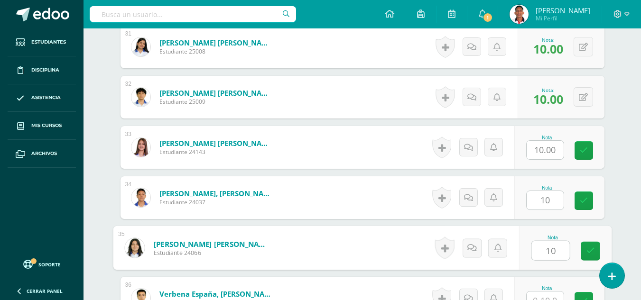
type input "10"
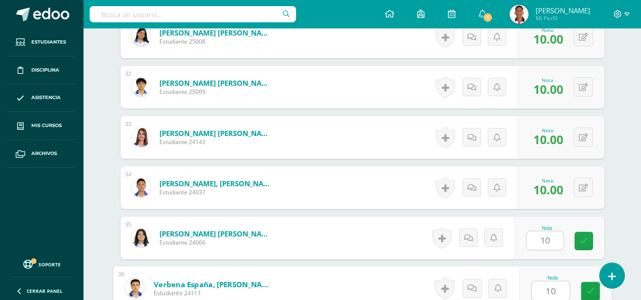
type input "10"
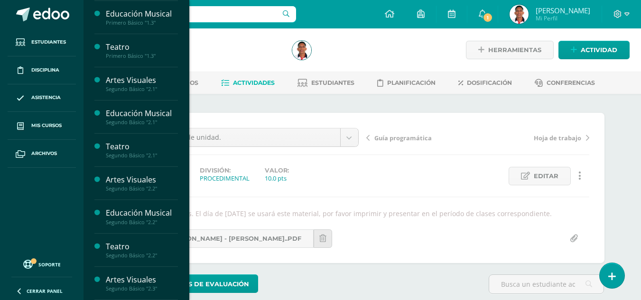
scroll to position [316, 0]
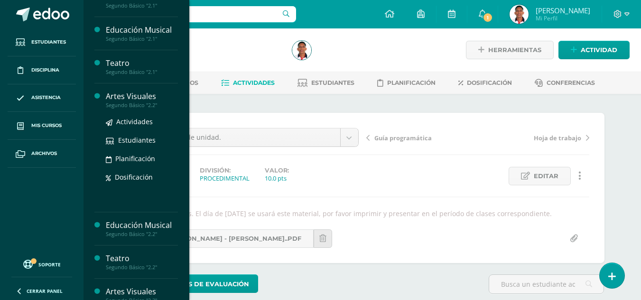
click at [136, 96] on div "Artes Visuales" at bounding box center [142, 96] width 72 height 11
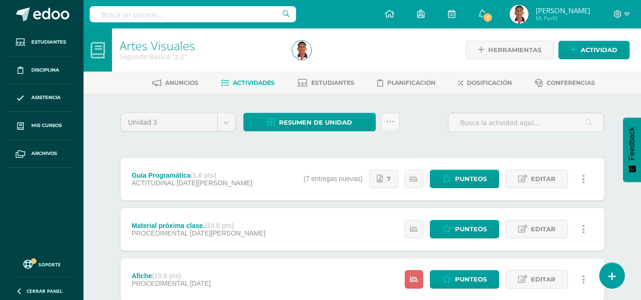
scroll to position [83, 0]
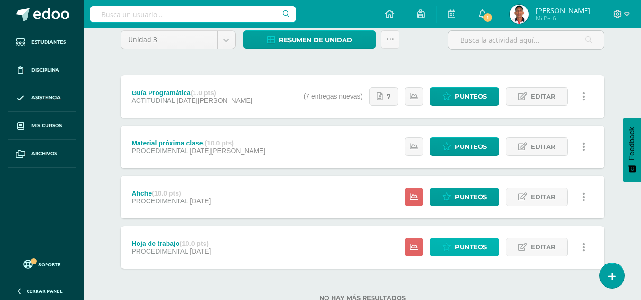
click at [446, 242] on link "Punteos" at bounding box center [464, 247] width 69 height 19
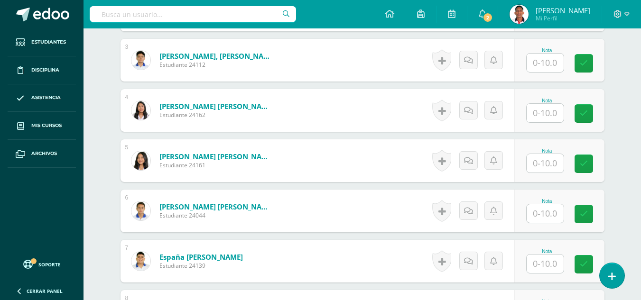
scroll to position [401, 0]
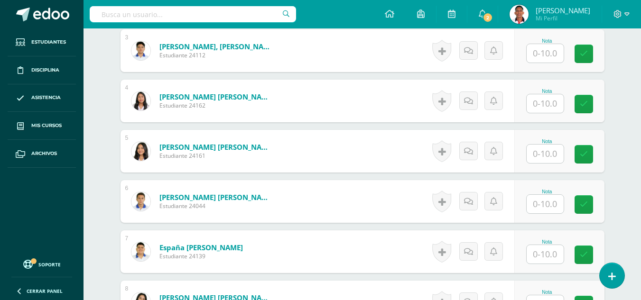
click at [552, 205] on input "text" at bounding box center [545, 204] width 37 height 19
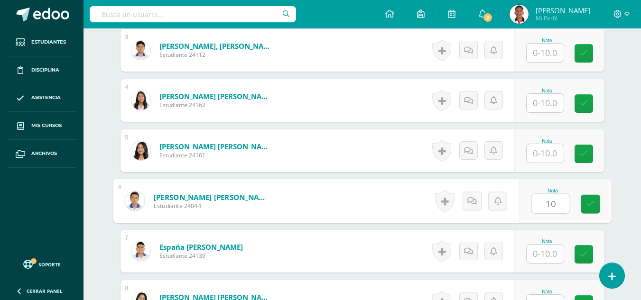
type input "10"
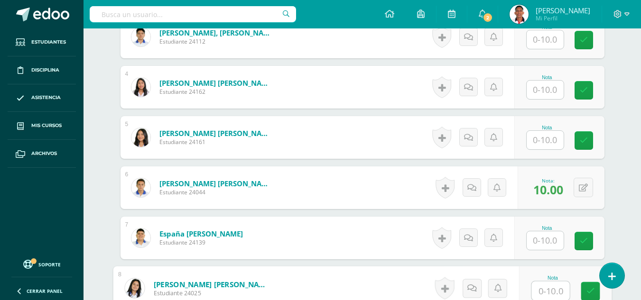
scroll to position [606, 0]
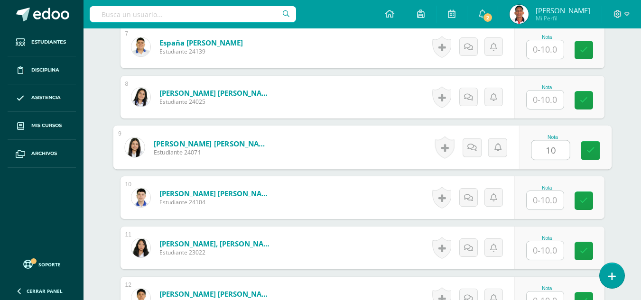
type input "10"
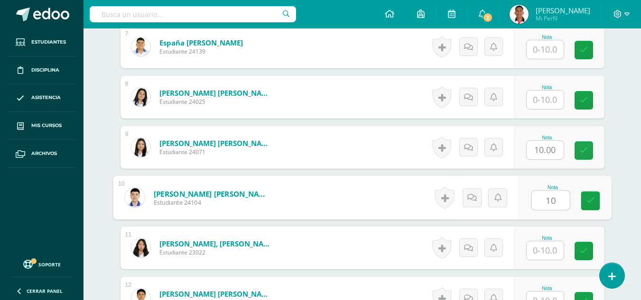
type input "10"
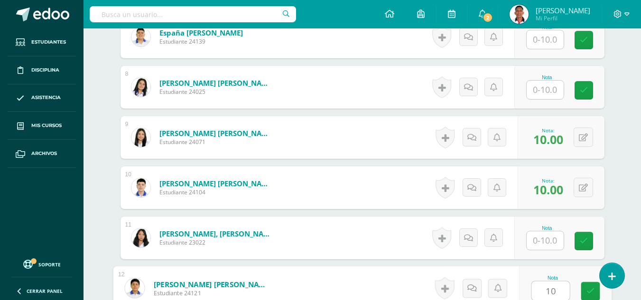
type input "10"
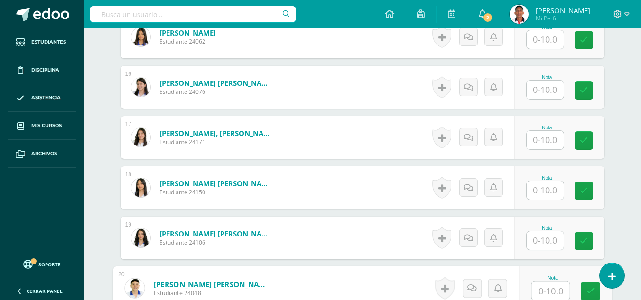
scroll to position [1210, 0]
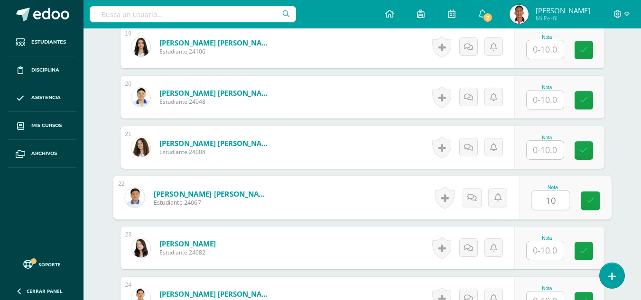
type input "10"
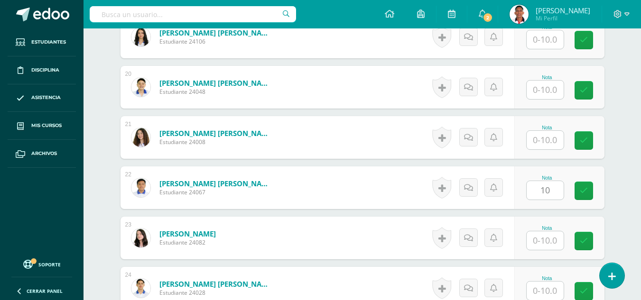
scroll to position [1411, 0]
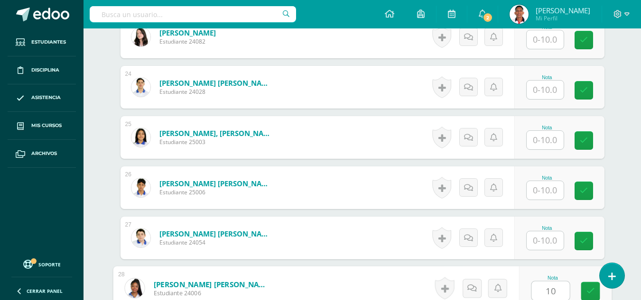
type input "10"
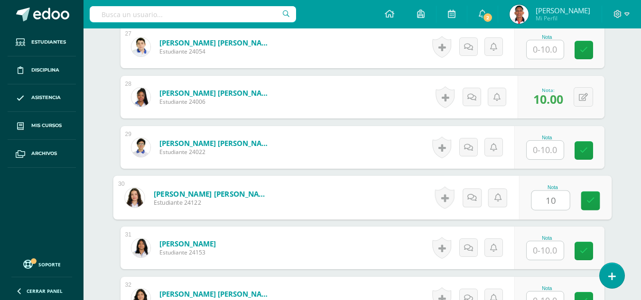
type input "10"
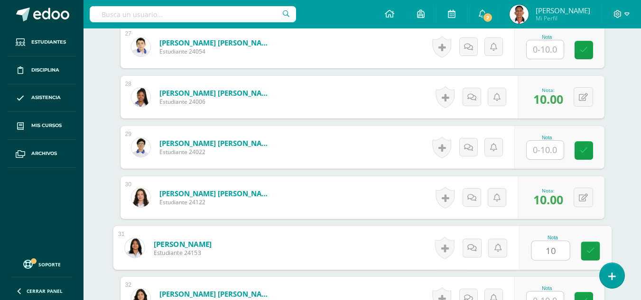
type input "10"
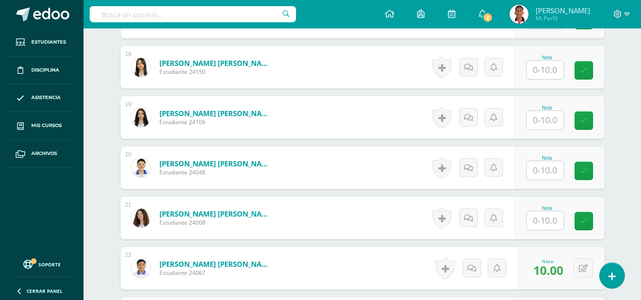
scroll to position [1129, 0]
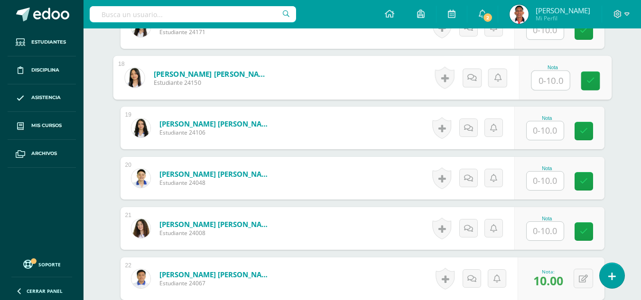
click at [542, 76] on input "text" at bounding box center [551, 80] width 38 height 19
type input "10"
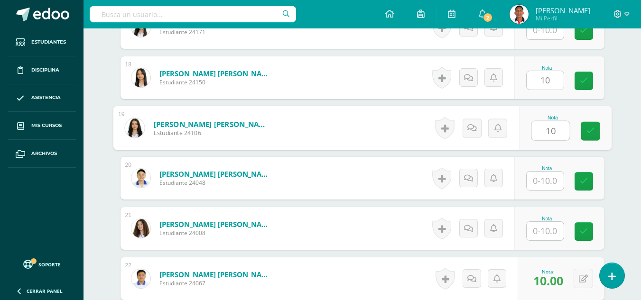
type input "10"
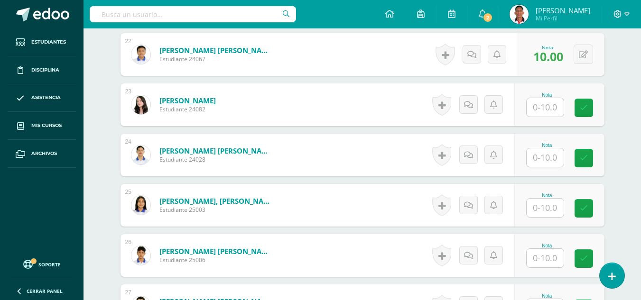
scroll to position [1367, 0]
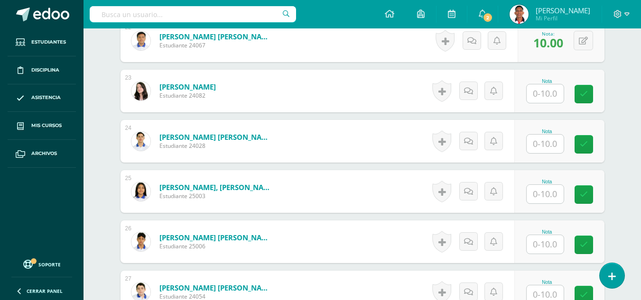
click at [540, 189] on input "text" at bounding box center [545, 194] width 37 height 19
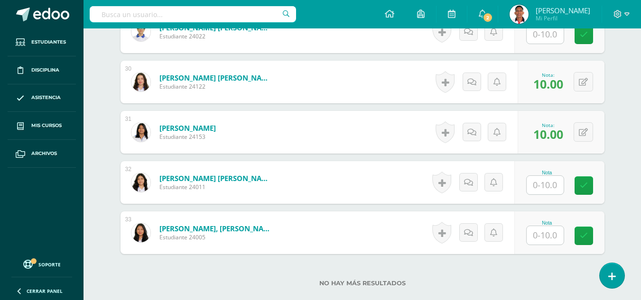
scroll to position [1752, 0]
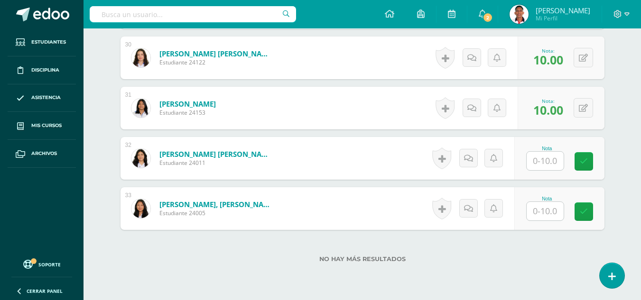
type input "10"
click at [562, 220] on input "text" at bounding box center [545, 211] width 37 height 19
type input "10"
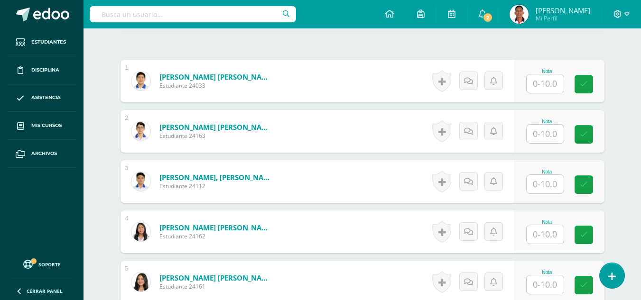
scroll to position [0, 0]
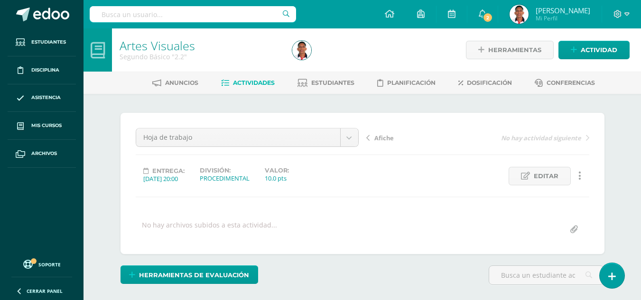
click at [386, 139] on span "Afiche" at bounding box center [384, 138] width 19 height 9
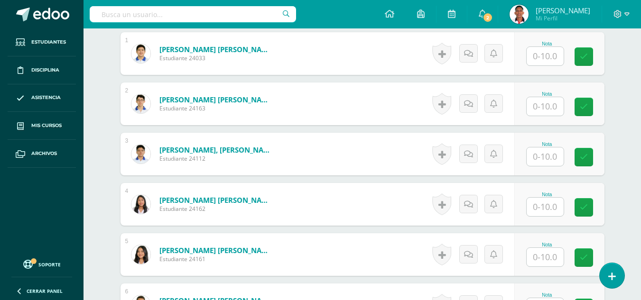
scroll to position [314, 0]
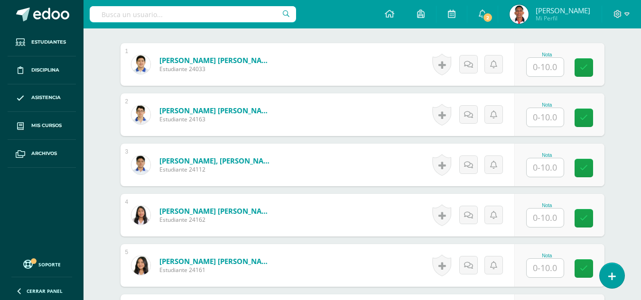
click at [543, 73] on input "text" at bounding box center [545, 67] width 37 height 19
type input "8"
type input "10"
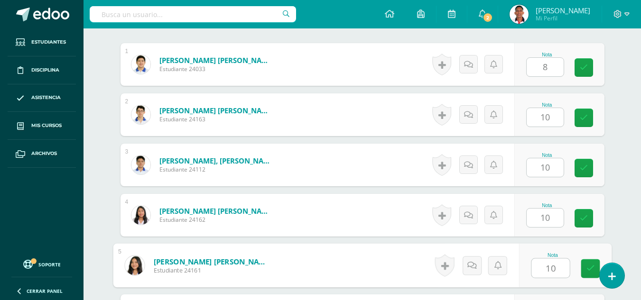
type input "10"
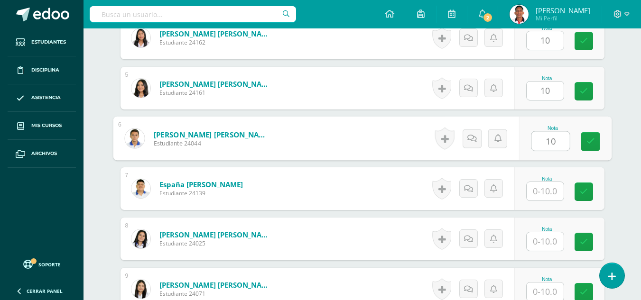
type input "10"
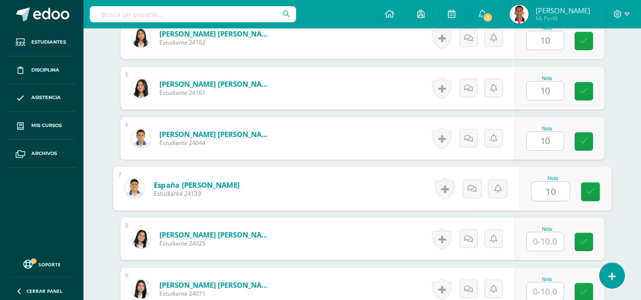
type input "10"
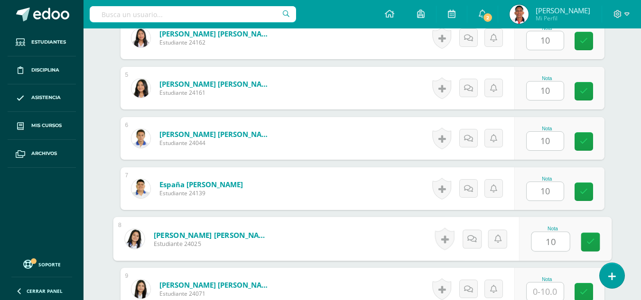
type input "10"
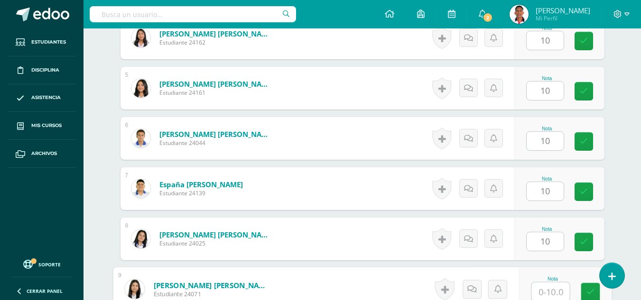
scroll to position [501, 0]
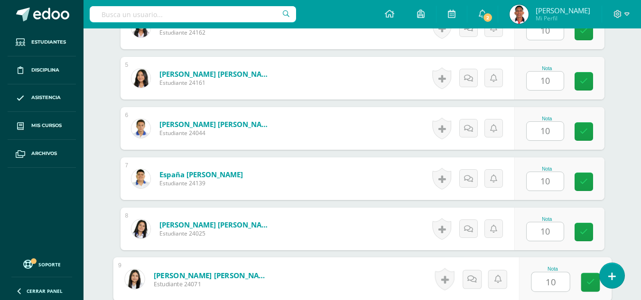
type input "10"
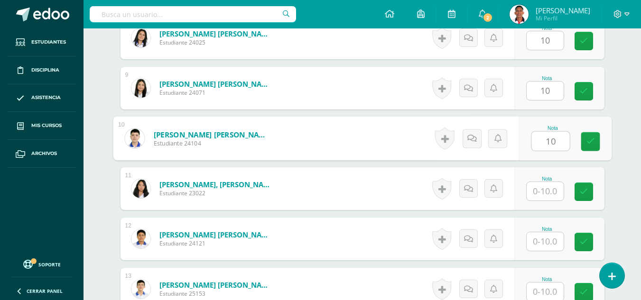
type input "10"
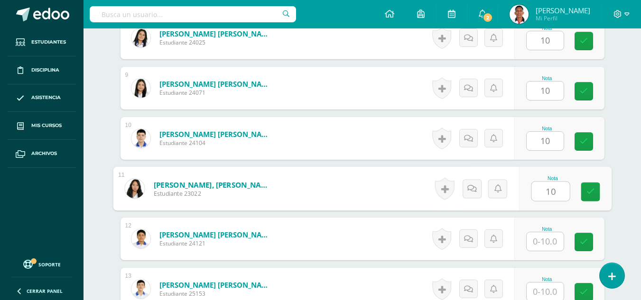
type input "10"
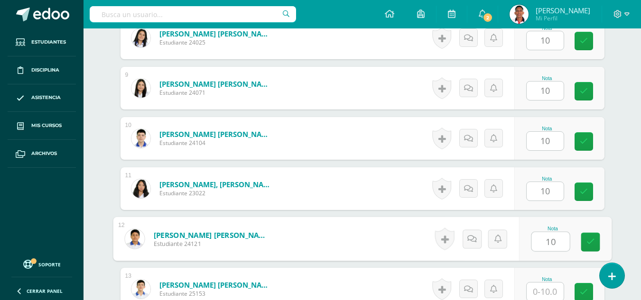
type input "10"
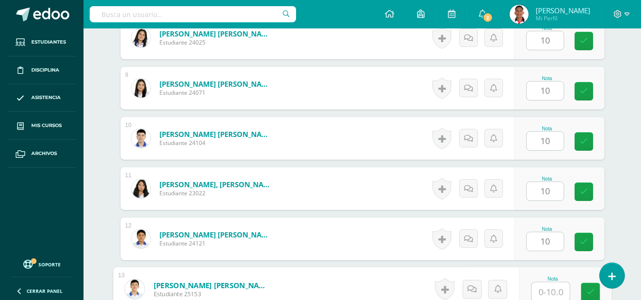
scroll to position [703, 0]
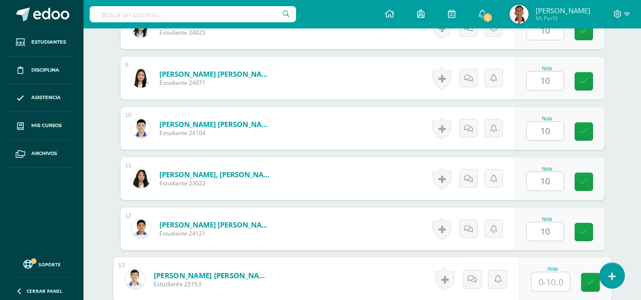
type input "1"
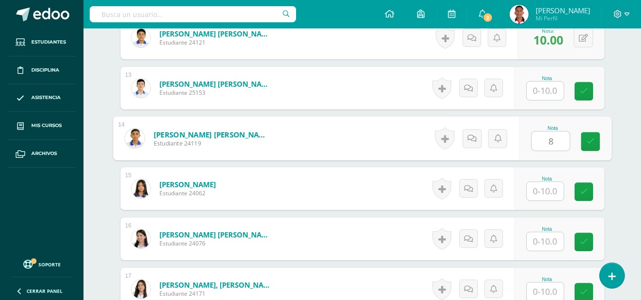
type input "8"
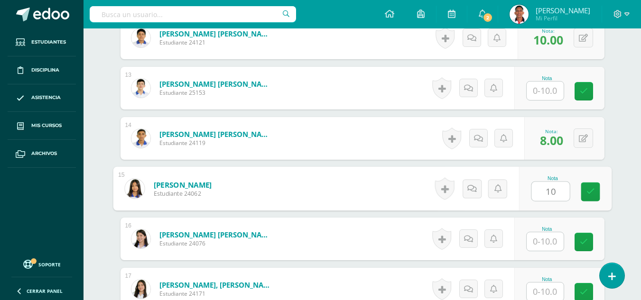
type input "10"
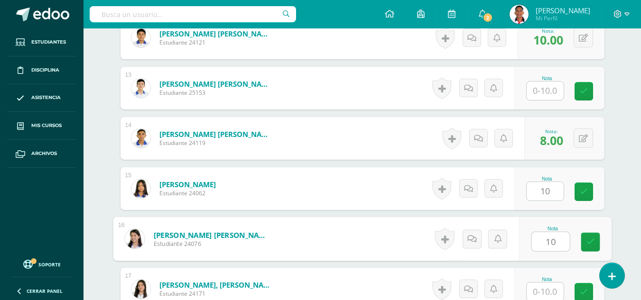
type input "10"
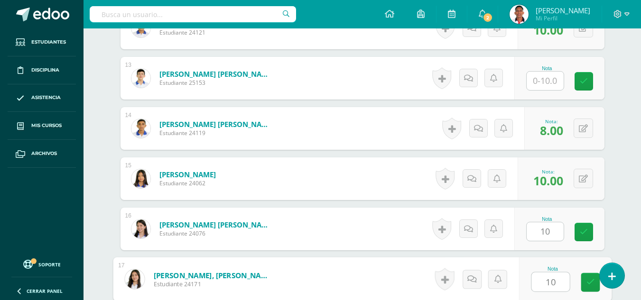
type input "10"
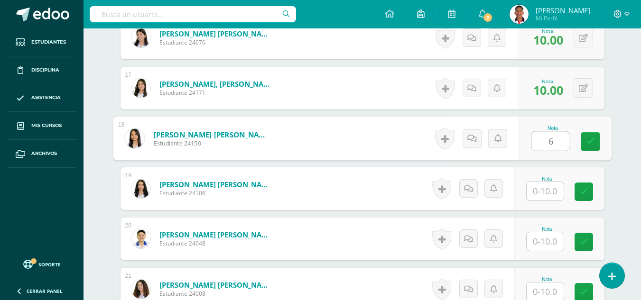
type input "6"
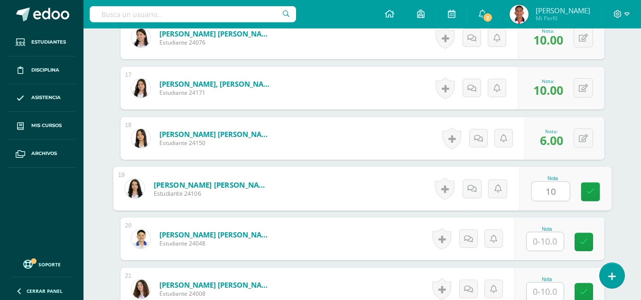
type input "10"
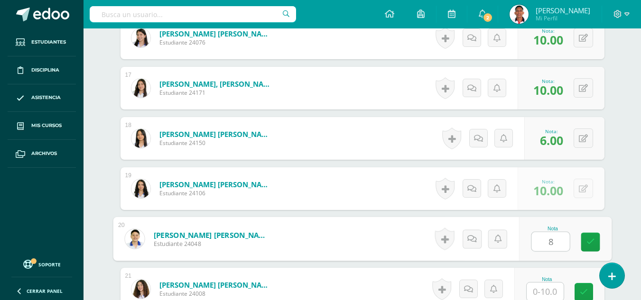
type input "8"
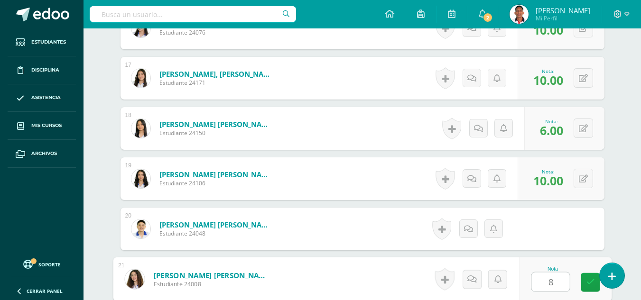
type input "8"
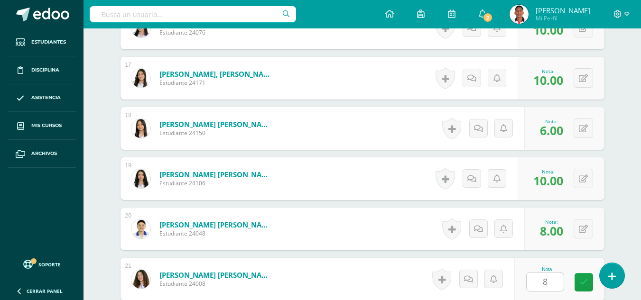
scroll to position [1296, 0]
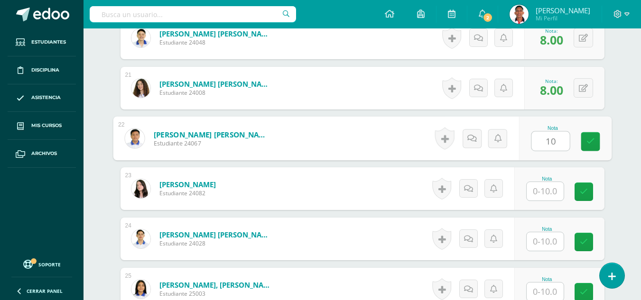
type input "10"
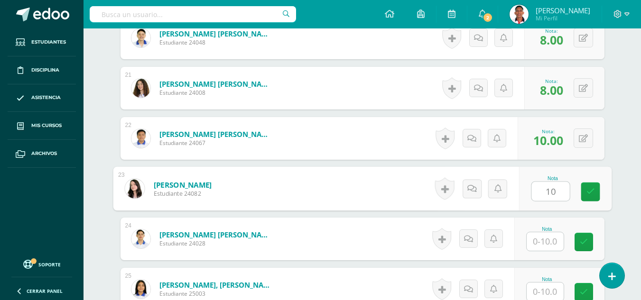
type input "10"
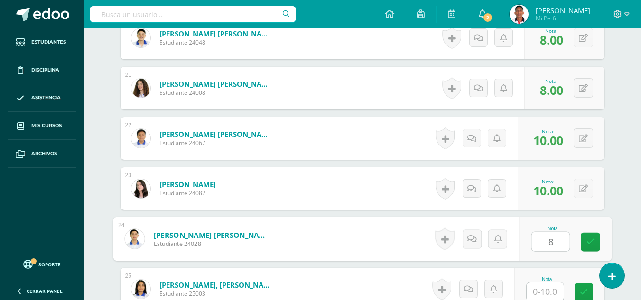
type input "8"
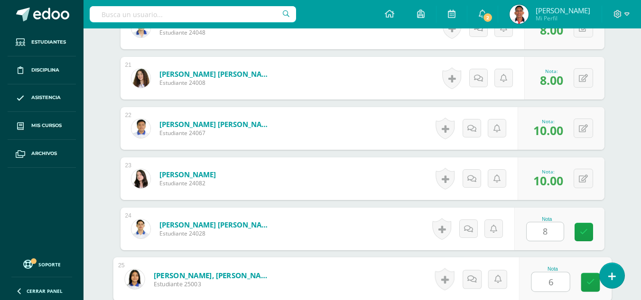
type input "6"
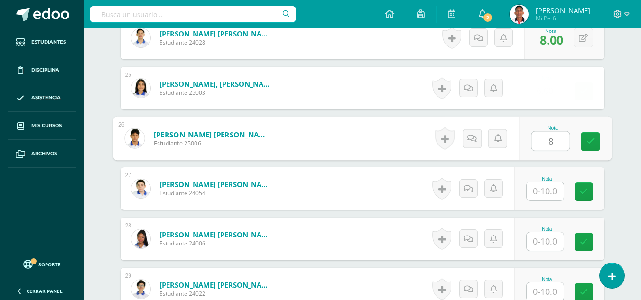
type input "8"
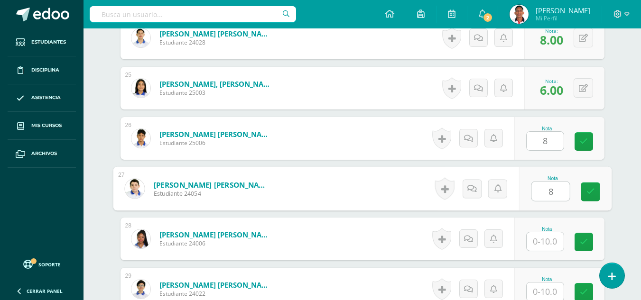
type input "8"
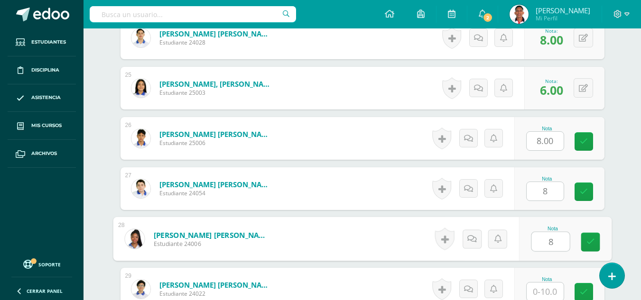
type input "8"
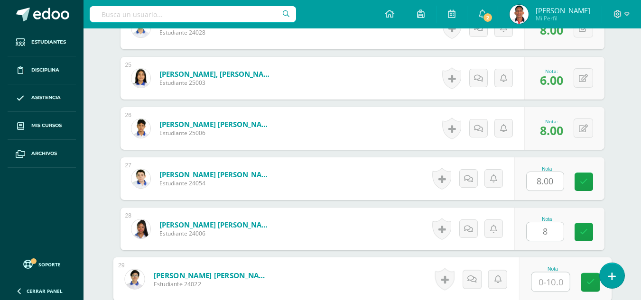
scroll to position [1699, 0]
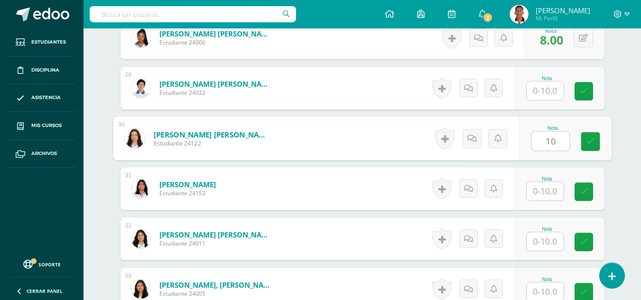
type input "10"
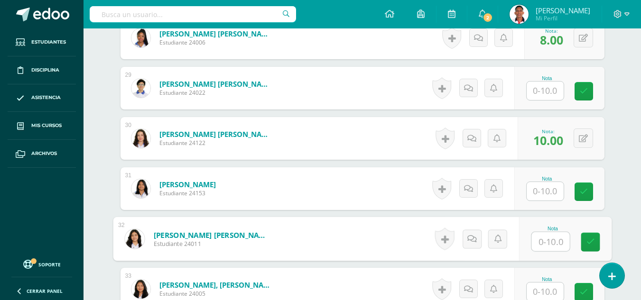
scroll to position [1709, 0]
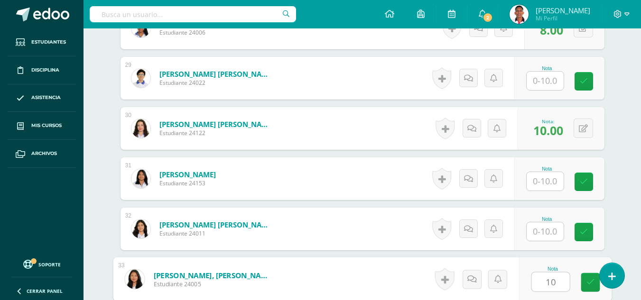
type input "10"
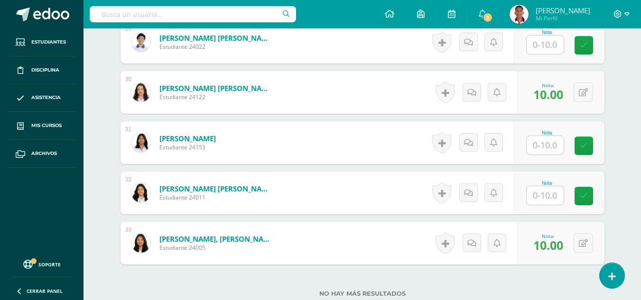
scroll to position [1731, 0]
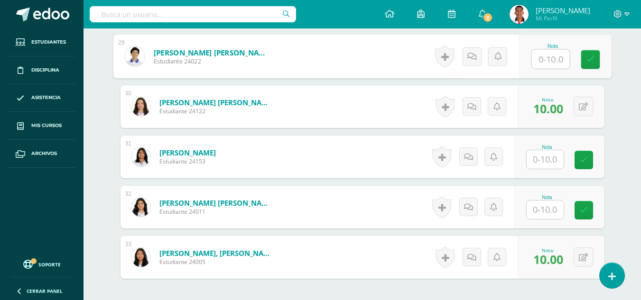
click at [557, 69] on input "text" at bounding box center [551, 59] width 38 height 19
type input "7"
click at [552, 162] on input "text" at bounding box center [545, 159] width 37 height 19
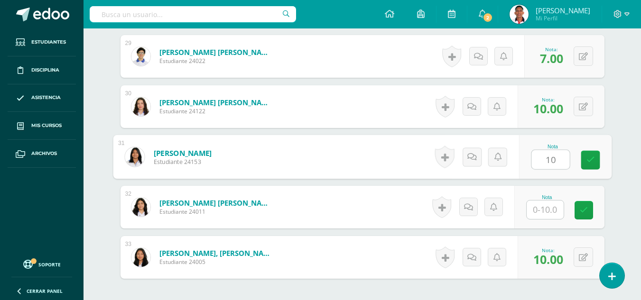
type input "10"
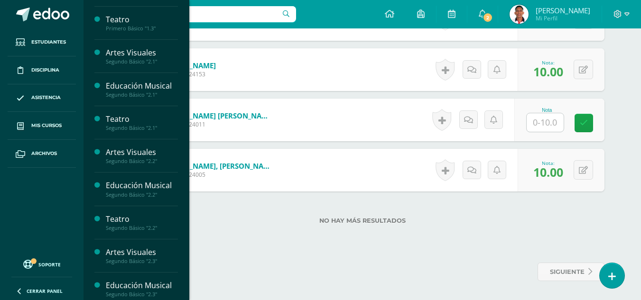
scroll to position [262, 0]
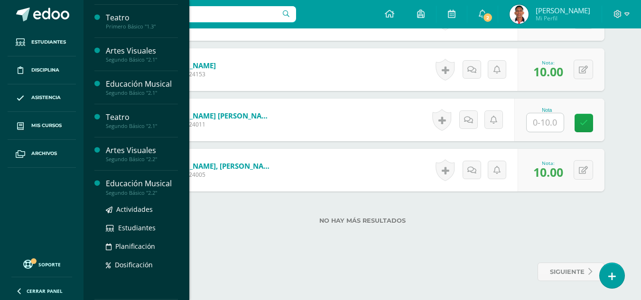
click at [151, 181] on div "Educación Musical" at bounding box center [142, 183] width 72 height 11
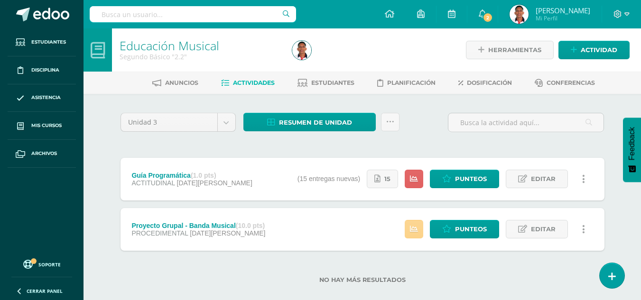
click at [409, 225] on link at bounding box center [414, 229] width 19 height 19
click at [453, 229] on link "Punteos" at bounding box center [464, 229] width 69 height 19
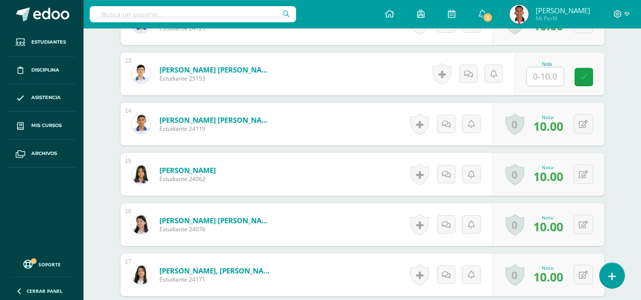
scroll to position [801, 0]
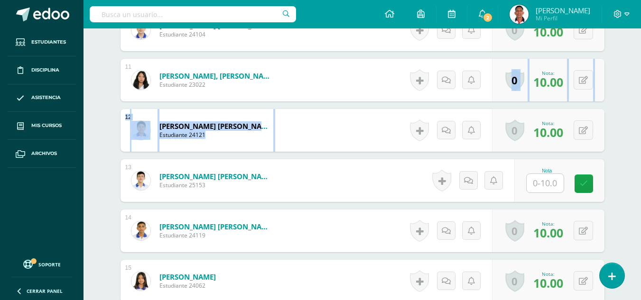
drag, startPoint x: 624, startPoint y: 143, endPoint x: 624, endPoint y: 67, distance: 75.5
click at [624, 67] on div "Educación Musical Segundo Básico "2.2" Herramientas Detalle de asistencias Acti…" at bounding box center [363, 272] width 558 height 2090
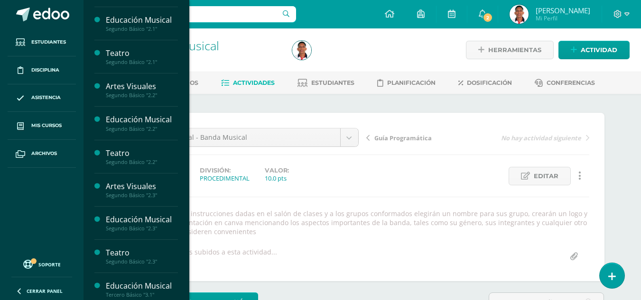
scroll to position [335, 0]
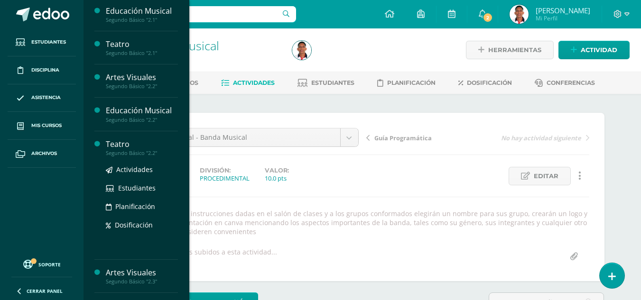
click at [122, 145] on div "Teatro" at bounding box center [142, 144] width 72 height 11
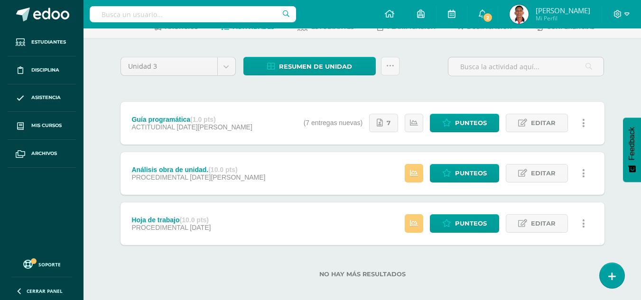
scroll to position [64, 0]
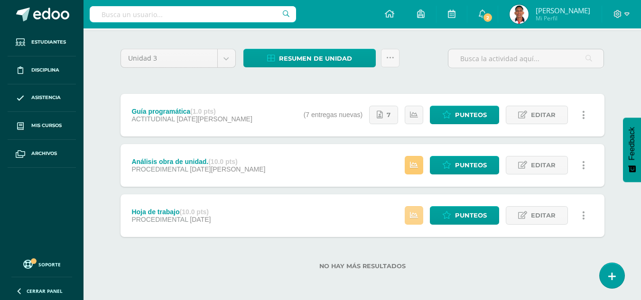
click at [421, 213] on link at bounding box center [414, 215] width 19 height 19
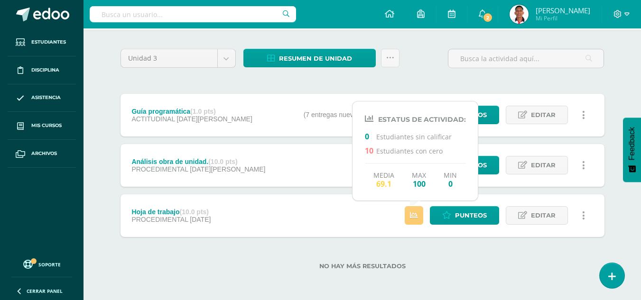
click at [473, 253] on div "No hay más resultados" at bounding box center [363, 259] width 484 height 44
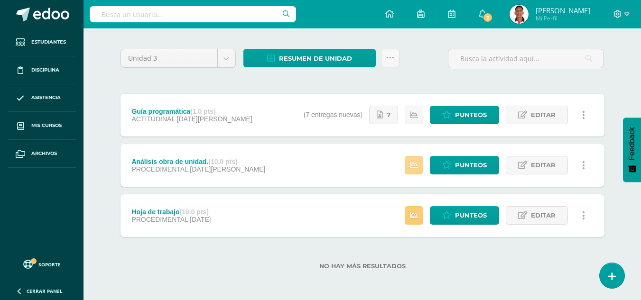
click at [411, 167] on icon at bounding box center [414, 165] width 8 height 8
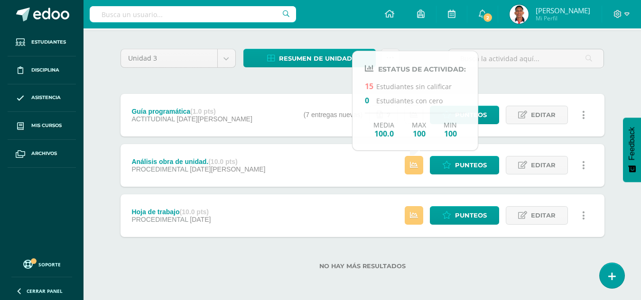
click at [456, 269] on label "No hay más resultados" at bounding box center [363, 266] width 484 height 7
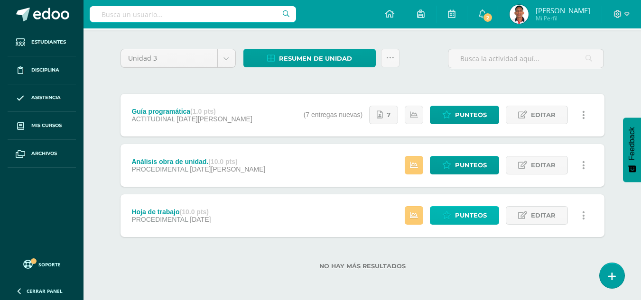
click at [458, 212] on span "Punteos" at bounding box center [471, 216] width 32 height 18
click at [412, 212] on icon at bounding box center [414, 216] width 8 height 8
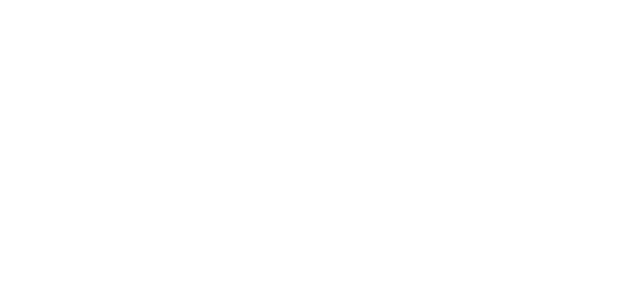
click at [0, 0] on html at bounding box center [0, 0] width 0 height 0
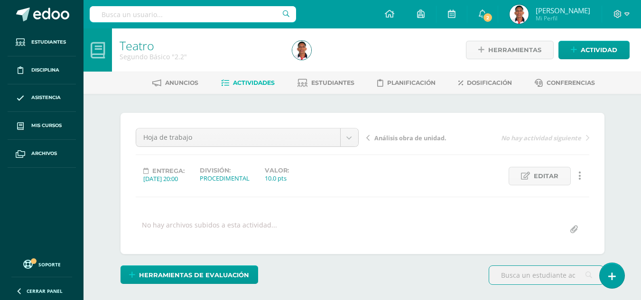
scroll to position [0, 0]
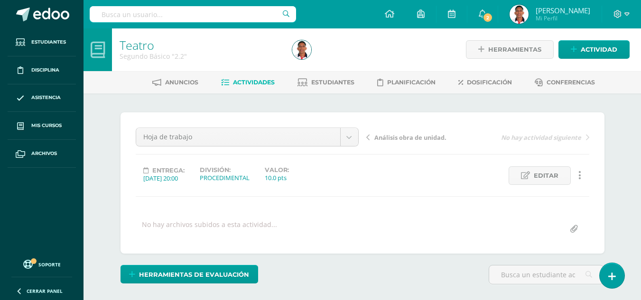
click at [440, 141] on span "Análisis obra de unidad." at bounding box center [411, 137] width 72 height 9
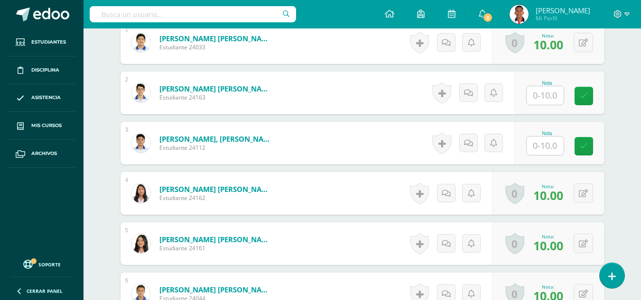
scroll to position [327, 0]
click at [555, 99] on input "text" at bounding box center [551, 95] width 38 height 19
type input "7"
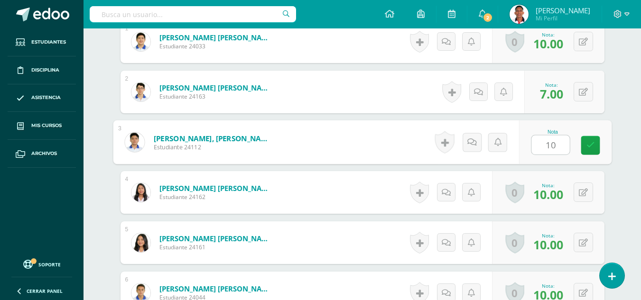
scroll to position [328, 0]
type input "10"
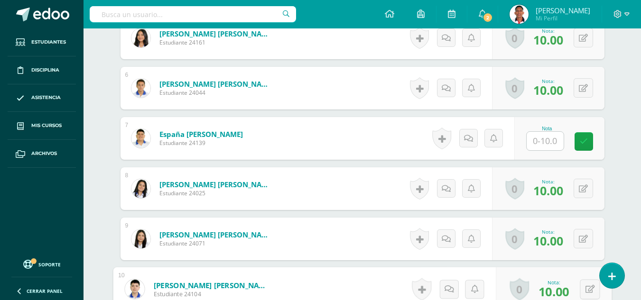
scroll to position [722, 0]
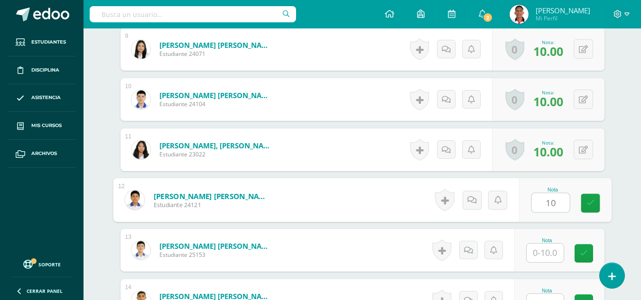
type input "10"
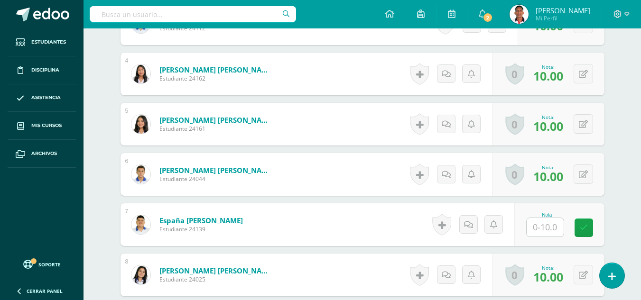
scroll to position [453, 0]
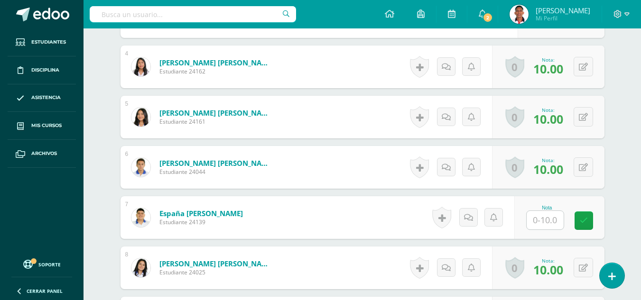
click at [536, 212] on input "text" at bounding box center [545, 220] width 37 height 19
type input "0"
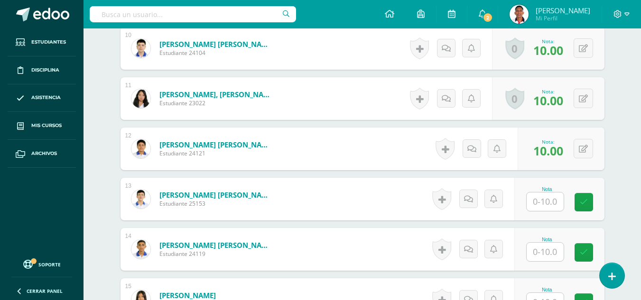
scroll to position [781, 0]
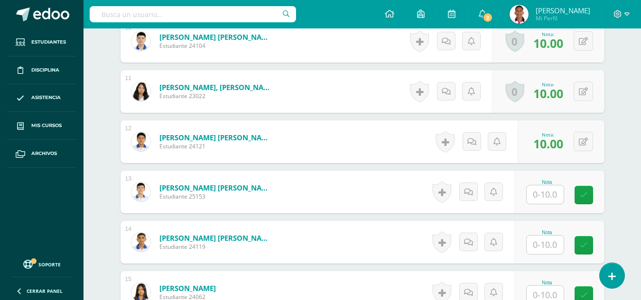
click at [553, 196] on input "text" at bounding box center [545, 195] width 37 height 19
click at [547, 256] on div "Nota" at bounding box center [560, 242] width 90 height 43
click at [554, 236] on input "text" at bounding box center [551, 245] width 38 height 19
type input "0"
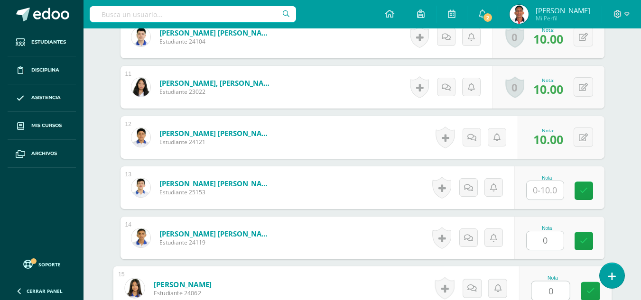
type input "0"
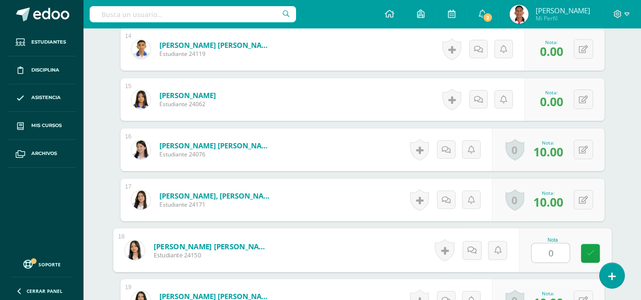
type input "0"
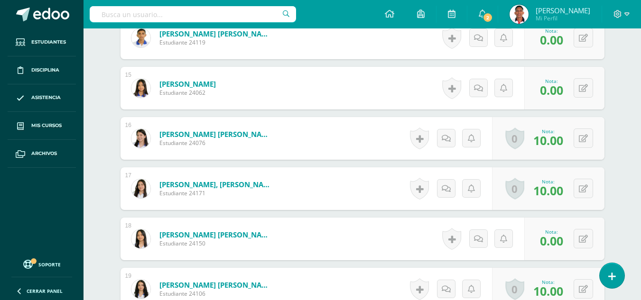
scroll to position [1175, 0]
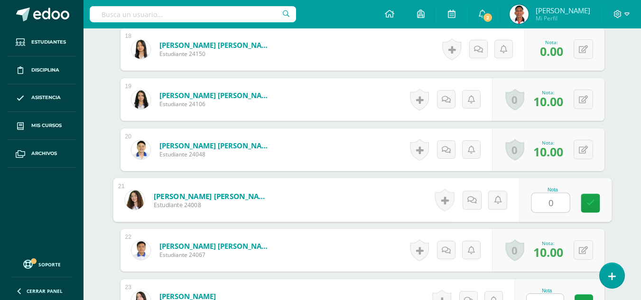
type input "0"
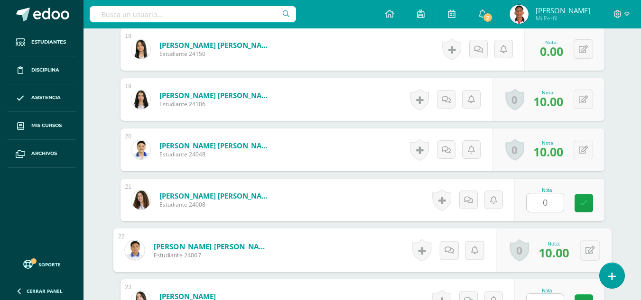
scroll to position [1188, 0]
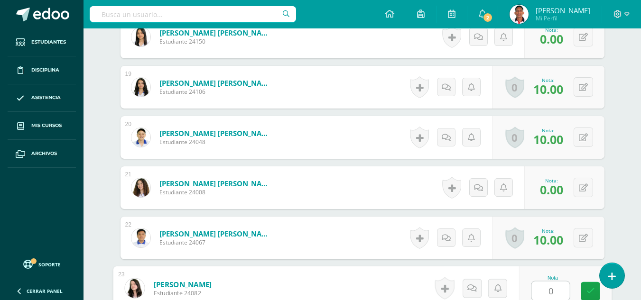
type input "0"
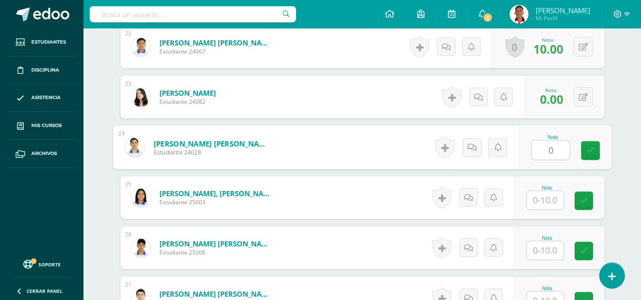
type input "0"
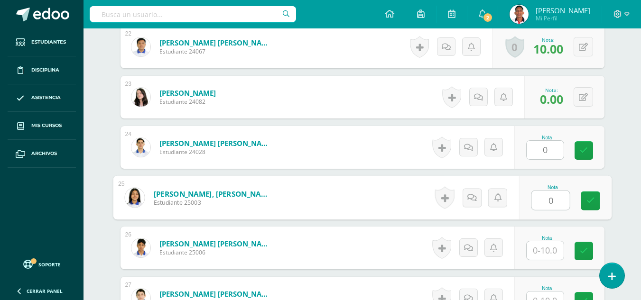
type input "0"
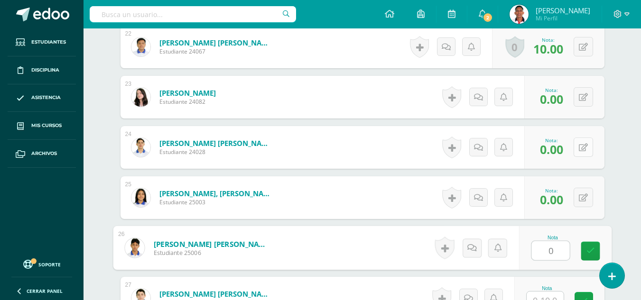
type input "0"
click at [579, 152] on button at bounding box center [583, 147] width 19 height 19
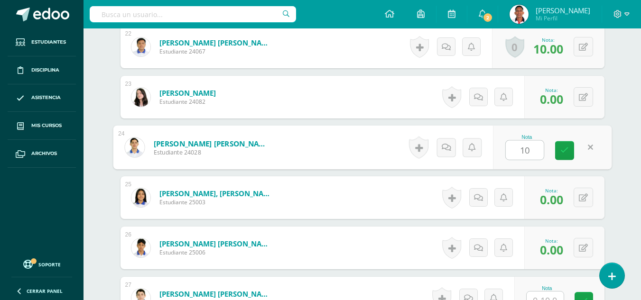
type input "10"
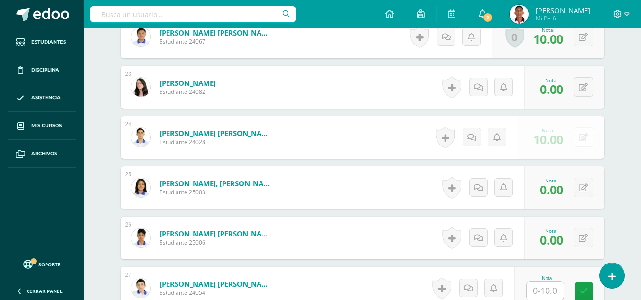
scroll to position [1578, 0]
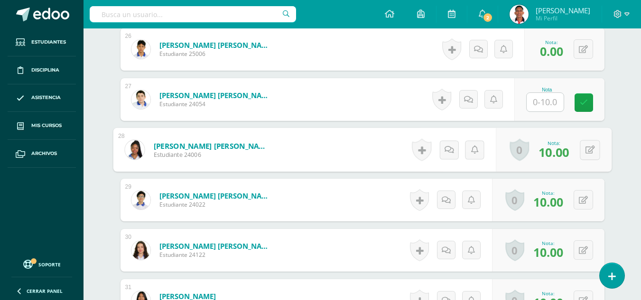
click at [538, 99] on input "text" at bounding box center [545, 102] width 37 height 19
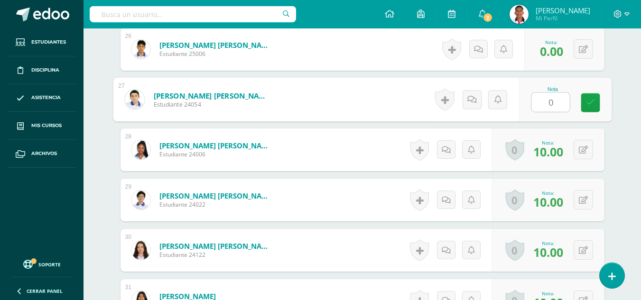
type input "0"
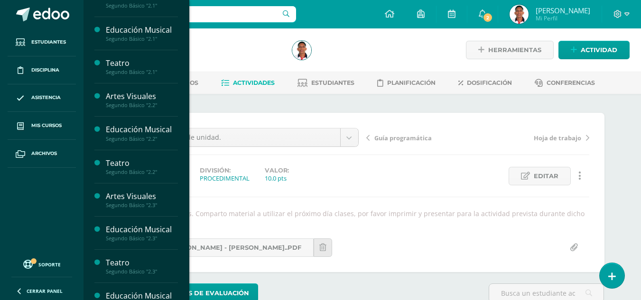
scroll to position [317, 0]
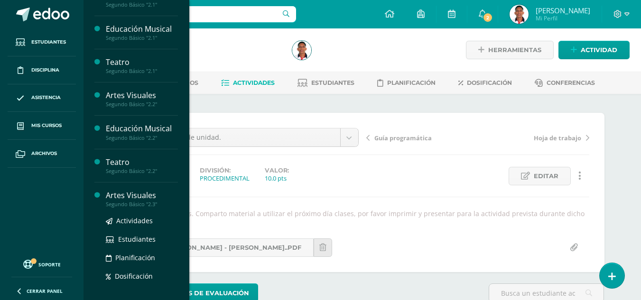
click at [135, 197] on div "Artes Visuales" at bounding box center [142, 195] width 72 height 11
